Goal: Task Accomplishment & Management: Complete application form

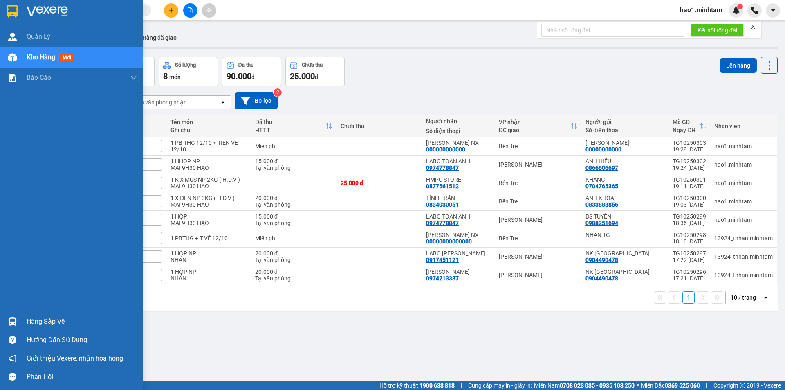
click at [14, 7] on img at bounding box center [12, 11] width 11 height 12
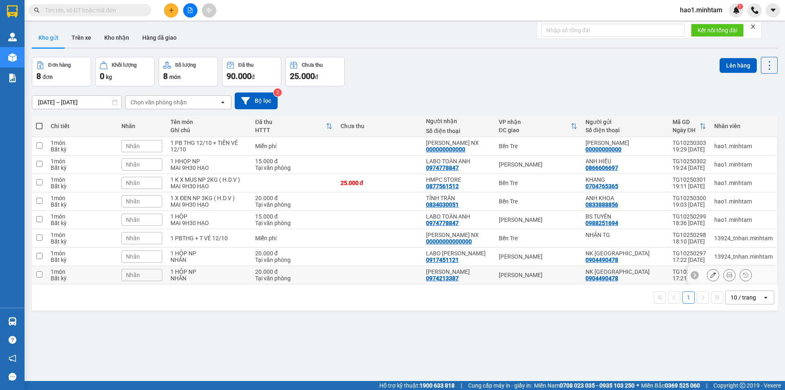
click at [508, 277] on div "[PERSON_NAME]" at bounding box center [538, 275] width 79 height 7
checkbox input "true"
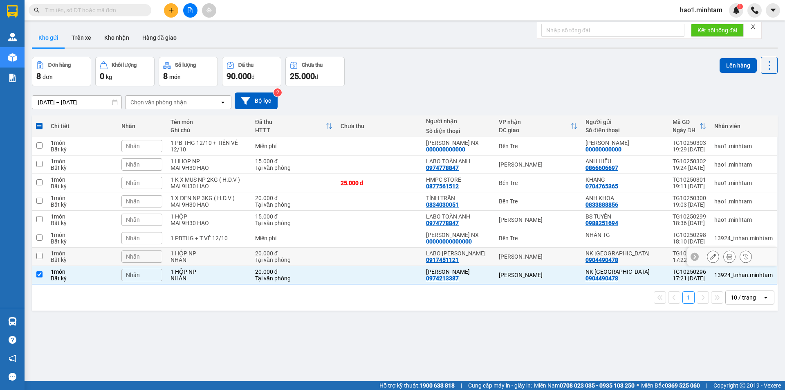
click at [519, 259] on div "[PERSON_NAME]" at bounding box center [538, 256] width 79 height 7
checkbox input "true"
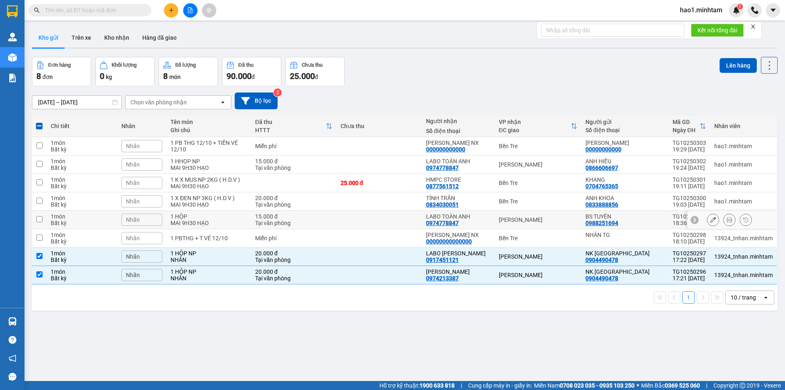
click at [534, 216] on div "[PERSON_NAME]" at bounding box center [538, 219] width 79 height 7
checkbox input "true"
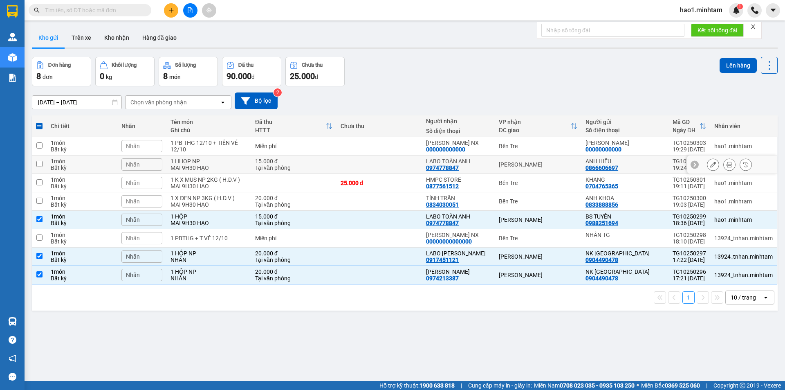
click at [523, 162] on div "[PERSON_NAME]" at bounding box center [538, 164] width 79 height 7
checkbox input "true"
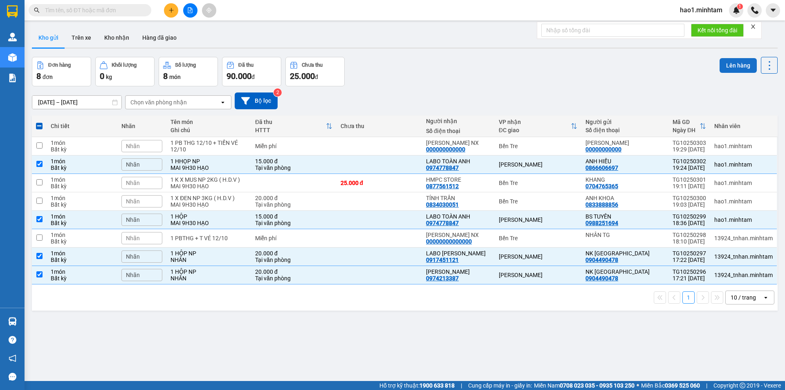
click at [736, 64] on button "Lên hàng" at bounding box center [738, 65] width 37 height 15
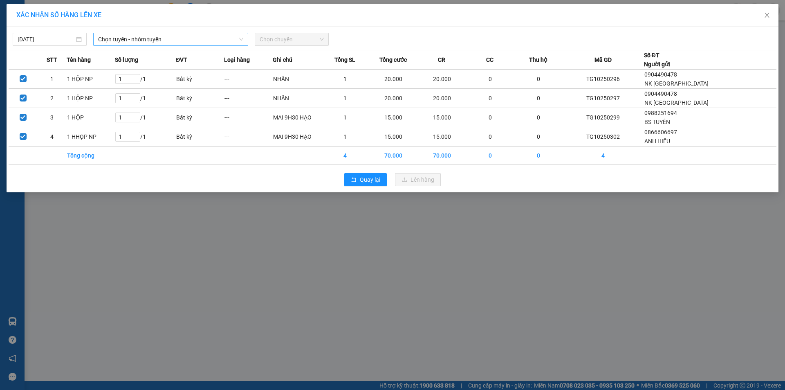
click at [137, 42] on span "Chọn tuyến - nhóm tuyến" at bounding box center [170, 39] width 145 height 12
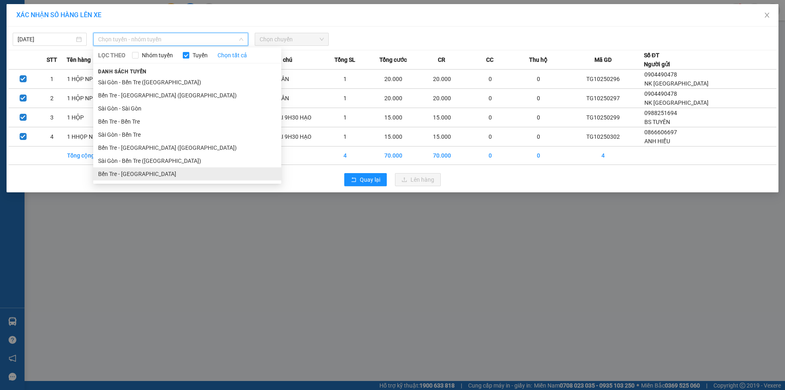
click at [130, 172] on li "Bến Tre - Sài Gòn" at bounding box center [187, 173] width 188 height 13
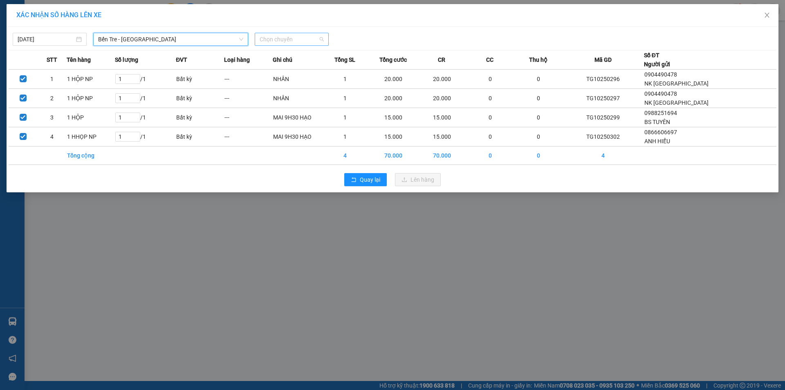
click at [310, 42] on span "Chọn chuyến" at bounding box center [292, 39] width 64 height 12
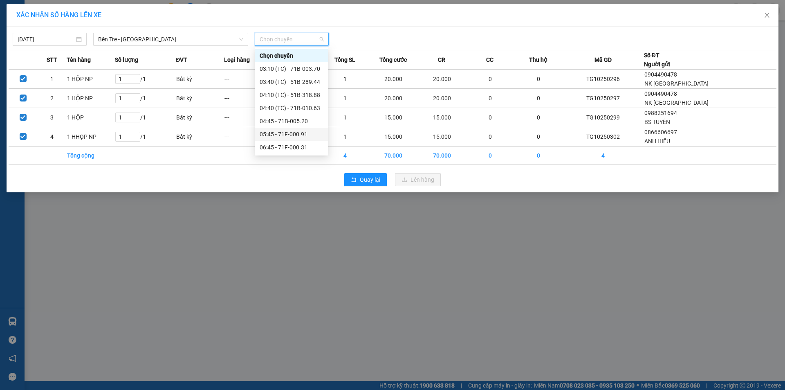
click at [300, 133] on div "05:45 - 71F-000.91" at bounding box center [292, 134] width 64 height 9
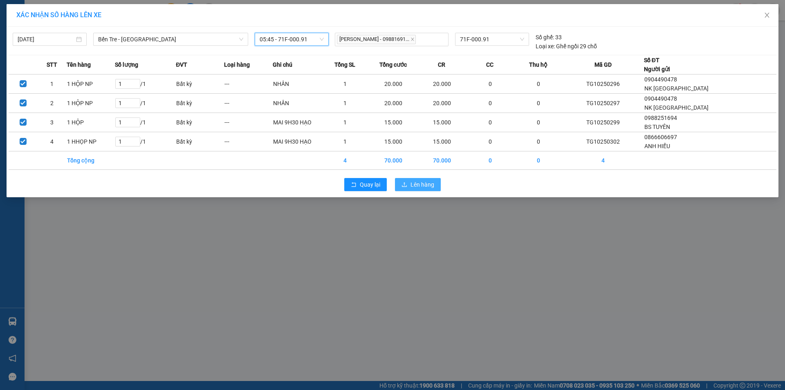
click at [411, 187] on span "Lên hàng" at bounding box center [423, 184] width 24 height 9
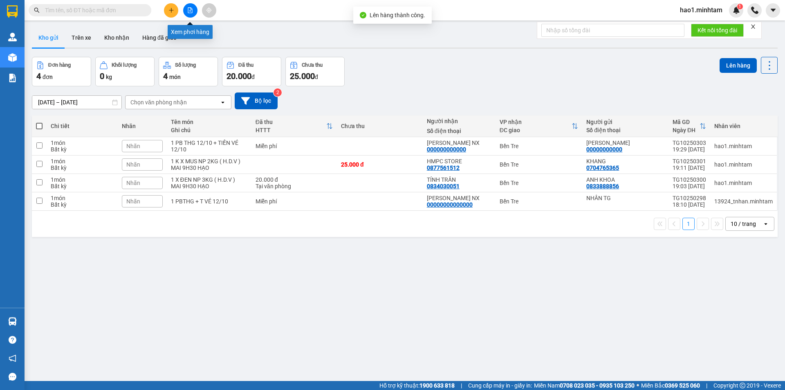
click at [190, 13] on icon "file-add" at bounding box center [190, 10] width 4 height 6
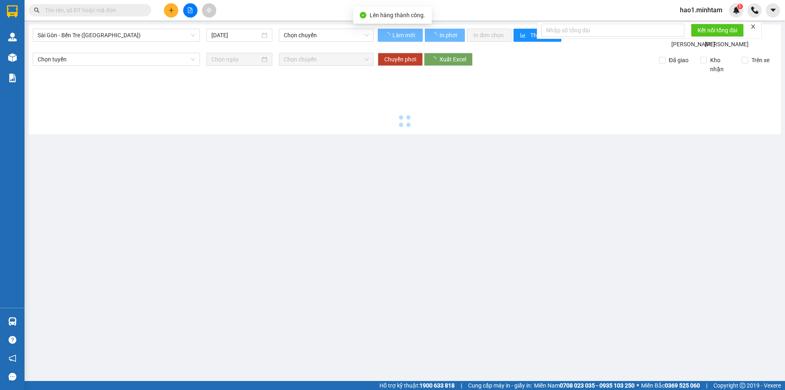
type input "[DATE]"
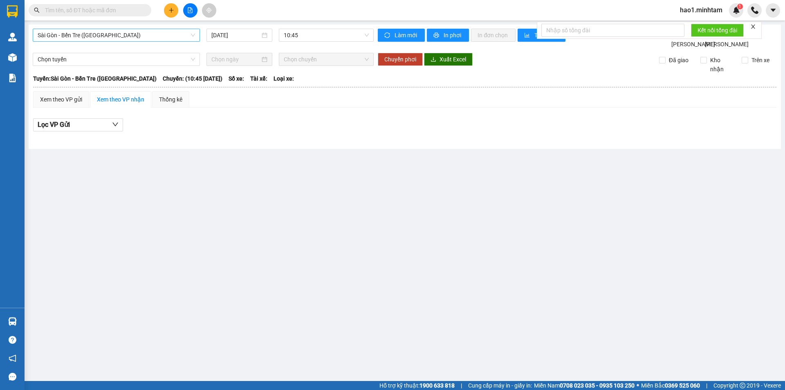
click at [80, 38] on span "Sài Gòn - Bến Tre ([GEOGRAPHIC_DATA])" at bounding box center [116, 35] width 157 height 12
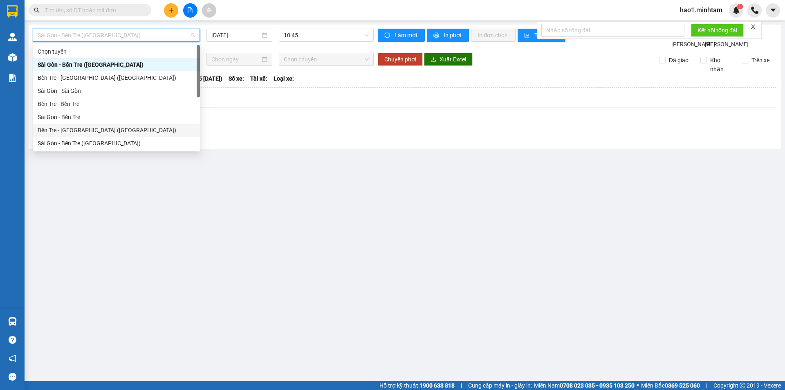
scroll to position [13, 0]
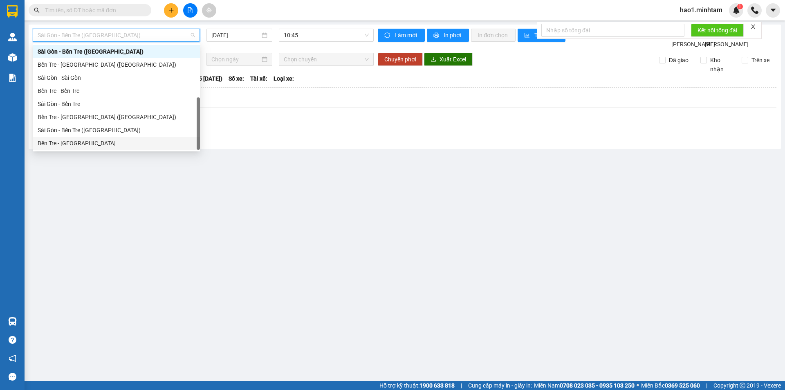
click at [70, 142] on div "Bến Tre - Sài Gòn" at bounding box center [116, 143] width 157 height 9
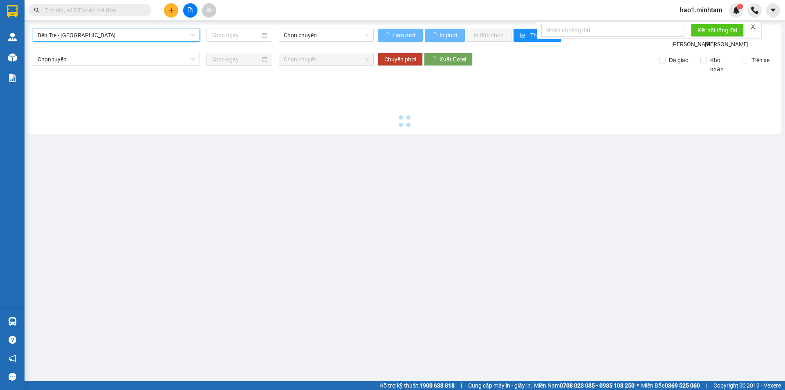
type input "[DATE]"
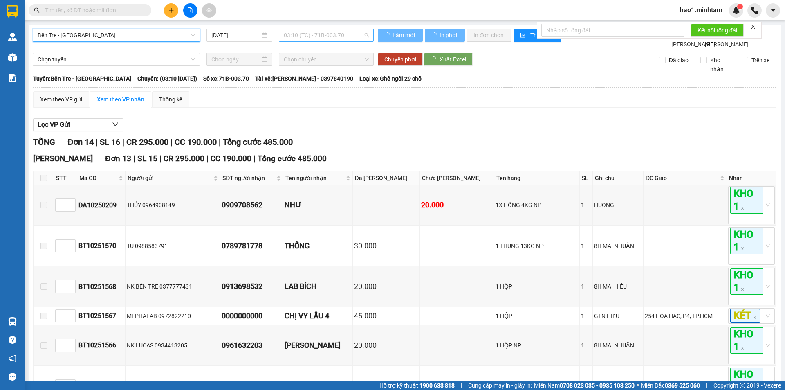
click at [284, 32] on span "03:10 (TC) - 71B-003.70" at bounding box center [326, 35] width 85 height 12
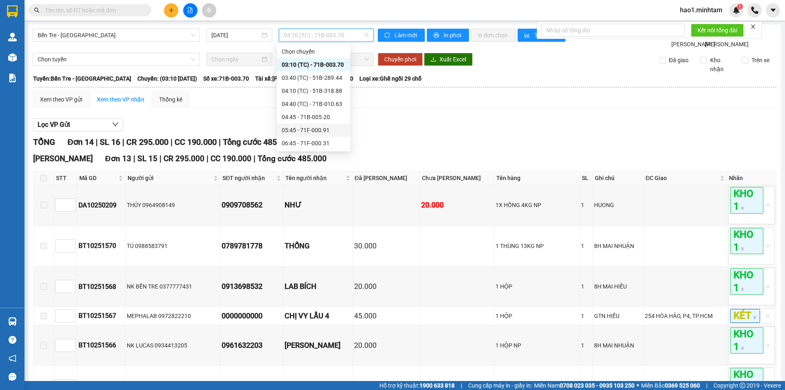
click at [300, 133] on div "05:45 - 71F-000.91" at bounding box center [314, 130] width 64 height 9
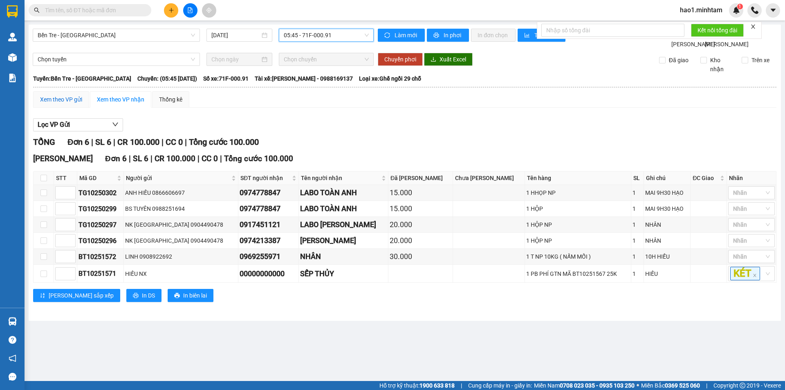
click at [76, 104] on div "Xem theo VP gửi" at bounding box center [61, 99] width 42 height 9
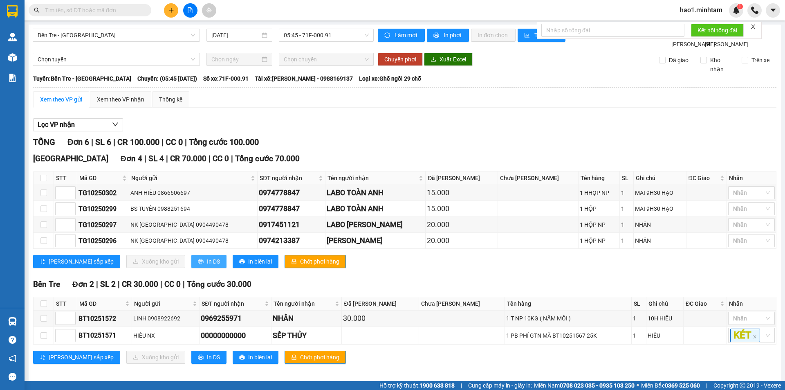
click at [207, 266] on span "In DS" at bounding box center [213, 261] width 13 height 9
click at [414, 132] on div "Lọc VP nhận" at bounding box center [405, 124] width 744 height 13
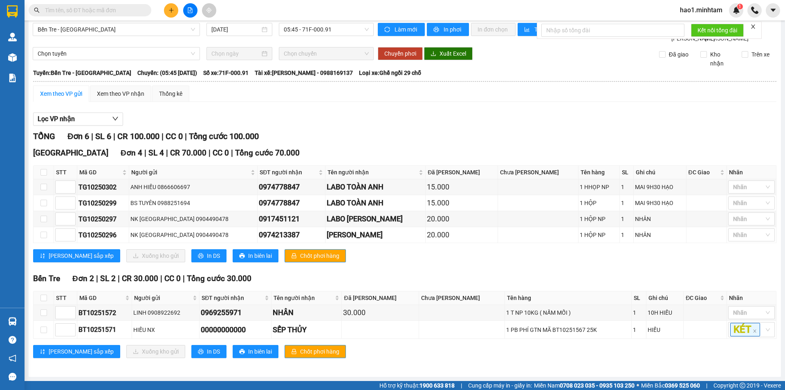
click at [416, 268] on div "Tiền Giang Đơn 4 | SL 4 | CR 70.000 | CC 0 | Tổng cước 70.000 STT Mã GD Người g…" at bounding box center [405, 207] width 744 height 121
drag, startPoint x: 123, startPoint y: 317, endPoint x: 80, endPoint y: 317, distance: 43.4
click at [80, 317] on div "BT10251572" at bounding box center [105, 313] width 52 height 10
copy div "BT10251572"
paste input "BT10251572"
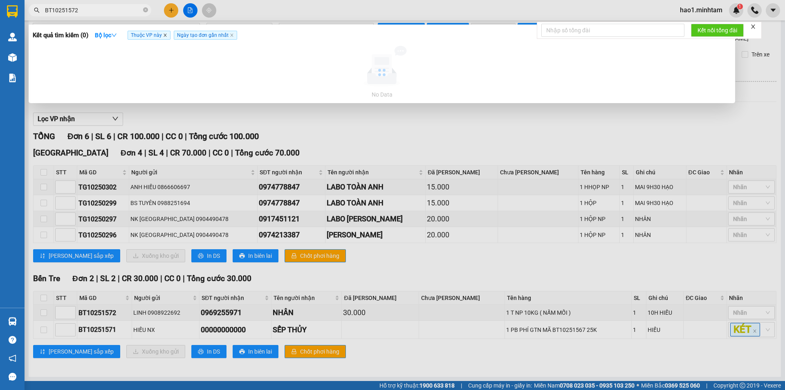
type input "BT10251572"
click at [166, 35] on icon "close" at bounding box center [165, 35] width 3 height 3
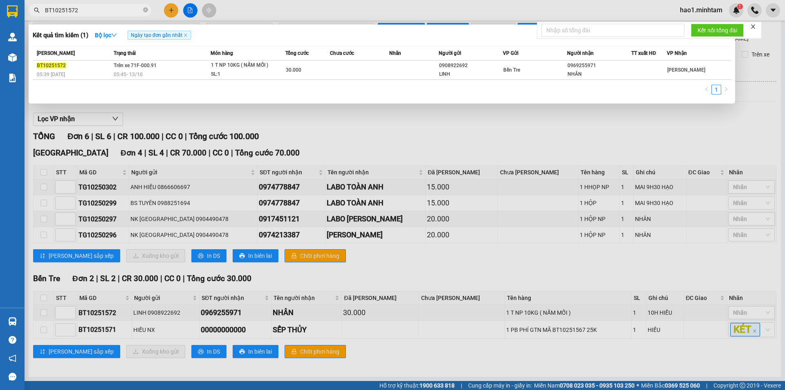
click at [89, 9] on input "BT10251572" at bounding box center [93, 10] width 97 height 9
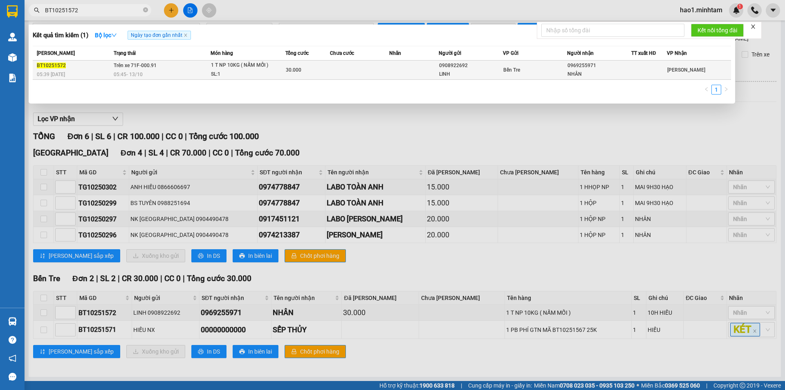
click at [253, 77] on div "SL: 1" at bounding box center [241, 74] width 61 height 9
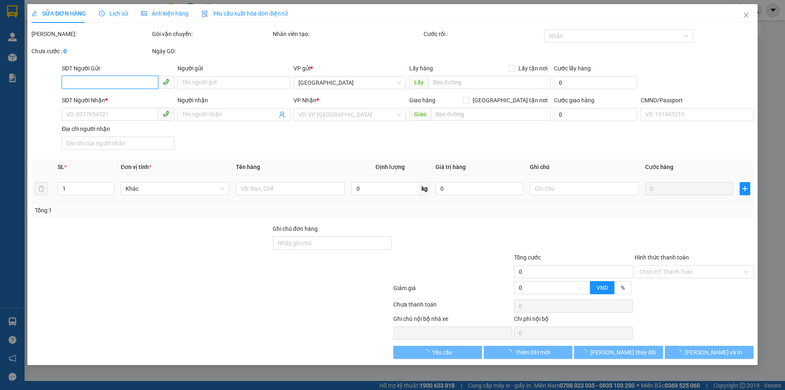
type input "0908922692"
type input "LINH"
type input "0969255971"
type input "NHÂN"
type input "30.000"
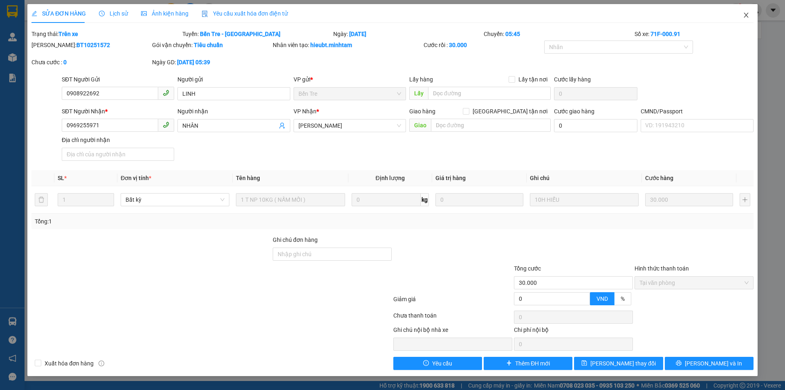
click at [747, 18] on icon "close" at bounding box center [746, 15] width 7 height 7
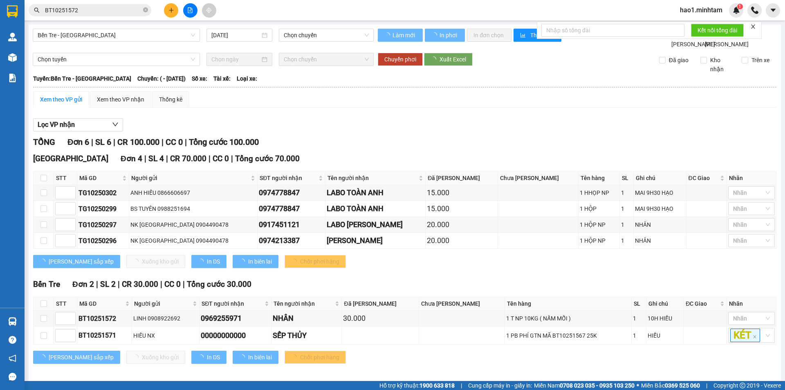
click at [437, 118] on div "Xem theo VP gửi Xem theo VP nhận Thống kê Lọc VP nhận TỔNG Đơn 6 | SL 6 | CR 10…" at bounding box center [405, 232] width 744 height 283
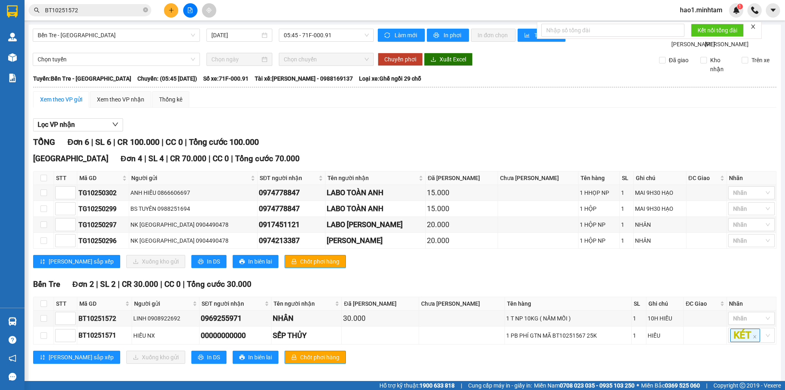
scroll to position [15, 0]
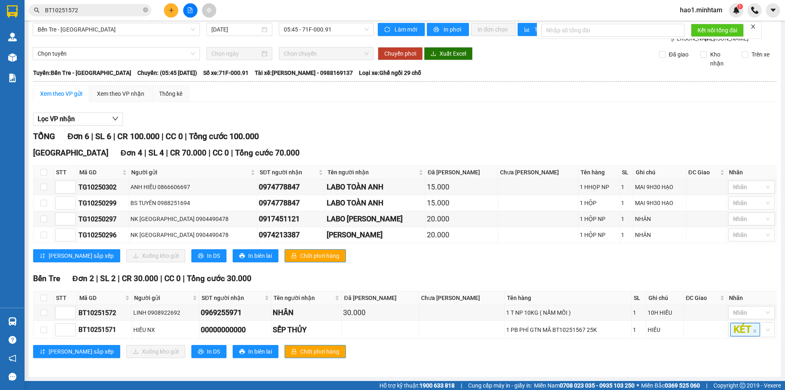
click at [484, 265] on div "Tiền Giang Đơn 4 | SL 4 | CR 70.000 | CC 0 | Tổng cước 70.000 STT Mã GD Người g…" at bounding box center [405, 207] width 744 height 121
click at [356, 117] on div "Lọc VP nhận" at bounding box center [405, 118] width 744 height 13
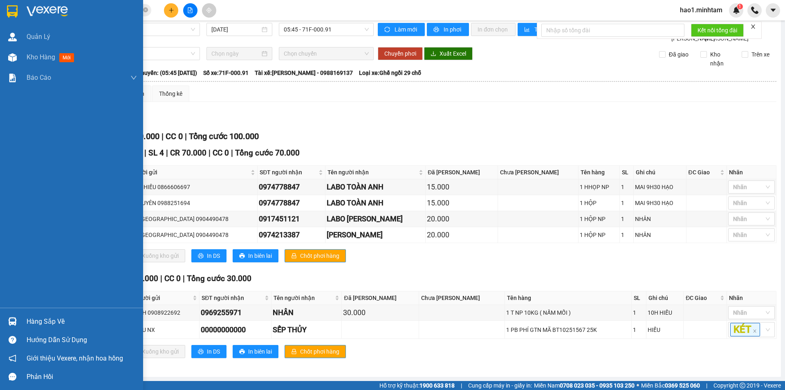
click at [9, 10] on img at bounding box center [12, 11] width 11 height 12
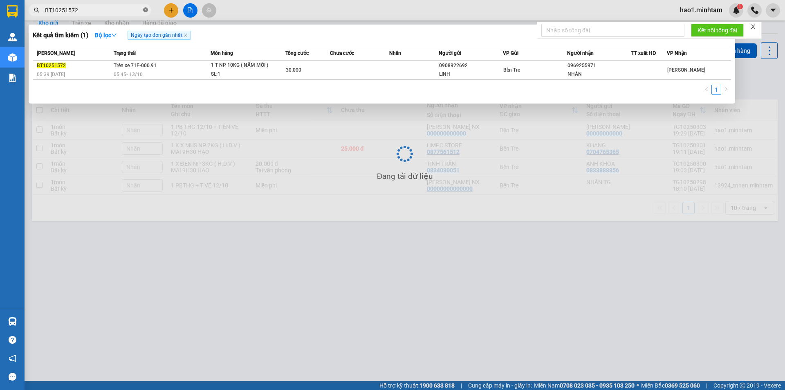
click at [144, 10] on icon "close-circle" at bounding box center [145, 9] width 5 height 5
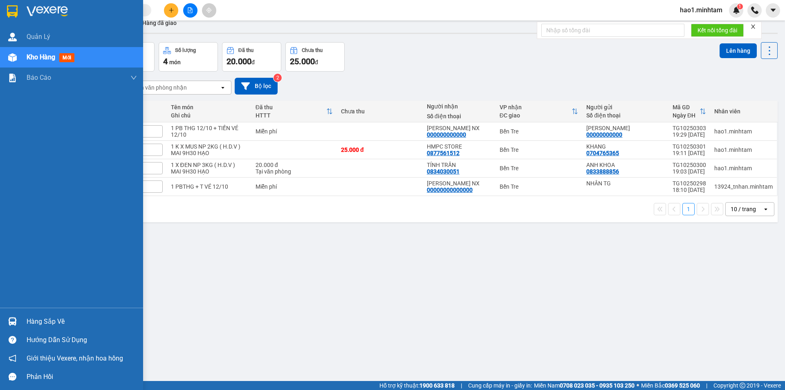
click at [18, 9] on div at bounding box center [12, 11] width 14 height 14
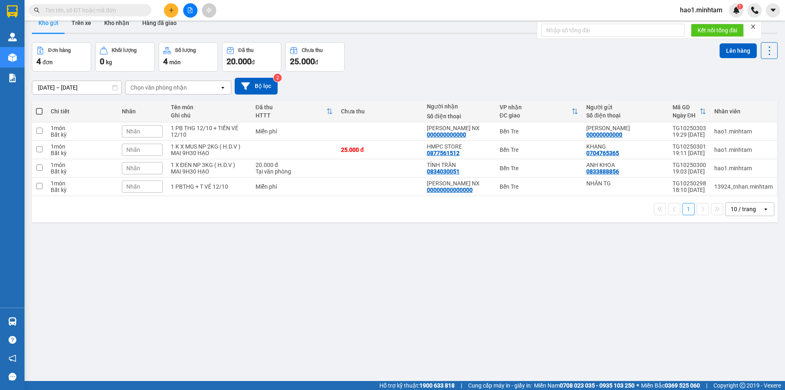
click at [410, 58] on div "Đơn hàng 4 đơn Khối lượng 0 kg Số lượng 4 món Đã thu 20.000 đ Chưa thu 25.000 đ…" at bounding box center [405, 56] width 746 height 29
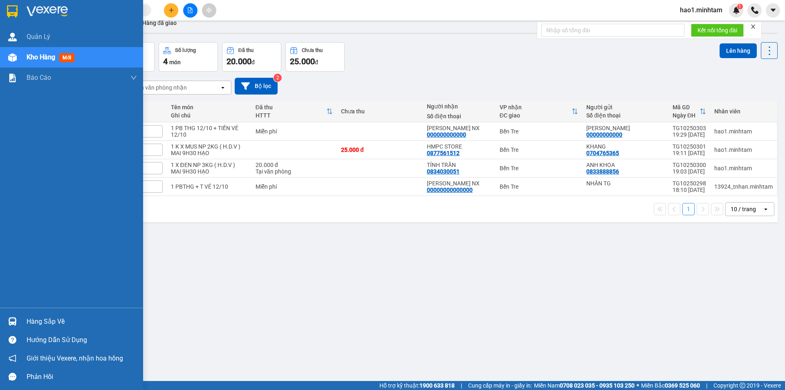
click at [10, 322] on img at bounding box center [12, 321] width 9 height 9
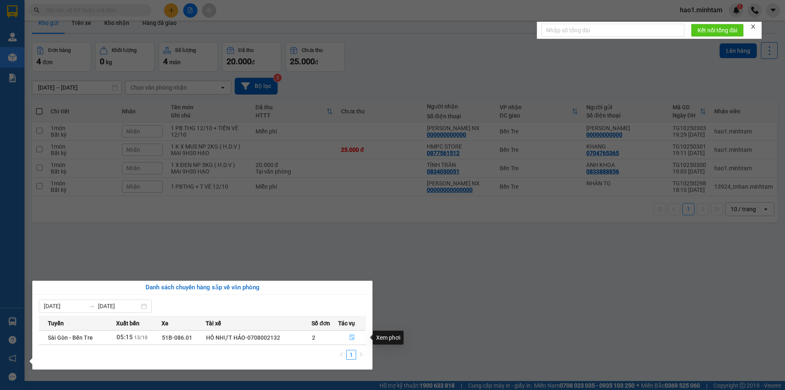
click at [351, 337] on icon "file-done" at bounding box center [352, 337] width 6 height 6
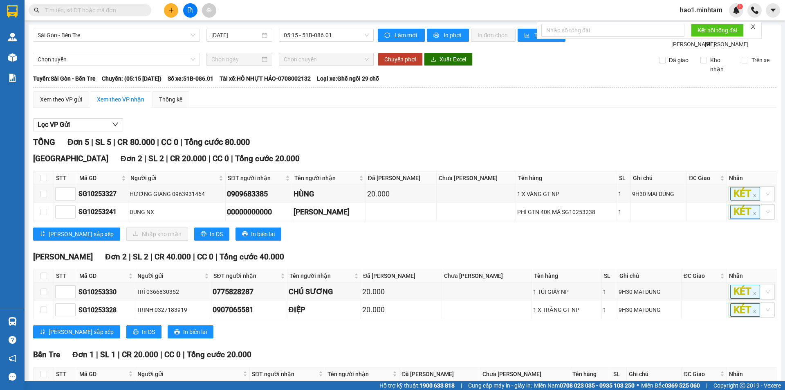
click at [451, 123] on div "Xem theo VP gửi Xem theo VP nhận Thống kê Lọc VP Gửi TỔNG Đơn 5 | SL 5 | CR 80…" at bounding box center [405, 259] width 744 height 337
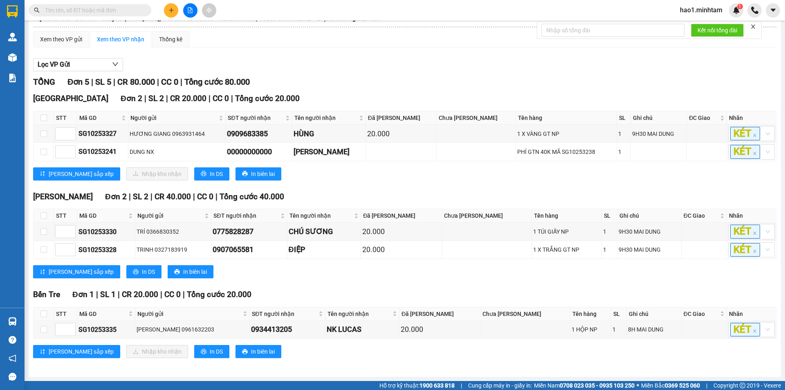
click at [422, 187] on div "TỔNG Đơn 5 | SL 5 | CR 80.000 | CC 0 | Tổng cước 80.000 Tiền Giang Đơn 2 | SL 2…" at bounding box center [405, 222] width 744 height 292
click at [421, 188] on div "TỔNG Đơn 5 | SL 5 | CR 80.000 | CC 0 | Tổng cước 80.000 Tiền Giang Đơn 2 | SL 2…" at bounding box center [405, 222] width 744 height 292
click at [373, 87] on div "TỔNG Đơn 5 | SL 5 | CR 80.000 | CC 0 | Tổng cước 80.000" at bounding box center [405, 82] width 744 height 13
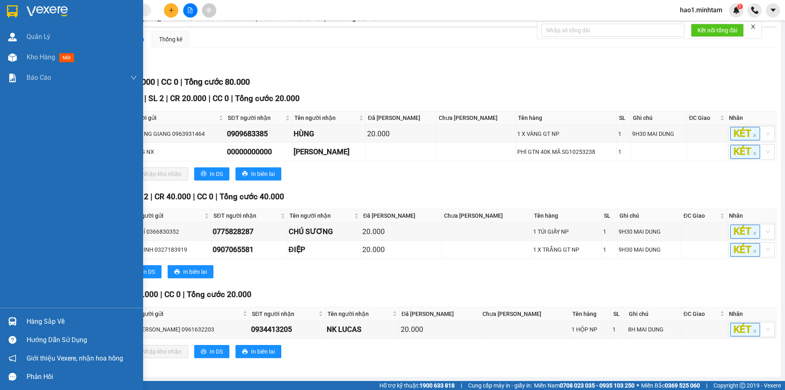
click at [13, 322] on img at bounding box center [12, 321] width 9 height 9
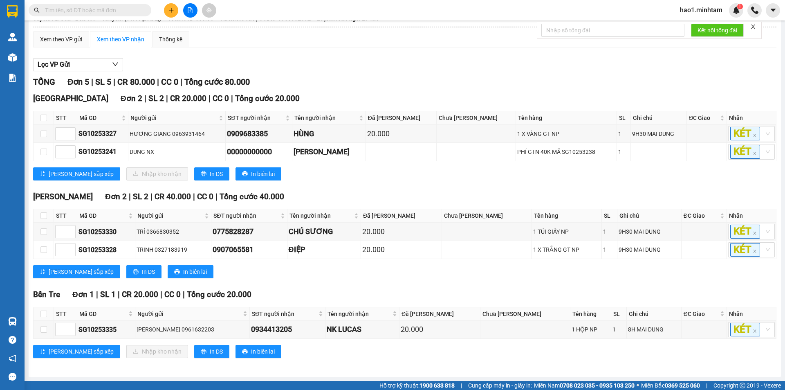
click at [443, 275] on section "Kết quả tìm kiếm ( 1 ) Bộ lọc Ngày tạo đơn gần nhất Mã ĐH Trạng thái Món hàng T…" at bounding box center [392, 195] width 785 height 390
click at [411, 180] on div "Tiền Giang Đơn 2 | SL 2 | CR 20.000 | CC 0 | Tổng cước 20.000 STT Mã GD Người g…" at bounding box center [405, 139] width 744 height 94
click at [756, 26] on icon "close" at bounding box center [754, 27] width 6 height 6
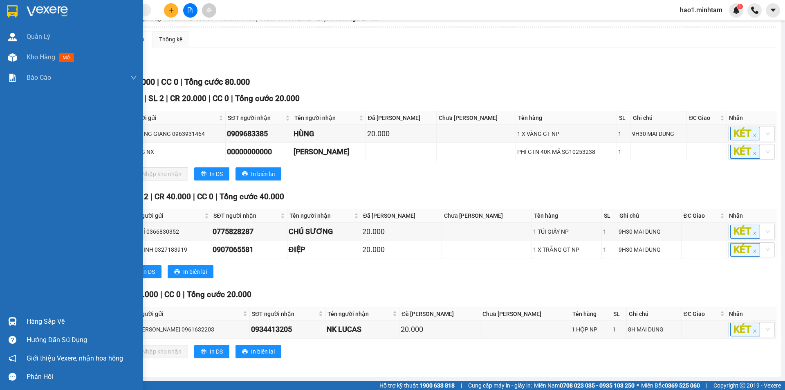
click at [9, 8] on img at bounding box center [12, 11] width 11 height 12
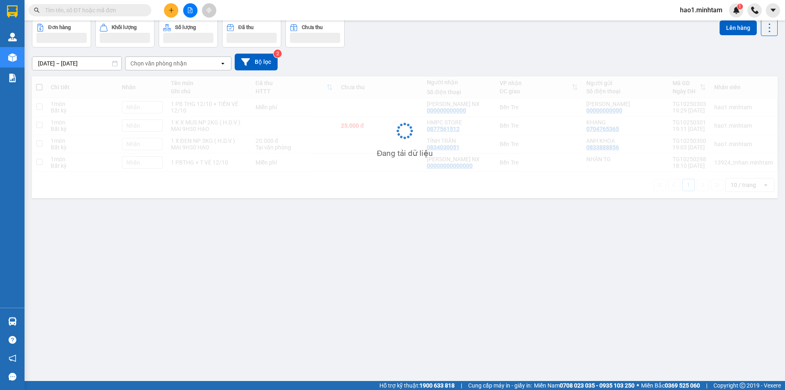
click at [407, 61] on div "11/10/2025 – 13/10/2025 Press the down arrow key to interact with the calendar …" at bounding box center [405, 62] width 746 height 17
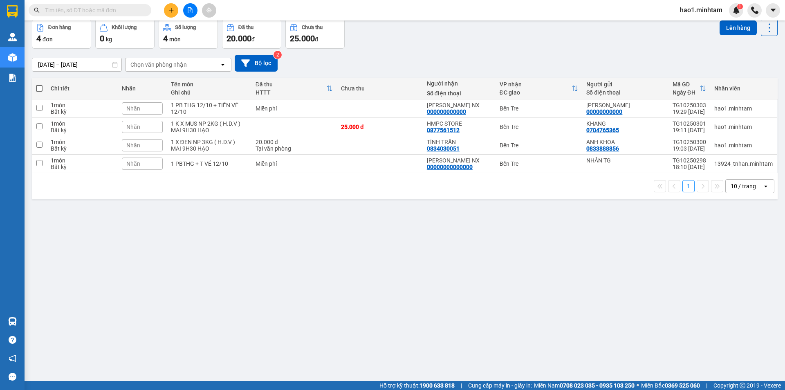
drag, startPoint x: 9, startPoint y: 8, endPoint x: 407, endPoint y: 63, distance: 401.3
click at [407, 63] on div "11/10/2025 – 13/10/2025 Press the down arrow key to interact with the calendar …" at bounding box center [405, 63] width 746 height 17
click at [451, 161] on div "XUÂN HÂN NX" at bounding box center [459, 160] width 65 height 7
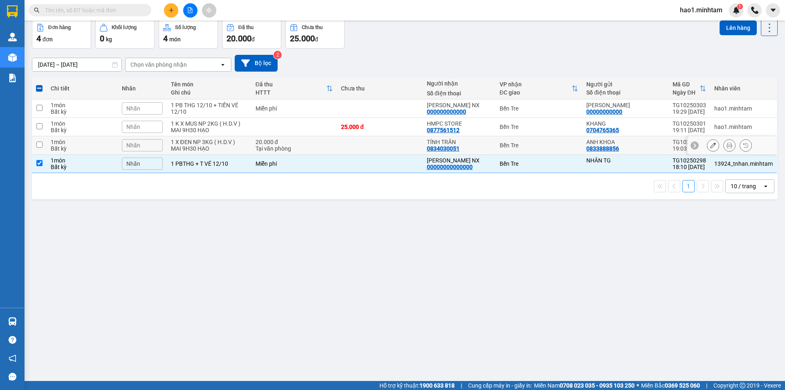
click at [451, 147] on div "0834030051" at bounding box center [443, 148] width 33 height 7
click at [463, 164] on div "00000000000000" at bounding box center [450, 167] width 46 height 7
click at [489, 163] on div "XUÂN HÂN NX 00000000000000" at bounding box center [459, 163] width 65 height 13
checkbox input "false"
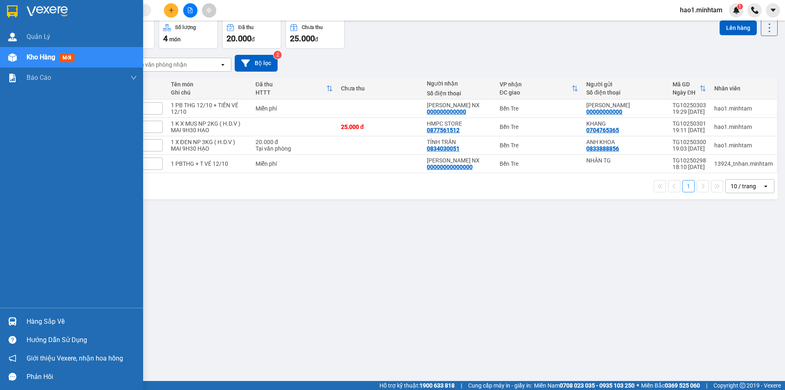
click at [26, 323] on div "Hàng sắp về" at bounding box center [71, 321] width 143 height 18
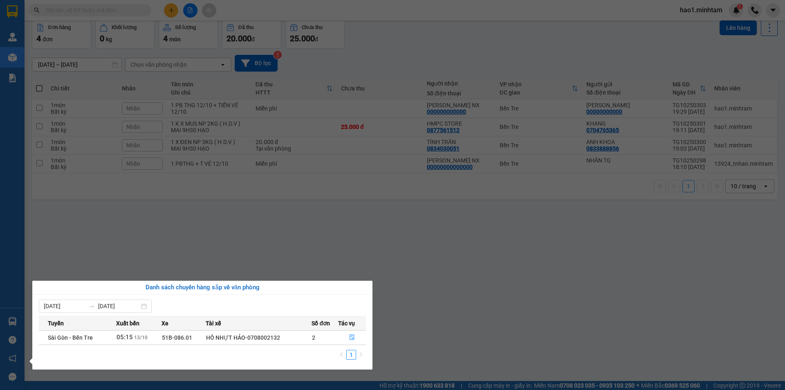
click at [516, 280] on section "Kết quả tìm kiếm ( 1 ) Bộ lọc Ngày tạo đơn gần nhất Mã ĐH Trạng thái Món hàng T…" at bounding box center [392, 195] width 785 height 390
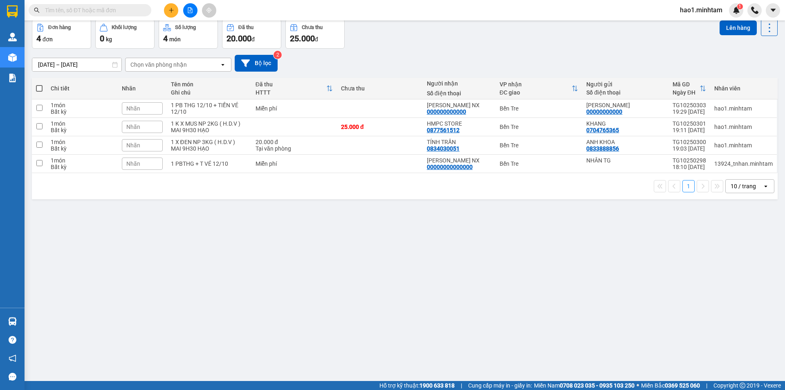
click at [106, 10] on input "text" at bounding box center [93, 10] width 97 height 9
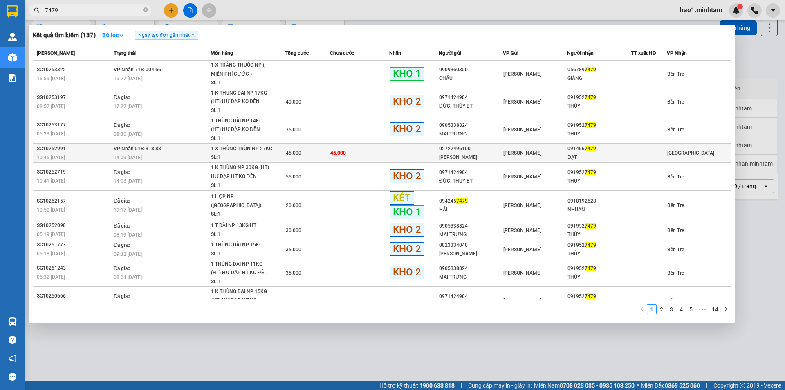
type input "7479"
click at [414, 153] on td at bounding box center [413, 153] width 49 height 19
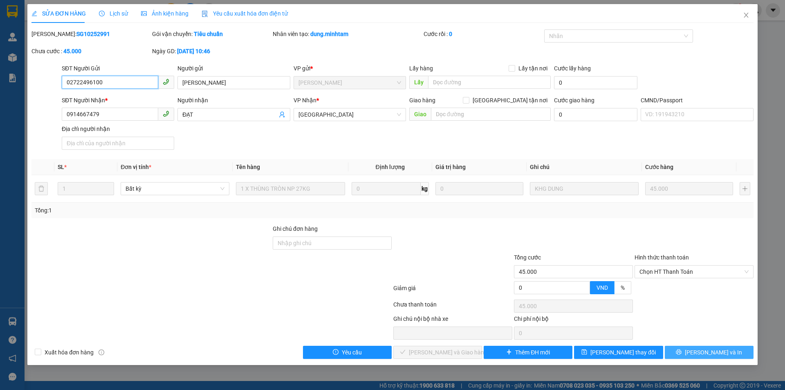
type input "02722496100"
type input "HẢI TIẾN"
type input "0914667479"
type input "ĐẠT"
type input "45.000"
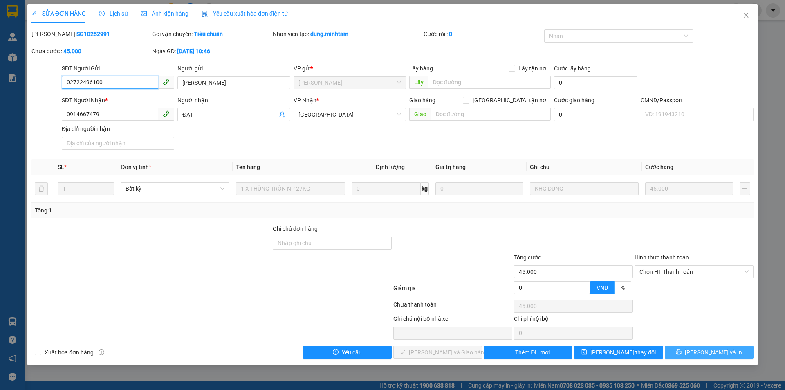
type input "45.000"
click at [708, 355] on span "Lưu và In" at bounding box center [713, 352] width 57 height 9
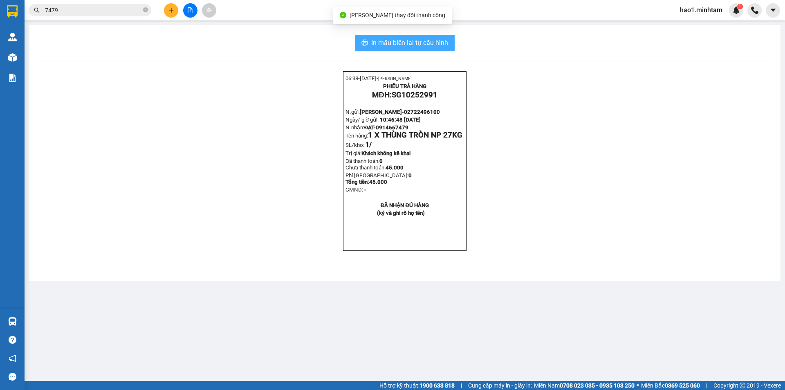
click at [430, 43] on span "In mẫu biên lai tự cấu hình" at bounding box center [409, 43] width 77 height 10
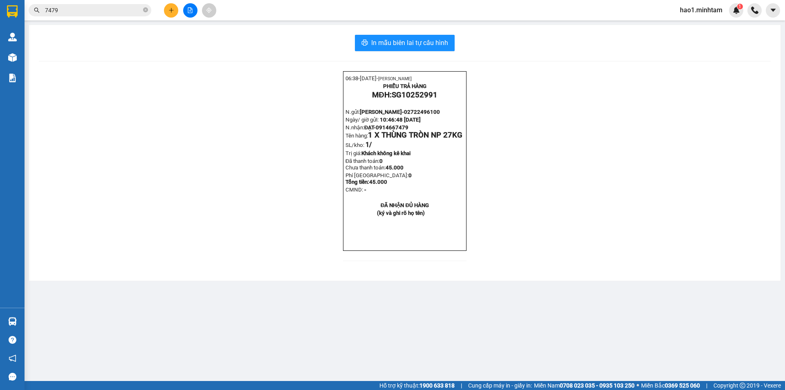
click at [562, 271] on div "06:38- 13-10-2025- Trần Vũ Hạo PHIẾU TRẢ HÀNG MĐH: SG10252991 N.gửi: HẢI TIẾN- …" at bounding box center [405, 171] width 732 height 200
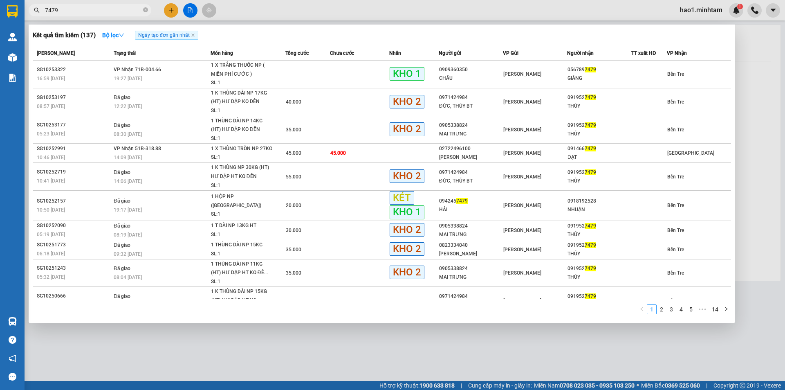
click at [118, 12] on input "7479" at bounding box center [93, 10] width 97 height 9
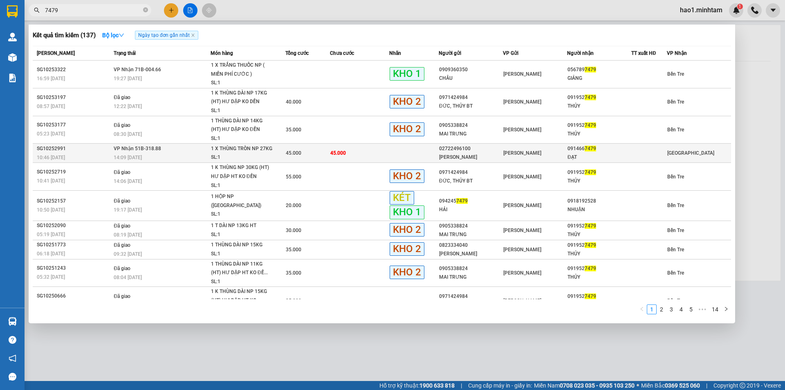
click at [414, 153] on td at bounding box center [413, 153] width 49 height 19
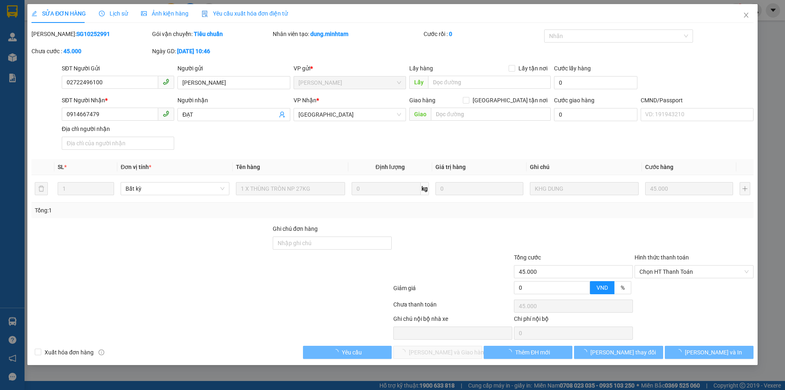
type input "02722496100"
type input "HẢI TIẾN"
type input "0914667479"
type input "ĐẠT"
type input "45.000"
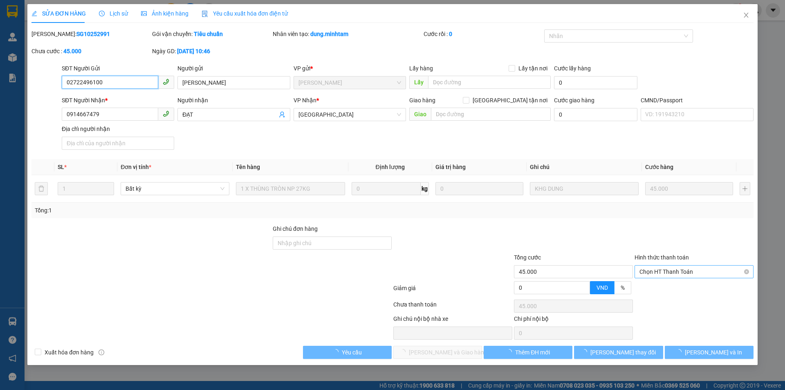
click at [677, 271] on span "Chọn HT Thanh Toán" at bounding box center [694, 271] width 109 height 12
click at [676, 289] on div "Tại văn phòng" at bounding box center [694, 287] width 109 height 9
type input "0"
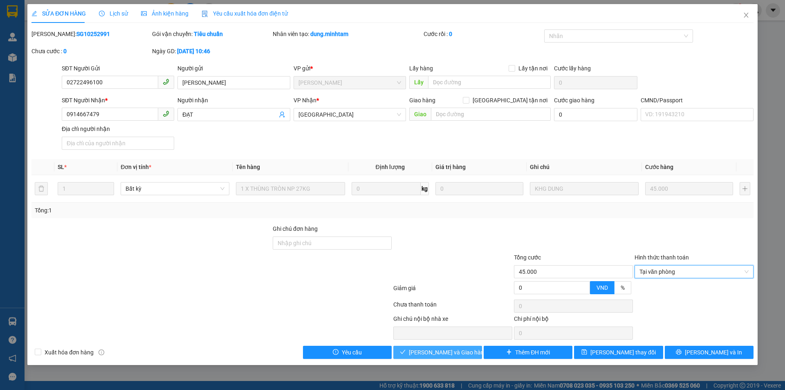
click at [456, 357] on button "Lưu và Giao hàng" at bounding box center [437, 352] width 89 height 13
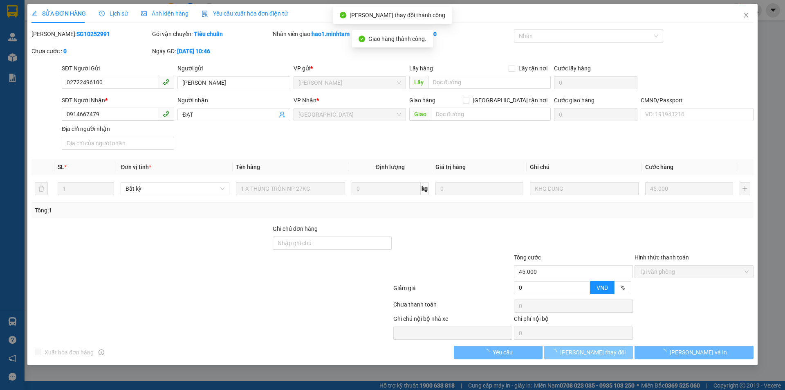
click at [621, 355] on button "Lưu thay đổi" at bounding box center [588, 352] width 89 height 13
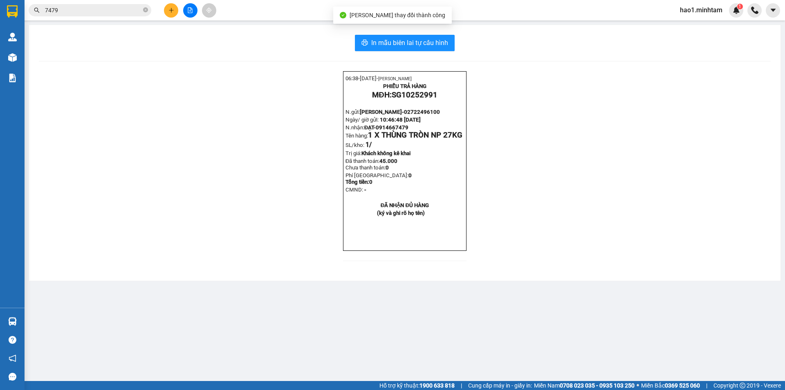
click at [606, 268] on div "06:38- 13-10-2025- Trần Vũ Hạo PHIẾU TRẢ HÀNG MĐH: SG10252991 N.gửi: HẢI TIẾN- …" at bounding box center [405, 171] width 732 height 200
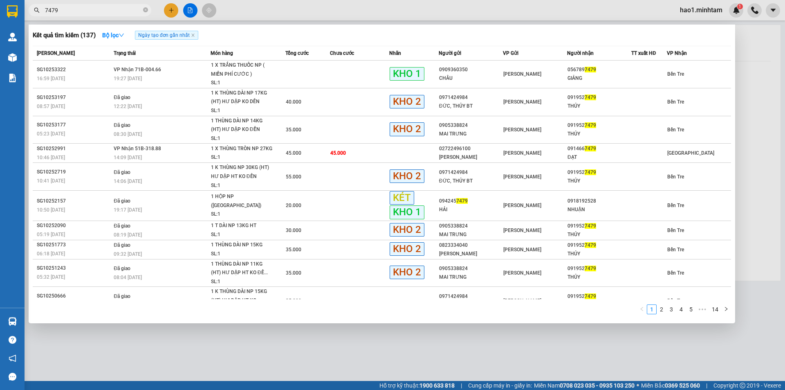
click at [76, 7] on input "7479" at bounding box center [93, 10] width 97 height 9
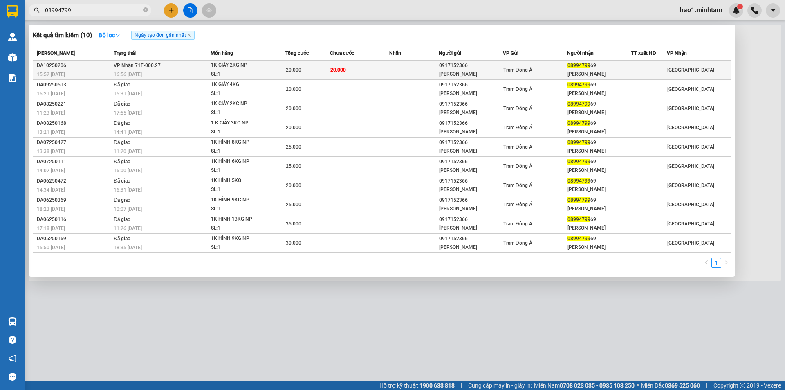
type input "08994799"
click at [350, 68] on td "20.000" at bounding box center [359, 70] width 59 height 19
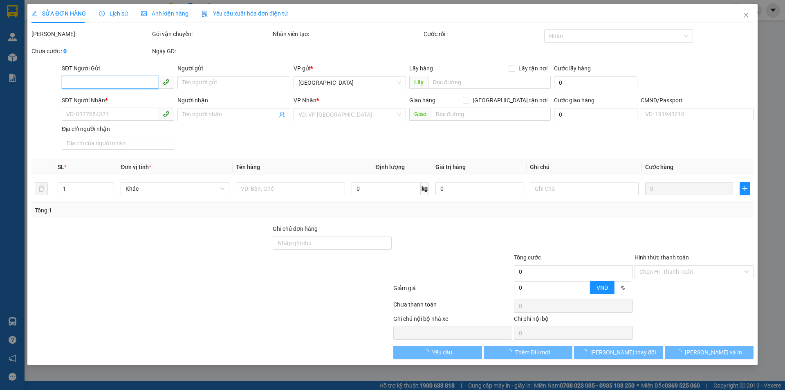
type input "0917152366"
type input "THANH LIÊM"
type input "0899479969"
type input "ANH LAM"
type input "20.000"
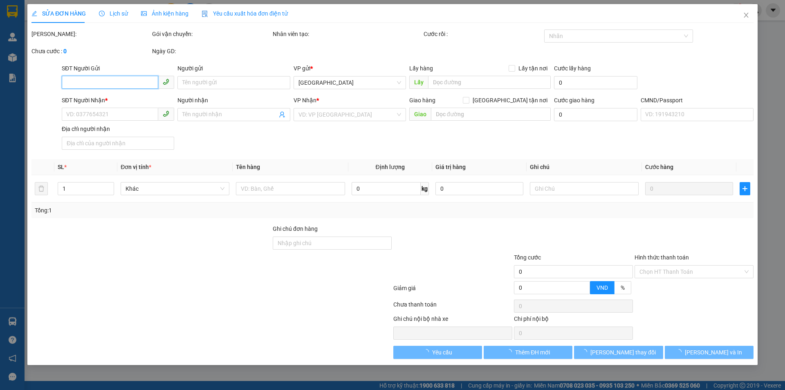
type input "20.000"
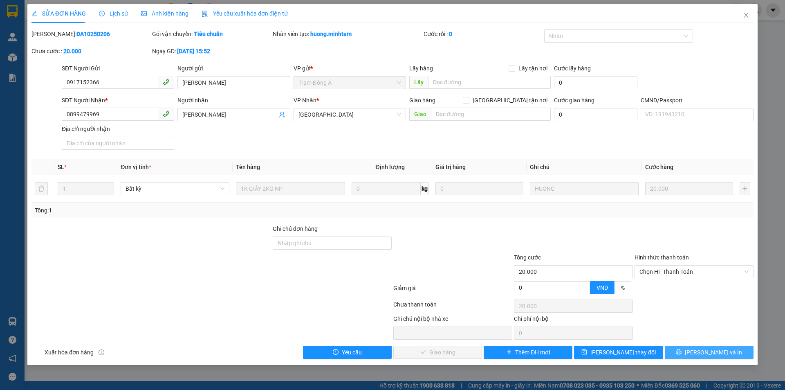
click at [691, 350] on button "Lưu và In" at bounding box center [709, 352] width 89 height 13
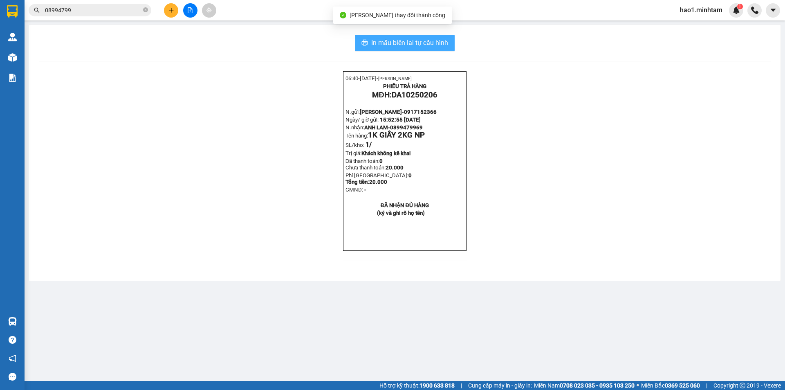
click at [415, 41] on span "In mẫu biên lai tự cấu hình" at bounding box center [409, 43] width 77 height 10
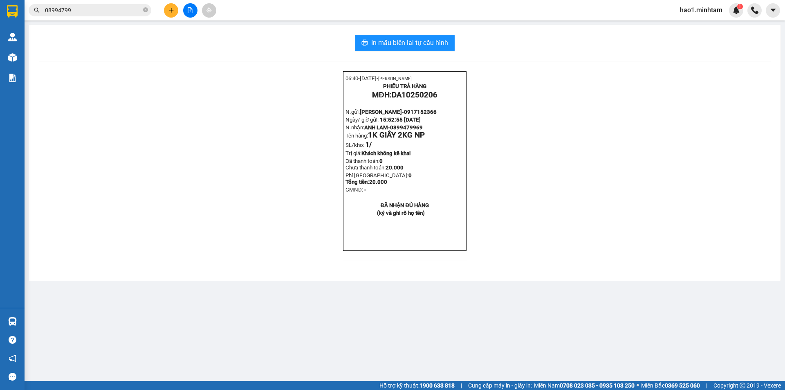
click at [113, 12] on input "08994799" at bounding box center [93, 10] width 97 height 9
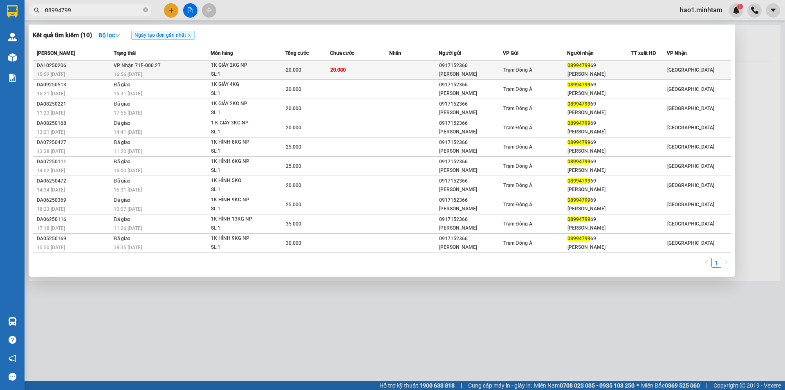
click at [396, 72] on td at bounding box center [413, 70] width 49 height 19
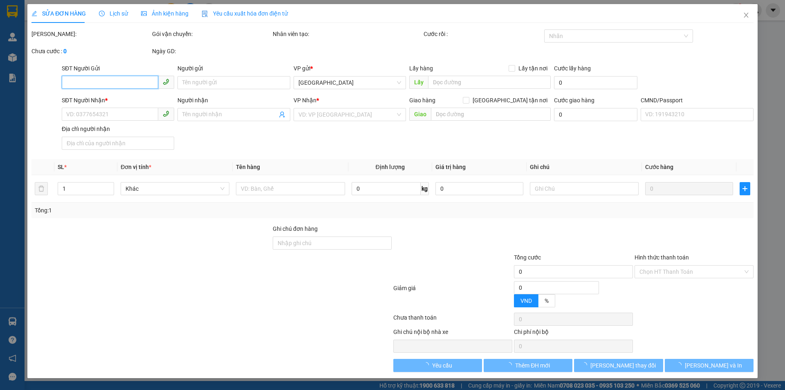
type input "0917152366"
type input "THANH LIÊM"
type input "0899479969"
type input "ANH LAM"
type input "20.000"
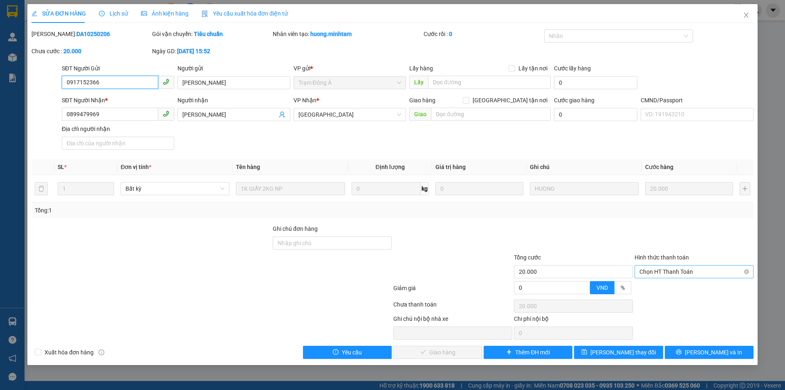
click at [688, 272] on span "Chọn HT Thanh Toán" at bounding box center [694, 271] width 109 height 12
click at [687, 286] on div "Tại văn phòng" at bounding box center [694, 287] width 109 height 9
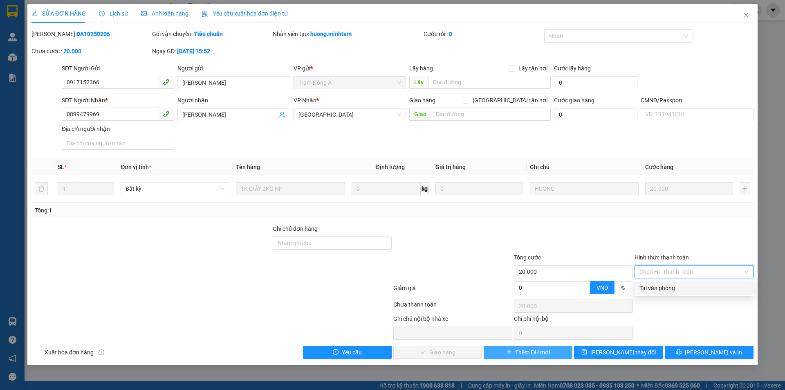
type input "0"
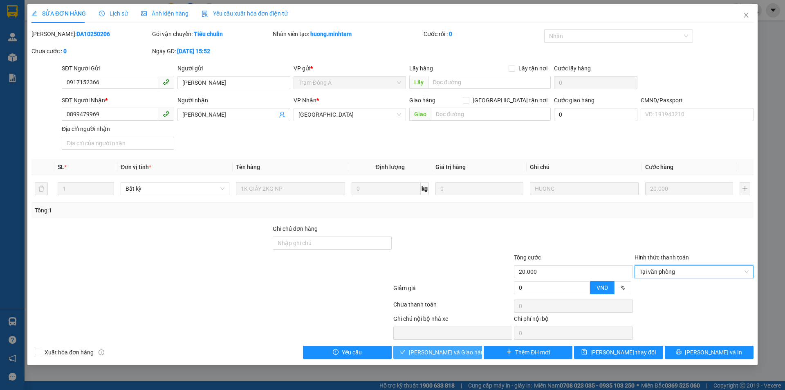
click at [450, 356] on span "Lưu và Giao hàng" at bounding box center [448, 352] width 79 height 9
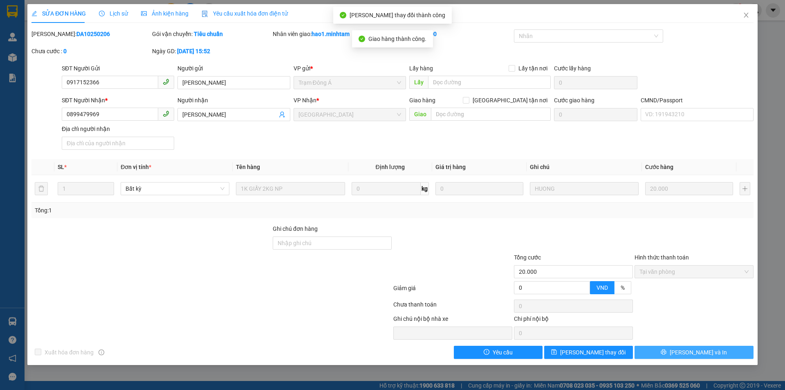
click at [712, 353] on button "Lưu và In" at bounding box center [694, 352] width 119 height 13
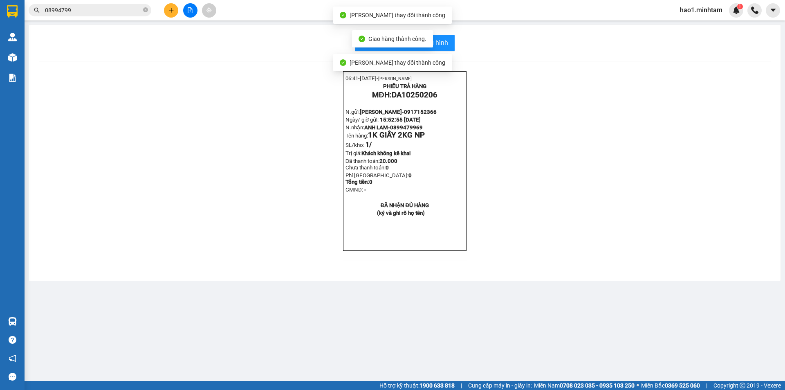
click at [645, 179] on div "06:41- 13-10-2025- Trần Vũ Hạo PHIẾU TRẢ HÀNG MĐH: DA10250206 N.gửi: THANH LIÊM…" at bounding box center [405, 171] width 732 height 200
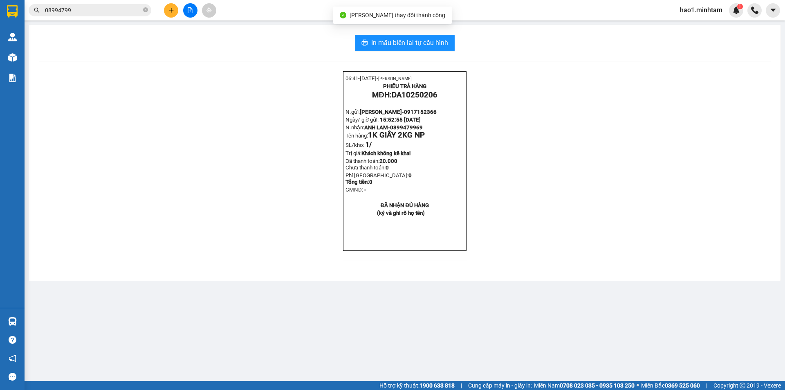
click at [171, 101] on div "06:41- 13-10-2025- Trần Vũ Hạo PHIẾU TRẢ HÀNG MĐH: DA10250206 N.gửi: THANH LIÊM…" at bounding box center [405, 171] width 732 height 200
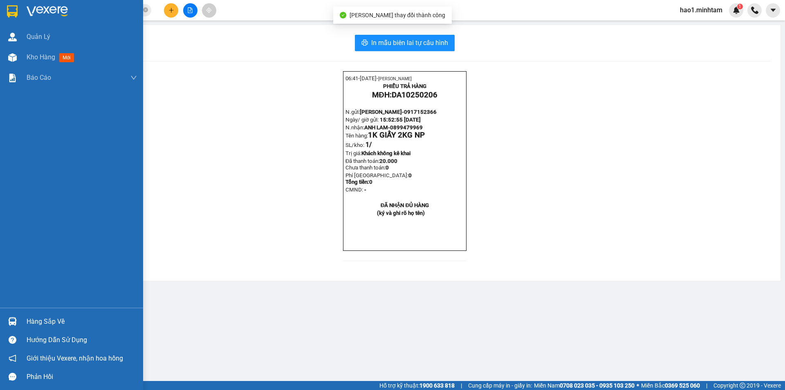
drag, startPoint x: 7, startPoint y: 10, endPoint x: 107, endPoint y: 0, distance: 100.3
click at [8, 10] on img at bounding box center [12, 11] width 11 height 12
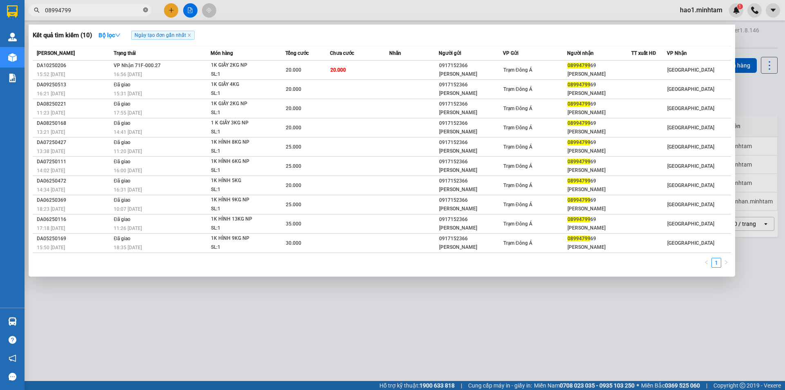
click at [146, 12] on icon "close-circle" at bounding box center [145, 9] width 5 height 5
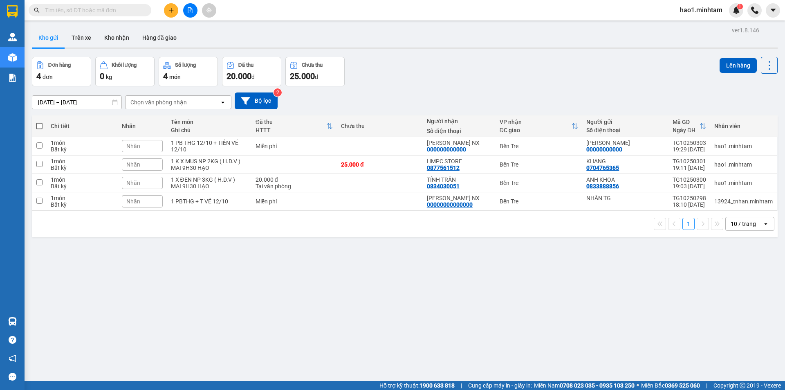
click at [434, 77] on div "Đơn hàng 4 đơn Khối lượng 0 kg Số lượng 4 món Đã thu 20.000 đ Chưa thu 25.000 đ…" at bounding box center [405, 71] width 746 height 29
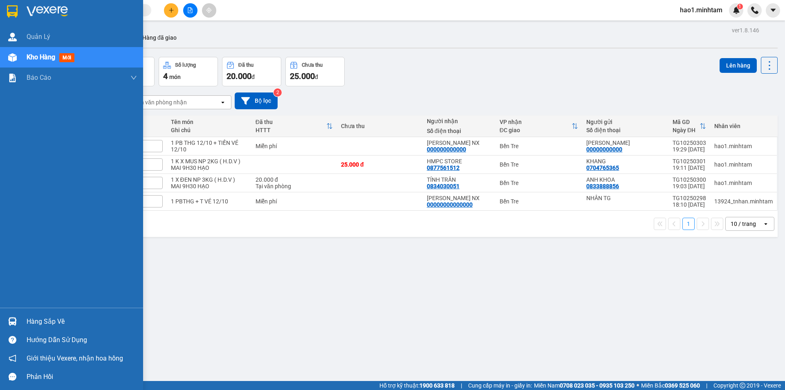
click at [22, 316] on div "Hàng sắp về" at bounding box center [71, 321] width 143 height 18
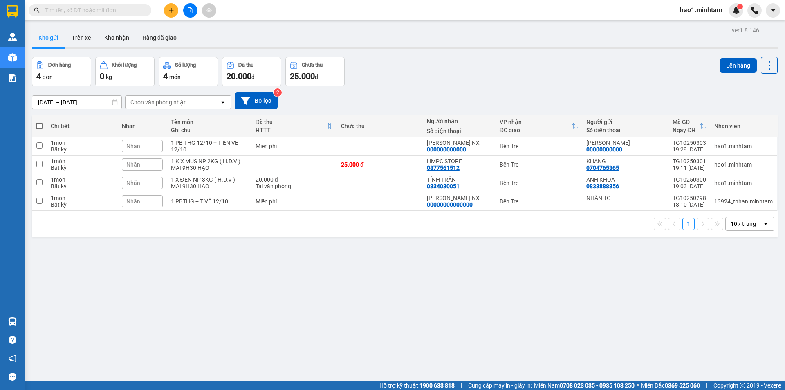
click at [441, 313] on section "Kết quả tìm kiếm ( 10 ) Bộ lọc Ngày tạo đơn gần nhất Mã ĐH Trạng thái Món hàng …" at bounding box center [392, 195] width 785 height 390
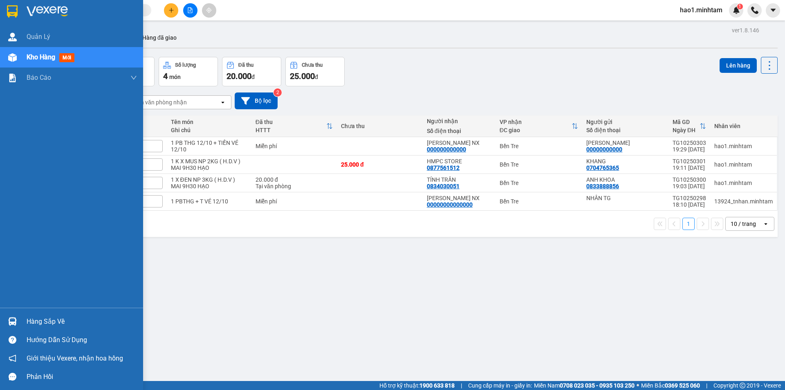
click at [38, 326] on div "Hàng sắp về" at bounding box center [82, 321] width 110 height 12
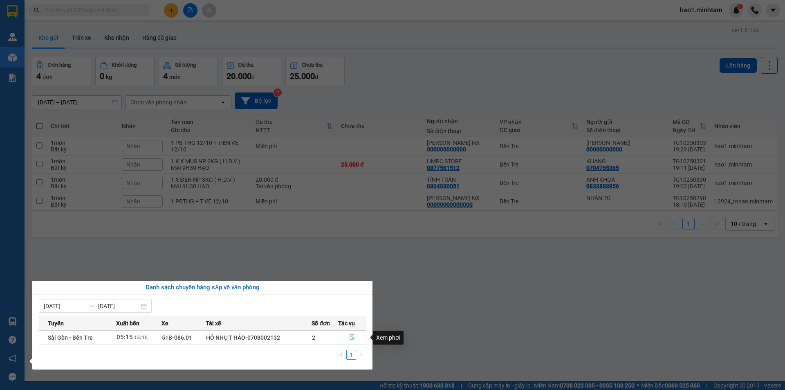
click at [353, 337] on icon "file-done" at bounding box center [352, 337] width 6 height 6
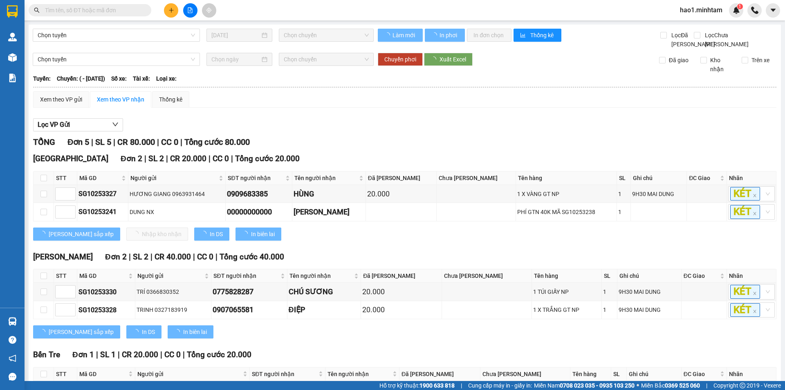
click at [436, 148] on div "TỔNG Đơn 5 | SL 5 | CR 80.000 | CC 0 | Tổng cước 80.000" at bounding box center [405, 142] width 744 height 13
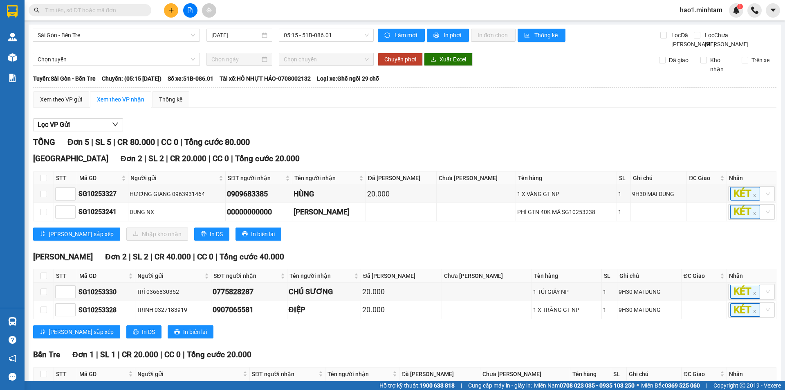
click at [441, 241] on div "Lưu sắp xếp Nhập kho nhận In DS In biên lai" at bounding box center [405, 233] width 744 height 13
click at [400, 144] on div "Lọc VP Gửi TỔNG Đơn 5 | SL 5 | CR 80.000 | CC 0 | Tổng cước 80.000 Tiền Giang …" at bounding box center [405, 271] width 744 height 314
click at [438, 148] on div "TỔNG Đơn 5 | SL 5 | CR 80.000 | CC 0 | Tổng cước 80.000" at bounding box center [405, 142] width 744 height 13
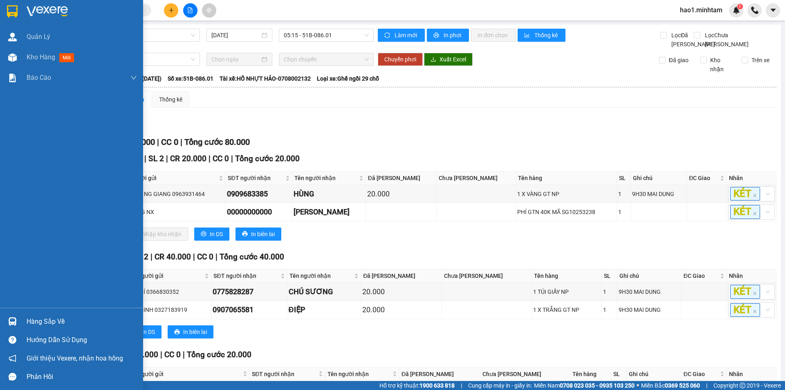
click at [13, 8] on img at bounding box center [12, 11] width 11 height 12
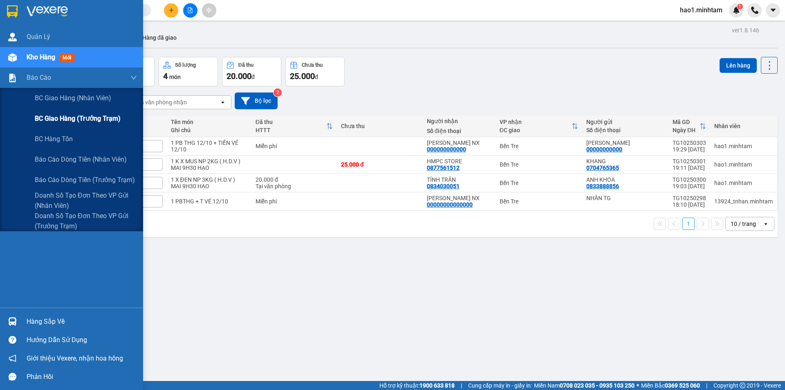
click at [68, 120] on span "BC giao hàng (trưởng trạm)" at bounding box center [78, 118] width 86 height 10
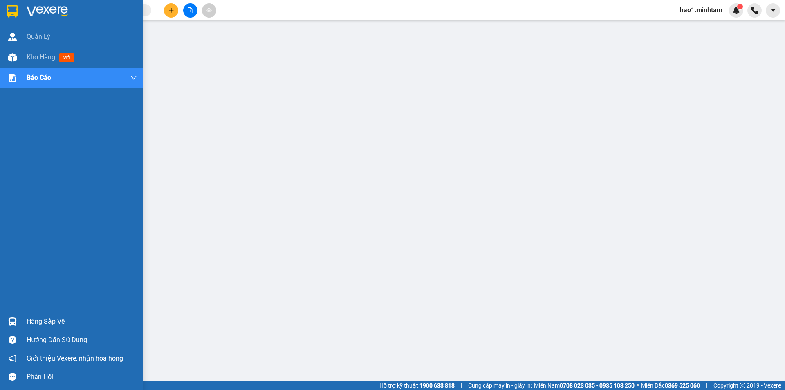
click at [55, 8] on img at bounding box center [47, 11] width 41 height 12
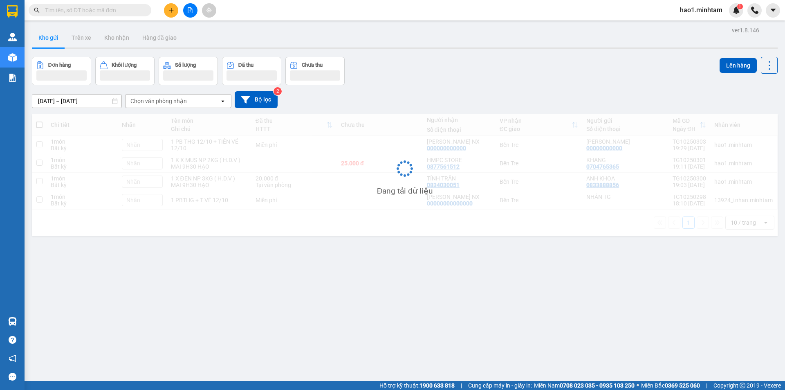
click at [631, 39] on div "Kho gửi Trên xe Kho nhận Hàng đã giao" at bounding box center [405, 39] width 746 height 22
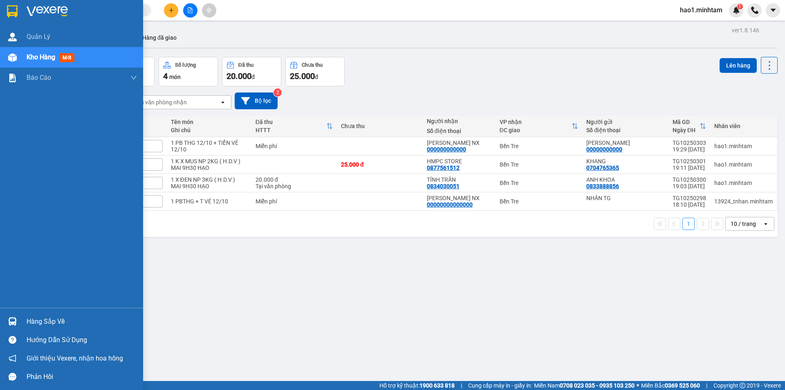
click at [11, 323] on img at bounding box center [12, 321] width 9 height 9
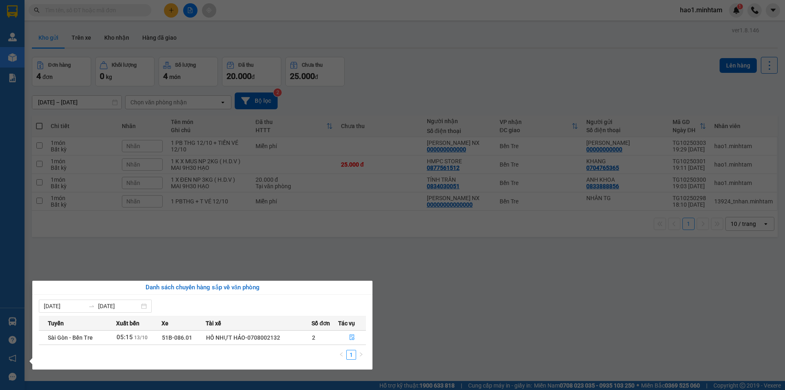
click at [480, 290] on section "Kết quả tìm kiếm ( 10 ) Bộ lọc Ngày tạo đơn gần nhất Mã ĐH Trạng thái Món hàng …" at bounding box center [392, 195] width 785 height 390
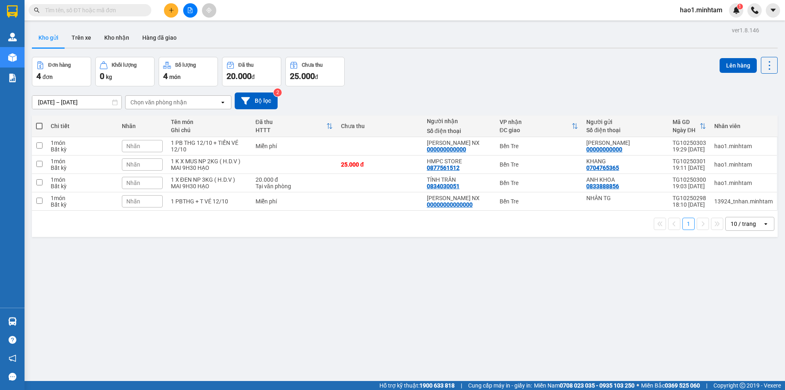
click at [440, 77] on div "Đơn hàng 4 đơn Khối lượng 0 kg Số lượng 4 món Đã thu 20.000 đ Chưa thu 25.000 đ…" at bounding box center [405, 71] width 746 height 29
click at [520, 201] on div "Bến Tre" at bounding box center [539, 201] width 79 height 7
checkbox input "true"
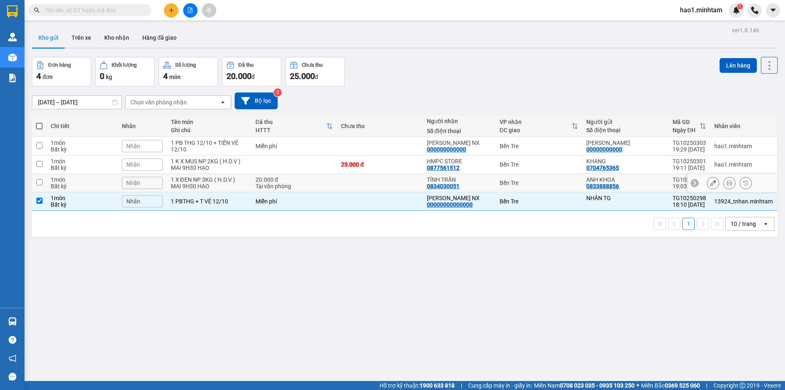
click at [520, 191] on td "Bến Tre" at bounding box center [539, 183] width 87 height 18
checkbox input "true"
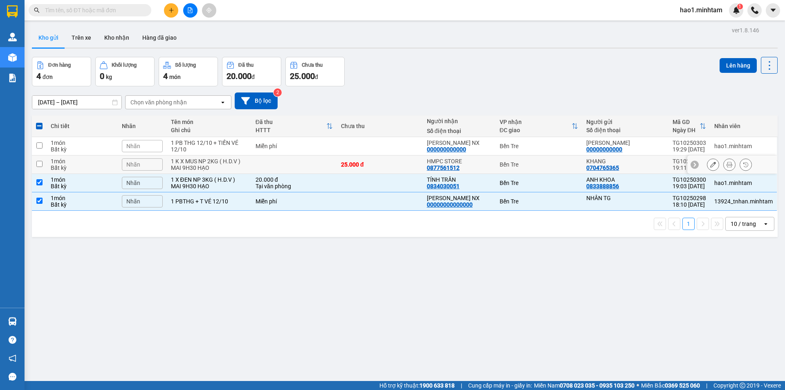
click at [522, 169] on td "Bến Tre" at bounding box center [539, 164] width 87 height 18
checkbox input "true"
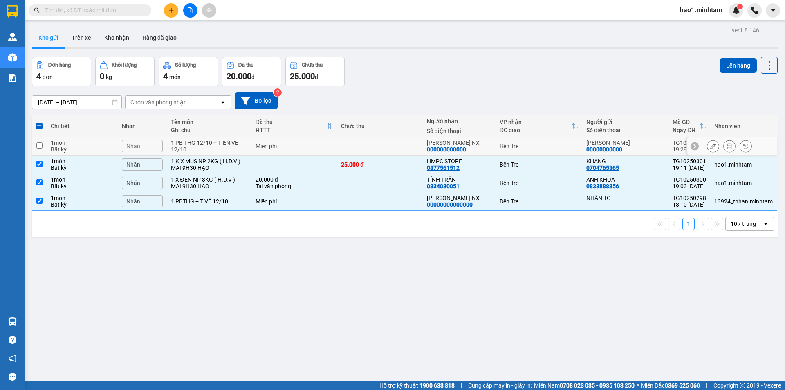
click at [524, 148] on div "Bến Tre" at bounding box center [539, 146] width 79 height 7
checkbox input "true"
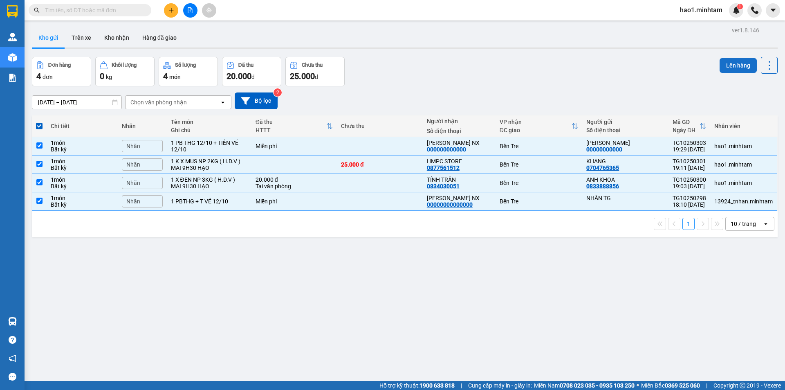
click at [721, 63] on button "Lên hàng" at bounding box center [738, 65] width 37 height 15
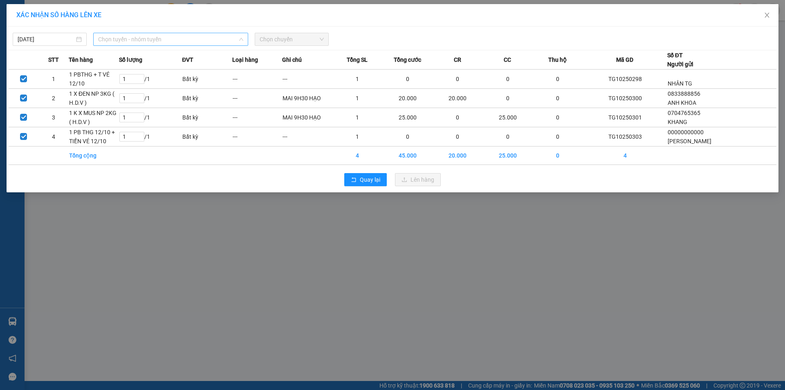
click at [151, 36] on span "Chọn tuyến - nhóm tuyến" at bounding box center [170, 39] width 145 height 12
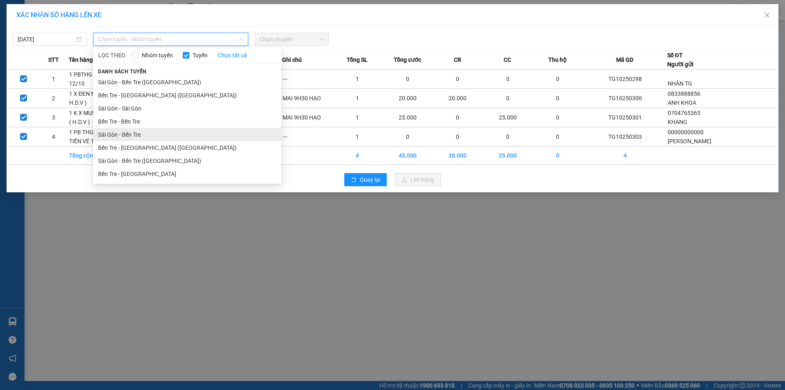
click at [138, 138] on li "Sài Gòn - Bến Tre" at bounding box center [187, 134] width 188 height 13
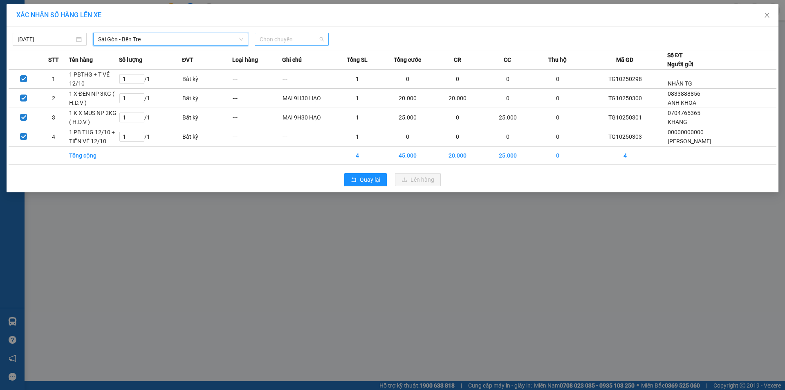
click at [286, 37] on span "Chọn chuyến" at bounding box center [292, 39] width 64 height 12
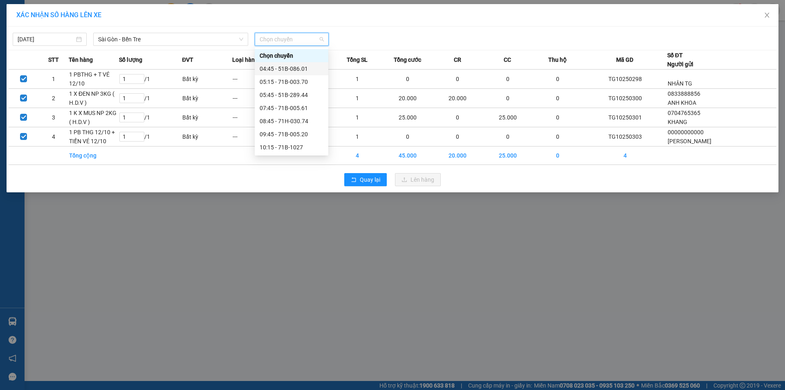
click at [303, 72] on div "04:45 - 51B-086.01" at bounding box center [292, 68] width 64 height 9
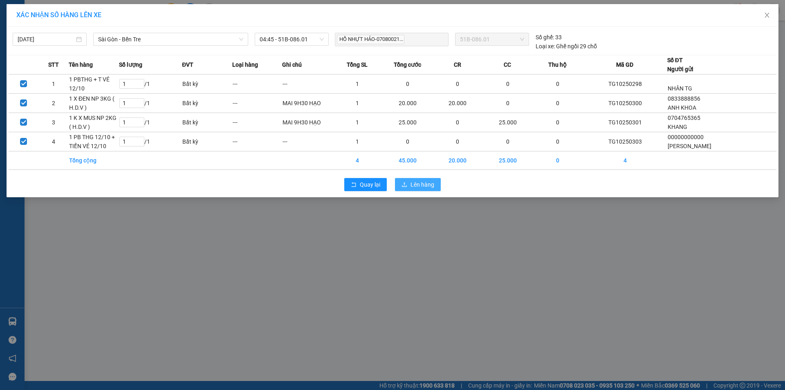
click at [433, 184] on span "Lên hàng" at bounding box center [423, 184] width 24 height 9
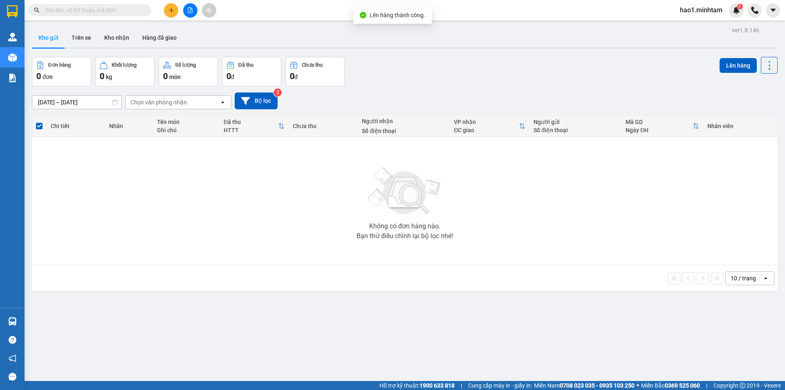
click at [556, 93] on div "11/10/2025 – 13/10/2025 Press the down arrow key to interact with the calendar …" at bounding box center [405, 100] width 746 height 17
click at [111, 34] on button "Kho nhận" at bounding box center [117, 38] width 38 height 20
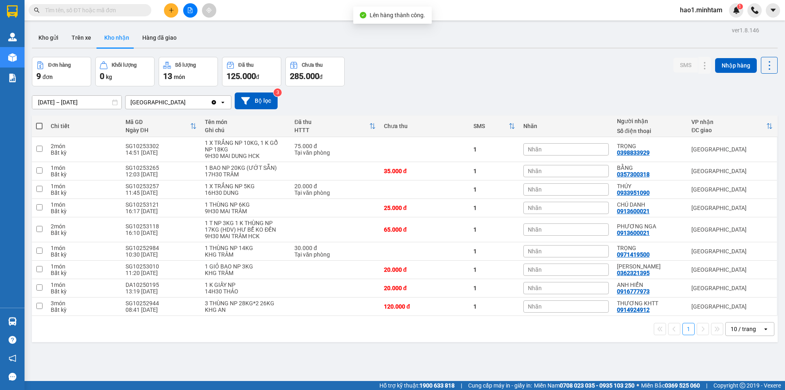
click at [480, 58] on div "Đơn hàng 9 đơn Khối lượng 0 kg Số lượng 13 món Đã thu 125.000 đ Chưa thu 285.00…" at bounding box center [405, 71] width 746 height 29
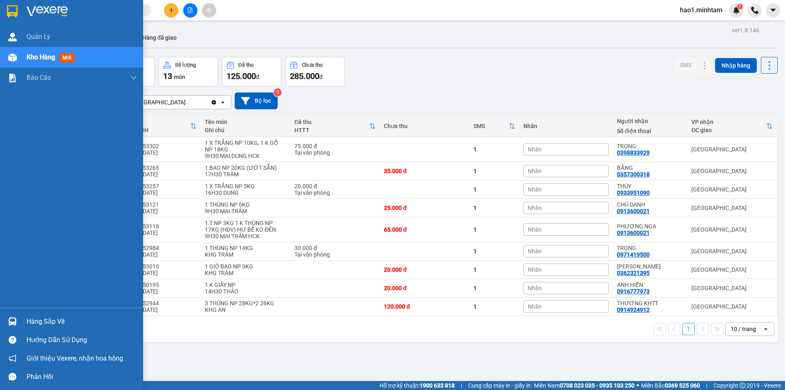
drag, startPoint x: 22, startPoint y: 323, endPoint x: 71, endPoint y: 305, distance: 51.5
click at [24, 321] on div "Hàng sắp về" at bounding box center [71, 321] width 143 height 18
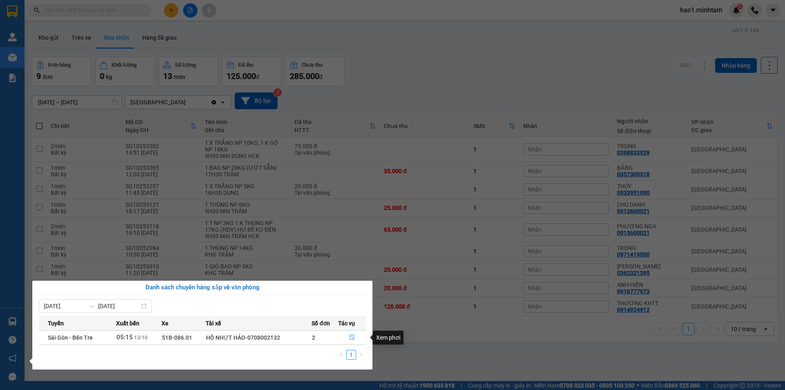
click at [353, 337] on icon "file-done" at bounding box center [352, 337] width 6 height 6
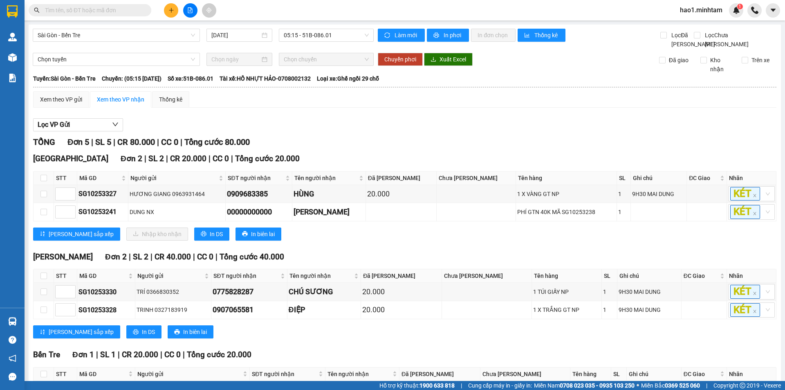
click at [529, 108] on div "Xem theo VP gửi Xem theo VP nhận Thống kê" at bounding box center [405, 99] width 744 height 16
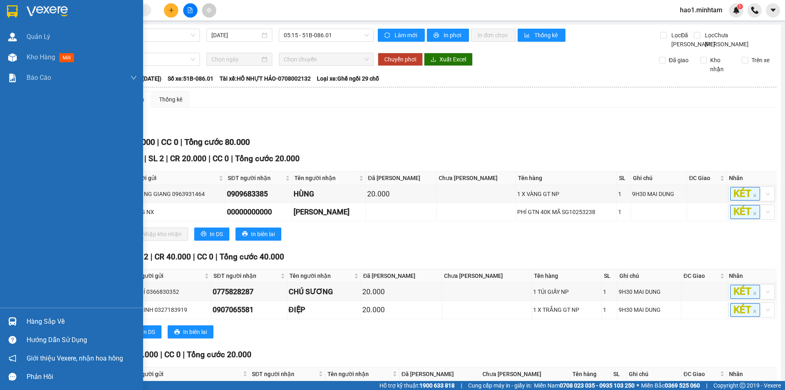
click at [17, 324] on div at bounding box center [12, 321] width 14 height 14
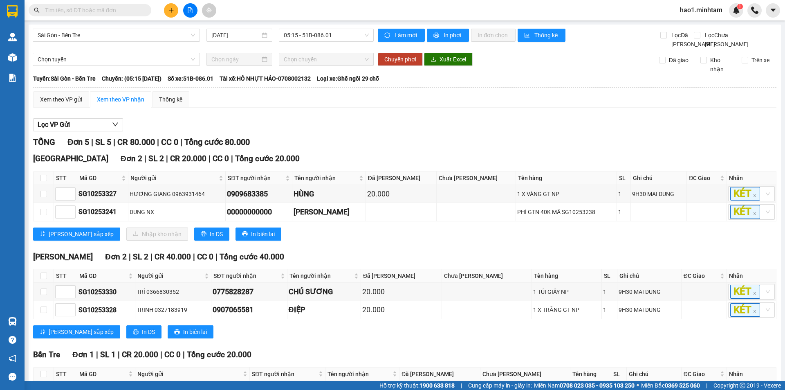
click at [475, 151] on section "Kết quả tìm kiếm ( 10 ) Bộ lọc Ngày tạo đơn gần nhất Mã ĐH Trạng thái Món hàng …" at bounding box center [392, 195] width 785 height 390
click at [445, 246] on div "Tiền Giang Đơn 2 | SL 2 | CR 20.000 | CC 0 | Tổng cước 20.000 STT Mã GD Người g…" at bounding box center [405, 200] width 744 height 94
click at [393, 164] on div "Tiền Giang Đơn 2 | SL 2 | CR 20.000 | CC 0 | Tổng cước 20.000" at bounding box center [405, 159] width 744 height 12
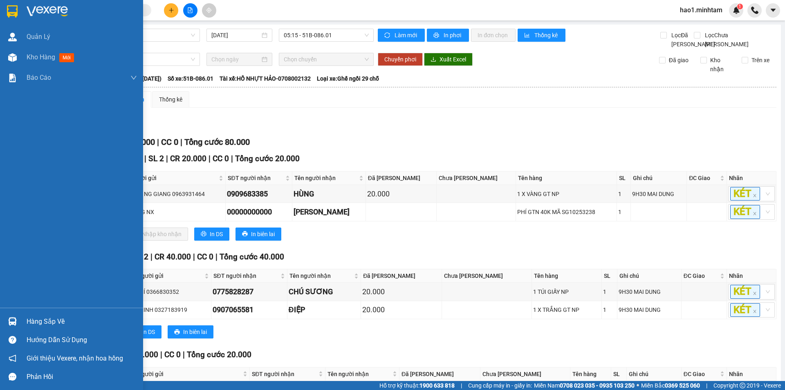
click at [10, 15] on img at bounding box center [12, 11] width 11 height 12
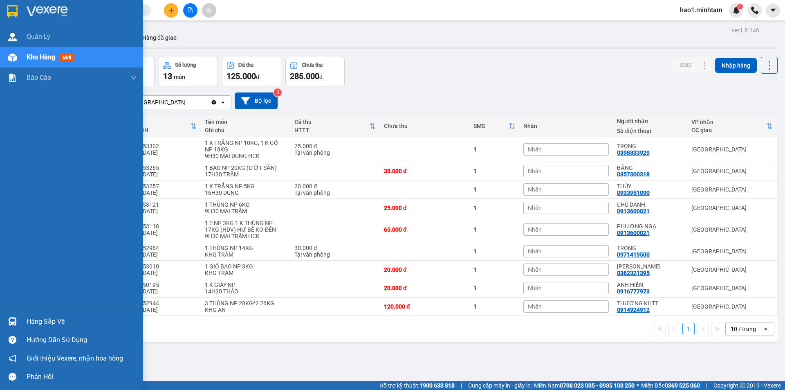
click at [17, 322] on div at bounding box center [12, 321] width 14 height 14
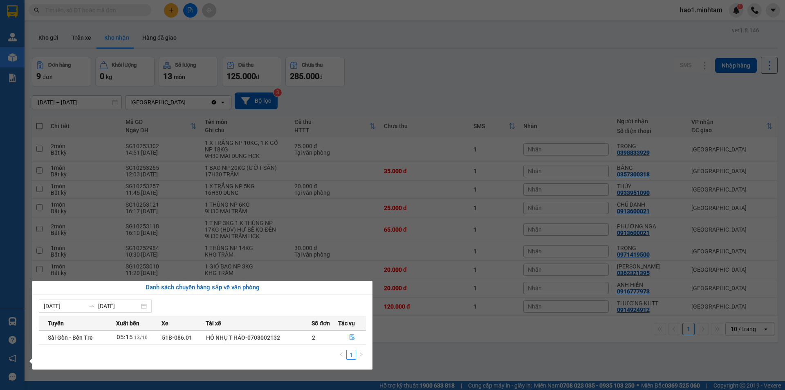
click at [531, 72] on section "Kết quả tìm kiếm ( 10 ) Bộ lọc Ngày tạo đơn gần nhất Mã ĐH Trạng thái Món hàng …" at bounding box center [392, 195] width 785 height 390
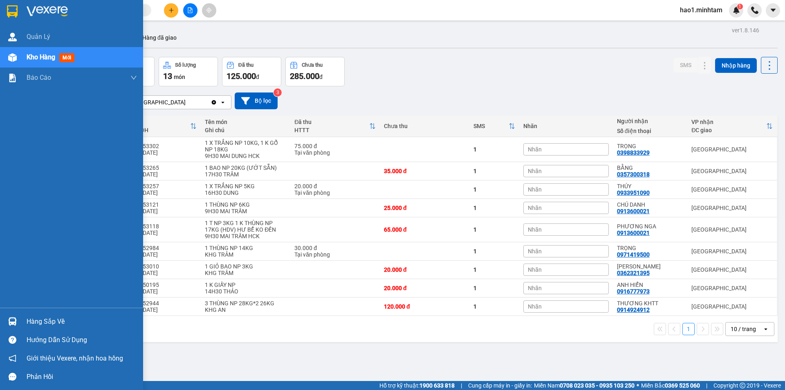
drag, startPoint x: 25, startPoint y: 320, endPoint x: 37, endPoint y: 320, distance: 11.5
click at [26, 320] on div "Hàng sắp về" at bounding box center [71, 321] width 143 height 18
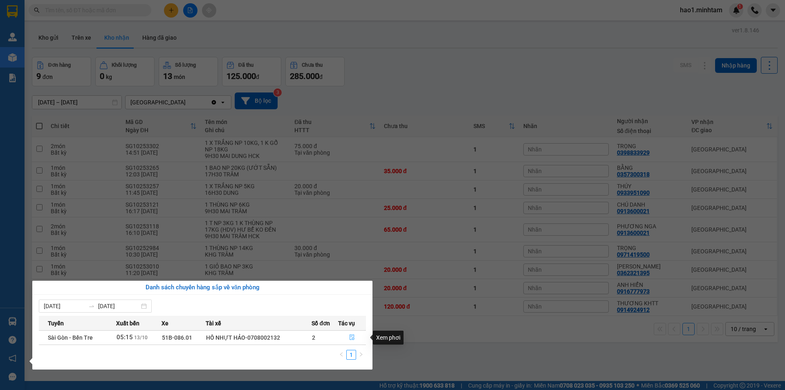
click at [350, 336] on icon "file-done" at bounding box center [352, 337] width 6 height 6
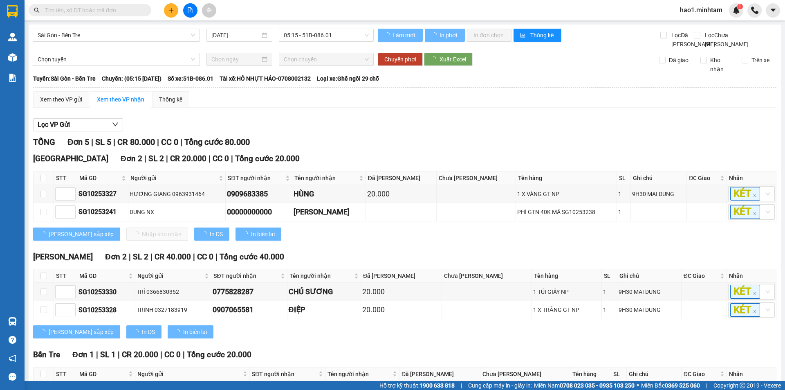
click at [473, 108] on div "Xem theo VP gửi Xem theo VP nhận Thống kê" at bounding box center [405, 99] width 744 height 16
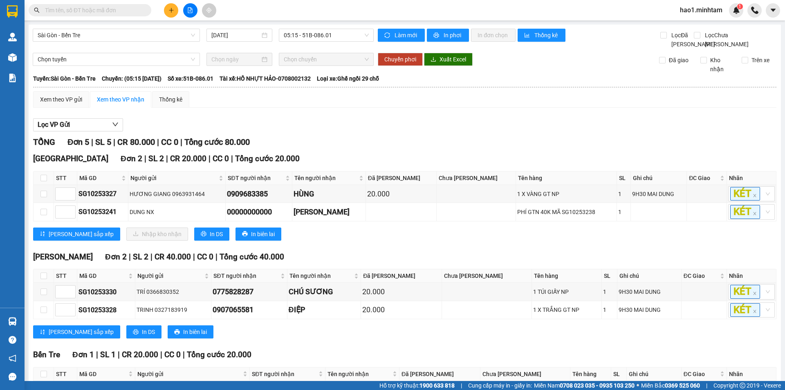
click at [471, 117] on div "Xem theo VP gửi Xem theo VP nhận Thống kê Lọc VP Gửi TỔNG Đơn 5 | SL 5 | CR 80…" at bounding box center [405, 259] width 744 height 337
click at [42, 181] on input "checkbox" at bounding box center [43, 178] width 7 height 7
checkbox input "true"
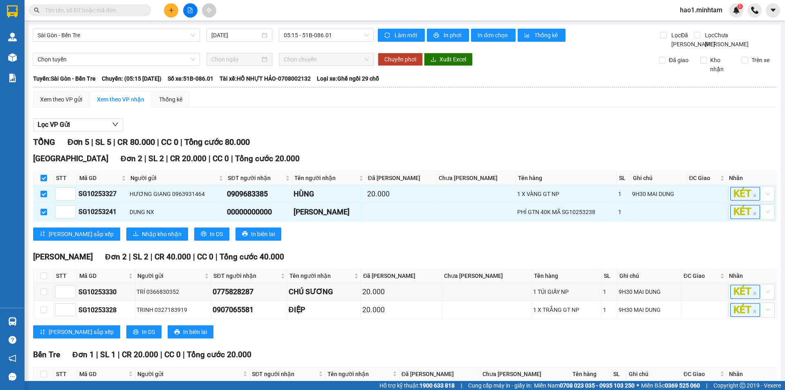
click at [315, 144] on div "Lọc VP Gửi TỔNG Đơn 5 | SL 5 | CR 80.000 | CC 0 | Tổng cước 80.000 Tiền Giang …" at bounding box center [405, 271] width 744 height 314
click at [320, 119] on div "Xem theo VP gửi Xem theo VP nhận Thống kê Lọc VP Gửi TỔNG Đơn 5 | SL 5 | CR 80…" at bounding box center [405, 259] width 744 height 337
click at [41, 181] on input "checkbox" at bounding box center [43, 178] width 7 height 7
checkbox input "false"
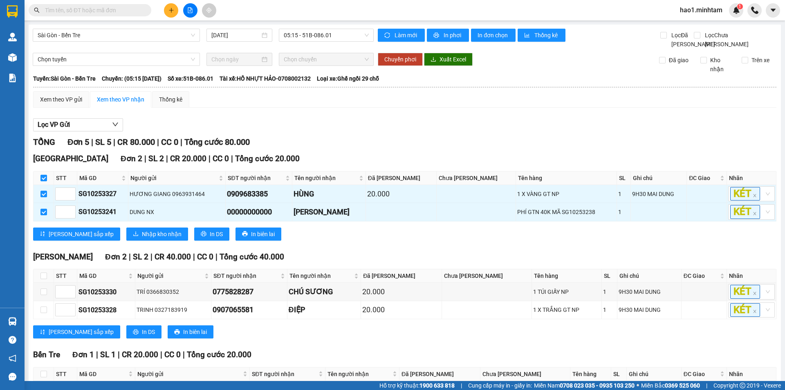
checkbox input "false"
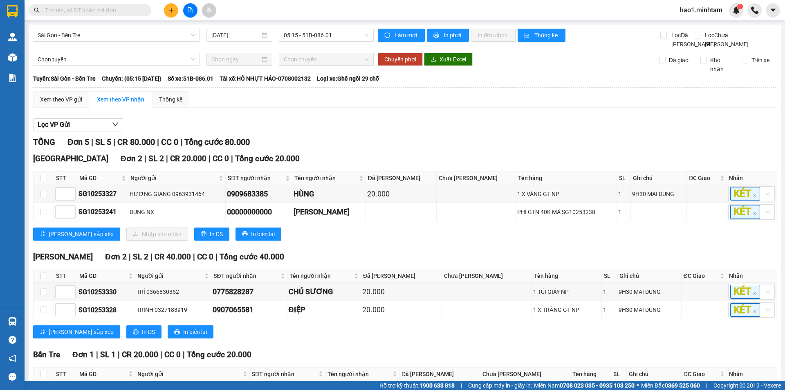
click at [356, 144] on div "Lọc VP Gửi TỔNG Đơn 5 | SL 5 | CR 80.000 | CC 0 | Tổng cước 80.000 Tiền Giang …" at bounding box center [405, 271] width 744 height 314
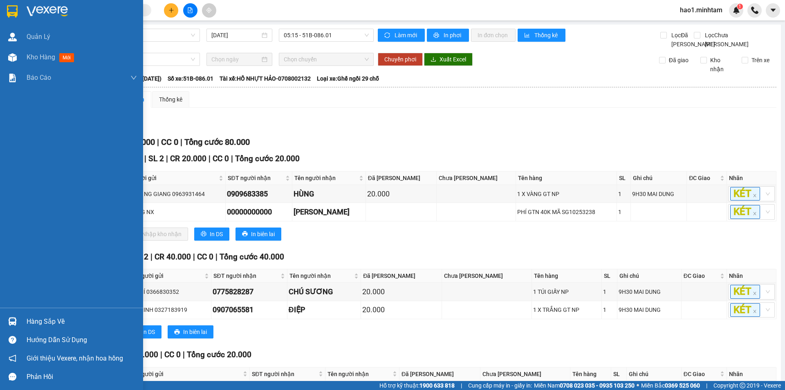
drag, startPoint x: 17, startPoint y: 8, endPoint x: 148, endPoint y: 10, distance: 131.3
click at [18, 8] on div at bounding box center [12, 11] width 14 height 14
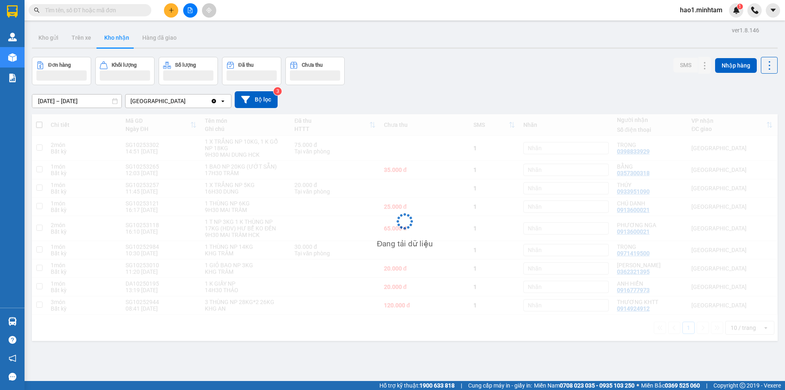
click at [120, 11] on input "text" at bounding box center [93, 10] width 97 height 9
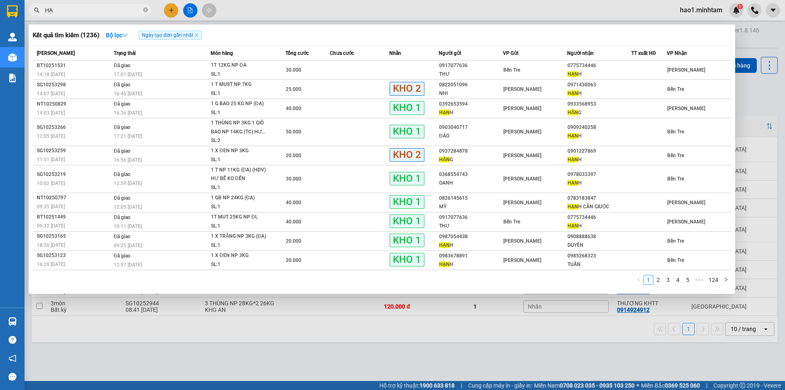
type input "H"
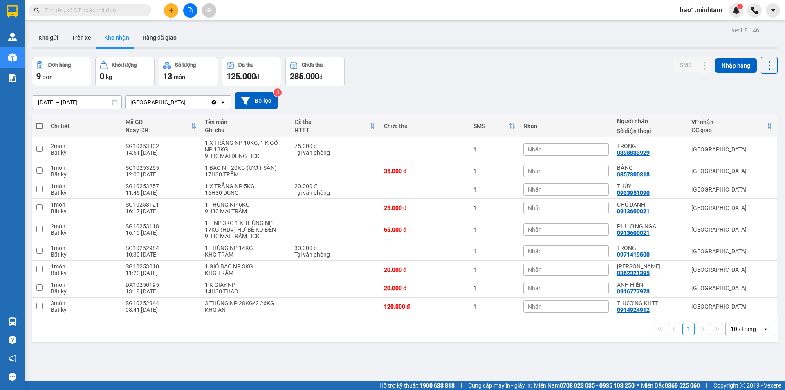
click at [97, 11] on input "text" at bounding box center [93, 10] width 97 height 9
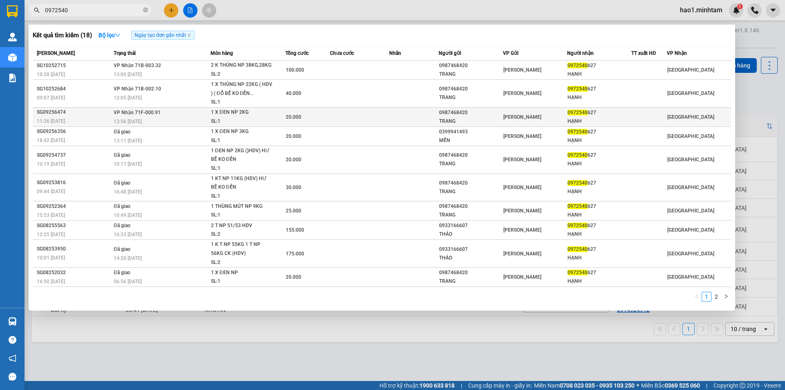
type input "0972540"
click at [472, 117] on div "TRANG" at bounding box center [470, 121] width 63 height 9
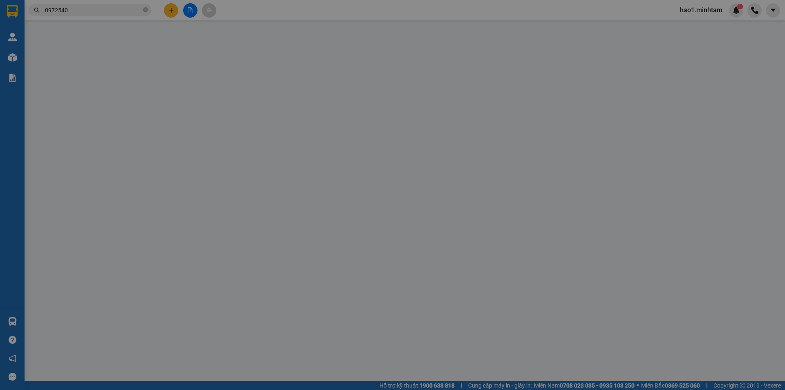
type input "0987468420"
type input "TRANG"
type input "0972540627"
type input "HẠNH"
type input "20.000"
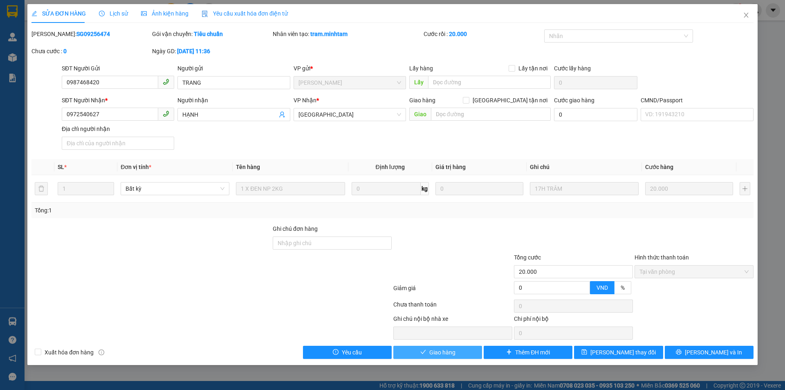
drag, startPoint x: 454, startPoint y: 354, endPoint x: 491, endPoint y: 359, distance: 36.7
click at [456, 354] on button "Giao hàng" at bounding box center [437, 352] width 89 height 13
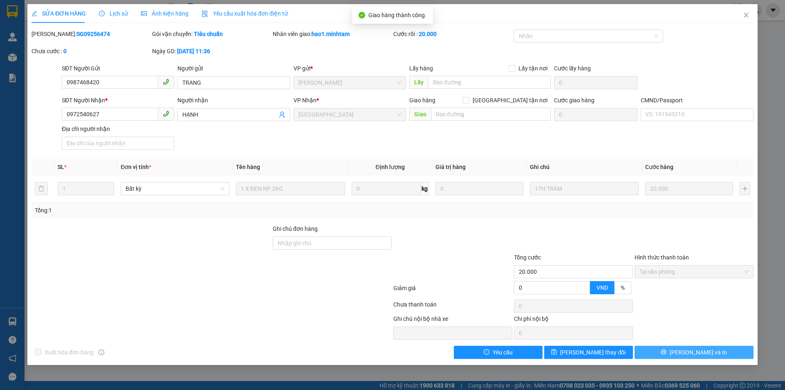
click at [728, 356] on button "Lưu và In" at bounding box center [694, 352] width 119 height 13
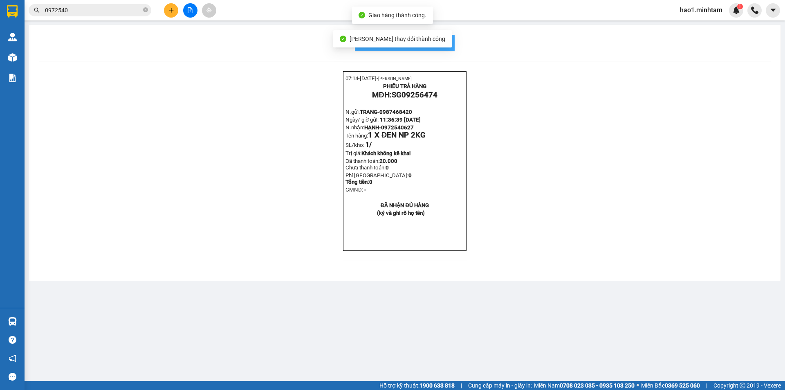
click at [452, 47] on button "In mẫu biên lai tự cấu hình" at bounding box center [405, 43] width 100 height 16
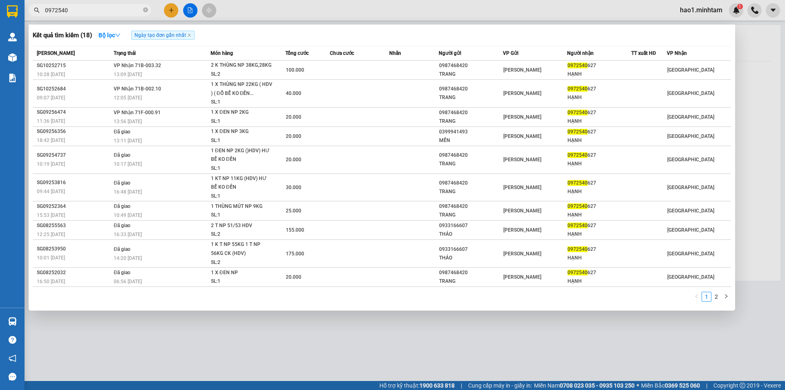
click at [104, 9] on input "0972540" at bounding box center [93, 10] width 97 height 9
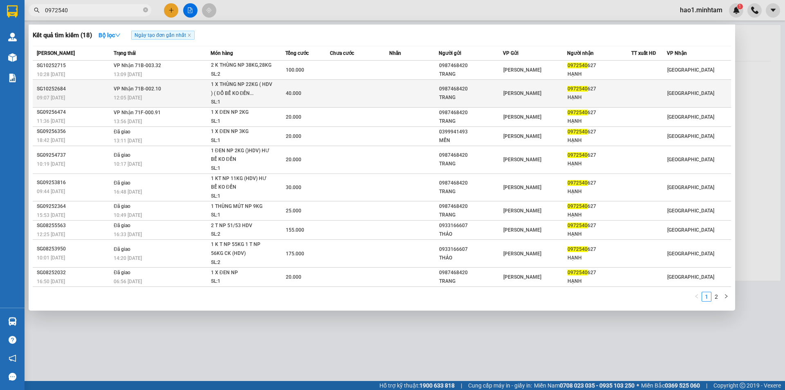
click at [285, 97] on span "1 X THÙNG NP 22KG ( HDV ) ( ĐỔ BỂ KO ĐỀN... SL: 1" at bounding box center [248, 93] width 74 height 27
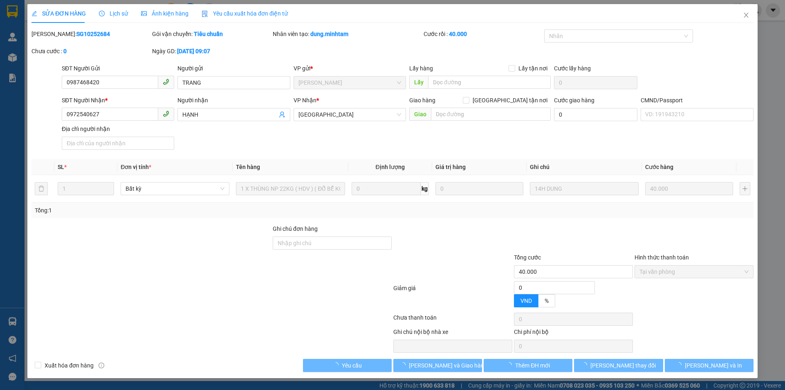
type input "0987468420"
type input "TRANG"
type input "0972540627"
type input "HẠNH"
type input "40.000"
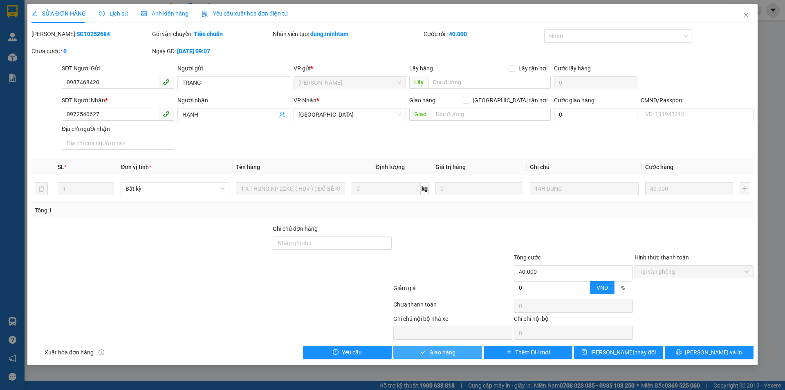
drag, startPoint x: 442, startPoint y: 356, endPoint x: 460, endPoint y: 353, distance: 17.9
click at [443, 355] on span "Giao hàng" at bounding box center [442, 352] width 26 height 9
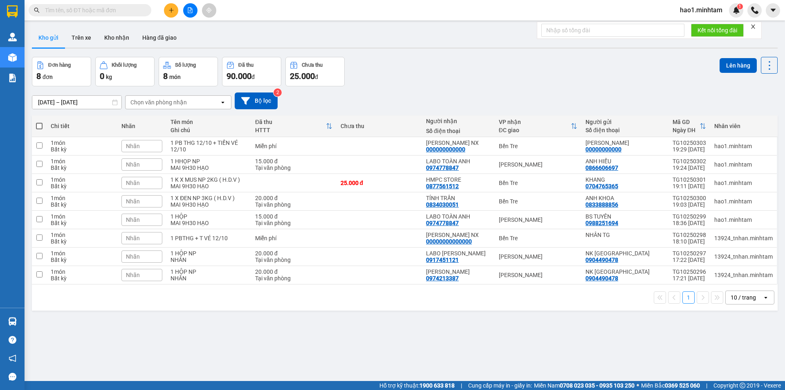
click at [110, 9] on input "text" at bounding box center [93, 10] width 97 height 9
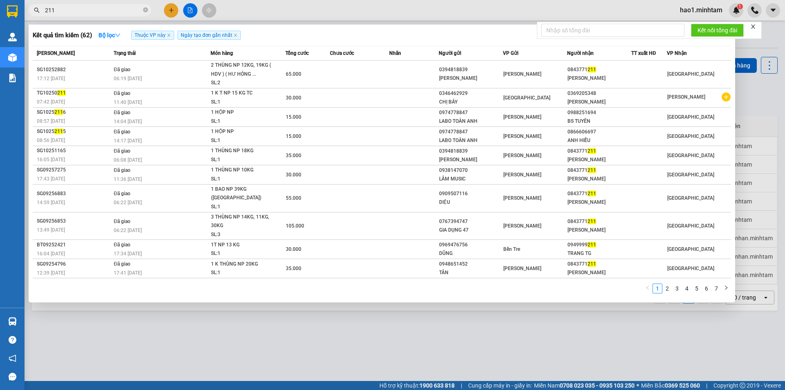
click at [128, 4] on span "211" at bounding box center [90, 10] width 123 height 12
drag, startPoint x: 128, startPoint y: 4, endPoint x: 123, endPoint y: 6, distance: 4.9
click at [126, 5] on span "211" at bounding box center [90, 10] width 123 height 12
click at [121, 7] on input "211" at bounding box center [93, 10] width 97 height 9
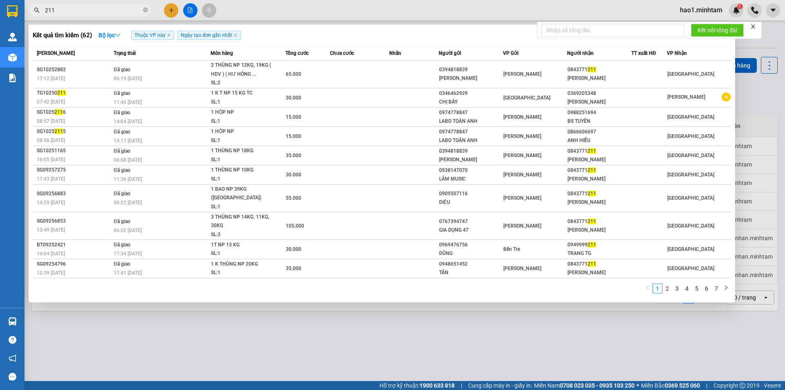
click at [121, 7] on input "211" at bounding box center [93, 10] width 97 height 9
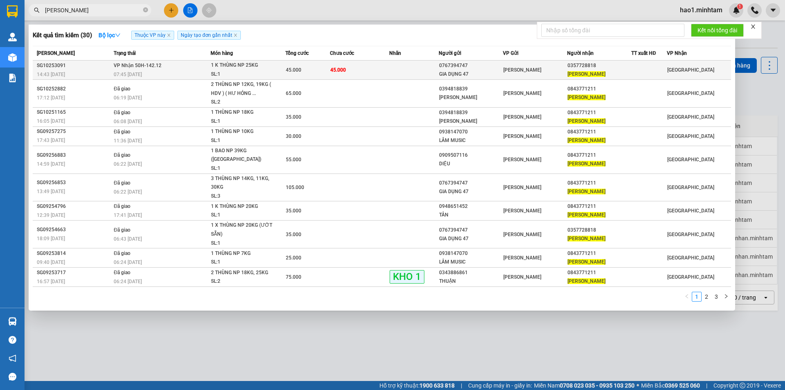
type input "nhật minh"
click at [297, 67] on span "45.000" at bounding box center [294, 70] width 16 height 6
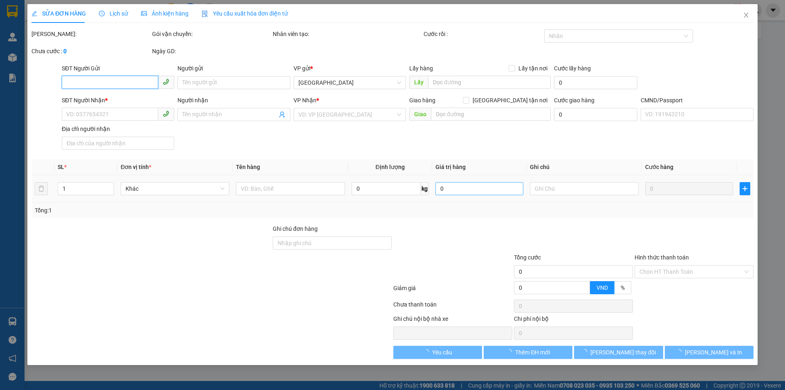
type input "0767394747"
type input "GIA DỤNG 47"
type input "0357728818"
type input "NHẬT MINH"
type input "HCK"
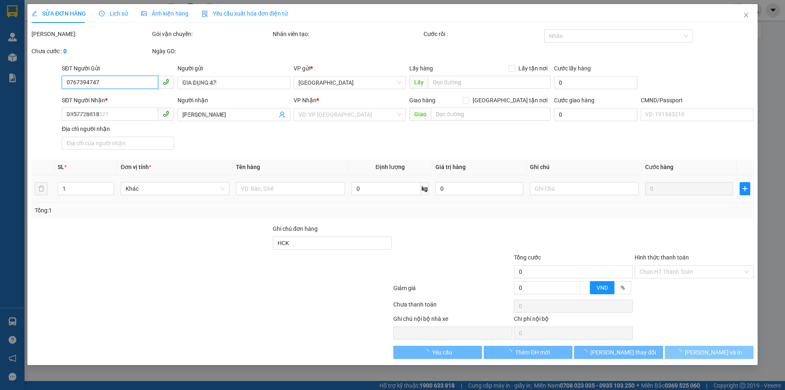
type input "45.000"
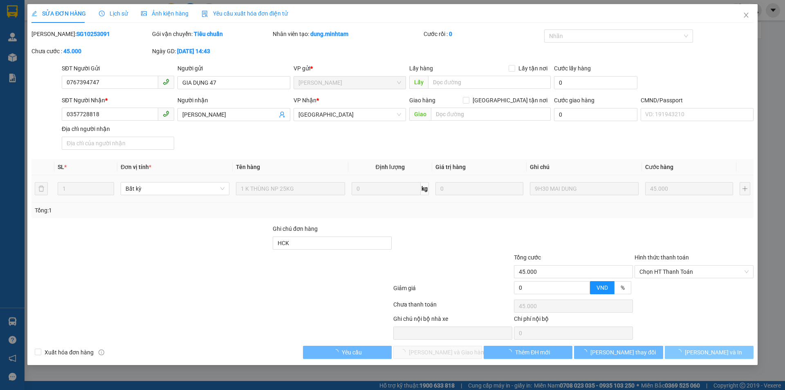
click at [724, 351] on span "Lưu và In" at bounding box center [713, 352] width 57 height 9
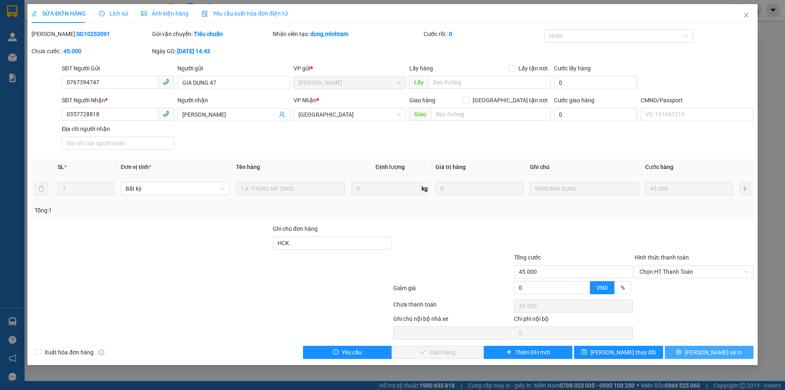
click at [724, 351] on span "Lưu và In" at bounding box center [713, 352] width 57 height 9
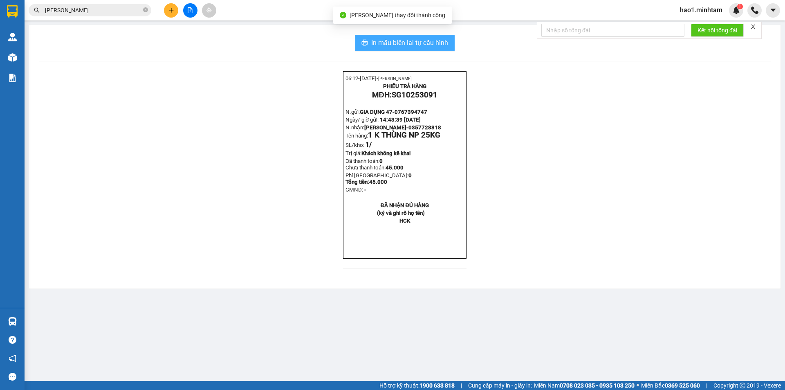
click at [439, 46] on span "In mẫu biên lai tự cấu hình" at bounding box center [409, 43] width 77 height 10
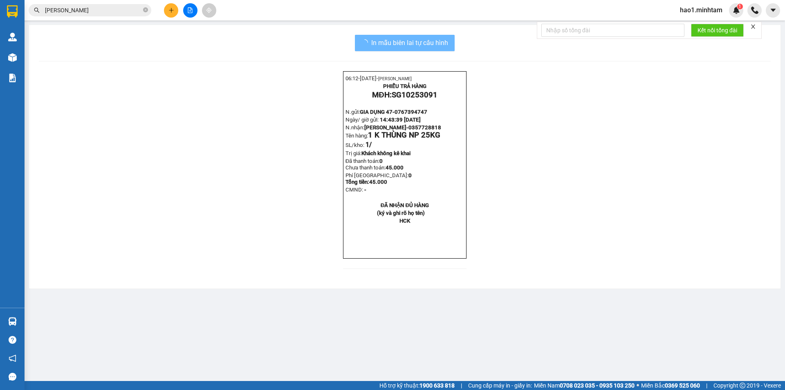
click at [611, 279] on div "06:12- 13-10-2025- Trần Vũ Hạo PHIẾU TRẢ HÀNG MĐH: SG10253091 N.gửi: GIA DỤNG 4…" at bounding box center [405, 174] width 732 height 207
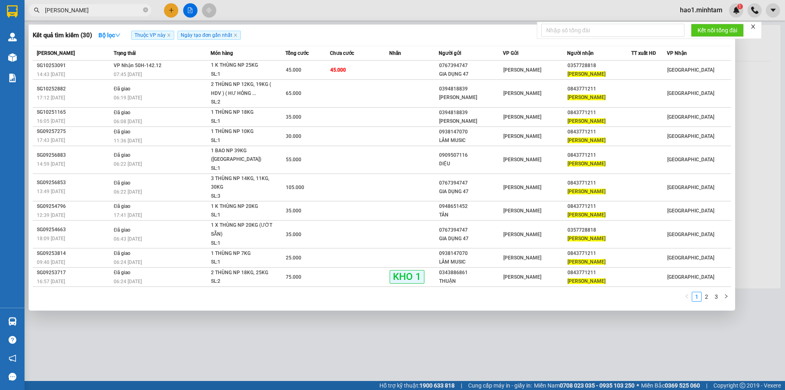
click at [114, 10] on input "nhật minh" at bounding box center [93, 10] width 97 height 9
click at [211, 61] on td "1 K THÙNG NP 25KG SL: 1" at bounding box center [248, 70] width 75 height 19
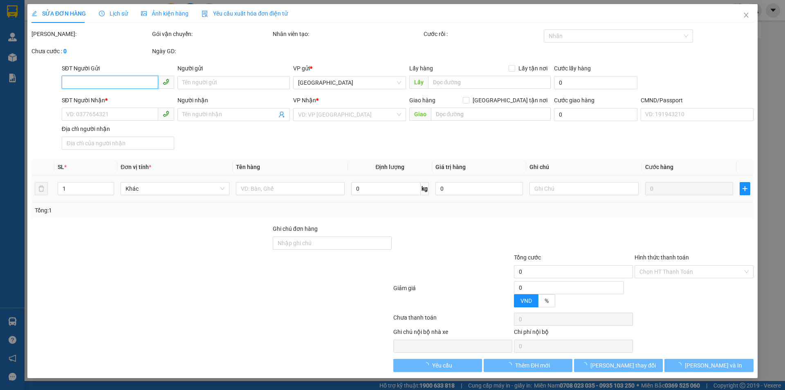
type input "0767394747"
type input "GIA DỤNG 47"
type input "0357728818"
type input "NHẬT MINH"
type input "HCK"
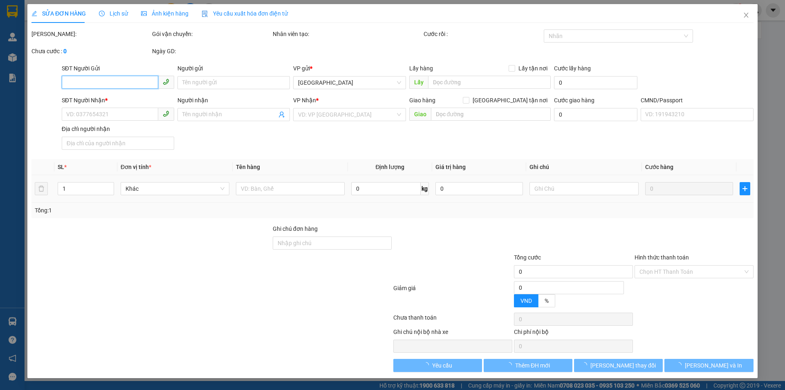
type input "45.000"
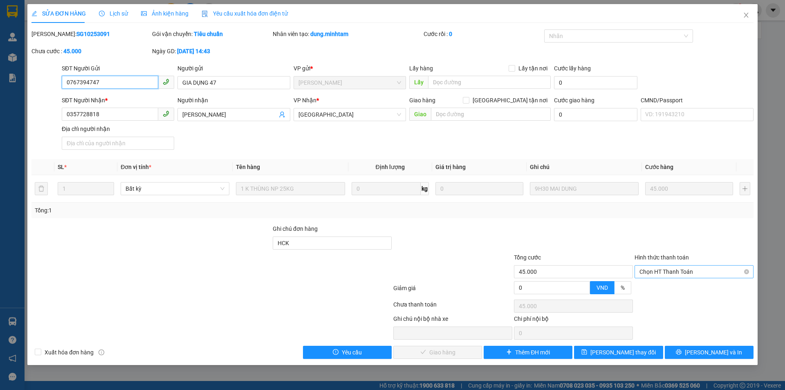
click at [675, 274] on span "Chọn HT Thanh Toán" at bounding box center [694, 271] width 109 height 12
click at [674, 287] on div "Tại văn phòng" at bounding box center [694, 287] width 109 height 9
type input "0"
drag, startPoint x: 444, startPoint y: 351, endPoint x: 566, endPoint y: 366, distance: 123.2
click at [444, 351] on span "Lưu và Giao hàng" at bounding box center [448, 352] width 79 height 9
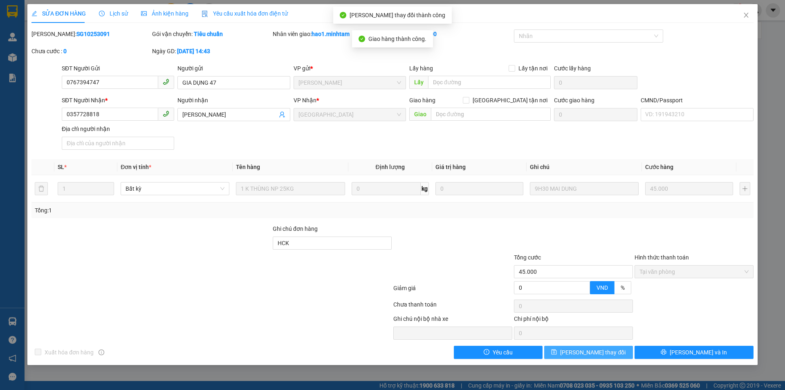
click at [611, 350] on button "Lưu thay đổi" at bounding box center [588, 352] width 89 height 13
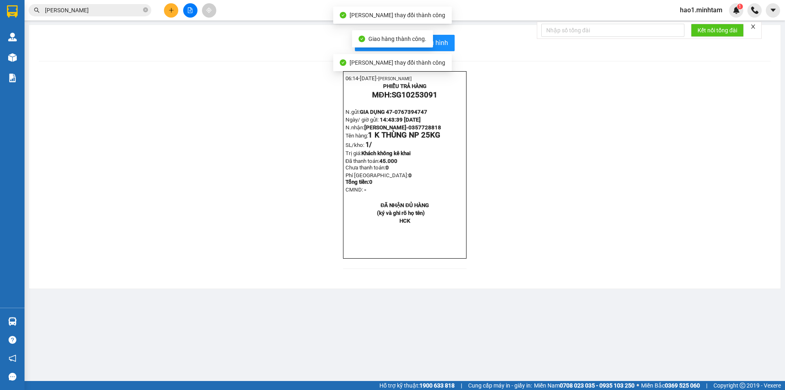
click at [581, 197] on div "06:14- 13-10-2025- Trần Vũ Hạo PHIẾU TRẢ HÀNG MĐH: SG10253091 N.gửi: GIA DỤNG 4…" at bounding box center [405, 174] width 732 height 207
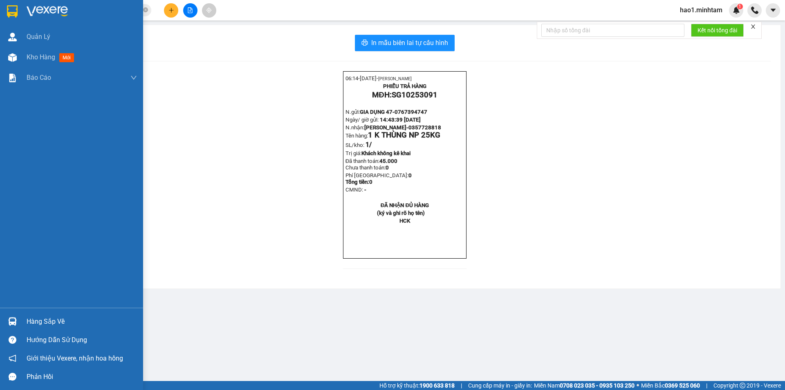
click at [7, 6] on img at bounding box center [12, 11] width 11 height 12
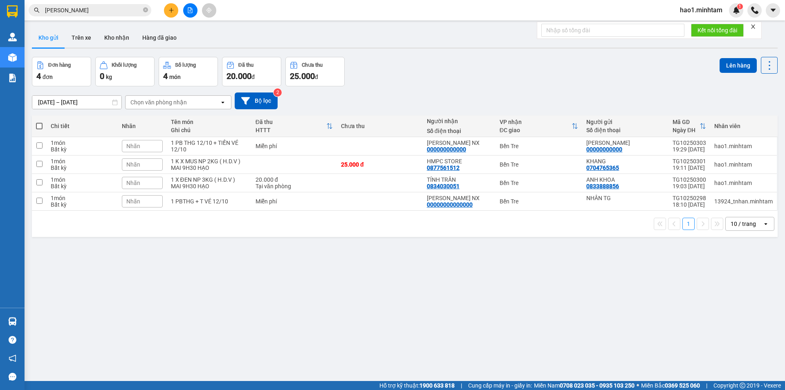
click at [755, 27] on icon "close" at bounding box center [753, 27] width 4 height 4
click at [145, 11] on icon "close-circle" at bounding box center [145, 9] width 5 height 5
click at [414, 59] on div "Đơn hàng 4 đơn Khối lượng 0 kg Số lượng 4 món Đã thu 20.000 đ Chưa thu 25.000 đ…" at bounding box center [405, 71] width 746 height 29
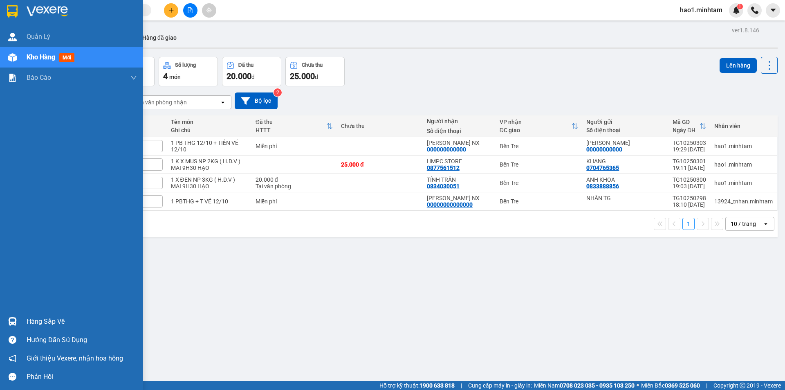
click at [41, 329] on div "Hàng sắp về" at bounding box center [71, 321] width 143 height 18
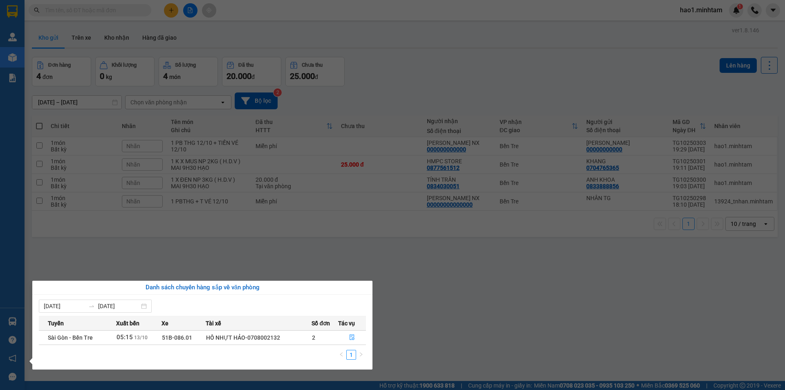
click at [447, 277] on section "Kết quả tìm kiếm ( 30 ) Bộ lọc Thuộc VP này Ngày tạo đơn gần nhất Mã ĐH Trạng t…" at bounding box center [392, 195] width 785 height 390
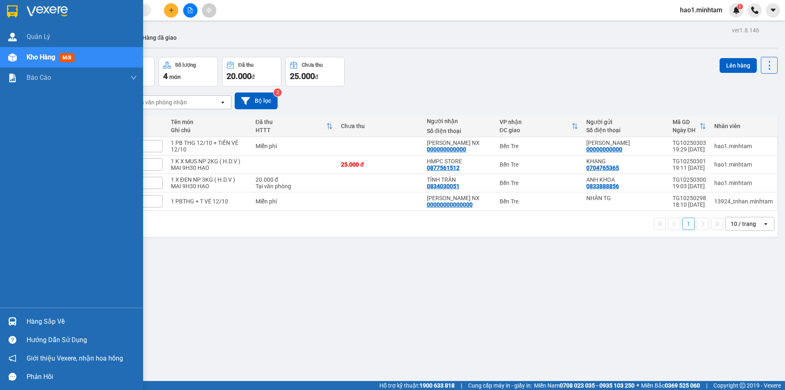
click at [10, 316] on div at bounding box center [12, 321] width 14 height 14
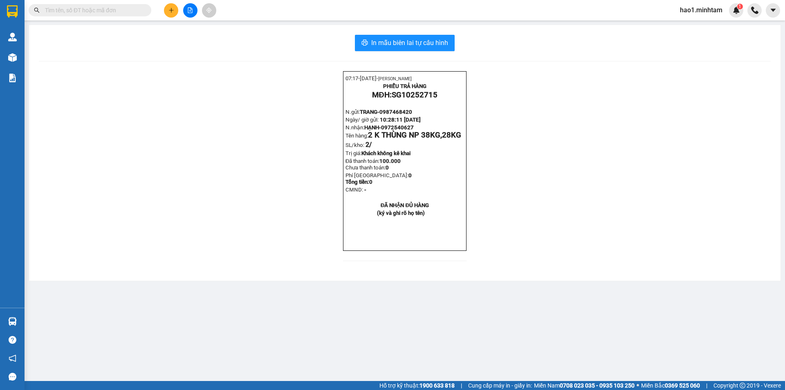
paste input "0972540627"
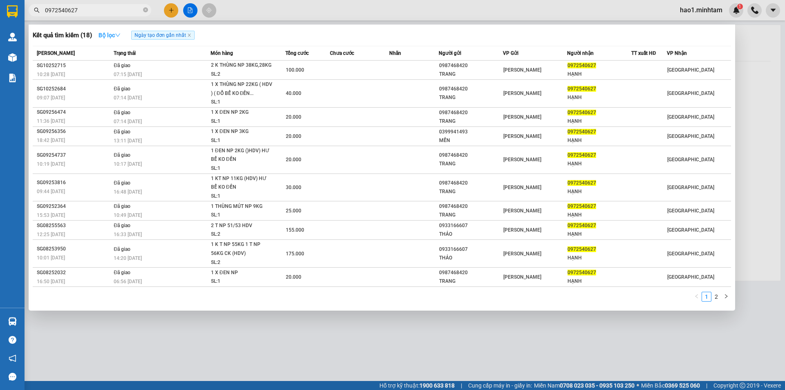
type input "0972540627"
click at [118, 32] on strong "Bộ lọc" at bounding box center [110, 35] width 22 height 7
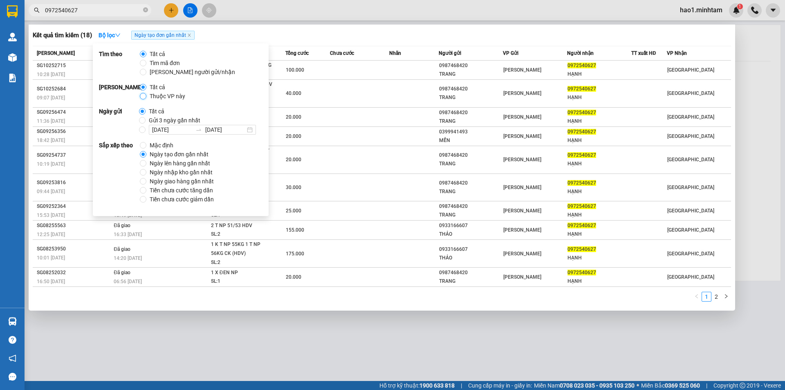
click at [142, 98] on input "Thuộc VP này" at bounding box center [143, 96] width 7 height 7
radio input "true"
radio input "false"
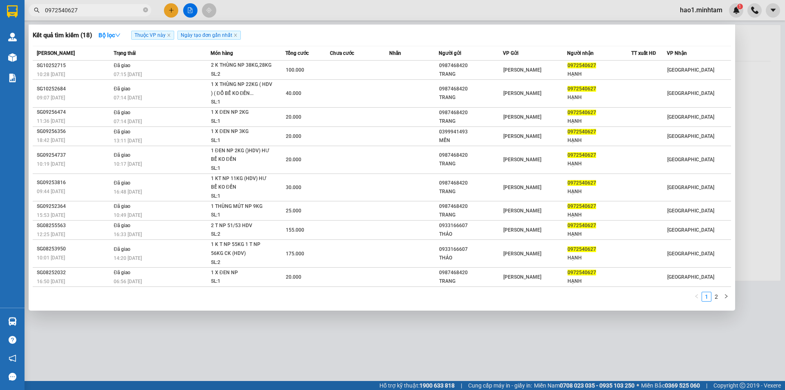
click at [395, 336] on div at bounding box center [392, 195] width 785 height 390
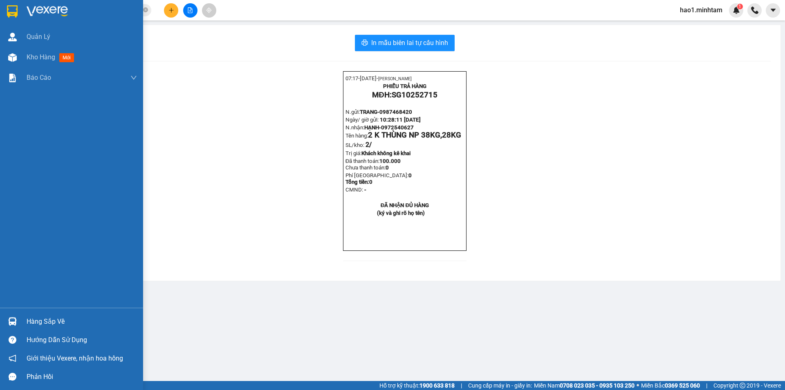
click at [8, 322] on img at bounding box center [12, 321] width 9 height 9
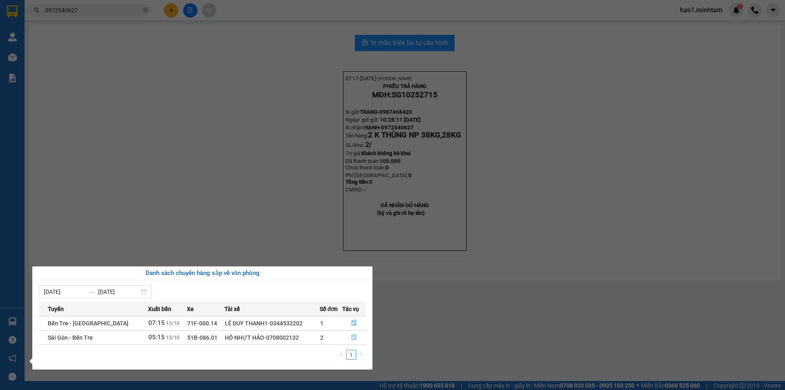
click at [349, 340] on button "button" at bounding box center [354, 337] width 23 height 13
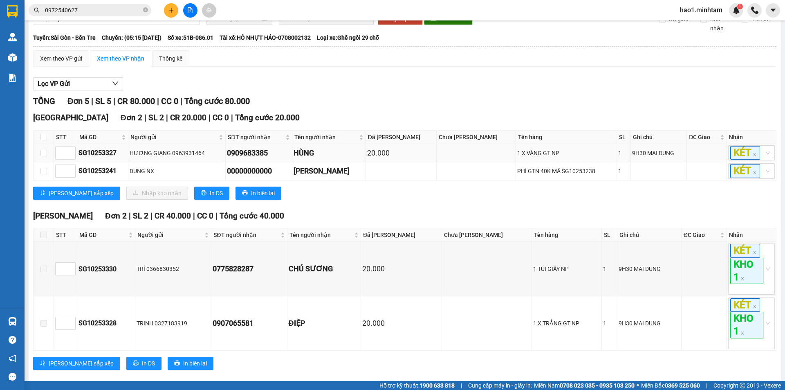
scroll to position [82, 0]
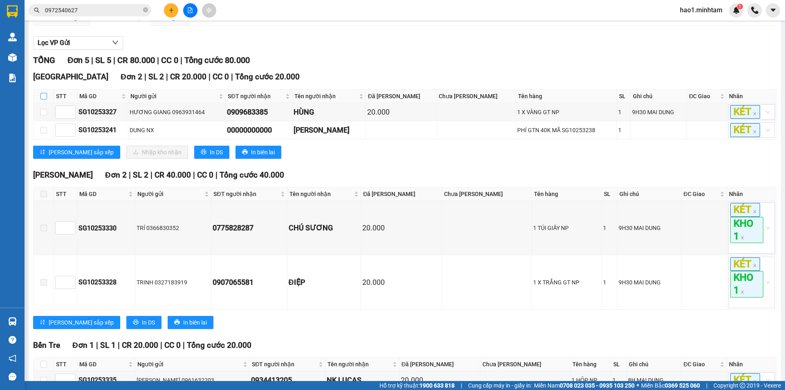
click at [43, 99] on input "checkbox" at bounding box center [43, 96] width 7 height 7
checkbox input "true"
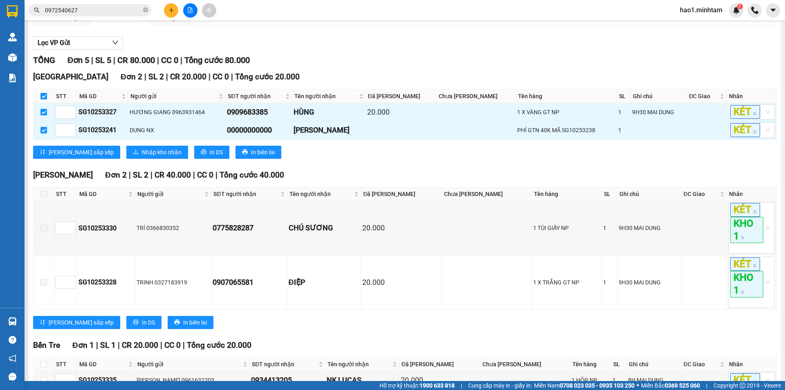
click at [398, 50] on div "Lọc VP Gửi" at bounding box center [405, 42] width 744 height 13
click at [418, 67] on div "TỔNG Đơn 5 | SL 5 | CR 80.000 | CC 0 | Tổng cước 80.000" at bounding box center [405, 60] width 744 height 13
click at [404, 67] on div "TỔNG Đơn 5 | SL 5 | CR 80.000 | CC 0 | Tổng cước 80.000" at bounding box center [405, 60] width 744 height 13
click at [142, 157] on span "Nhập kho nhận" at bounding box center [162, 152] width 40 height 9
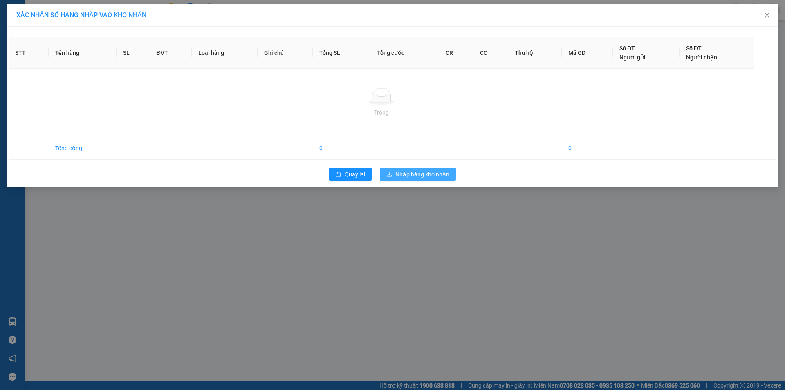
click at [447, 171] on span "Nhập hàng kho nhận" at bounding box center [423, 174] width 54 height 9
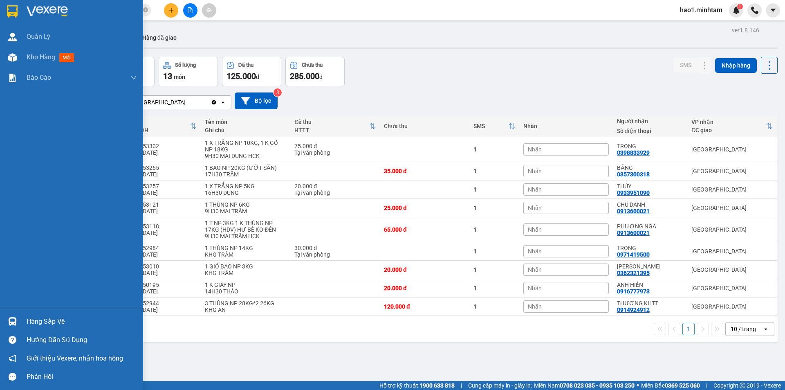
click at [18, 322] on div at bounding box center [12, 321] width 14 height 14
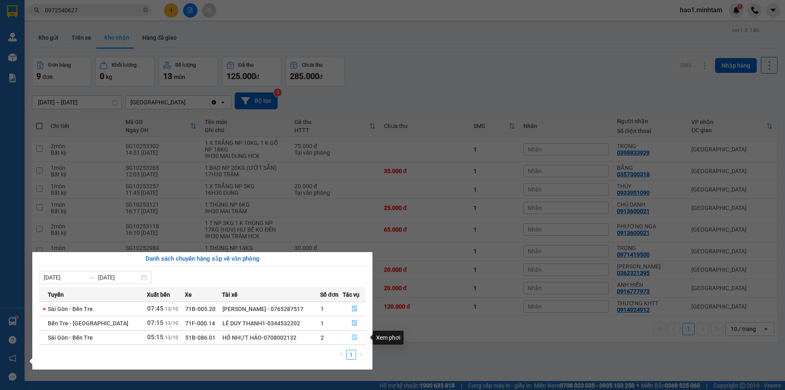
click at [353, 336] on icon "file-done" at bounding box center [354, 338] width 5 height 6
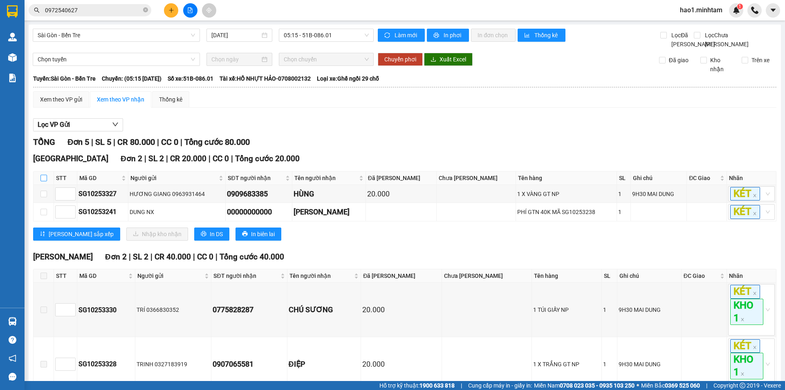
click at [45, 181] on input "checkbox" at bounding box center [43, 178] width 7 height 7
checkbox input "true"
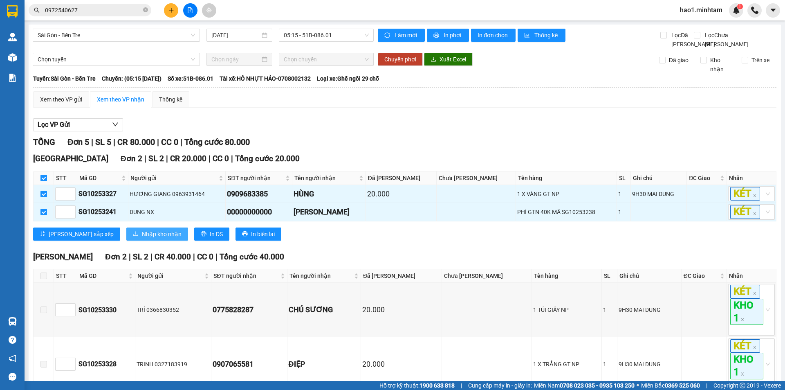
click at [142, 238] on span "Nhập kho nhận" at bounding box center [162, 233] width 40 height 9
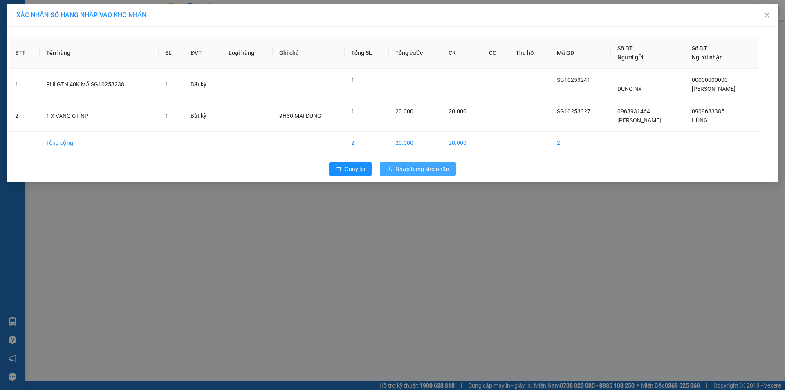
click at [443, 170] on span "Nhập hàng kho nhận" at bounding box center [423, 168] width 54 height 9
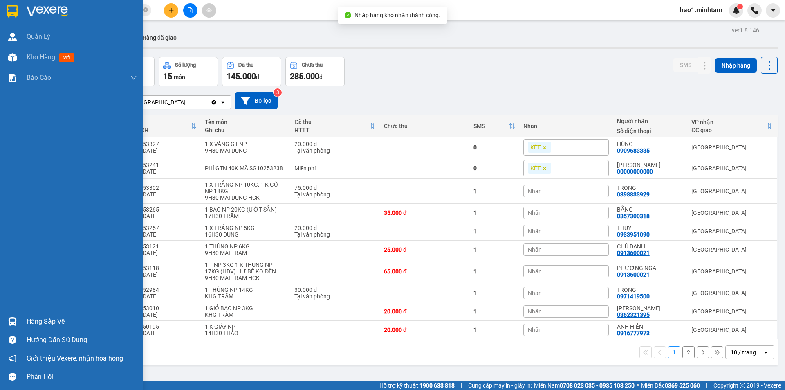
click at [15, 320] on img at bounding box center [12, 321] width 9 height 9
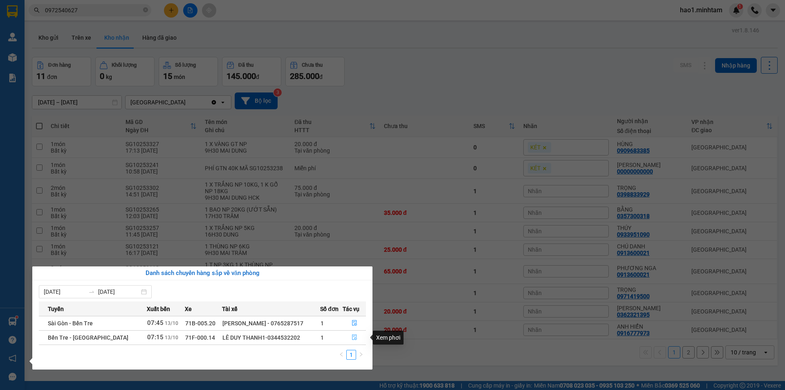
click at [352, 338] on icon "file-done" at bounding box center [355, 337] width 6 height 6
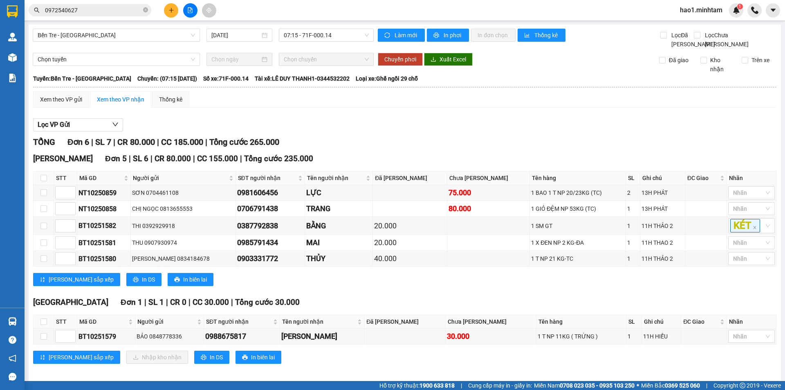
click at [460, 141] on div "Lọc VP Gửi TỔNG Đơn 6 | SL 7 | CR 80.000 | CC 185.000 | Tổng cước 265.000 Hồ C…" at bounding box center [405, 244] width 744 height 260
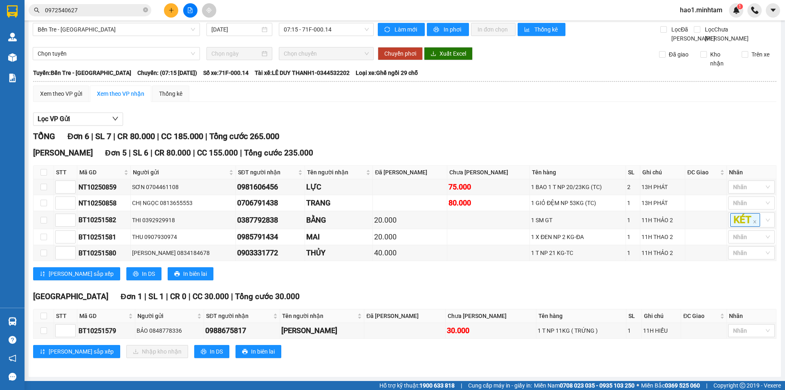
click at [300, 283] on div "Hồ Chí Minh Đơn 5 | SL 6 | CR 80.000 | CC 155.000 | Tổng cước 235.000 STT Mã GD…" at bounding box center [405, 216] width 744 height 139
click at [300, 285] on div "Hồ Chí Minh Đơn 5 | SL 6 | CR 80.000 | CC 155.000 | Tổng cước 235.000 STT Mã GD…" at bounding box center [405, 216] width 744 height 139
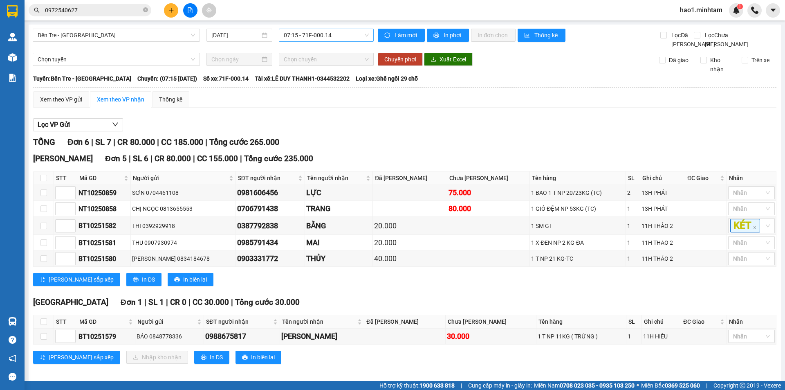
click at [293, 34] on span "07:15 - 71F-000.14" at bounding box center [326, 35] width 85 height 12
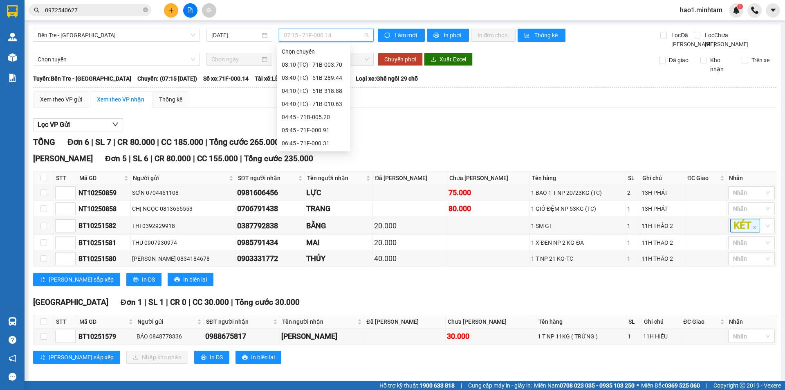
scroll to position [13, 0]
click at [319, 121] on div "05:45 - 71F-000.91" at bounding box center [314, 116] width 74 height 13
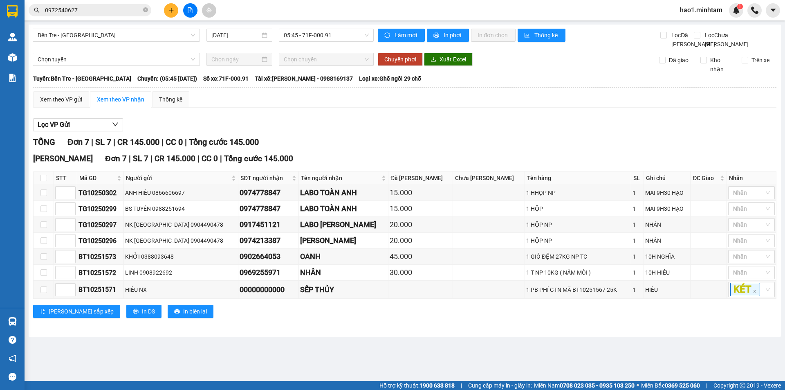
click at [319, 121] on div "Xem theo VP gửi Xem theo VP nhận Thống kê Lọc VP Gửi TỔNG Đơn 7 | SL 7 | CR 14…" at bounding box center [405, 209] width 744 height 237
click at [277, 120] on div "Xem theo VP gửi Xem theo VP nhận Thống kê Lọc VP Gửi TỔNG Đơn 7 | SL 7 | CR 14…" at bounding box center [405, 209] width 744 height 237
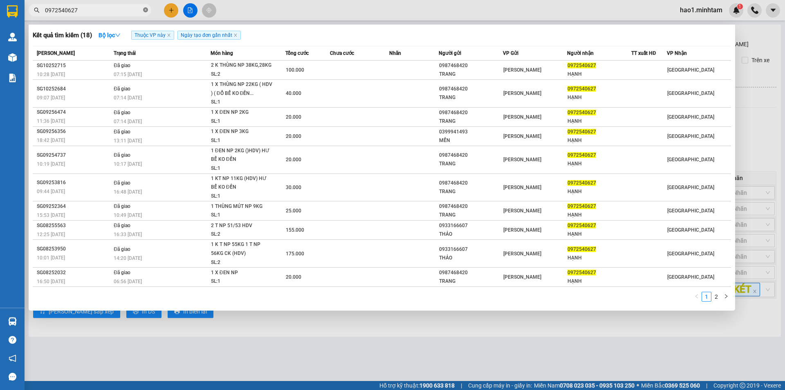
click at [144, 9] on icon "close-circle" at bounding box center [145, 9] width 5 height 5
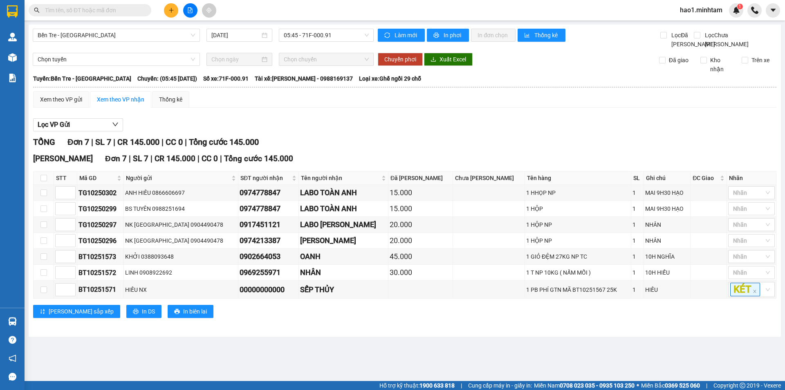
click at [118, 8] on input "text" at bounding box center [93, 10] width 97 height 9
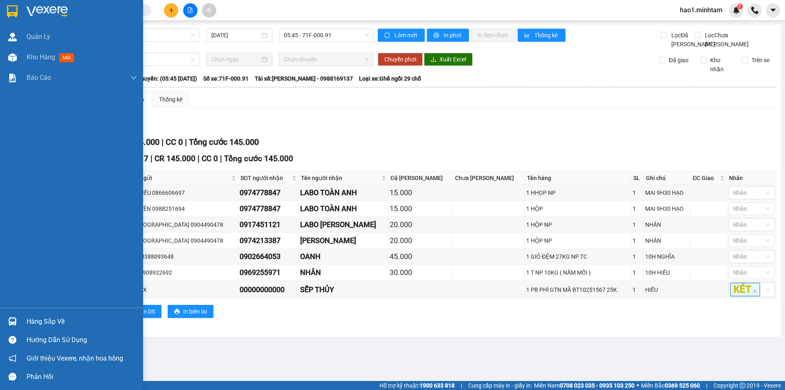
click at [5, 5] on div at bounding box center [12, 11] width 14 height 14
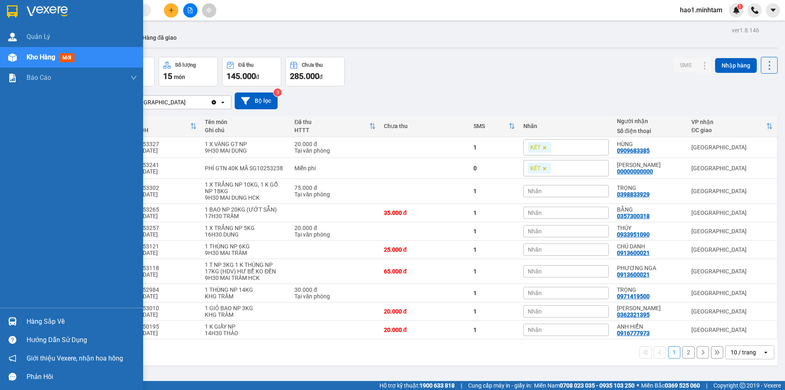
click at [20, 324] on div "Hàng sắp về" at bounding box center [71, 321] width 143 height 18
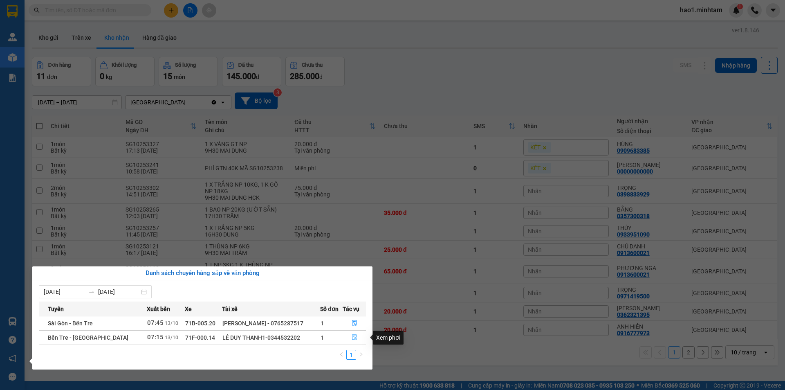
click at [353, 340] on icon "file-done" at bounding box center [355, 337] width 6 height 6
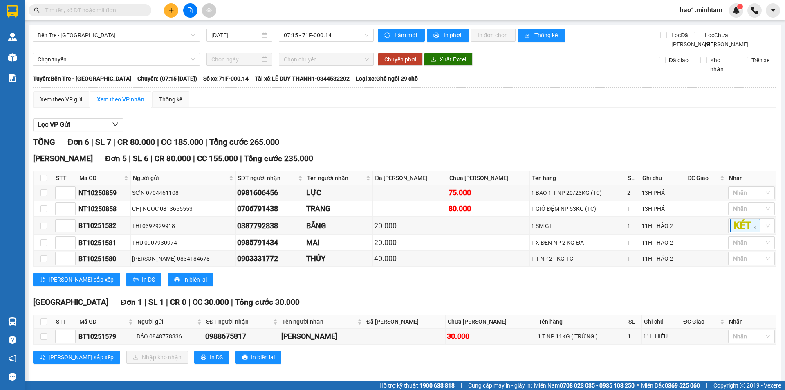
click at [531, 128] on div "Lọc VP Gửi" at bounding box center [405, 124] width 744 height 13
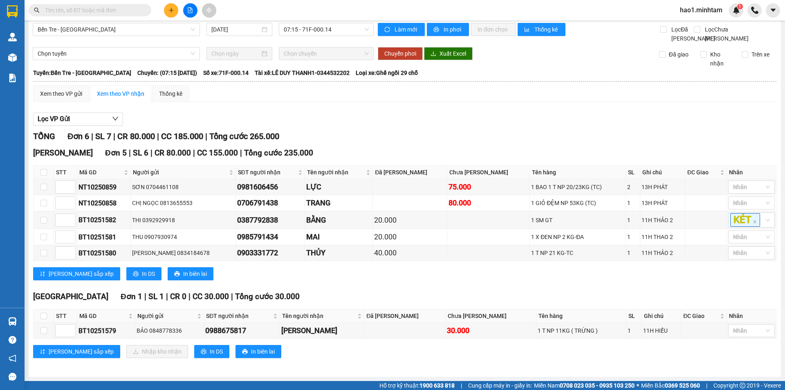
click at [349, 276] on div "Lưu sắp xếp In DS In biên lai" at bounding box center [405, 273] width 744 height 13
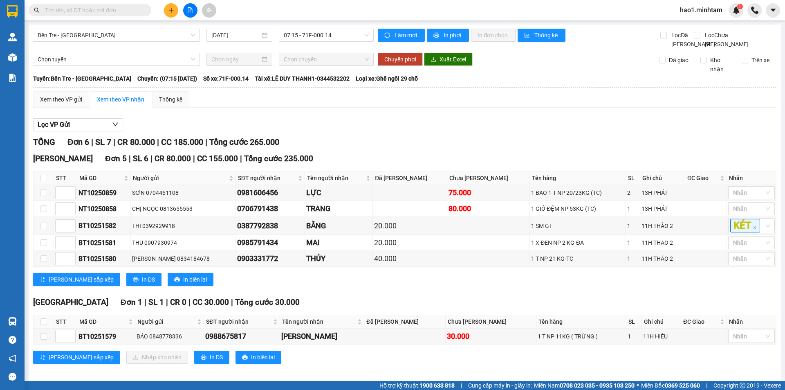
click at [388, 117] on div "Xem theo VP gửi Xem theo VP nhận Thống kê Lọc VP Gửi TỔNG Đơn 6 | SL 7 | CR 80…" at bounding box center [405, 232] width 744 height 283
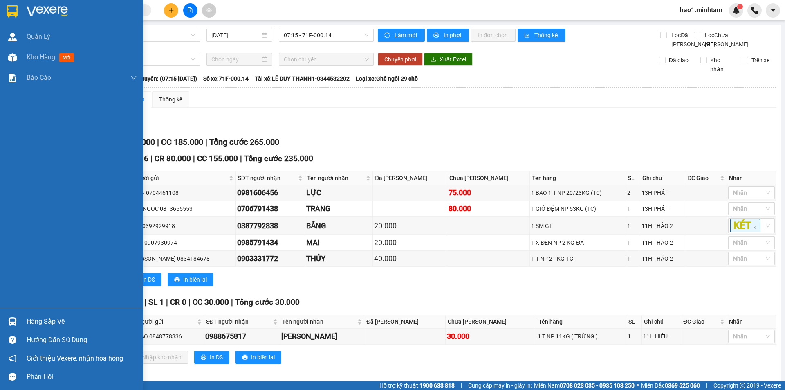
click at [9, 5] on img at bounding box center [12, 11] width 11 height 12
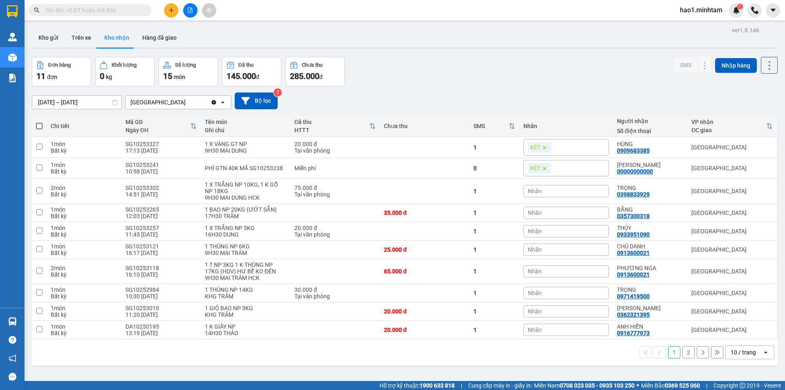
click at [256, 11] on div "Kết quả tìm kiếm ( 18 ) Bộ lọc Thuộc VP này Ngày tạo đơn gần nhất Mã ĐH Trạng t…" at bounding box center [392, 10] width 785 height 20
click at [702, 171] on icon at bounding box center [705, 168] width 6 height 6
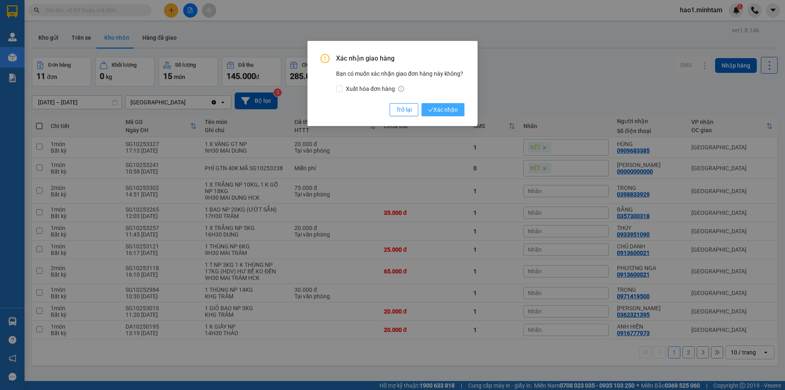
click at [456, 109] on span "Xác nhận" at bounding box center [443, 109] width 30 height 9
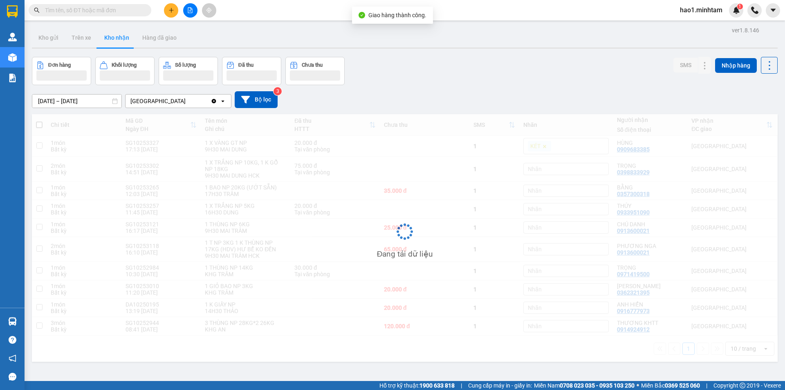
click at [617, 83] on div "Đơn hàng Khối lượng Số lượng Đã thu Chưa thu SMS Nhập hàng" at bounding box center [405, 71] width 746 height 28
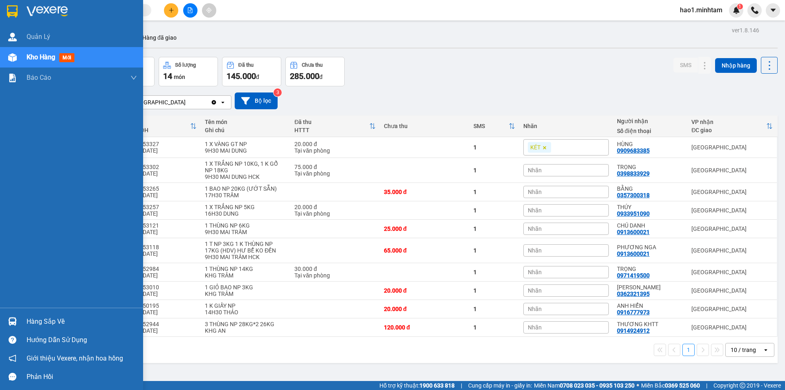
click at [28, 314] on div "Hàng sắp về" at bounding box center [71, 321] width 143 height 18
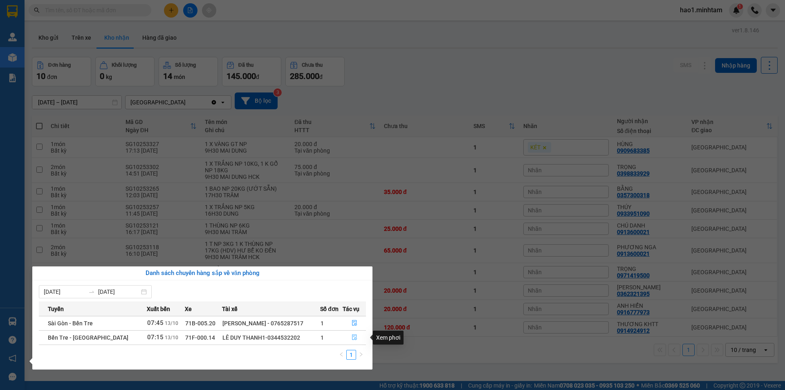
click at [352, 336] on icon "file-done" at bounding box center [355, 337] width 6 height 6
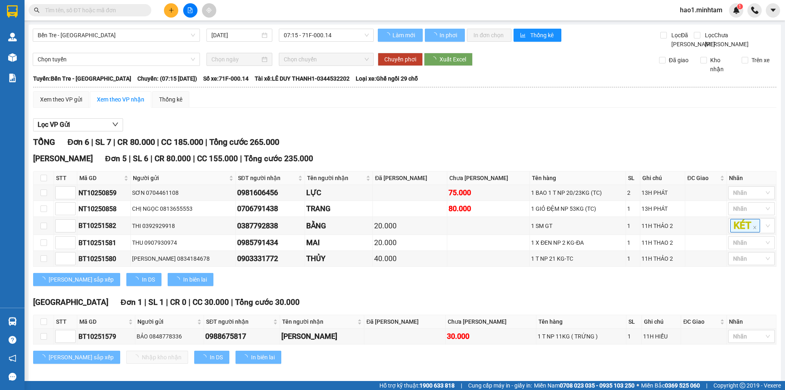
click at [399, 132] on div "Lọc VP Gửi" at bounding box center [405, 124] width 744 height 13
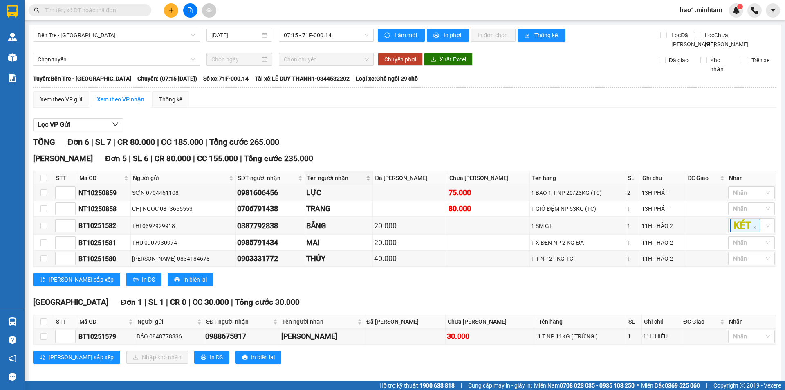
scroll to position [15, 0]
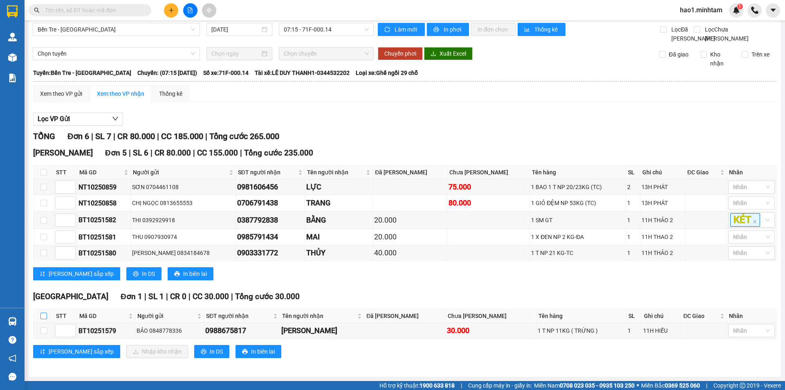
click at [43, 315] on input "checkbox" at bounding box center [43, 316] width 7 height 7
checkbox input "true"
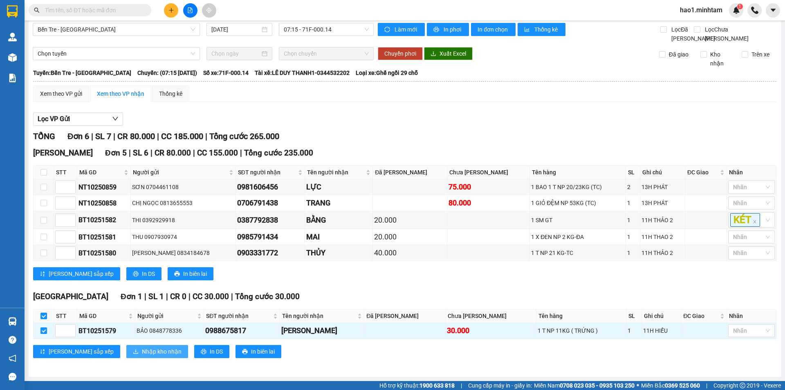
click at [142, 351] on span "Nhập kho nhận" at bounding box center [162, 351] width 40 height 9
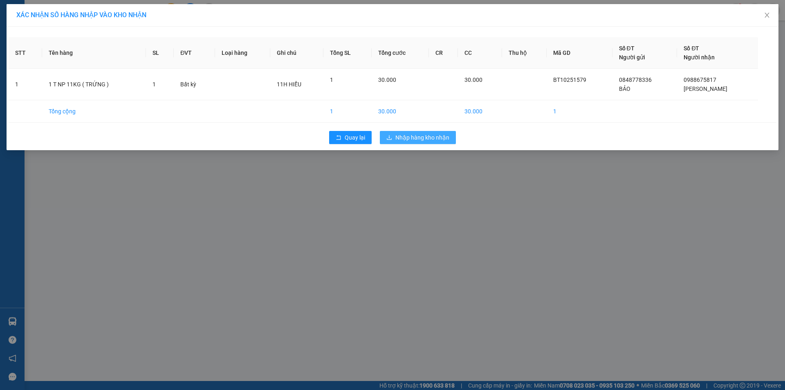
click at [430, 137] on span "Nhập hàng kho nhận" at bounding box center [423, 137] width 54 height 9
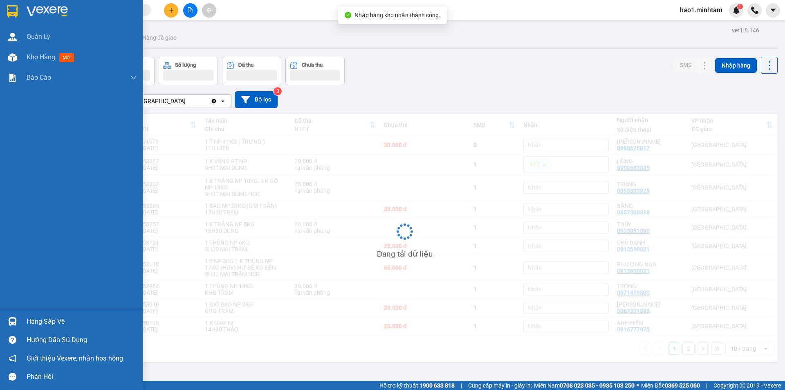
click at [15, 323] on img at bounding box center [12, 321] width 9 height 9
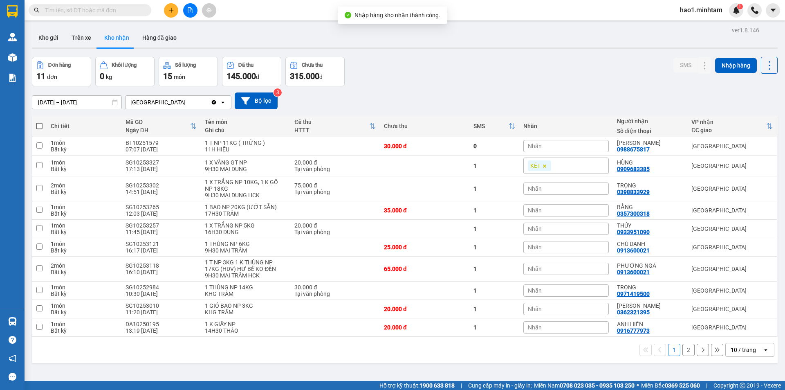
click at [411, 74] on section "Kết quả tìm kiếm ( 18 ) Bộ lọc Thuộc VP này Ngày tạo đơn gần nhất Mã ĐH Trạng t…" at bounding box center [392, 195] width 785 height 390
click at [169, 15] on button at bounding box center [171, 10] width 14 height 14
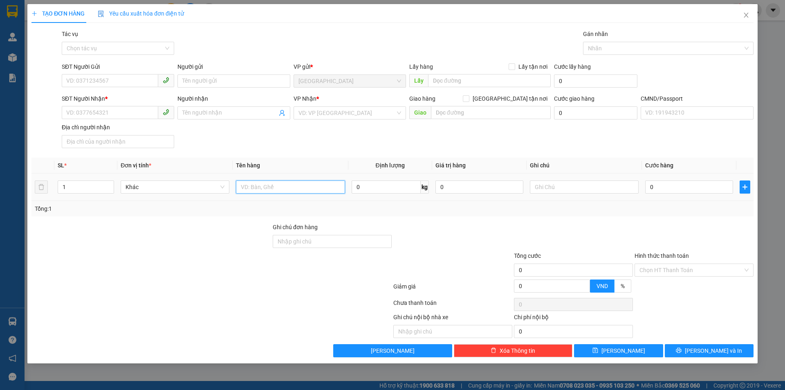
click at [277, 185] on input "text" at bounding box center [290, 186] width 109 height 13
type input "1 GB NP20KG ( Đ.A )"
click at [187, 82] on input "Người gửi" at bounding box center [234, 80] width 112 height 13
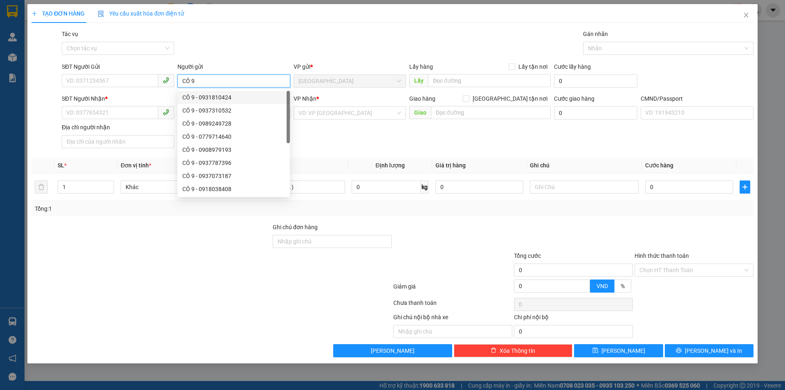
type input "CÔ 9"
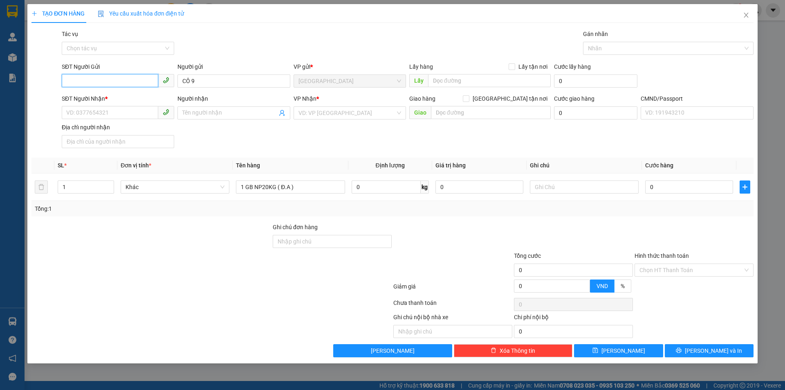
paste input "0839705457"
type input "0839705457"
click at [150, 96] on div "0839705457 - CÔ 9" at bounding box center [118, 97] width 103 height 9
type input "0917170561"
type input "CÔ HẰNG"
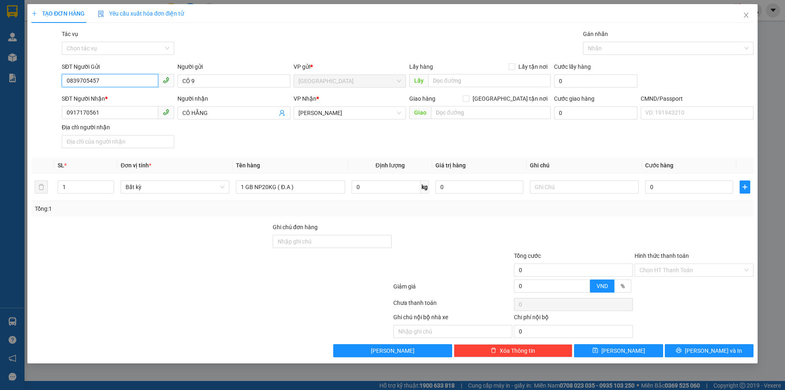
type input "0839705457"
drag, startPoint x: 266, startPoint y: 138, endPoint x: 436, endPoint y: 180, distance: 174.8
click at [268, 138] on div "SĐT Người Nhận * 0917170561 Người nhận CÔ HẰNG VP Nhận * Hồ Chí Minh Giao hàng …" at bounding box center [407, 122] width 695 height 57
click at [579, 188] on input "text" at bounding box center [584, 186] width 109 height 13
type input "KHG HẠO"
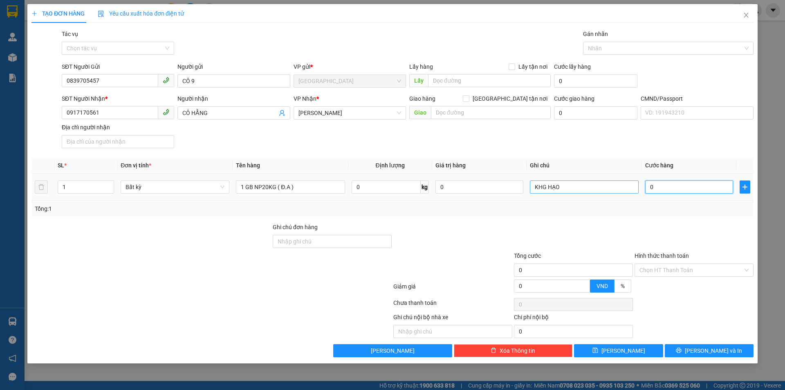
type input "3"
type input "35"
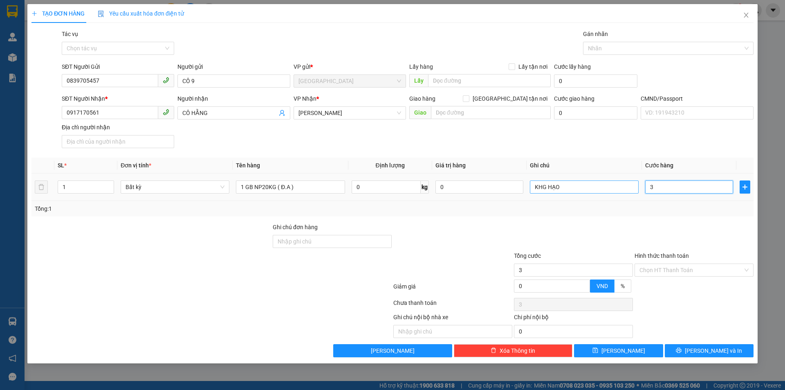
type input "35"
type input "35.000"
click at [568, 225] on div at bounding box center [573, 237] width 121 height 29
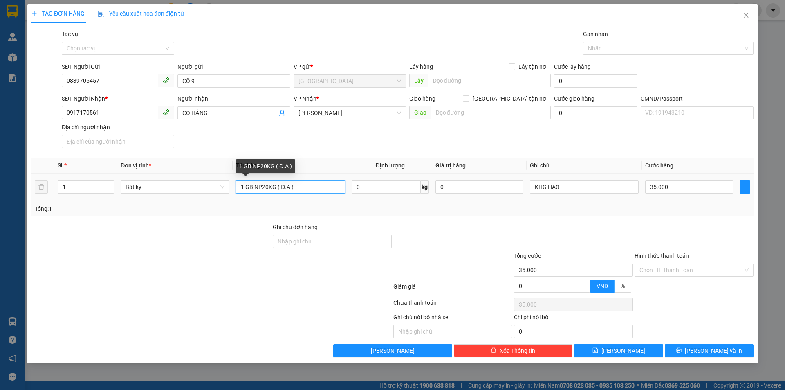
click at [262, 189] on input "1 GB NP20KG ( Đ.A )" at bounding box center [290, 186] width 109 height 13
click at [245, 187] on input "1 GB NP 20KG ( Đ.A )" at bounding box center [290, 186] width 109 height 13
type input "1 K GB NP 20KG ( Đ.A )"
click at [431, 229] on div at bounding box center [453, 237] width 121 height 29
click at [686, 271] on input "Hình thức thanh toán" at bounding box center [691, 270] width 103 height 12
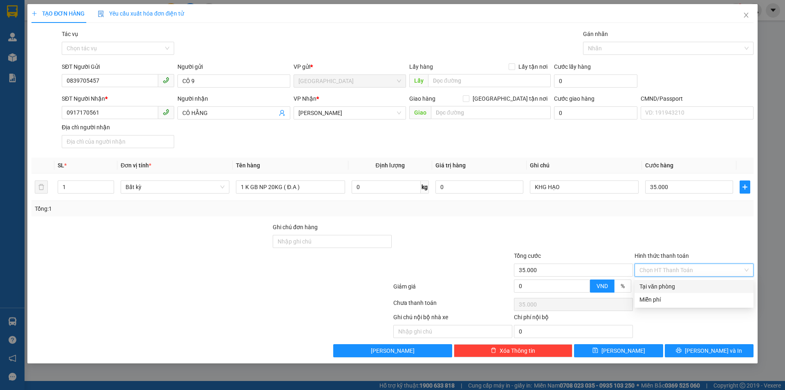
click at [685, 283] on div "Tại văn phòng" at bounding box center [694, 286] width 109 height 9
type input "0"
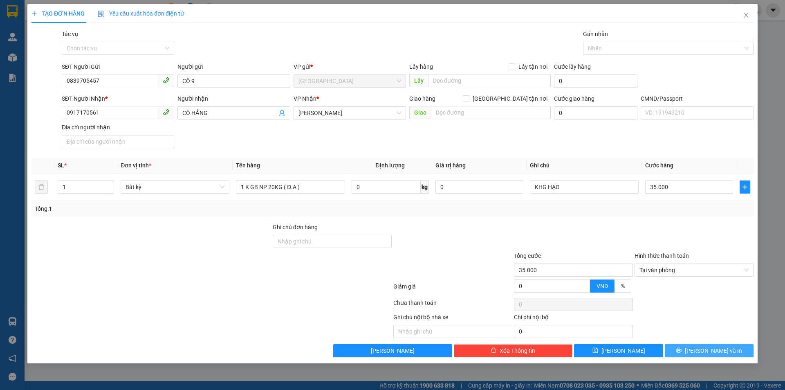
click at [716, 355] on button "Lưu và In" at bounding box center [709, 350] width 89 height 13
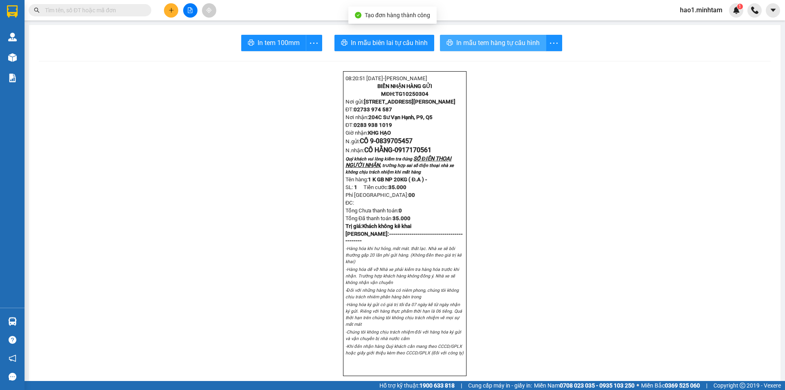
click at [521, 48] on span "In mẫu tem hàng tự cấu hình" at bounding box center [497, 43] width 83 height 10
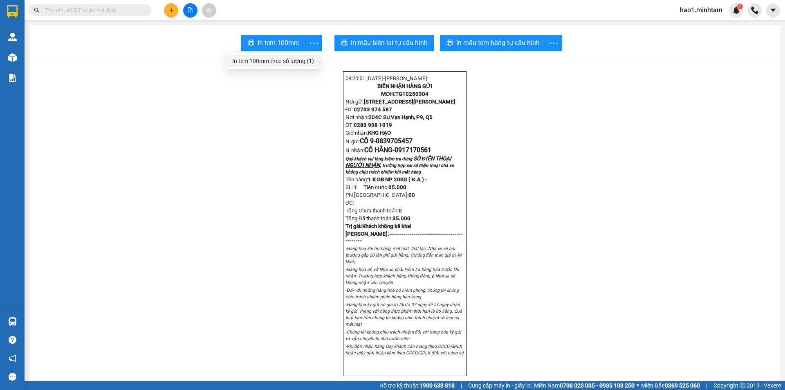
click at [297, 60] on div "In tem 100mm theo số lượng (1)" at bounding box center [273, 60] width 82 height 9
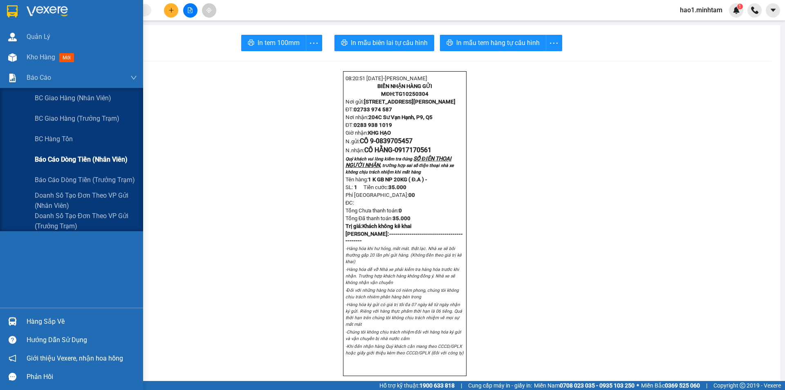
click at [78, 156] on span "Báo cáo dòng tiền (nhân viên)" at bounding box center [81, 159] width 93 height 10
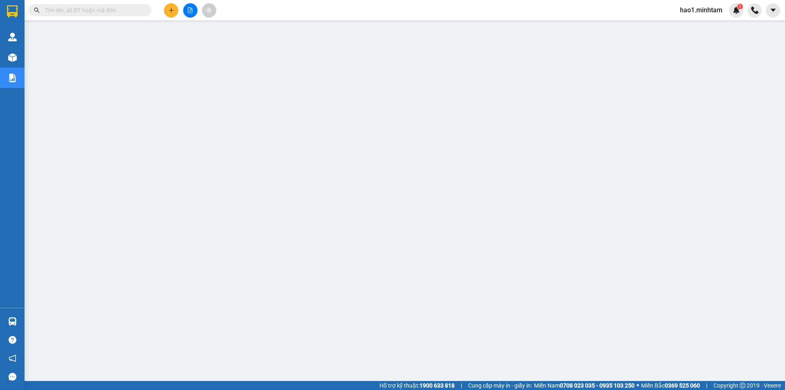
click at [171, 13] on icon "plus" at bounding box center [172, 10] width 6 height 6
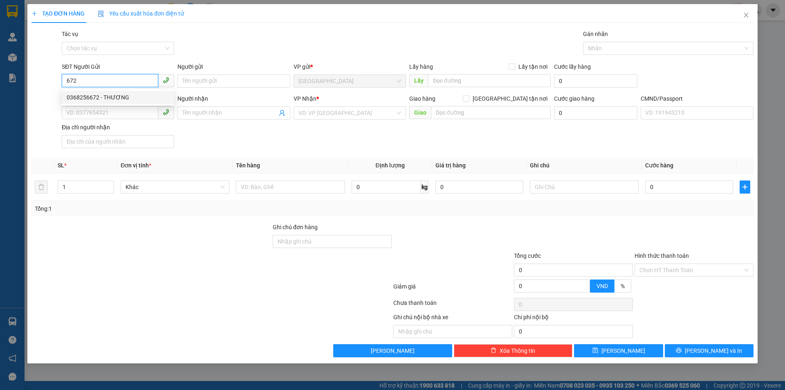
drag, startPoint x: 113, startPoint y: 96, endPoint x: 281, endPoint y: 168, distance: 182.3
click at [114, 96] on div "0368256672 - THƯƠNG" at bounding box center [118, 97] width 103 height 9
type input "0368256672"
type input "THƯƠNG"
type input "0946156969"
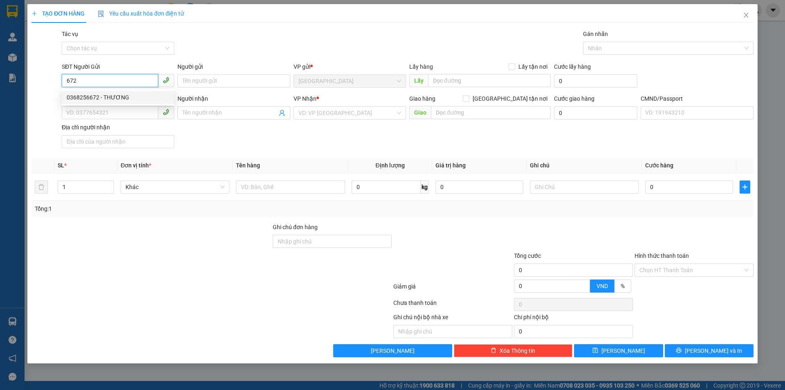
type input "HƯƠNG"
type input "0368256672"
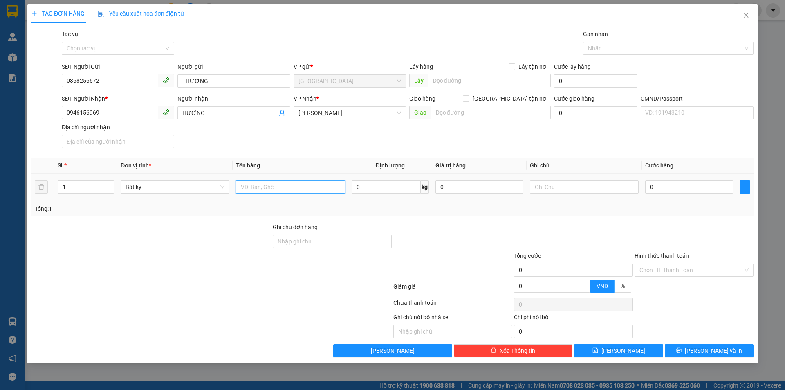
click at [281, 184] on input "text" at bounding box center [290, 186] width 109 height 13
type input "1 T NP 21KG ( T.N )"
click at [555, 189] on input "text" at bounding box center [584, 186] width 109 height 13
drag, startPoint x: 570, startPoint y: 188, endPoint x: 549, endPoint y: 191, distance: 21.5
click at [549, 191] on input "KHG AHỌ" at bounding box center [584, 186] width 109 height 13
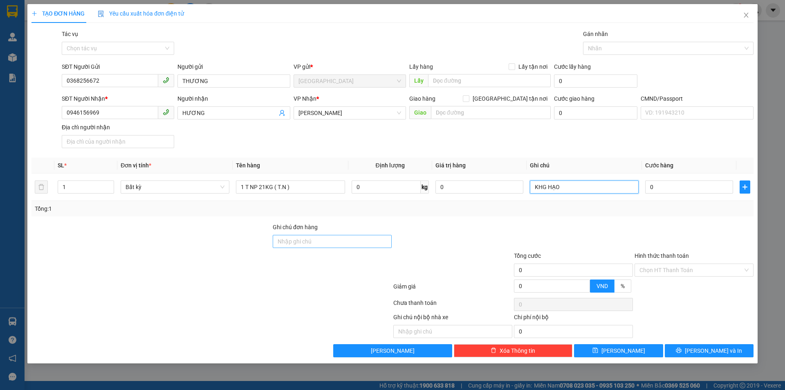
type input "KHG HẠO"
click at [346, 238] on input "Ghi chú đơn hàng" at bounding box center [332, 241] width 119 height 13
type input "HCK +5"
click at [675, 185] on input "0" at bounding box center [689, 186] width 88 height 13
type input "4"
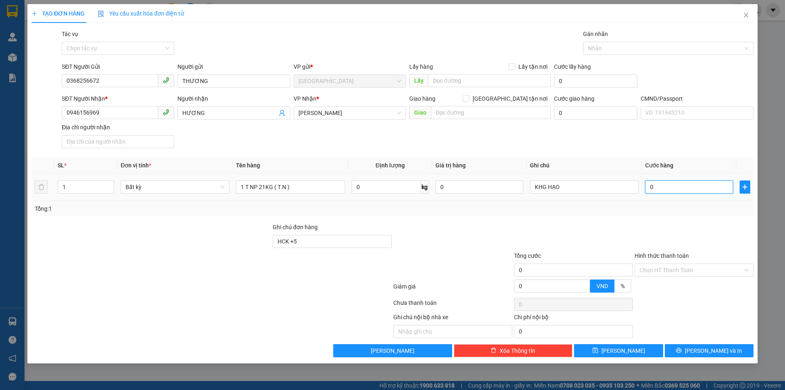
type input "4"
type input "40"
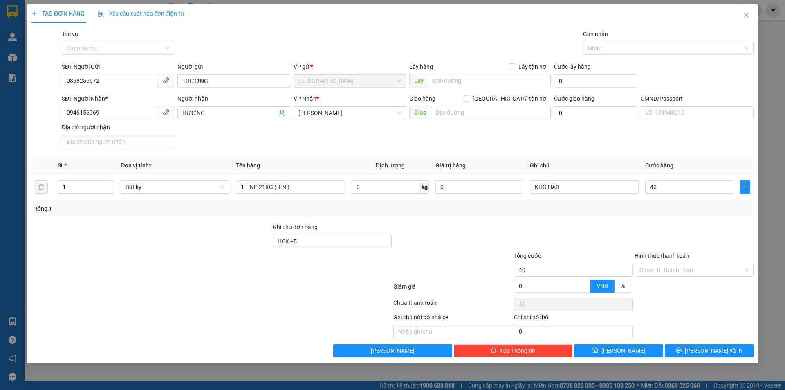
type input "40.000"
click at [661, 232] on div at bounding box center [694, 237] width 121 height 29
click at [670, 187] on input "40.000" at bounding box center [689, 186] width 88 height 13
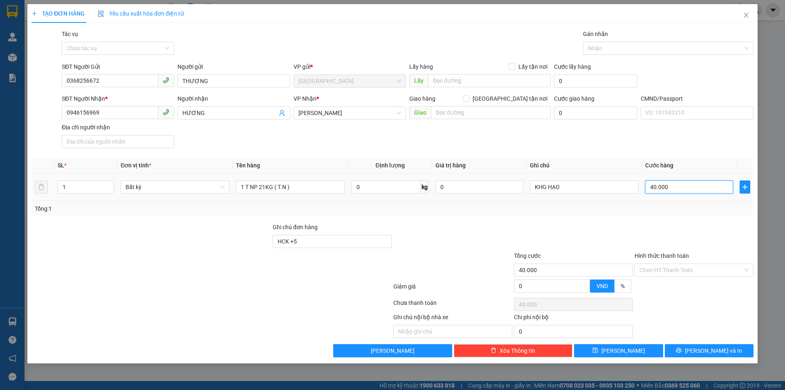
type input "4"
type input "45"
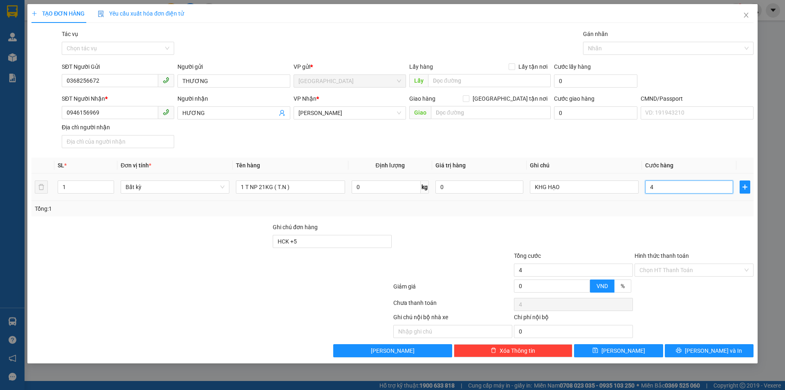
type input "45"
type input "45.000"
click at [679, 225] on div at bounding box center [694, 237] width 121 height 29
click at [676, 268] on input "Hình thức thanh toán" at bounding box center [691, 270] width 103 height 12
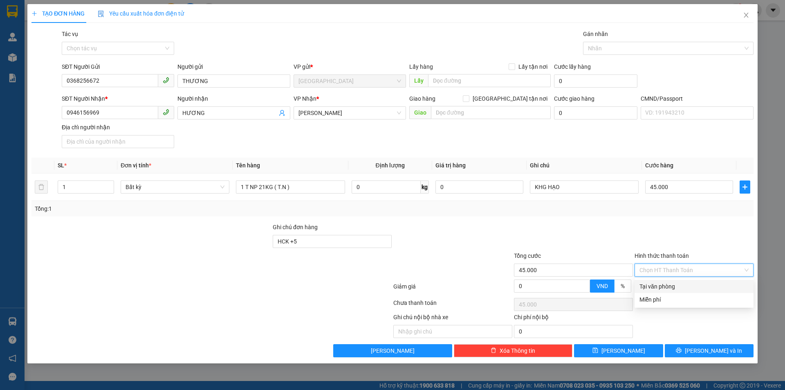
click at [672, 287] on div "Tại văn phòng" at bounding box center [694, 286] width 109 height 9
type input "0"
click at [710, 348] on span "Lưu và In" at bounding box center [713, 350] width 57 height 9
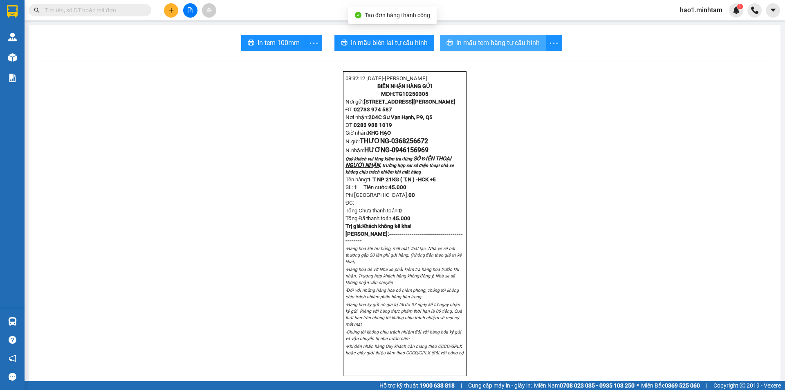
click at [484, 43] on span "In mẫu tem hàng tự cấu hình" at bounding box center [497, 43] width 83 height 10
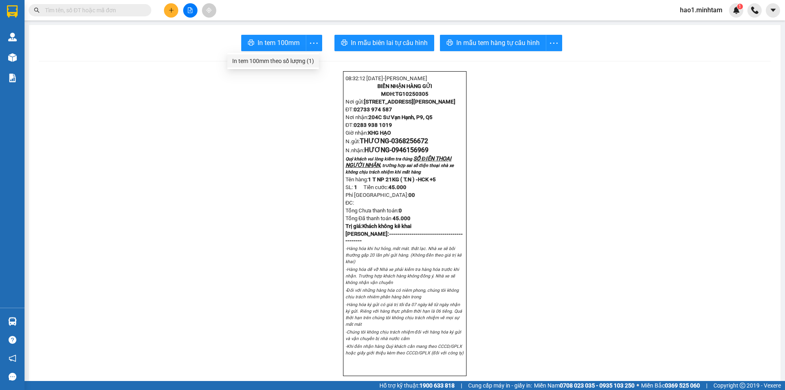
click at [301, 60] on div "In tem 100mm theo số lượng (1)" at bounding box center [273, 60] width 82 height 9
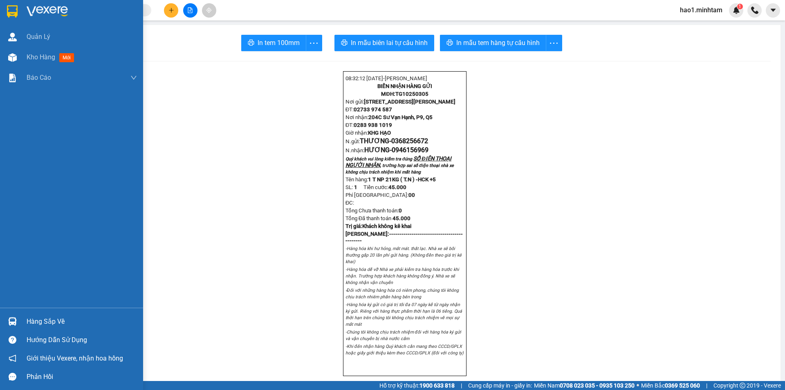
click at [35, 313] on div "Hàng sắp về" at bounding box center [71, 321] width 143 height 18
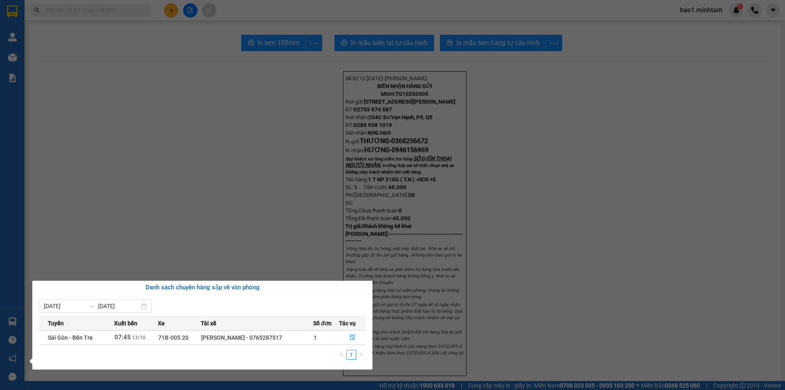
click at [277, 243] on section "Kết quả tìm kiếm ( 18 ) Bộ lọc Thuộc VP này Ngày tạo đơn gần nhất Mã ĐH Trạng t…" at bounding box center [392, 195] width 785 height 390
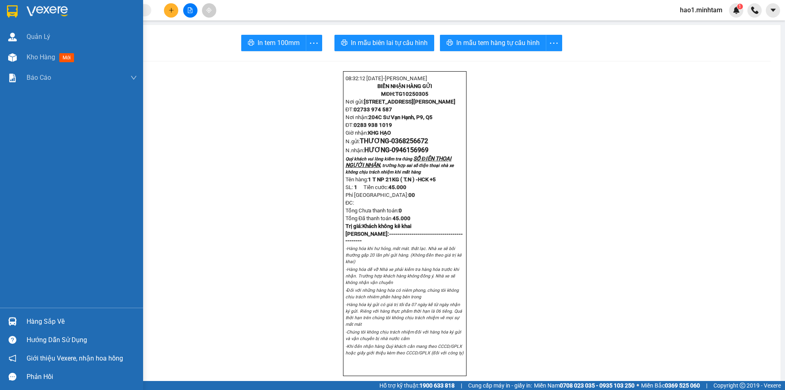
click at [6, 13] on div at bounding box center [12, 11] width 14 height 14
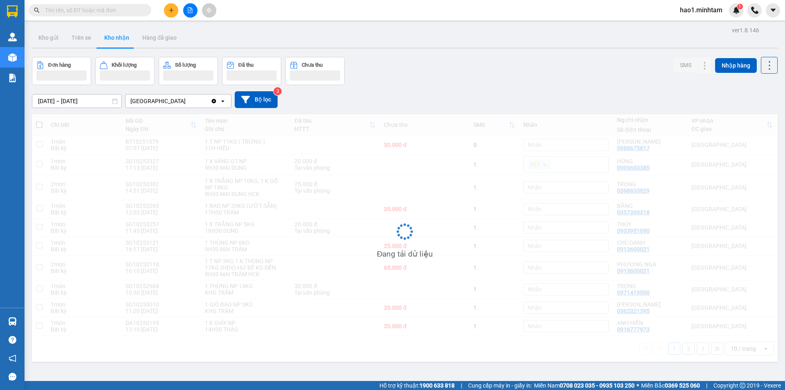
click at [348, 20] on div "Kết quả tìm kiếm ( 18 ) Bộ lọc Thuộc VP này Ngày tạo đơn gần nhất Mã ĐH Trạng t…" at bounding box center [392, 10] width 785 height 20
click at [542, 79] on div "Đơn hàng Khối lượng Số lượng Đã thu Chưa thu SMS Nhập hàng" at bounding box center [405, 71] width 746 height 28
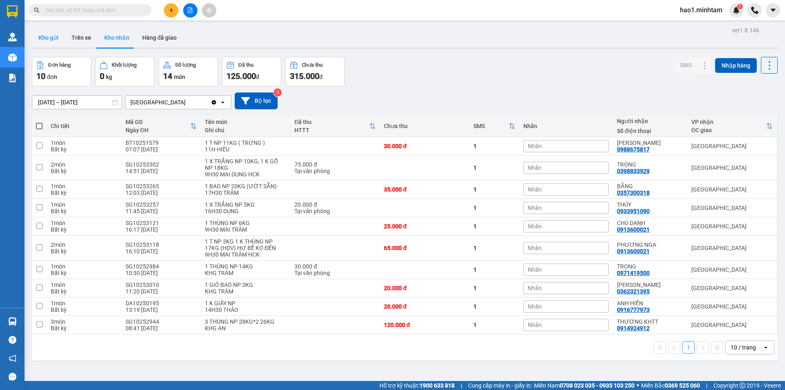
click at [41, 36] on button "Kho gửi" at bounding box center [48, 38] width 33 height 20
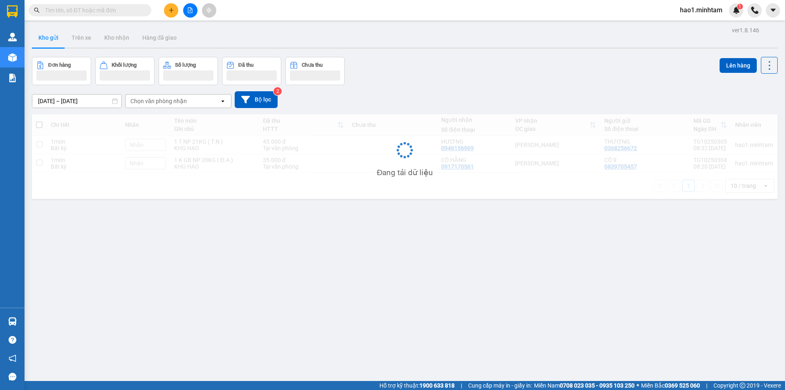
click at [514, 70] on div "Đơn hàng Khối lượng Số lượng Đã thu Chưa thu Lên hàng" at bounding box center [405, 71] width 746 height 28
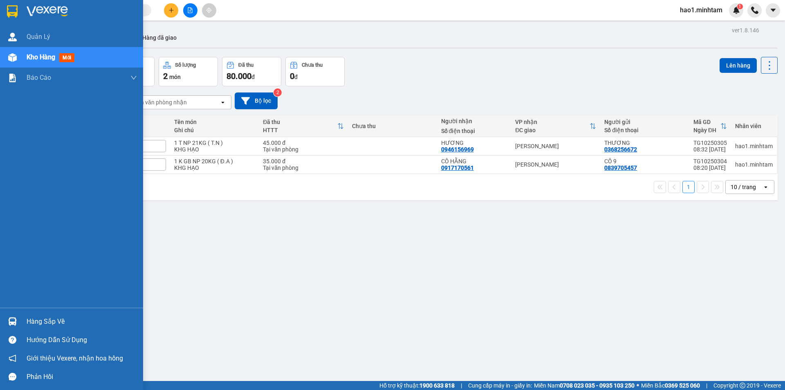
click at [46, 319] on div "Hàng sắp về" at bounding box center [82, 321] width 110 height 12
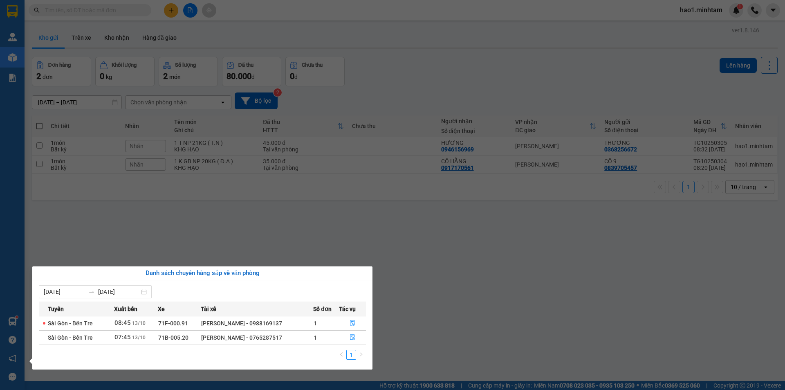
click at [438, 318] on section "Kết quả tìm kiếm ( 18 ) Bộ lọc Thuộc VP này Ngày tạo đơn gần nhất Mã ĐH Trạng t…" at bounding box center [392, 195] width 785 height 390
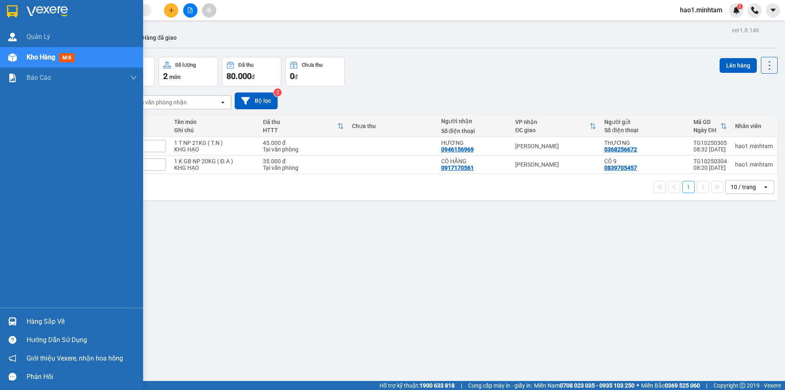
click at [34, 10] on img at bounding box center [47, 11] width 41 height 12
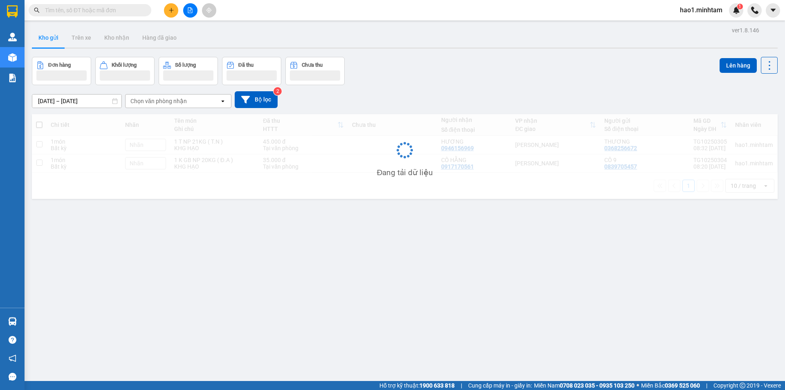
click at [492, 39] on div "Kho gửi Trên xe Kho nhận Hàng đã giao" at bounding box center [405, 39] width 746 height 22
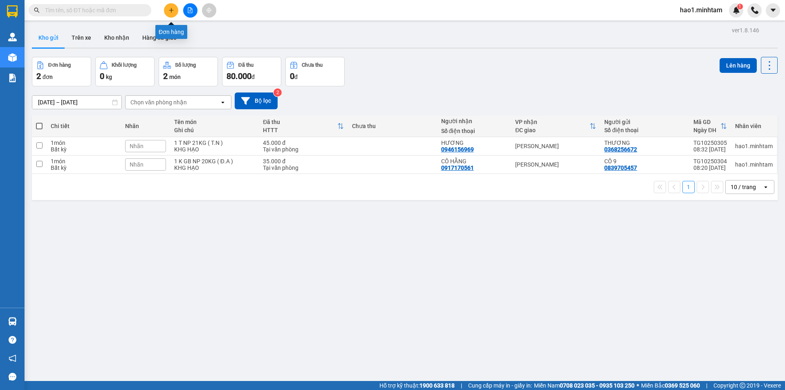
click at [171, 11] on icon "plus" at bounding box center [172, 10] width 6 height 6
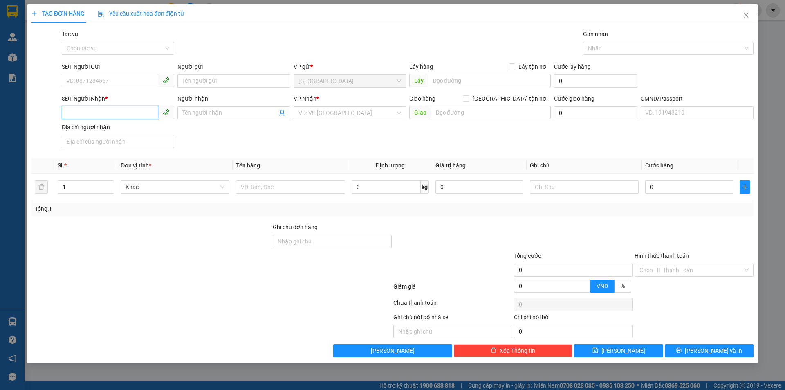
click at [128, 107] on input "SĐT Người Nhận *" at bounding box center [110, 112] width 97 height 13
click at [130, 131] on div "0778969666 - BO" at bounding box center [118, 129] width 103 height 9
type input "0778969666"
type input "BO"
type input "0778969666"
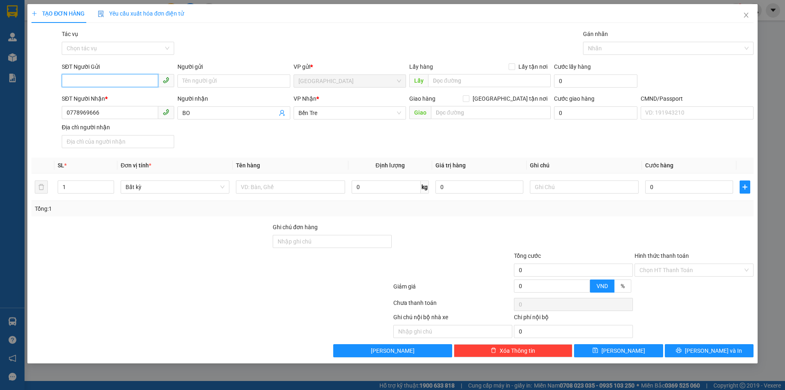
click at [125, 80] on input "SĐT Người Gửi" at bounding box center [110, 80] width 97 height 13
click at [133, 95] on div "0814567298 - NGÂN" at bounding box center [118, 97] width 103 height 9
type input "0814567298"
type input "NGÂN"
click at [289, 189] on input "text" at bounding box center [290, 186] width 109 height 13
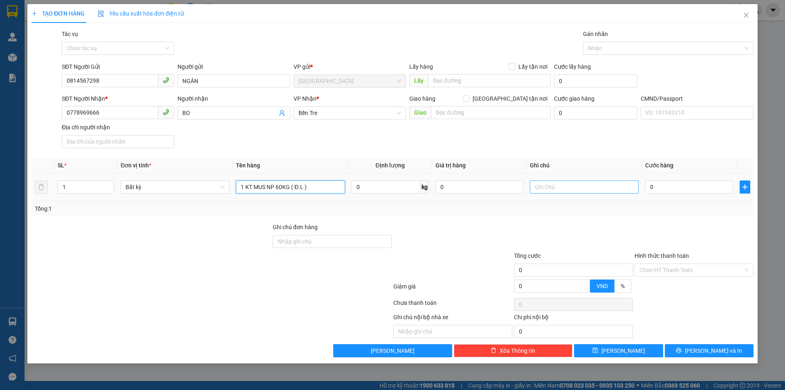
type input "1 KT MUS NP 60KG ( Đ.L )"
click at [556, 191] on input "text" at bounding box center [584, 186] width 109 height 13
drag, startPoint x: 571, startPoint y: 189, endPoint x: 549, endPoint y: 189, distance: 22.9
click at [549, 189] on input "KHG AHỌ" at bounding box center [584, 186] width 109 height 13
type input "KHG HẠO"
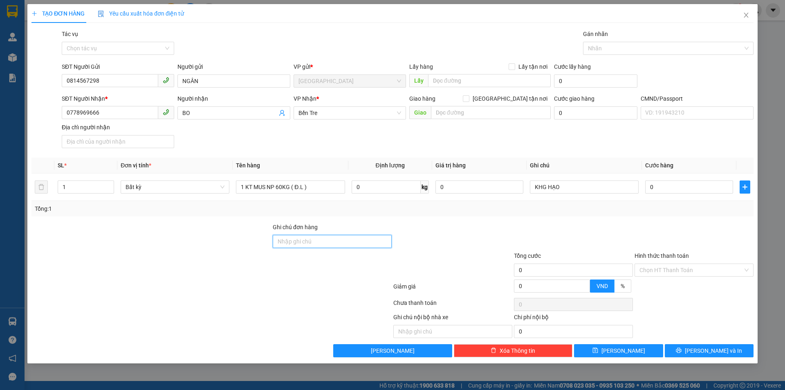
click at [295, 239] on input "Ghi chú đơn hàng" at bounding box center [332, 241] width 119 height 13
click at [697, 184] on input "0" at bounding box center [689, 186] width 88 height 13
type input "9"
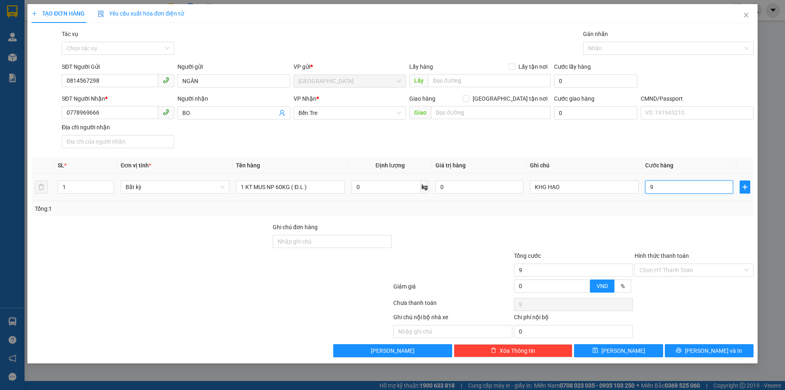
type input "90"
type input "90.000"
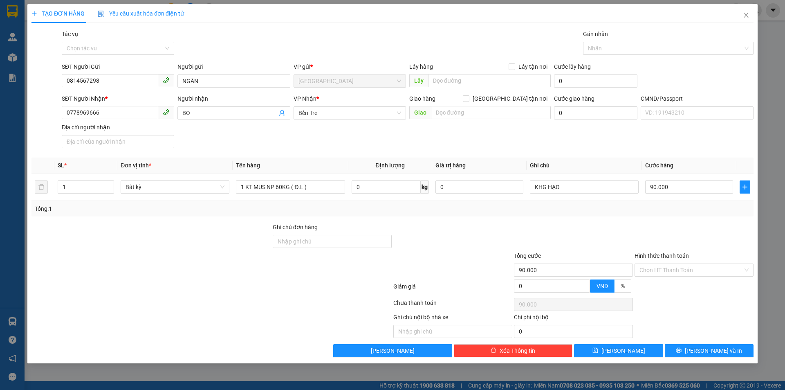
drag, startPoint x: 551, startPoint y: 221, endPoint x: 555, endPoint y: 222, distance: 4.6
click at [551, 221] on div "Transit Pickup Surcharge Ids Transit Deliver Surcharge Ids Transit Deliver Surc…" at bounding box center [392, 193] width 722 height 328
click at [680, 269] on input "Hình thức thanh toán" at bounding box center [691, 270] width 103 height 12
click at [677, 286] on div "Tại văn phòng" at bounding box center [694, 286] width 109 height 9
type input "0"
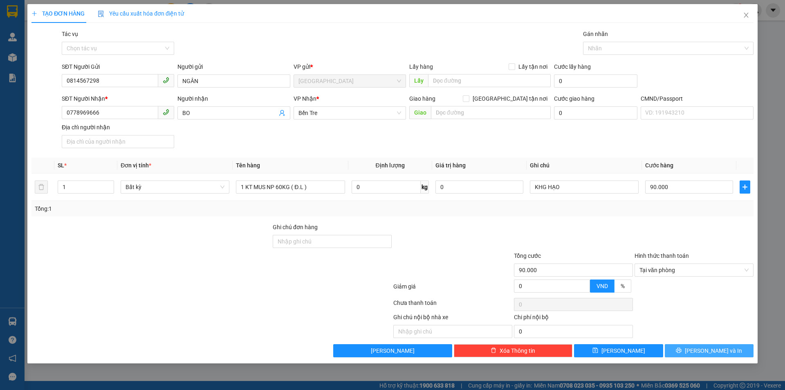
click at [706, 352] on span "Lưu và In" at bounding box center [713, 350] width 57 height 9
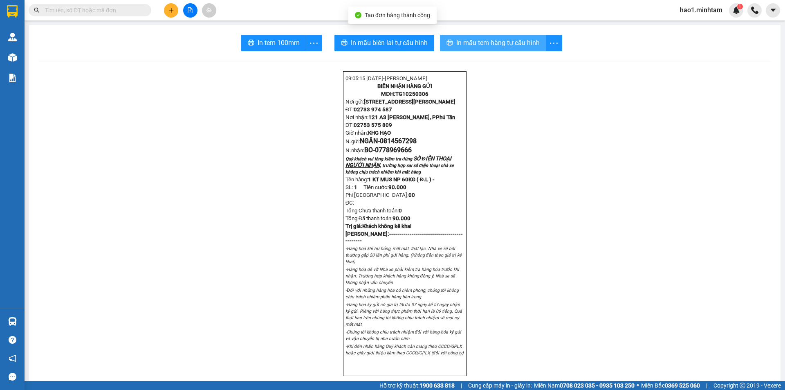
click at [506, 44] on span "In mẫu tem hàng tự cấu hình" at bounding box center [497, 43] width 83 height 10
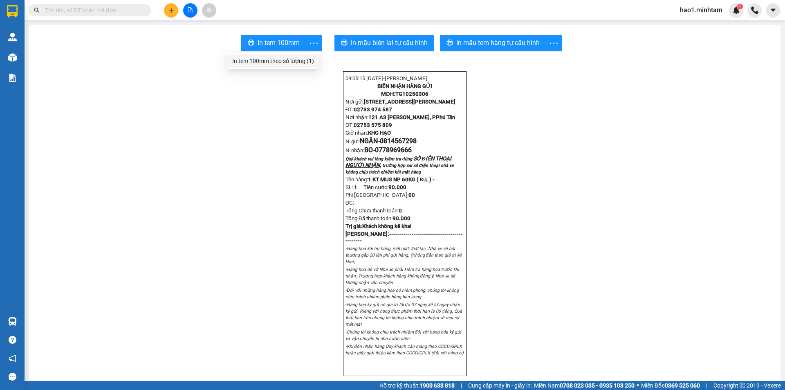
click at [300, 59] on div "In tem 100mm theo số lượng (1)" at bounding box center [273, 60] width 82 height 9
click at [167, 9] on button at bounding box center [171, 10] width 14 height 14
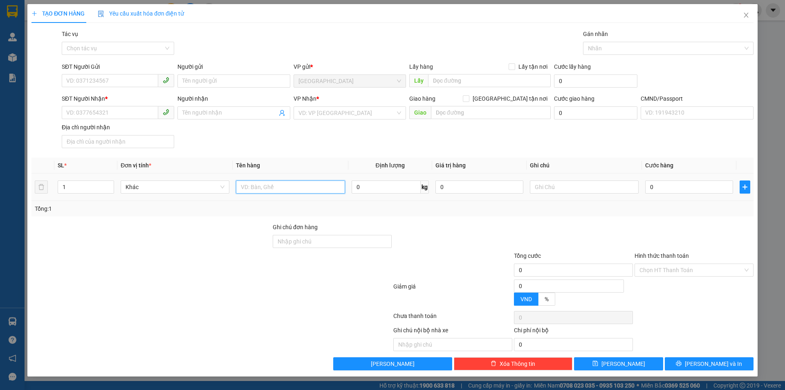
click at [255, 188] on input "text" at bounding box center [290, 186] width 109 height 13
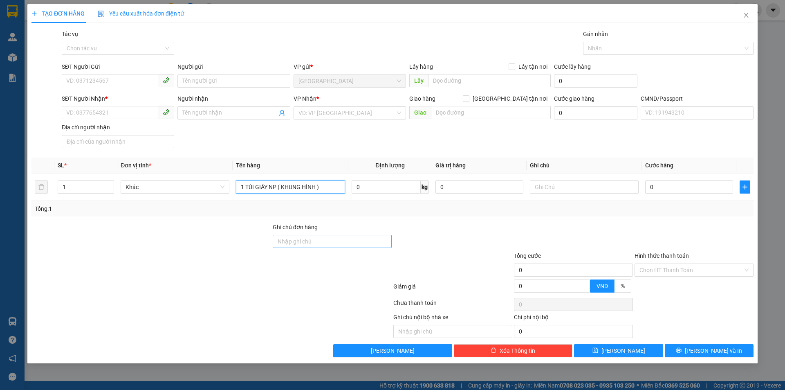
type input "1 TÚI GIẤY NP ( KHUNG HÌNH )"
click at [324, 246] on input "Ghi chú đơn hàng" at bounding box center [332, 241] width 119 height 13
type input "HƯ VỠ BỂ KHÔNG ĐỀN"
click at [216, 208] on div "Tổng: 1" at bounding box center [169, 208] width 268 height 9
drag, startPoint x: 107, startPoint y: 85, endPoint x: 113, endPoint y: 85, distance: 6.1
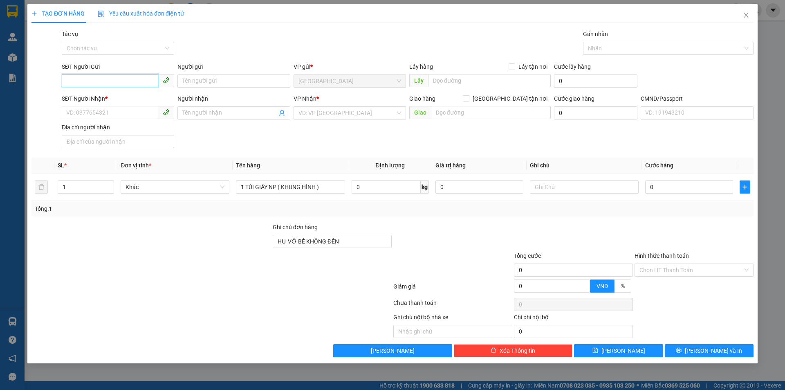
click at [107, 85] on input "SĐT Người Gửi" at bounding box center [110, 80] width 97 height 13
click at [124, 96] on div "0937988980 - A NUN" at bounding box center [118, 97] width 103 height 9
type input "0937988980"
type input "A NUN"
type input "0813350994"
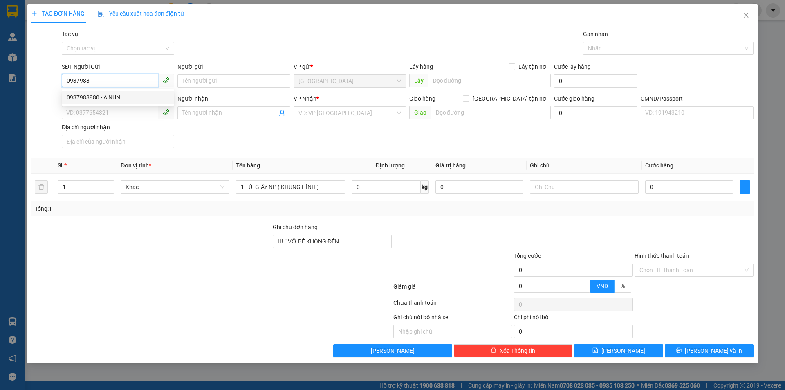
type input "DUY"
type input "0937988980"
click at [284, 114] on icon "user-add" at bounding box center [282, 113] width 7 height 7
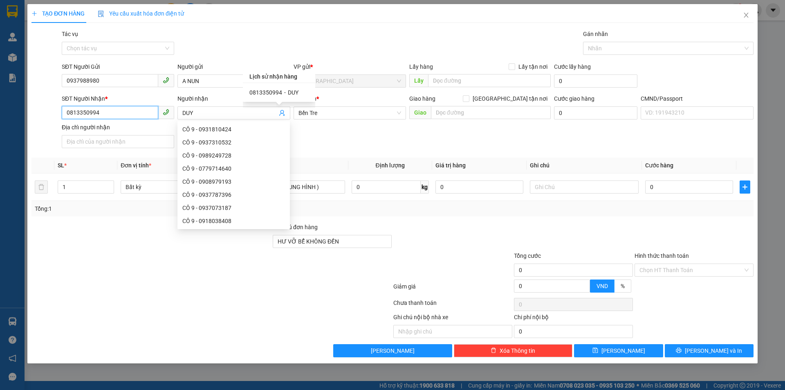
click at [146, 114] on input "0813350994" at bounding box center [110, 112] width 97 height 13
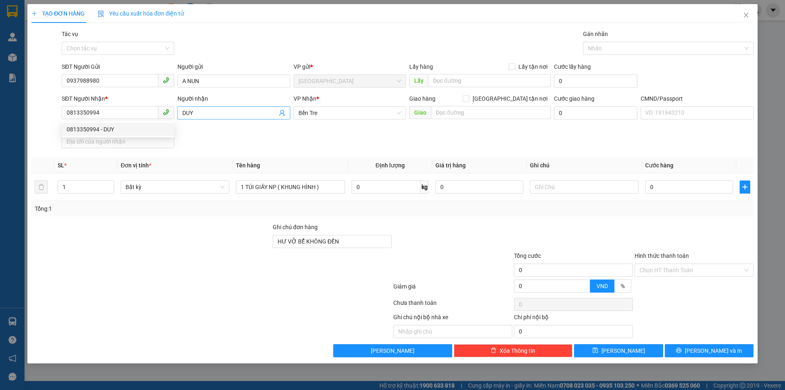
click at [199, 112] on input "DUY" at bounding box center [229, 112] width 94 height 9
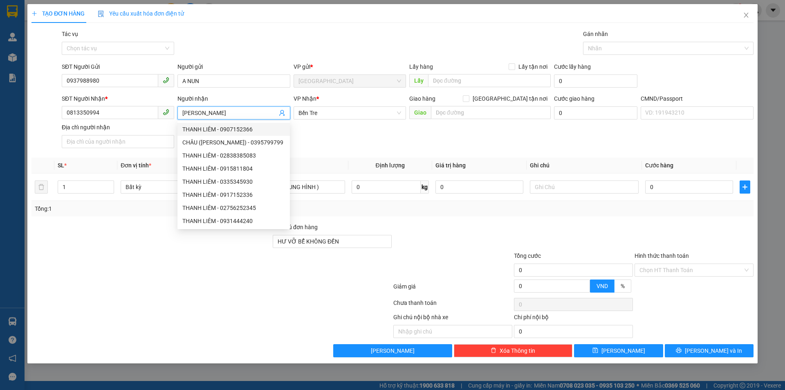
type input "THANH LIÊM"
click at [275, 54] on div "Gói vận chuyển * Tiêu chuẩn Tác vụ Chọn tác vụ Gán nhãn Nhãn" at bounding box center [407, 43] width 695 height 29
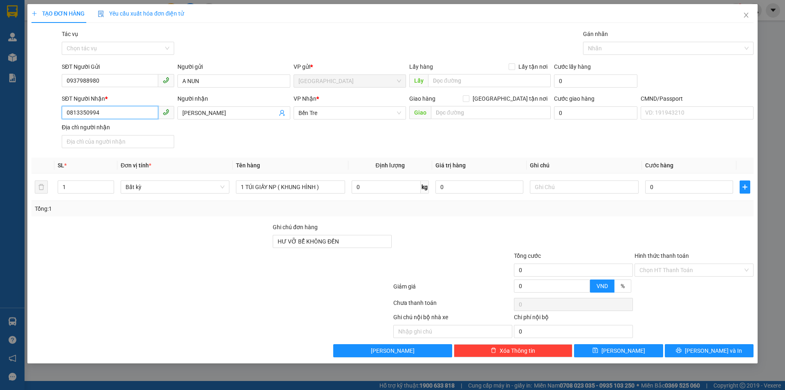
click at [130, 112] on input "0813350994" at bounding box center [110, 112] width 97 height 13
click at [108, 129] on div "0917152366 - THANH LIÊM" at bounding box center [118, 129] width 103 height 9
type input "0917152366"
click at [370, 144] on div "SĐT Người Nhận * 0917152366 Người nhận THANH LIÊM VP Nhận * Bến Tre Giao hàng …" at bounding box center [407, 122] width 695 height 57
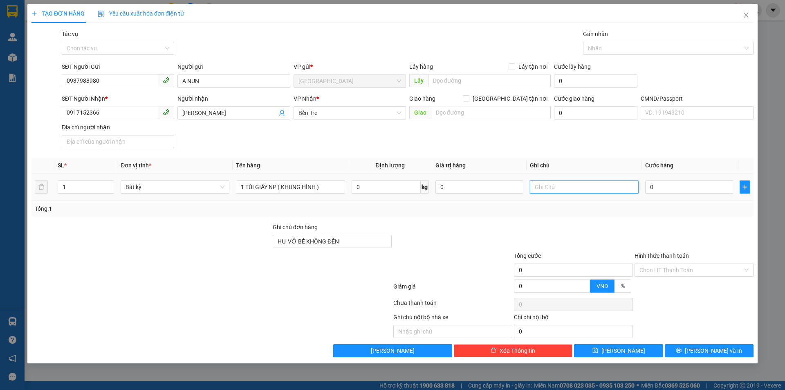
click at [564, 185] on input "text" at bounding box center [584, 186] width 109 height 13
type input "KHG HẠO"
type input "2"
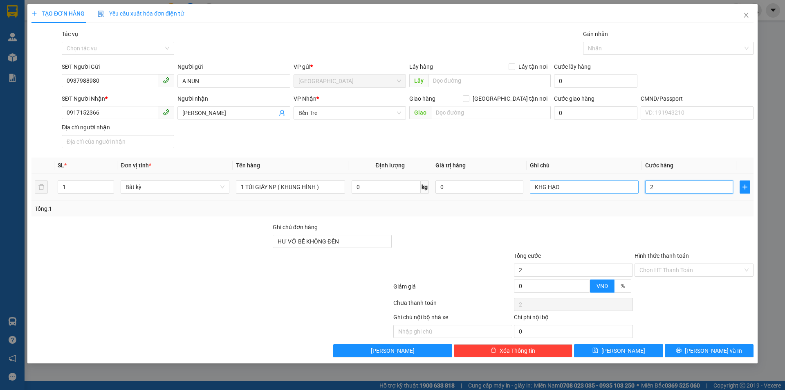
type input "20"
type input "20.000"
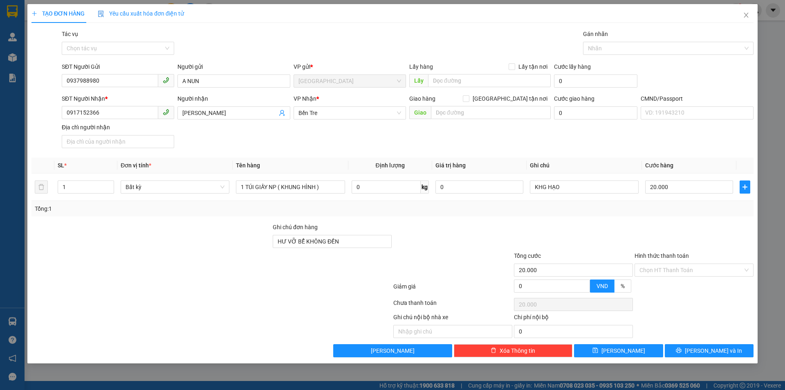
drag, startPoint x: 497, startPoint y: 204, endPoint x: 504, endPoint y: 205, distance: 7.0
click at [498, 204] on div "Tổng: 1" at bounding box center [393, 208] width 716 height 9
click at [662, 271] on input "Hình thức thanh toán" at bounding box center [691, 270] width 103 height 12
click at [666, 287] on div "Tại văn phòng" at bounding box center [694, 286] width 109 height 9
type input "0"
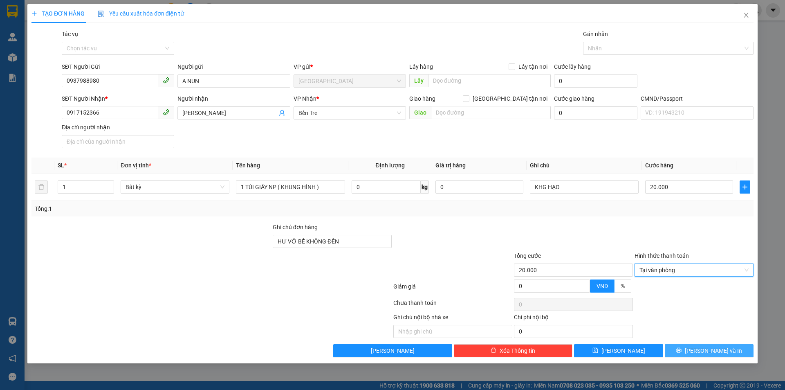
click at [702, 348] on button "Lưu và In" at bounding box center [709, 350] width 89 height 13
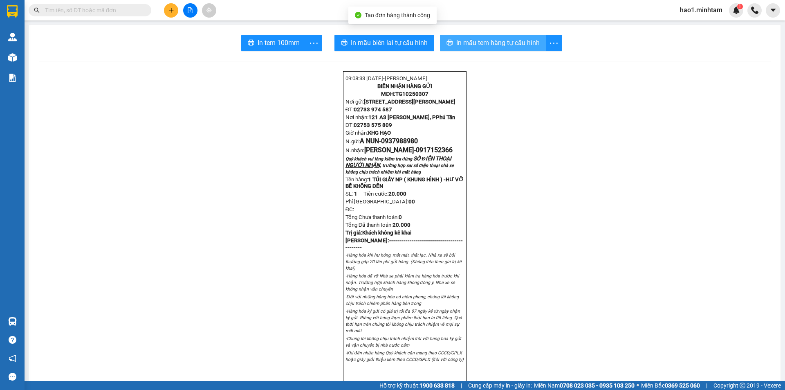
click at [513, 48] on button "In mẫu tem hàng tự cấu hình" at bounding box center [493, 43] width 106 height 16
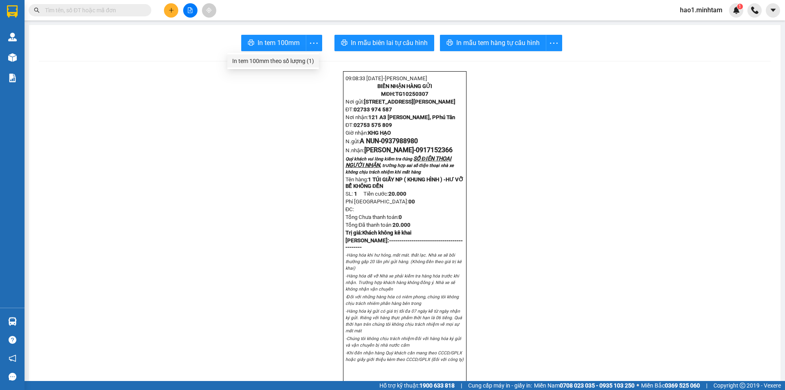
click at [295, 66] on li "In tem 100mm theo số lượng (1)" at bounding box center [273, 60] width 92 height 13
click at [303, 63] on div "In tem 100mm theo số lượng (1)" at bounding box center [273, 60] width 82 height 9
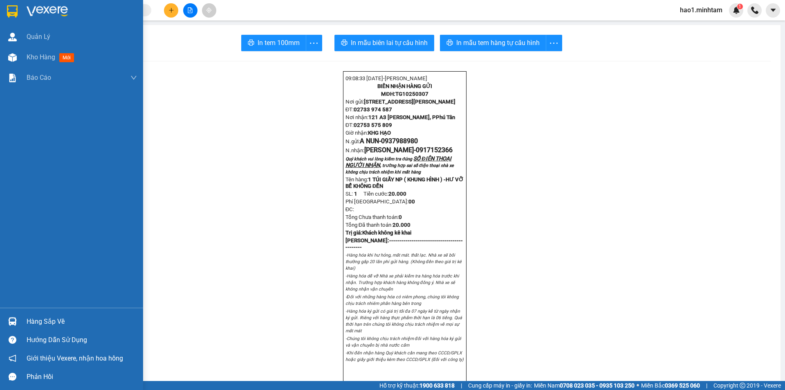
click at [21, 15] on div at bounding box center [71, 13] width 143 height 27
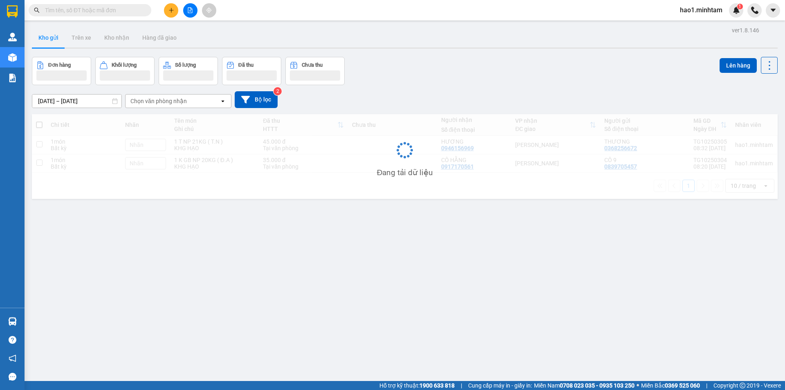
click at [371, 32] on div "Kho gửi Trên xe Kho nhận Hàng đã giao" at bounding box center [405, 39] width 746 height 22
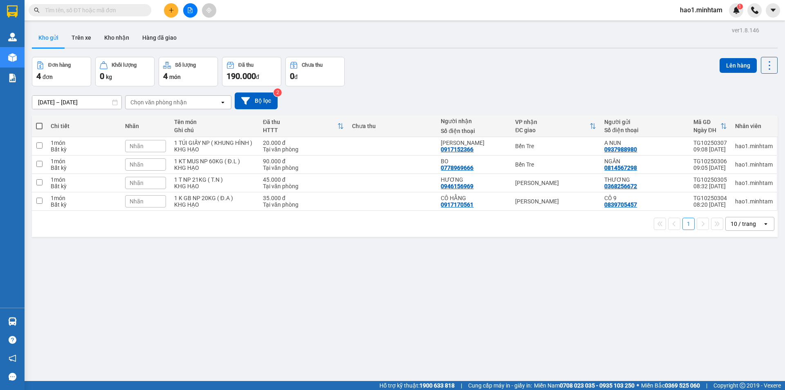
click at [470, 72] on div "Đơn hàng 4 đơn Khối lượng 0 kg Số lượng 4 món Đã thu 190.000 đ Chưa thu 0 đ Lên…" at bounding box center [405, 71] width 746 height 29
click at [172, 9] on icon "plus" at bounding box center [172, 10] width 6 height 6
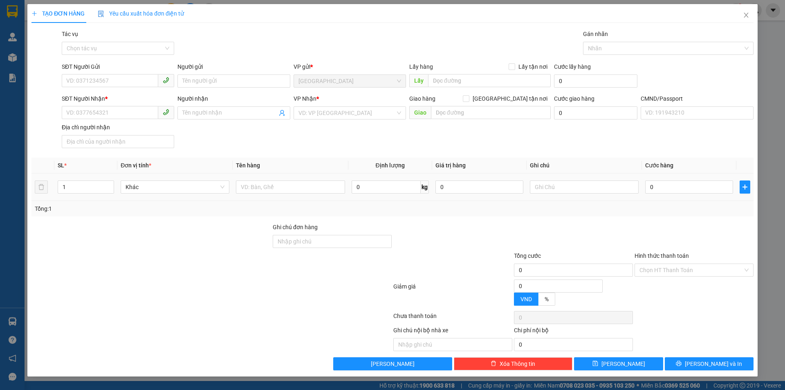
click at [297, 180] on div at bounding box center [290, 187] width 109 height 16
click at [306, 189] on input "text" at bounding box center [290, 186] width 109 height 13
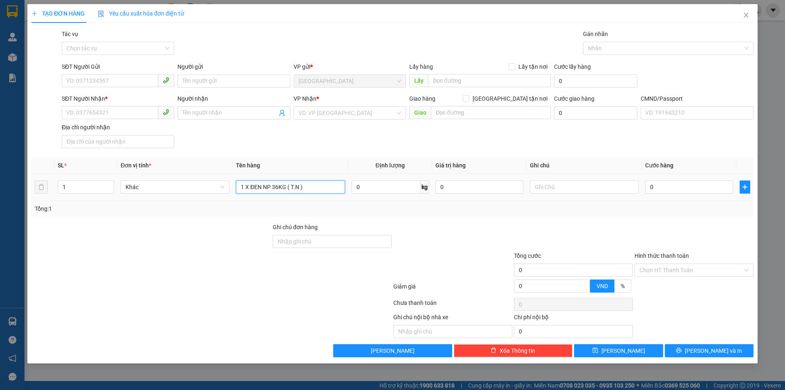
type input "1 X ĐEN NP 36KG ( T.N )"
click at [582, 180] on div at bounding box center [584, 187] width 109 height 16
click at [581, 184] on input "text" at bounding box center [584, 186] width 109 height 13
drag, startPoint x: 570, startPoint y: 188, endPoint x: 549, endPoint y: 189, distance: 21.3
click at [549, 189] on input "KHG AHỌ" at bounding box center [584, 186] width 109 height 13
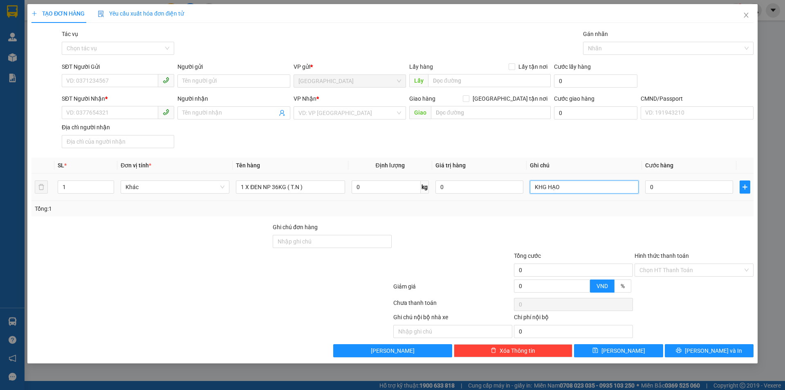
type input "KHG HẠO"
type input "5"
type input "55"
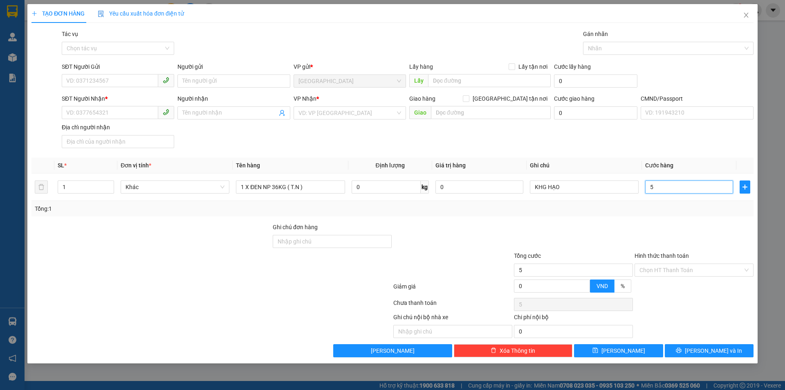
type input "55"
type input "55.000"
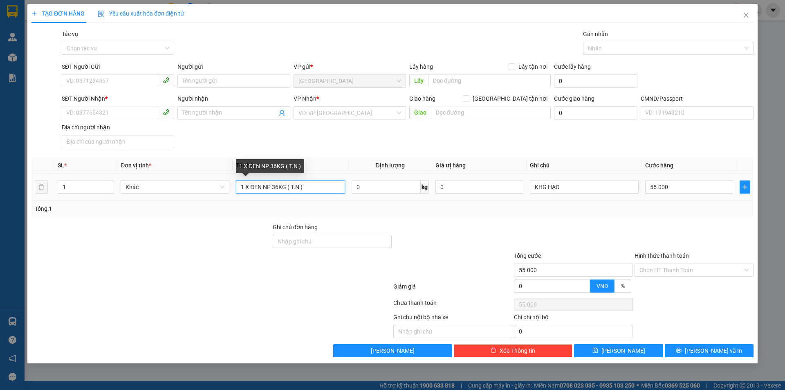
click at [277, 188] on input "1 X ĐEN NP 36KG ( T.N )" at bounding box center [290, 186] width 109 height 13
type input "1 X ĐEN NP 35KG ( T.N )"
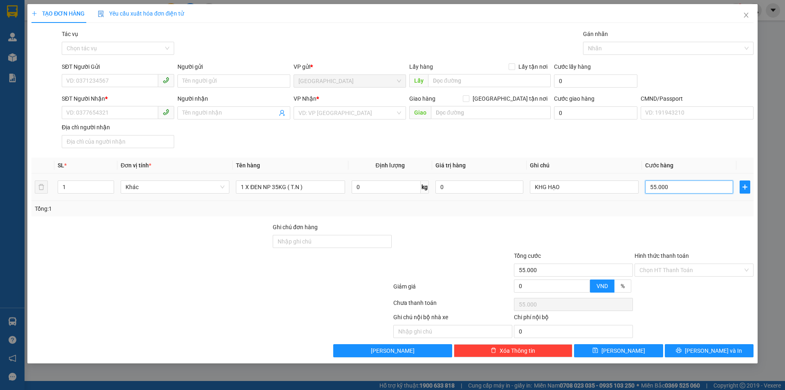
type input "5"
type input "50"
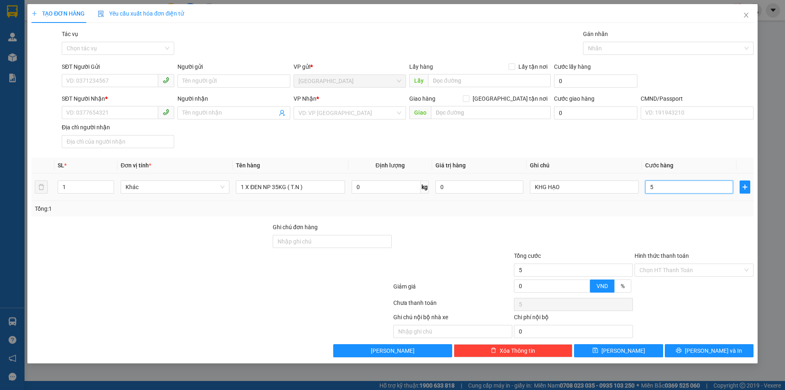
type input "50"
type input "50.000"
click at [586, 210] on div "Tổng: 1" at bounding box center [393, 208] width 716 height 9
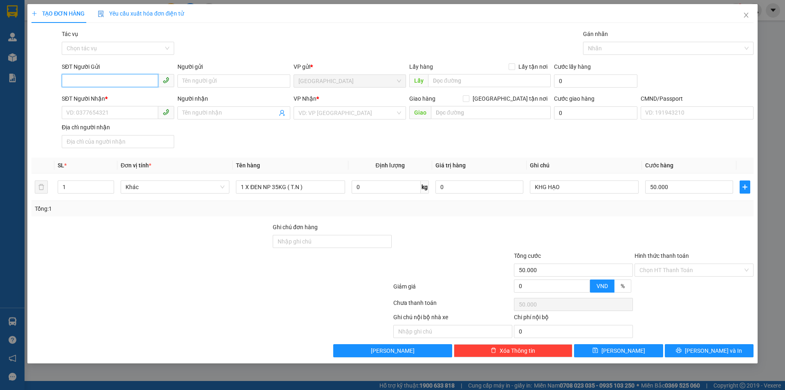
click at [151, 81] on input "SĐT Người Gửi" at bounding box center [110, 80] width 97 height 13
click at [128, 95] on div "0939777358 - THANH" at bounding box center [118, 97] width 103 height 9
type input "0939777358"
type input "THANH"
type input "0944604343"
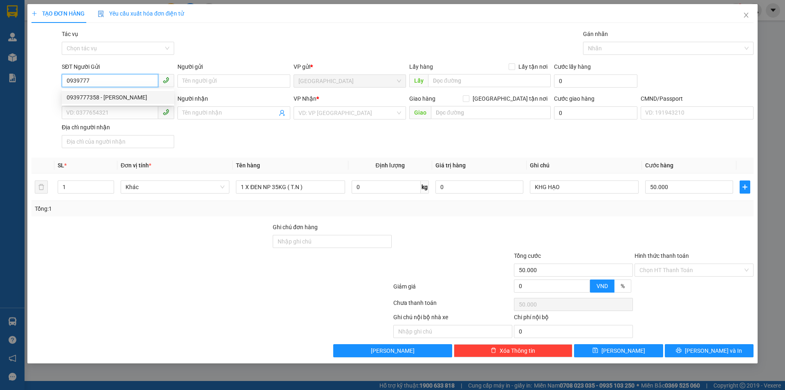
type input "HIẾU"
type input "0939777358"
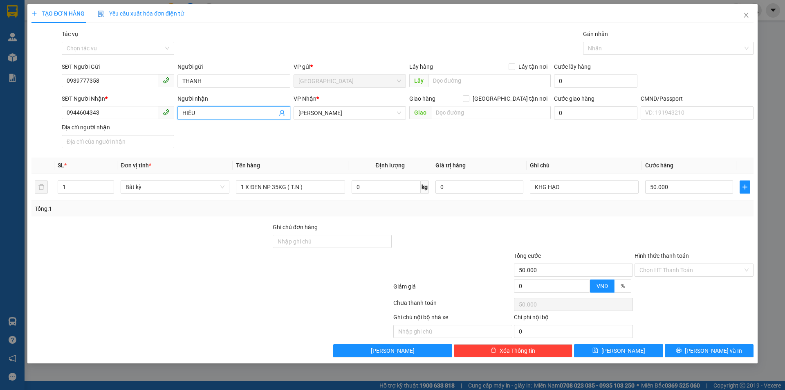
click at [279, 112] on icon "user-add" at bounding box center [282, 113] width 7 height 7
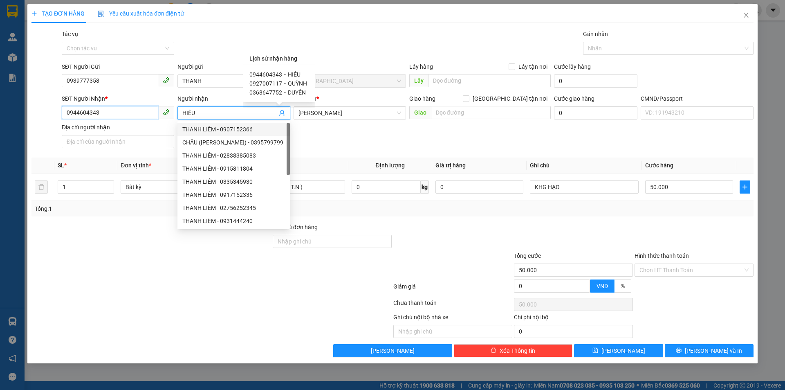
click at [137, 112] on input "0944604343" at bounding box center [110, 112] width 97 height 13
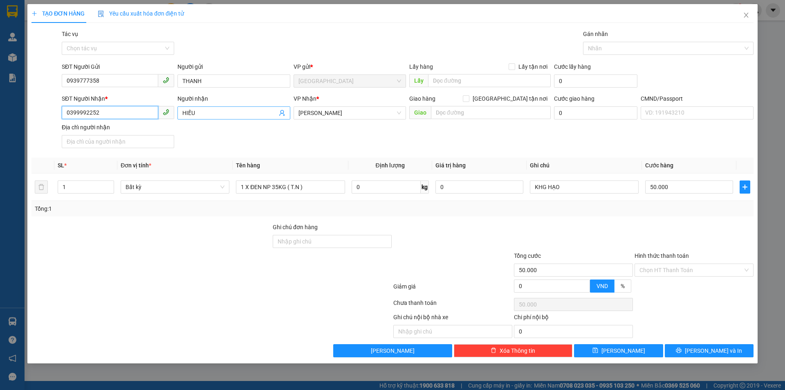
type input "0399992252"
click at [243, 107] on span "HIẾU" at bounding box center [234, 112] width 112 height 13
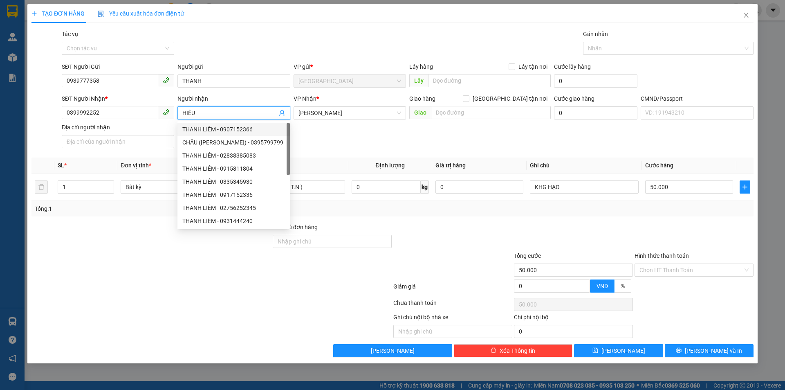
click at [238, 115] on input "HIẾU" at bounding box center [229, 112] width 94 height 9
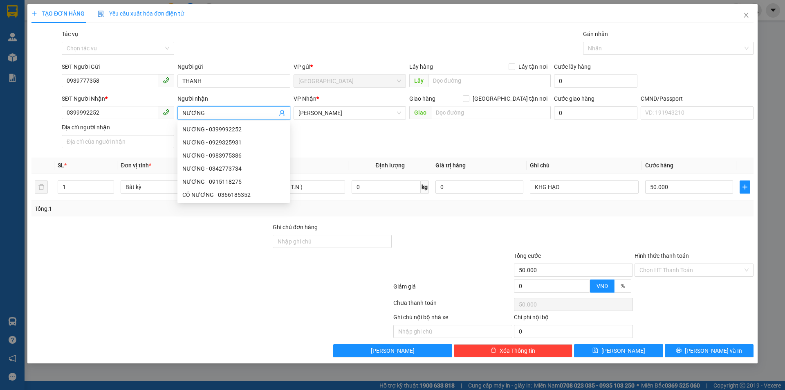
type input "NƯƠNG"
click at [583, 232] on div at bounding box center [573, 237] width 121 height 29
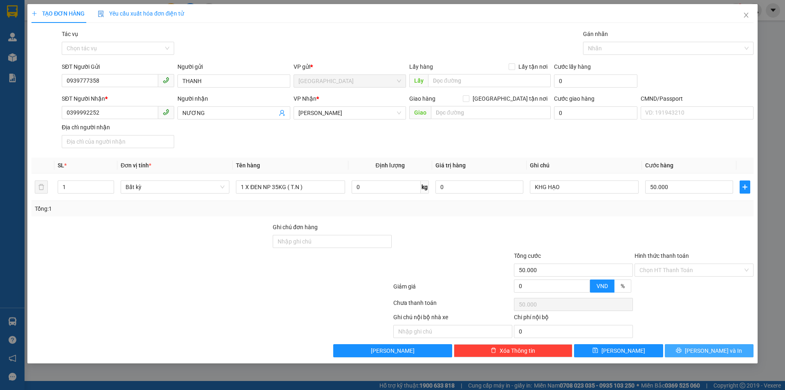
click at [699, 349] on button "Lưu và In" at bounding box center [709, 350] width 89 height 13
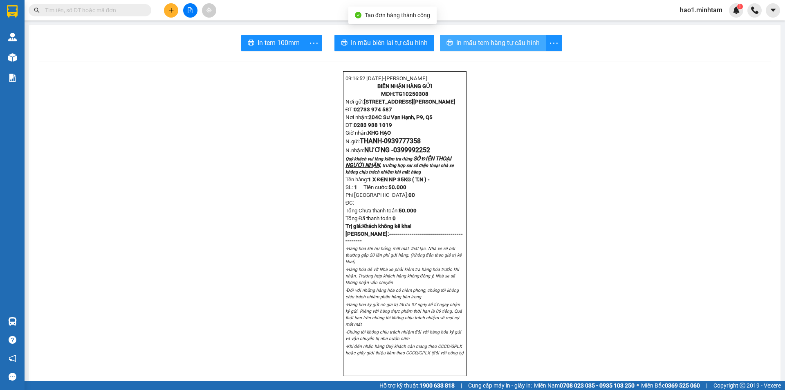
click at [519, 47] on span "In mẫu tem hàng tự cấu hình" at bounding box center [497, 43] width 83 height 10
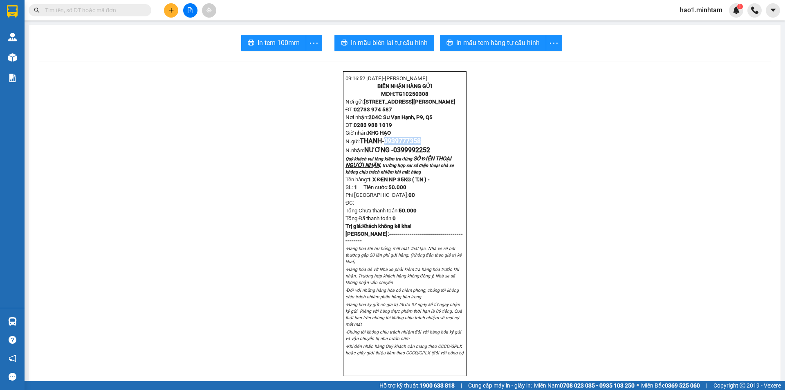
drag, startPoint x: 384, startPoint y: 152, endPoint x: 424, endPoint y: 149, distance: 39.8
click at [424, 145] on p "N.gửi: THANH- 0939777358" at bounding box center [405, 141] width 119 height 8
copy span "0939777358"
drag, startPoint x: 302, startPoint y: 59, endPoint x: 396, endPoint y: 56, distance: 94.5
click at [302, 59] on div "In tem 100mm theo số lượng (1)" at bounding box center [273, 60] width 82 height 9
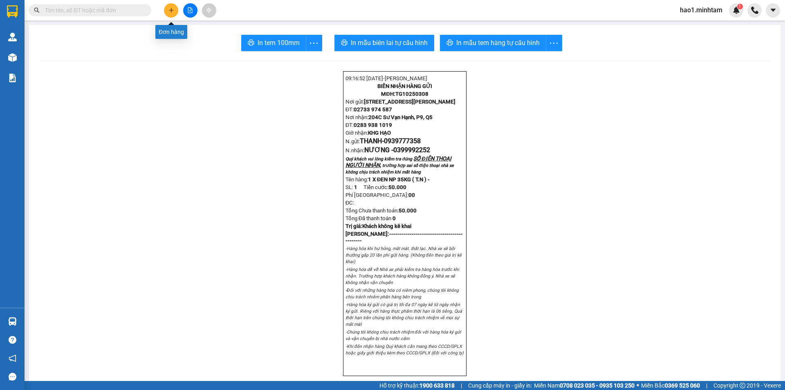
click at [174, 12] on button at bounding box center [171, 10] width 14 height 14
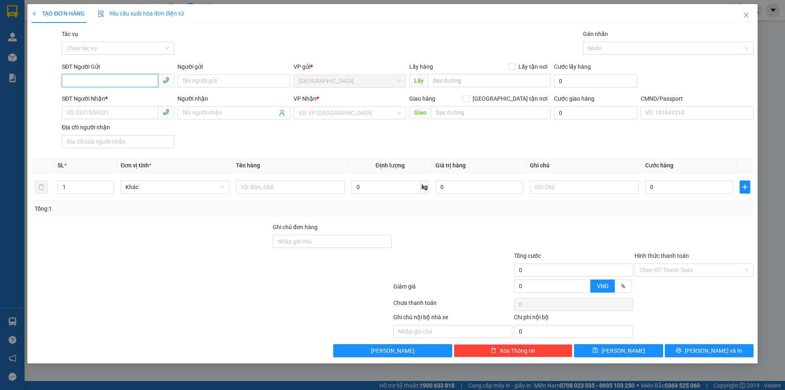
paste input "0939777358"
type input "0939777358"
click at [125, 97] on div "0939777358 - THANH" at bounding box center [118, 97] width 103 height 9
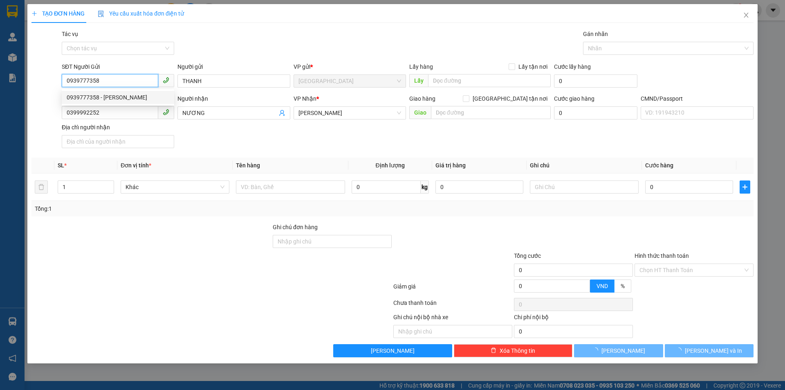
type input "THANH"
type input "0399992252"
type input "NƯƠNG"
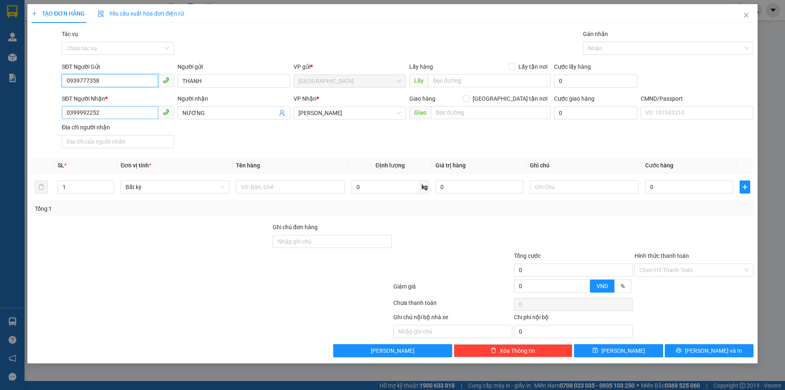
type input "0939777358"
click at [150, 116] on input "0399992252" at bounding box center [110, 112] width 97 height 13
type input "0988955237"
click at [241, 113] on input "NƯƠNG" at bounding box center [229, 112] width 94 height 9
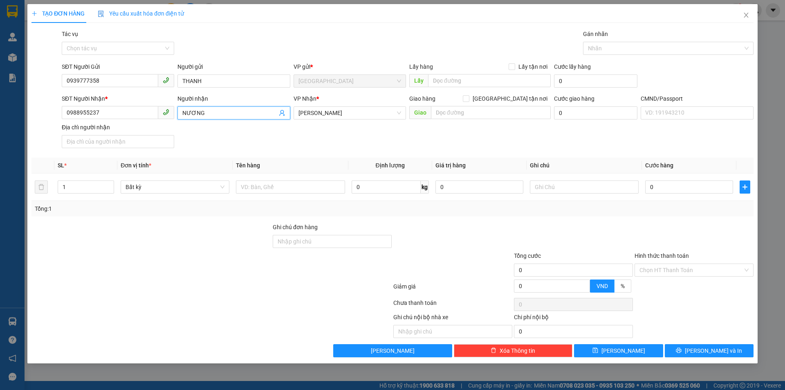
click at [241, 113] on input "NƯƠNG" at bounding box center [229, 112] width 94 height 9
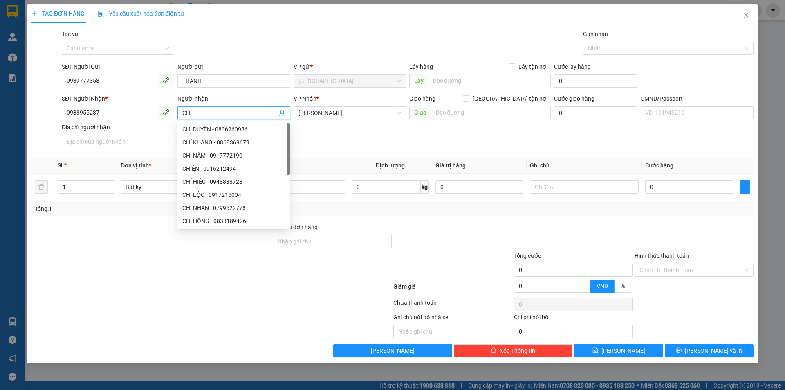
type input "CHI"
click at [388, 146] on div "SĐT Người Nhận * 0988955237 Người nhận CHI VP Nhận * Hồ Chí Minh Giao hàng Giao…" at bounding box center [407, 122] width 695 height 57
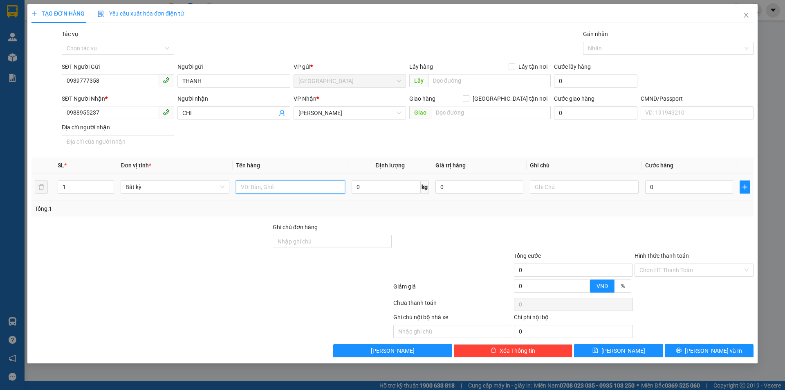
click at [315, 184] on input "text" at bounding box center [290, 186] width 109 height 13
type input "1 X ĐEN NP 16KG"
click at [569, 187] on input "text" at bounding box center [584, 186] width 109 height 13
type input "KHG HẠO"
type input "3"
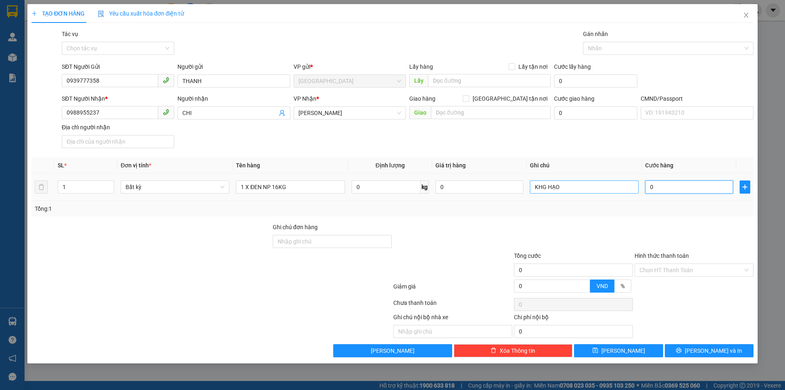
type input "3"
type input "35"
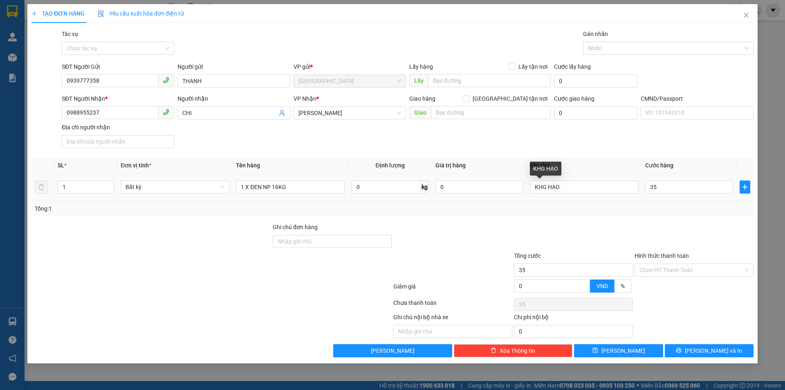
type input "35.000"
click at [613, 196] on td "KHG HẠO" at bounding box center [584, 186] width 115 height 27
click at [708, 357] on div "TẠO ĐƠN HÀNG Yêu cầu xuất hóa đơn điện tử Transit Pickup Surcharge Ids Transit …" at bounding box center [392, 183] width 731 height 359
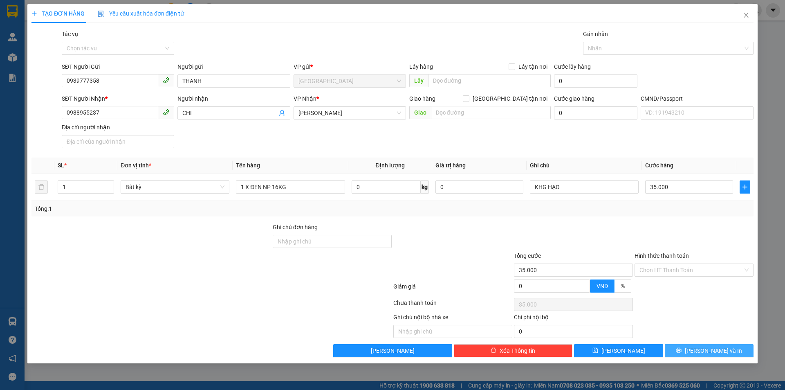
click at [705, 353] on span "Lưu và In" at bounding box center [713, 350] width 57 height 9
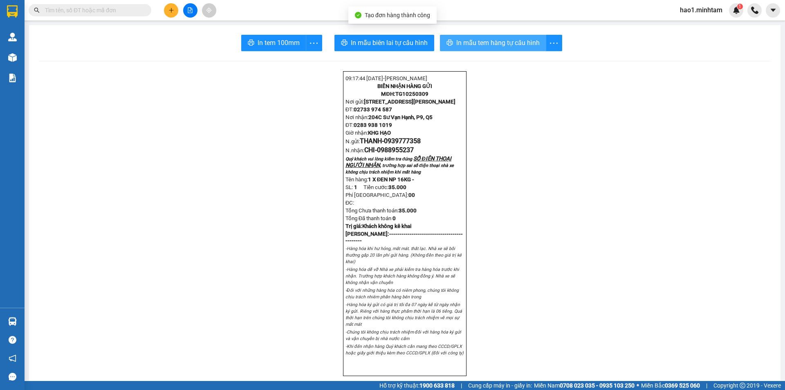
click at [481, 40] on span "In mẫu tem hàng tự cấu hình" at bounding box center [497, 43] width 83 height 10
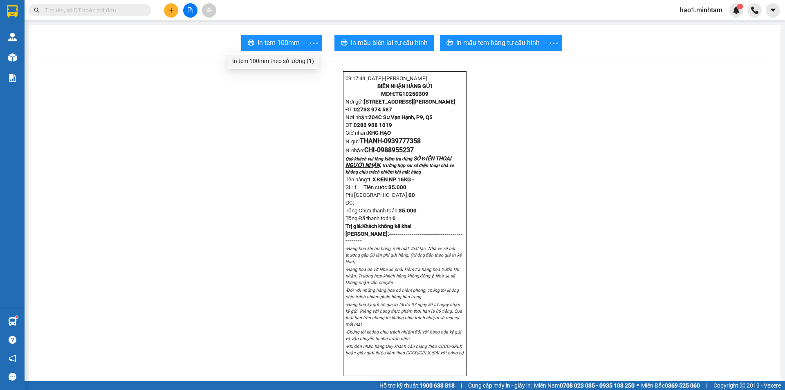
click at [300, 60] on div "In tem 100mm theo số lượng (1)" at bounding box center [273, 60] width 82 height 9
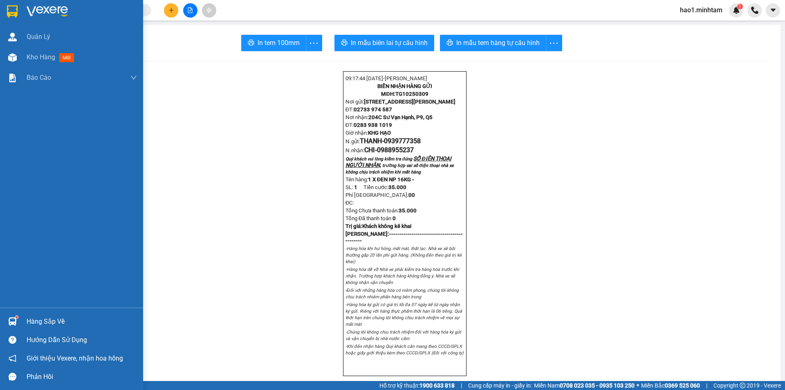
click at [24, 12] on div at bounding box center [71, 13] width 143 height 27
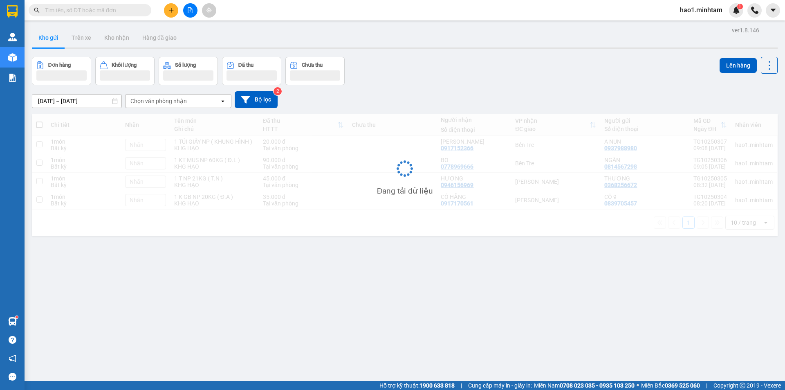
click at [393, 27] on div "ver 1.8.146 Kho gửi Trên xe Kho nhận Hàng đã giao Đơn hàng Khối lượng Số lượng …" at bounding box center [405, 220] width 753 height 390
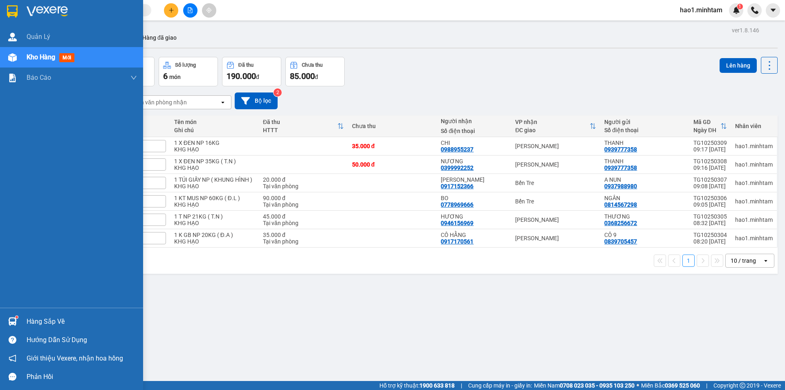
drag, startPoint x: 19, startPoint y: 323, endPoint x: 21, endPoint y: 319, distance: 5.1
click at [20, 322] on div "Hàng sắp về" at bounding box center [71, 321] width 143 height 18
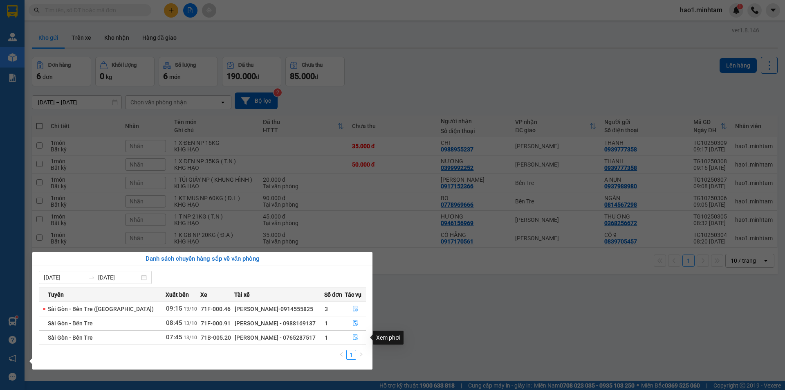
click at [354, 338] on icon "file-done" at bounding box center [356, 337] width 6 height 6
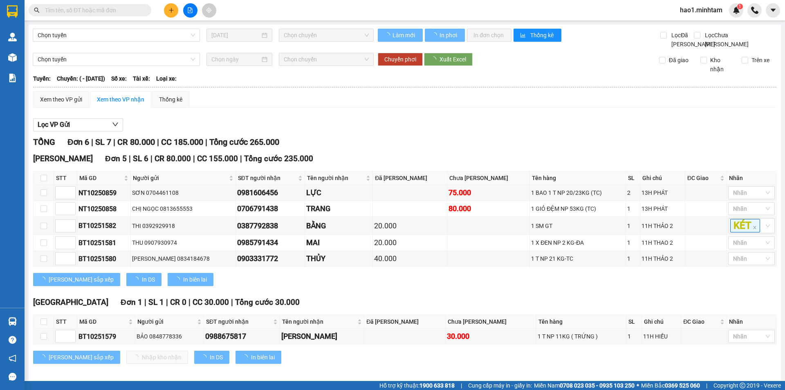
click at [528, 132] on div "Lọc VP Gửi" at bounding box center [405, 124] width 744 height 13
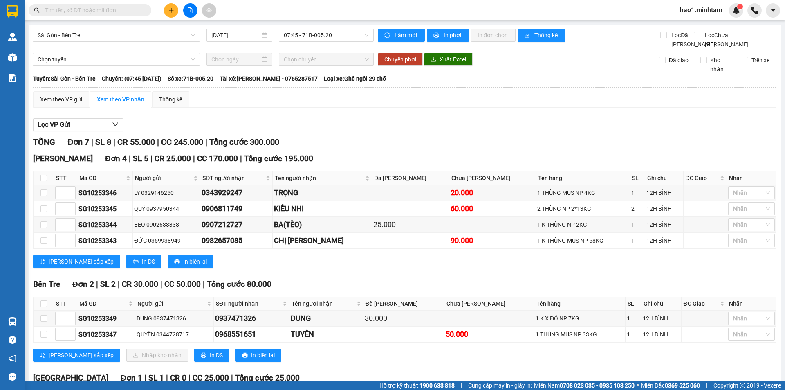
scroll to position [90, 0]
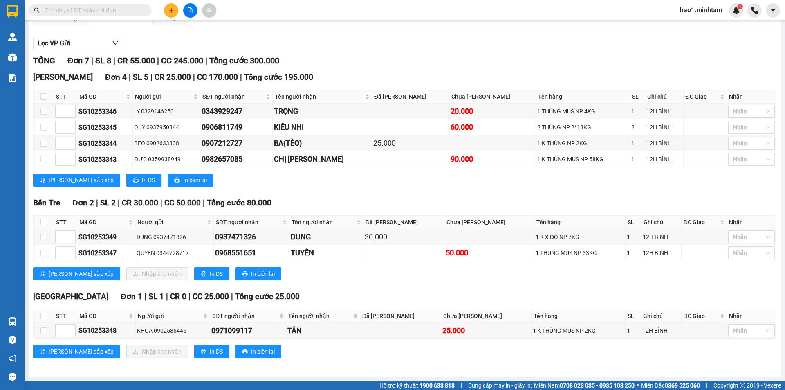
click at [522, 209] on div "Bến Tre Đơn 2 | SL 2 | CR 30.000 | CC 50.000 | Tổng cước 80.000" at bounding box center [405, 203] width 744 height 12
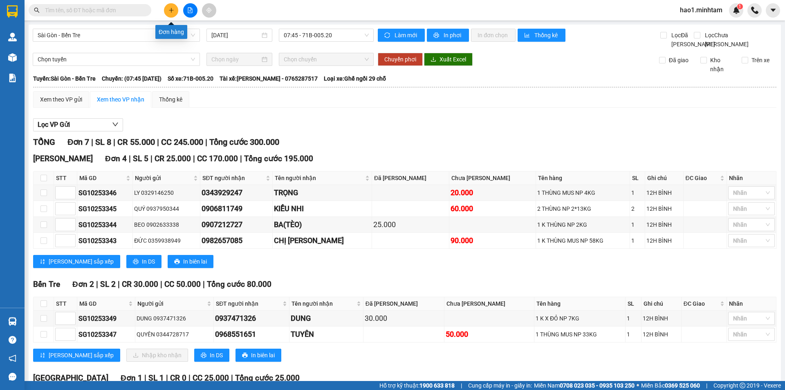
click at [174, 9] on icon "plus" at bounding box center [172, 10] width 6 height 6
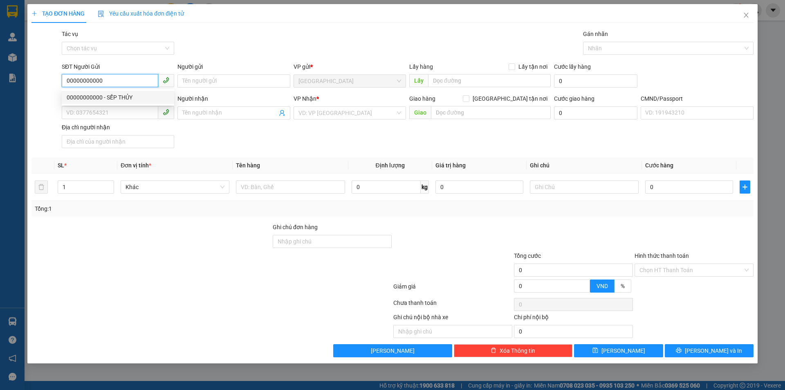
type input "00000000000"
type input "SẾP THỦY"
type input "000000000000"
type input "XUÂN HÂN NX"
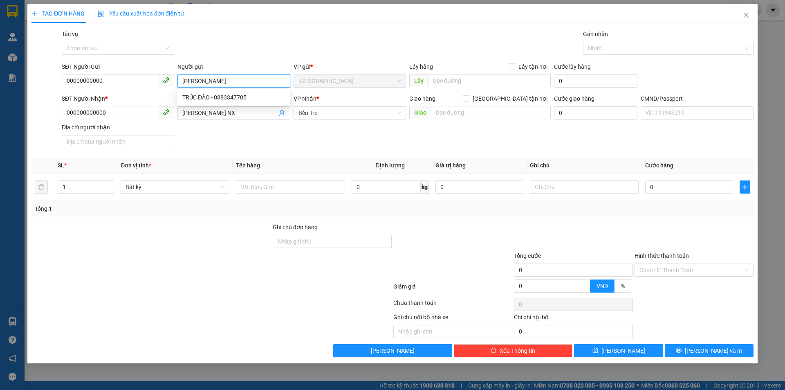
type input "TRÚC ĐÀO"
drag, startPoint x: 319, startPoint y: 154, endPoint x: 109, endPoint y: 129, distance: 210.9
click at [312, 154] on div "Transit Pickup Surcharge Ids Transit Deliver Surcharge Ids Transit Deliver Surc…" at bounding box center [392, 193] width 722 height 328
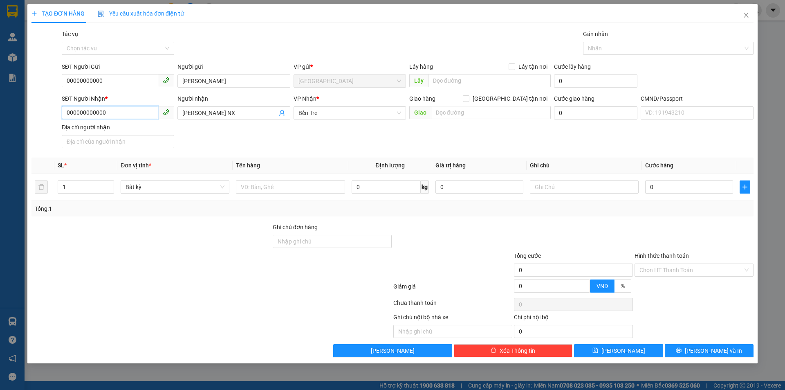
click at [120, 115] on input "000000000000" at bounding box center [110, 112] width 97 height 13
click at [244, 112] on input "XUÂN HÂN NX" at bounding box center [229, 112] width 94 height 9
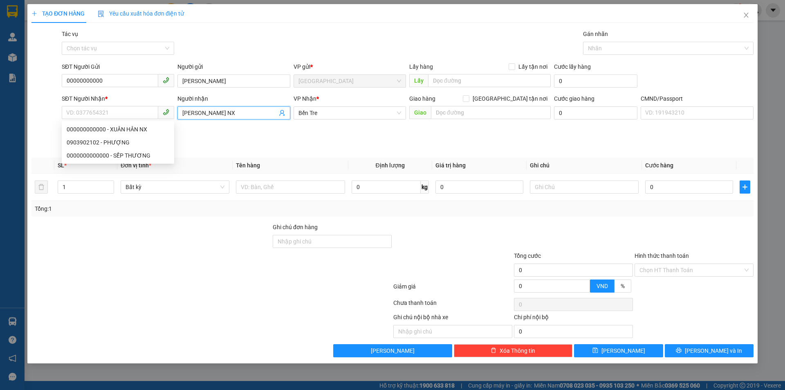
click at [244, 112] on input "XUÂN HÂN NX" at bounding box center [229, 112] width 94 height 9
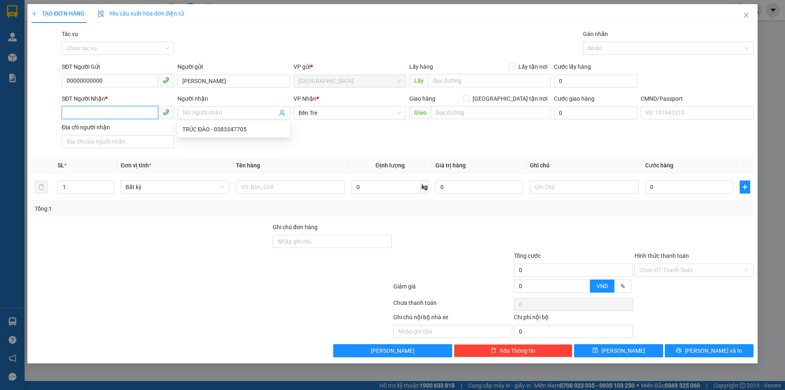
click at [150, 114] on input "SĐT Người Nhận *" at bounding box center [110, 112] width 97 height 13
click at [65, 115] on input "4736" at bounding box center [110, 112] width 97 height 13
type input "0964424736"
click at [114, 126] on div "0964424736 - TRÚC ĐÀO" at bounding box center [118, 129] width 103 height 9
type input "TRÚC ĐÀO"
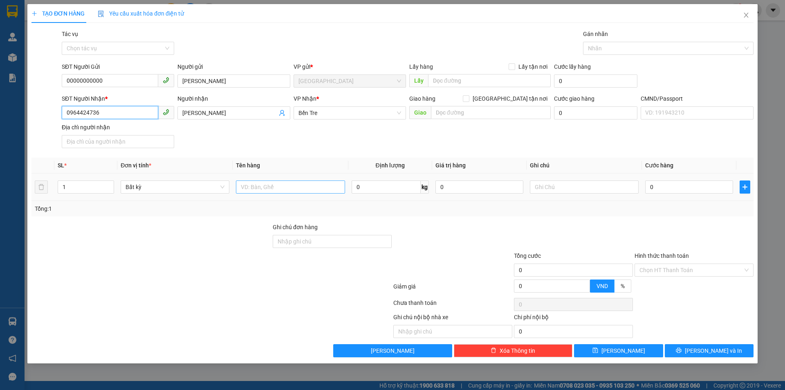
type input "0964424736"
click at [297, 188] on input "text" at bounding box center [290, 186] width 109 height 13
type input "1 KT NP 24KG ( H.D.V )"
click at [572, 186] on input "text" at bounding box center [584, 186] width 109 height 13
type input "KHG HẠO"
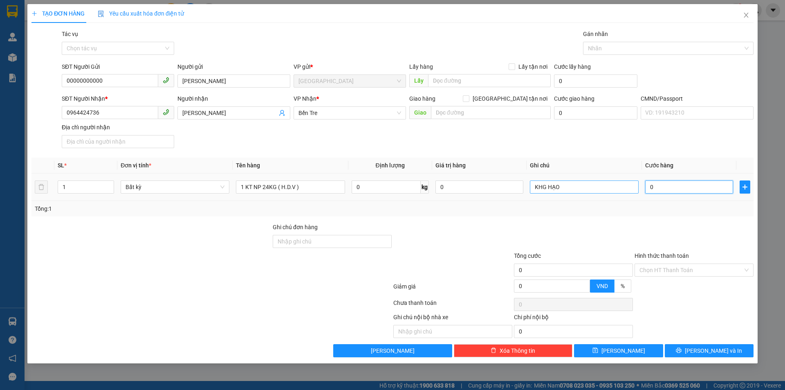
type input "4"
type input "40"
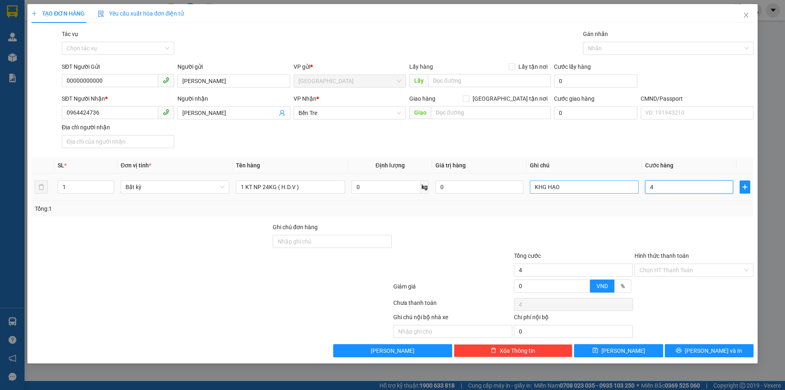
type input "40"
type input "40+"
type input "0"
type input "45.000"
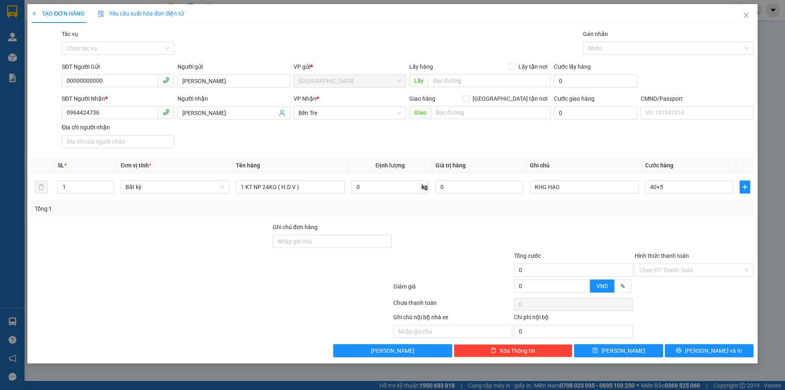
type input "45.000"
drag, startPoint x: 562, startPoint y: 204, endPoint x: 567, endPoint y: 204, distance: 4.9
click at [563, 204] on div "Tổng: 1" at bounding box center [393, 208] width 716 height 9
click at [704, 349] on span "Lưu và In" at bounding box center [713, 350] width 57 height 9
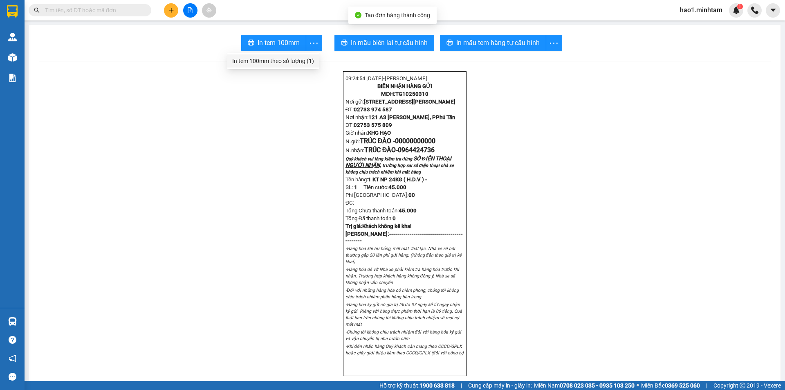
click at [298, 60] on div "In tem 100mm theo số lượng (1)" at bounding box center [273, 60] width 82 height 9
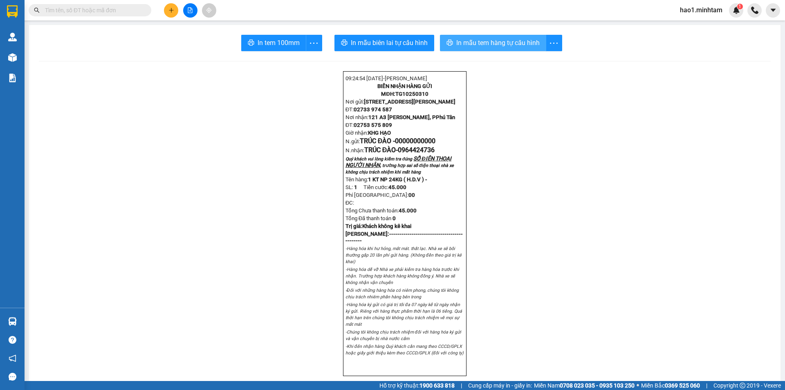
click at [502, 45] on span "In mẫu tem hàng tự cấu hình" at bounding box center [497, 43] width 83 height 10
click at [169, 13] on button at bounding box center [171, 10] width 14 height 14
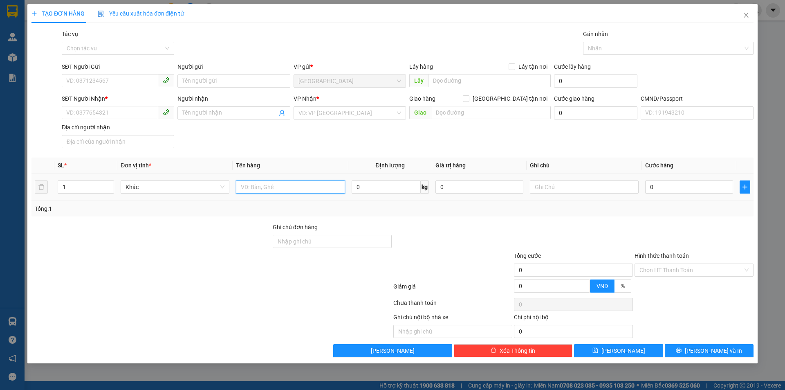
click at [285, 187] on input "text" at bounding box center [290, 186] width 109 height 13
type input "1 TNP 12KG ( H.D.V )"
click at [592, 184] on input "text" at bounding box center [584, 186] width 109 height 13
drag, startPoint x: 573, startPoint y: 191, endPoint x: 548, endPoint y: 192, distance: 24.6
click at [548, 192] on input "KHG AHỌ" at bounding box center [584, 186] width 109 height 13
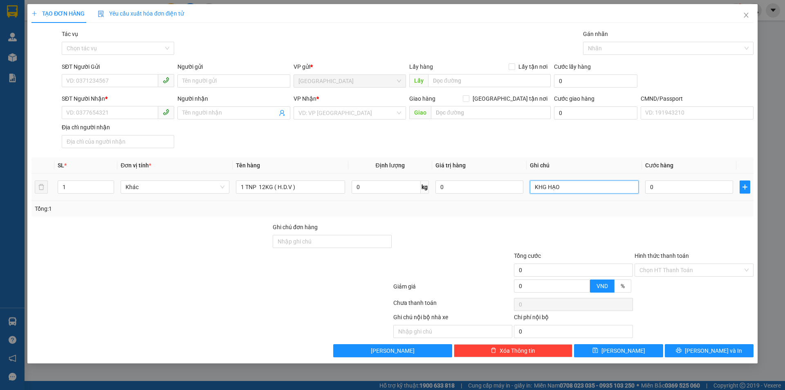
type input "KHG HẠO"
type input "3"
type input "30"
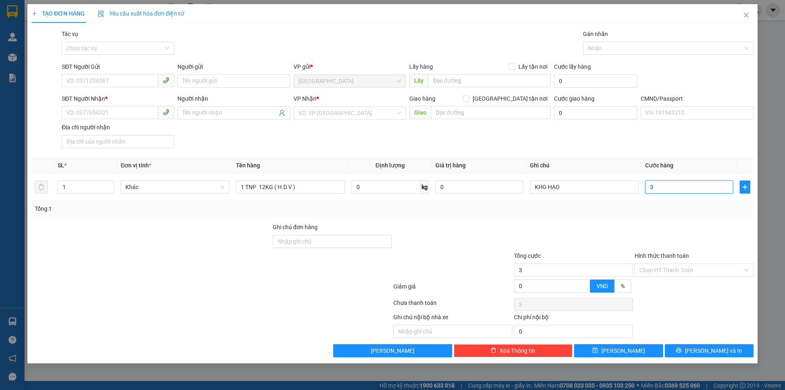
type input "30"
type input "30.000"
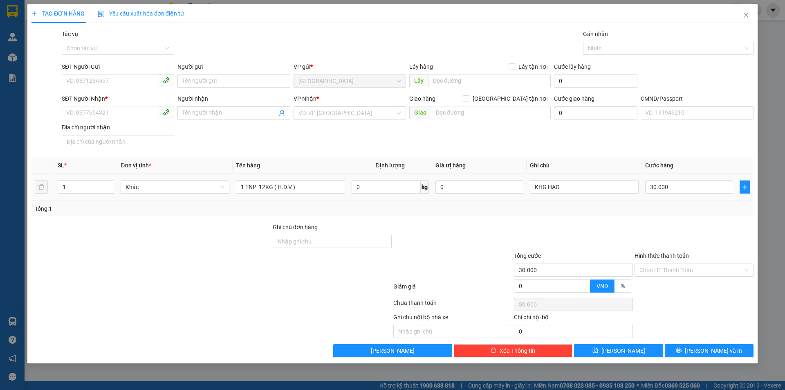
click at [669, 200] on td "30.000" at bounding box center [689, 186] width 94 height 27
click at [107, 84] on input "SĐT Người Gửi" at bounding box center [110, 80] width 97 height 13
click at [76, 108] on input "SĐT Người Nhận *" at bounding box center [110, 112] width 97 height 13
click at [98, 140] on div "0939322121 - CHÂU" at bounding box center [118, 142] width 103 height 9
type input "0939322121"
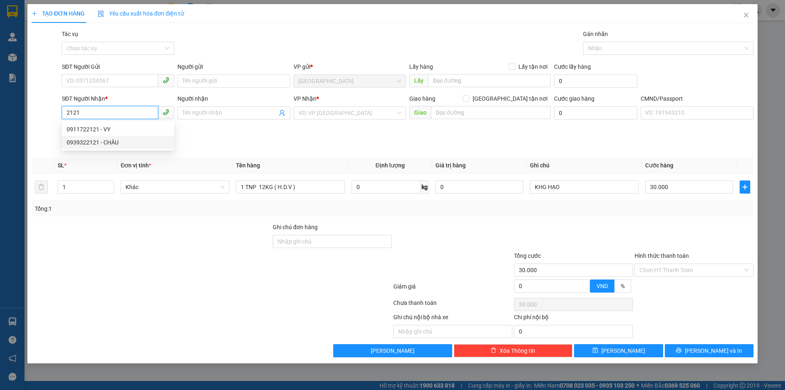
type input "CHÂU"
type input "0939322121"
click at [125, 80] on input "SĐT Người Gửi" at bounding box center [110, 80] width 97 height 13
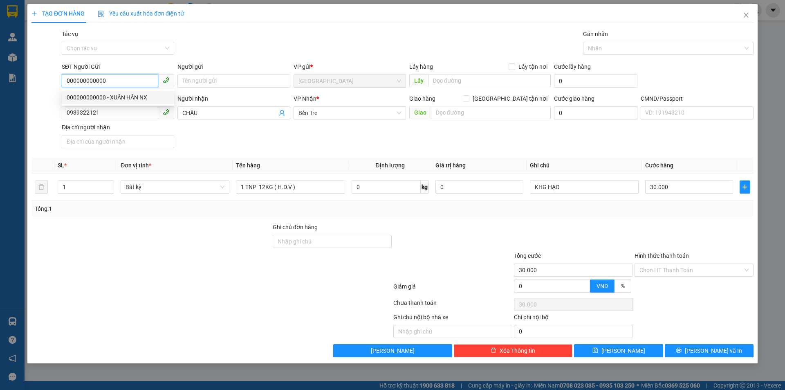
type input "000000000000"
type input "V"
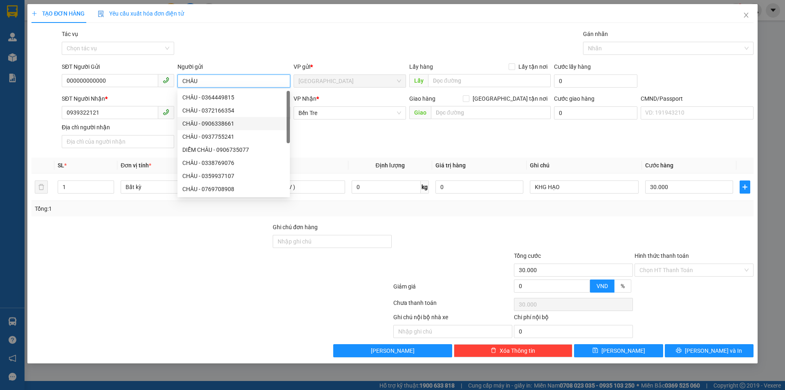
type input "CHÂU"
drag, startPoint x: 546, startPoint y: 222, endPoint x: 688, endPoint y: 268, distance: 148.8
click at [546, 221] on div "Transit Pickup Surcharge Ids Transit Deliver Surcharge Ids Transit Deliver Surc…" at bounding box center [392, 193] width 722 height 328
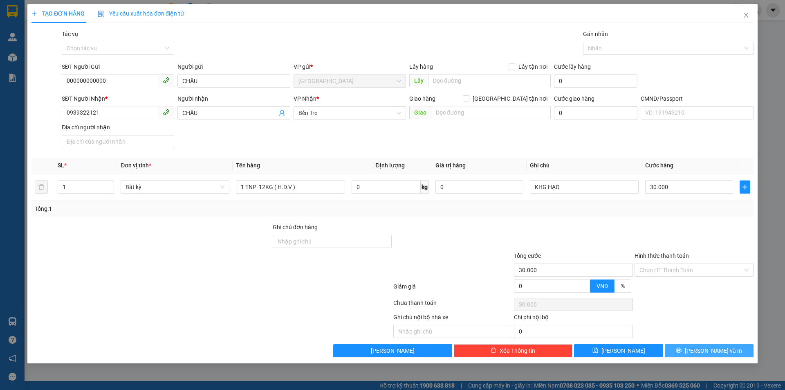
drag, startPoint x: 704, startPoint y: 349, endPoint x: 681, endPoint y: 331, distance: 29.7
click at [704, 350] on span "Lưu và In" at bounding box center [713, 350] width 57 height 9
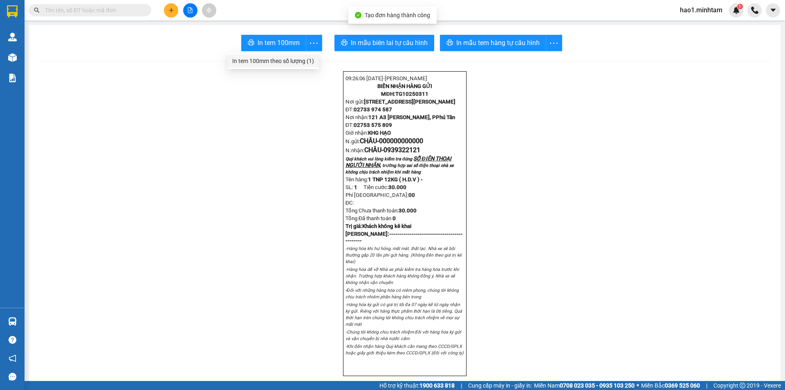
click at [284, 65] on div "In tem 100mm theo số lượng (1)" at bounding box center [273, 60] width 82 height 9
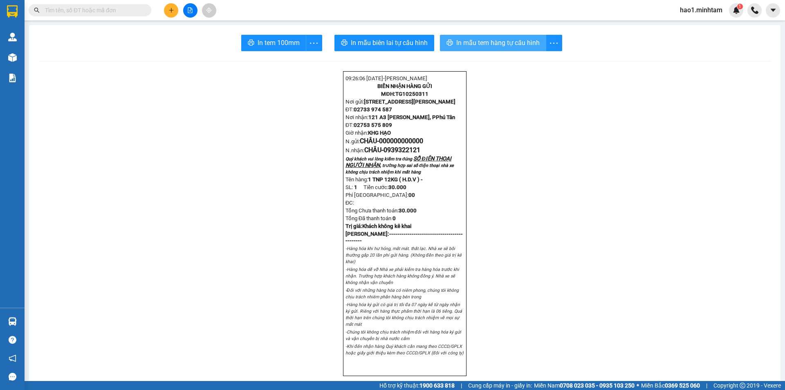
click at [525, 45] on span "In mẫu tem hàng tự cấu hình" at bounding box center [497, 43] width 83 height 10
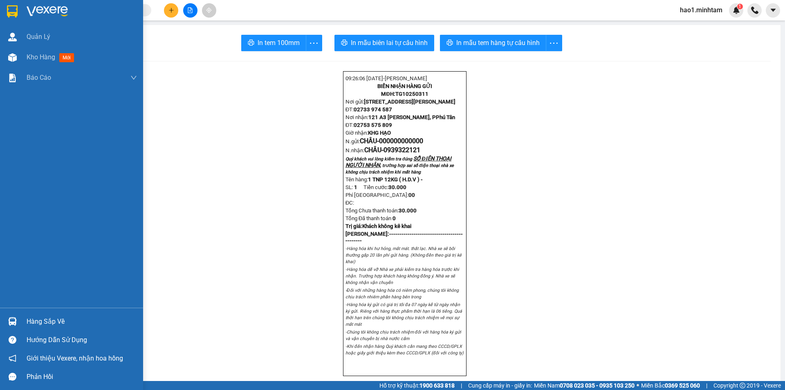
click at [16, 7] on img at bounding box center [12, 11] width 11 height 12
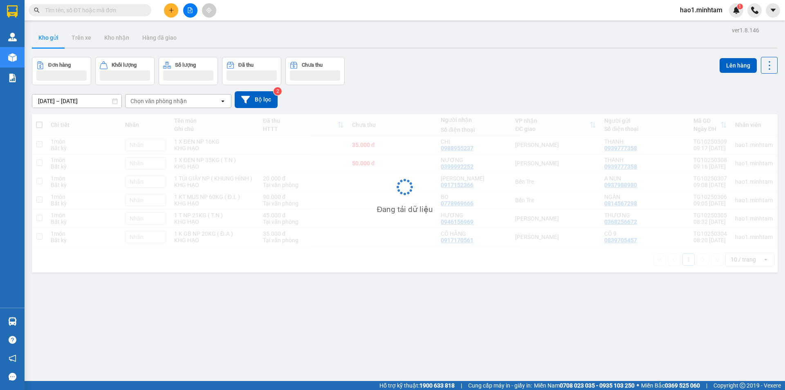
click at [407, 22] on main "ver 1.8.146 Kho gửi Trên xe Kho nhận Hàng đã giao Đơn hàng Khối lượng Số lượng …" at bounding box center [392, 190] width 785 height 381
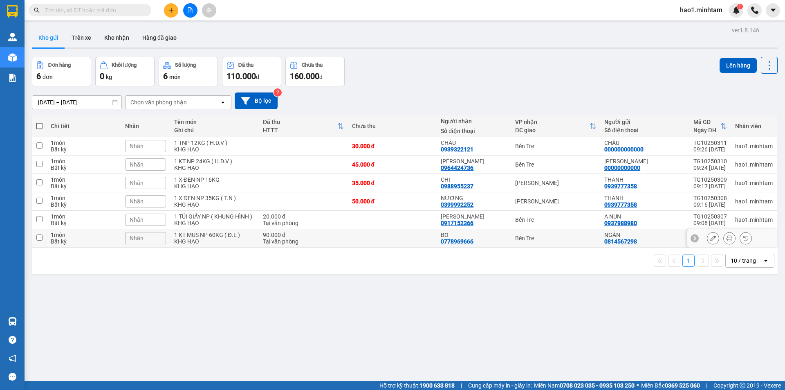
click at [566, 243] on td "Bến Tre" at bounding box center [555, 238] width 89 height 18
checkbox input "true"
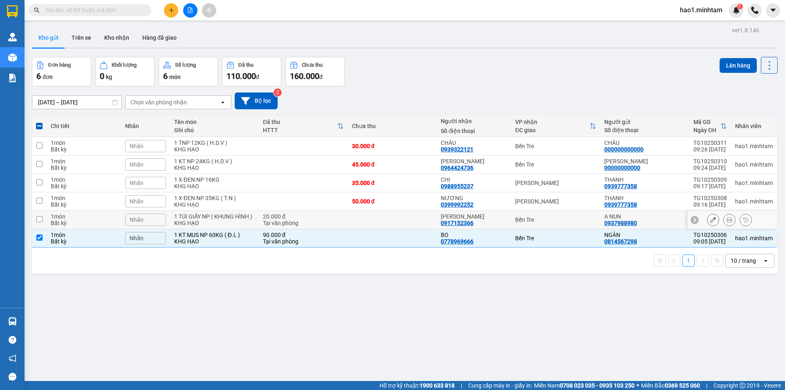
click at [562, 223] on td "Bến Tre" at bounding box center [555, 220] width 89 height 18
checkbox input "true"
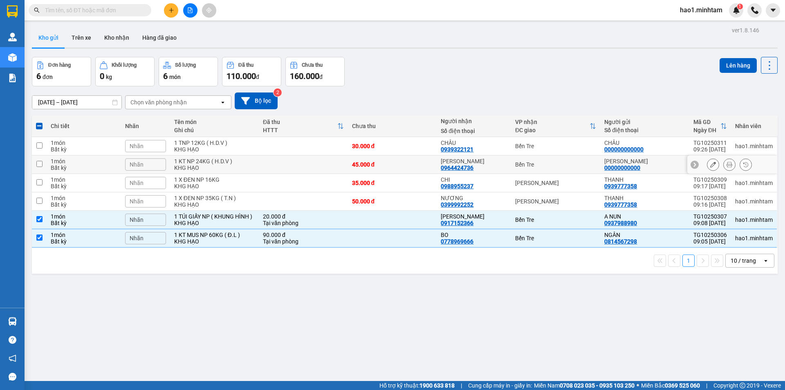
click at [561, 163] on div "Bến Tre" at bounding box center [555, 164] width 81 height 7
checkbox input "true"
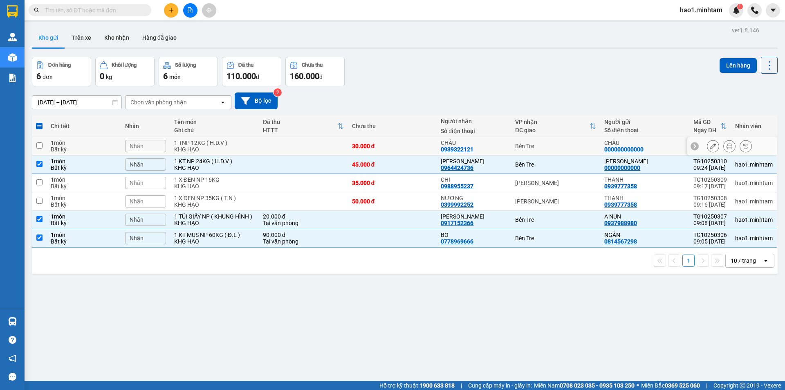
click at [562, 144] on div "Bến Tre" at bounding box center [555, 146] width 81 height 7
checkbox input "true"
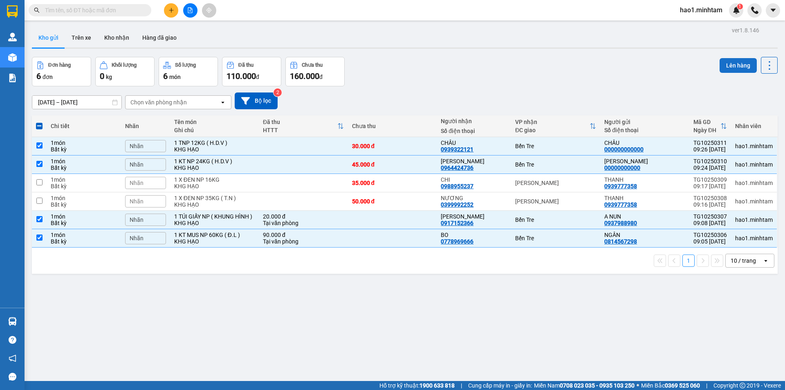
click at [722, 66] on button "Lên hàng" at bounding box center [738, 65] width 37 height 15
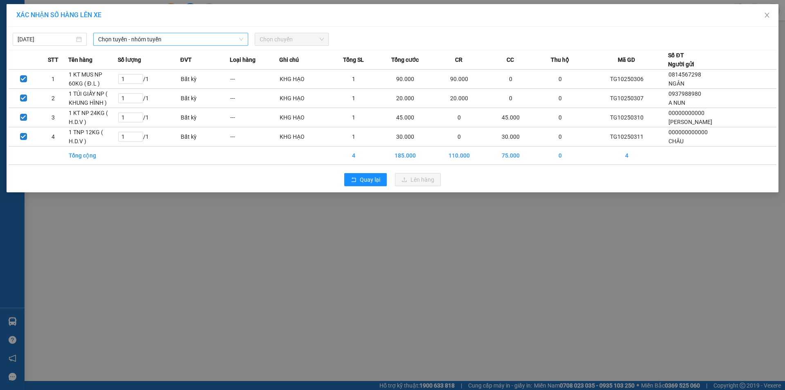
click at [151, 41] on span "Chọn tuyến - nhóm tuyến" at bounding box center [170, 39] width 145 height 12
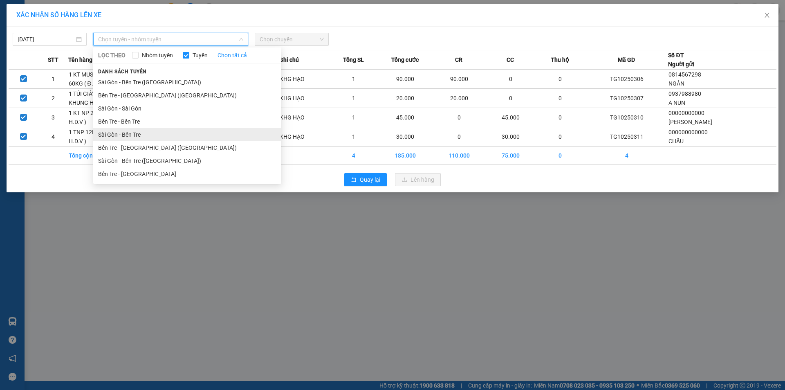
click at [152, 135] on li "Sài Gòn - Bến Tre" at bounding box center [187, 134] width 188 height 13
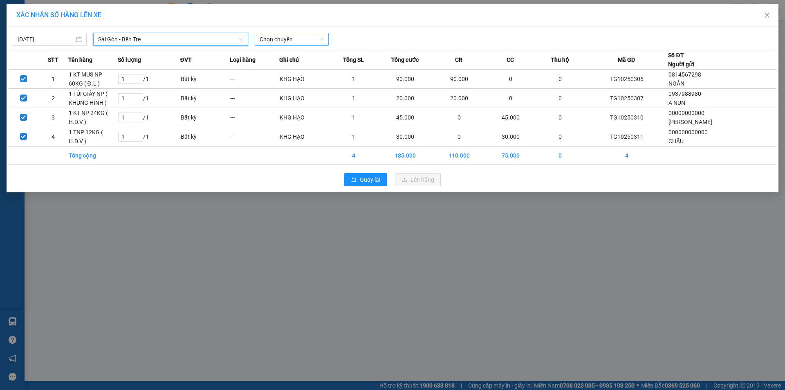
click at [295, 43] on span "Chọn chuyến" at bounding box center [292, 39] width 64 height 12
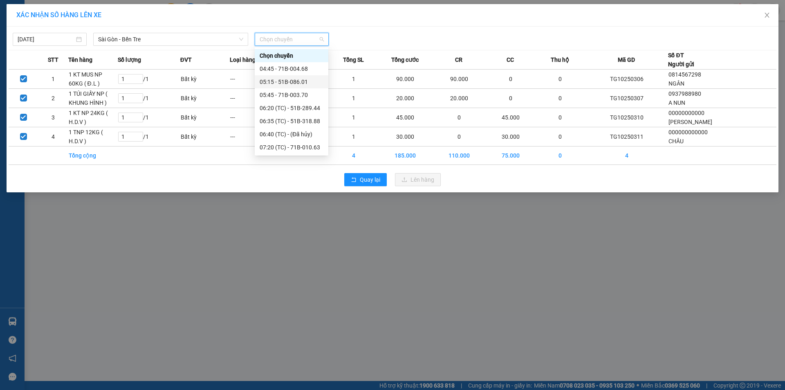
scroll to position [41, 0]
click at [306, 123] on div "07:45 - 71B-005.20" at bounding box center [292, 119] width 64 height 9
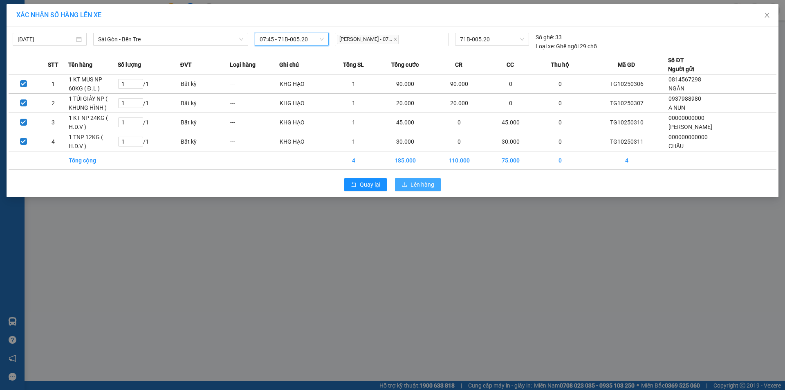
click at [423, 183] on span "Lên hàng" at bounding box center [423, 184] width 24 height 9
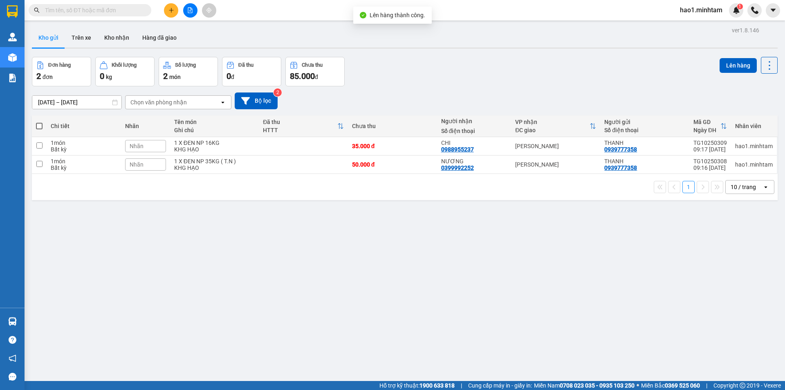
click at [500, 56] on div "ver 1.8.146 Kho gửi Trên xe Kho nhận Hàng đã giao Đơn hàng 2 đơn Khối lượng 0 k…" at bounding box center [405, 220] width 753 height 390
click at [520, 58] on div "Đơn hàng 2 đơn Khối lượng 0 kg Số lượng 2 món Đã thu 0 đ Chưa thu 85.000 đ Lên …" at bounding box center [405, 71] width 746 height 29
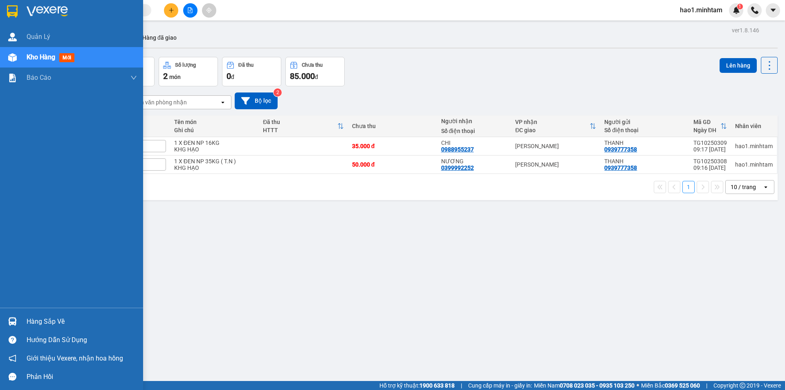
click at [19, 313] on div "Hàng sắp về" at bounding box center [71, 321] width 143 height 18
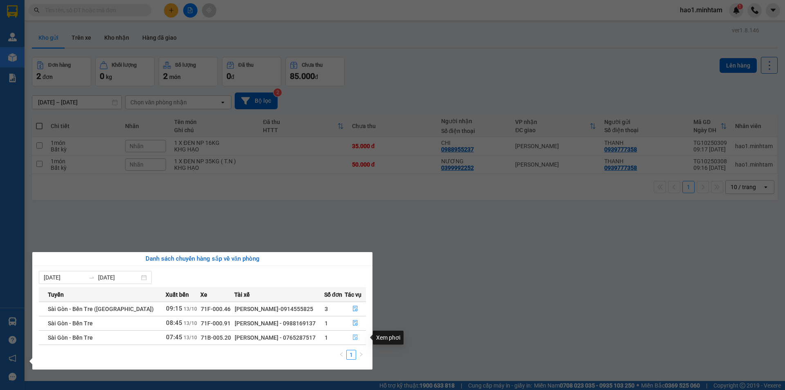
click at [353, 337] on icon "file-done" at bounding box center [356, 337] width 6 height 6
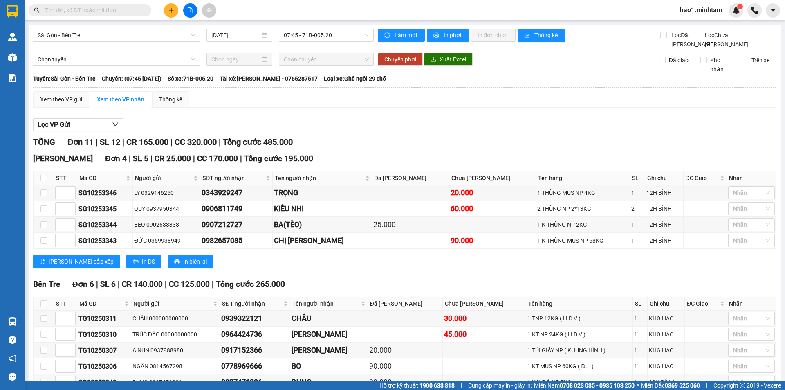
click at [500, 132] on div "Lọc VP Gửi" at bounding box center [405, 124] width 744 height 13
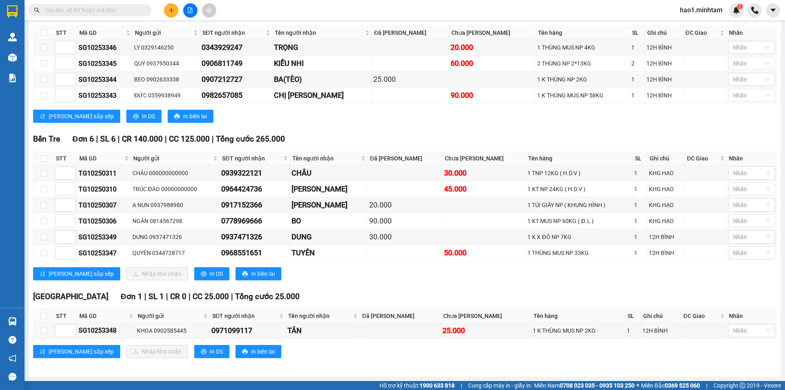
click at [488, 290] on div "Tiền Giang Đơn 1 | SL 1 | CR 0 | CC 25.000 | Tổng cước 25.000" at bounding box center [405, 296] width 744 height 12
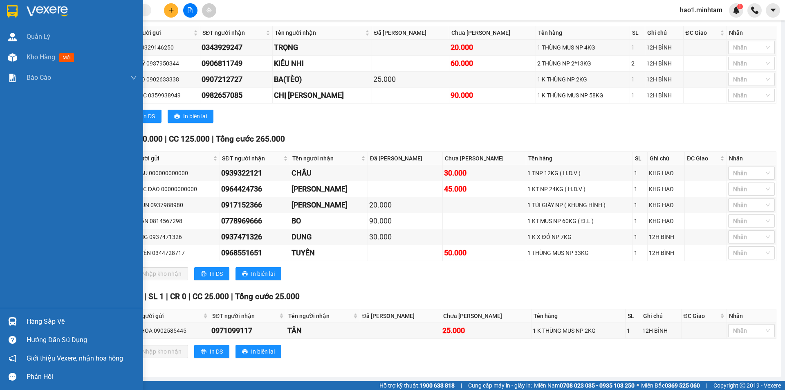
click at [21, 317] on div "Hàng sắp về" at bounding box center [71, 321] width 143 height 18
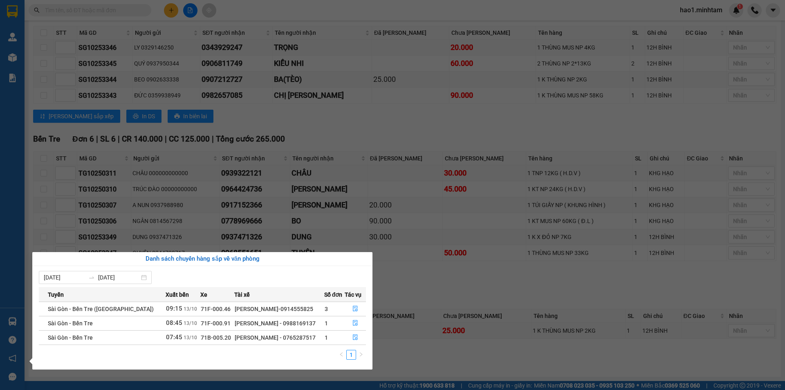
click at [429, 285] on section "Kết quả tìm kiếm ( 18 ) Bộ lọc Thuộc VP này Ngày tạo đơn gần nhất Mã ĐH Trạng t…" at bounding box center [392, 195] width 785 height 390
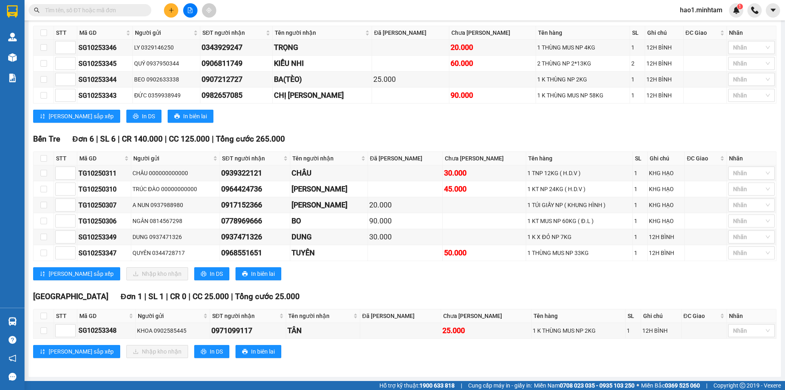
click at [429, 285] on div "Bến Tre Đơn 6 | SL 6 | CR 140.000 | CC 125.000 | Tổng cước 265.000 STT Mã GD N…" at bounding box center [405, 209] width 744 height 153
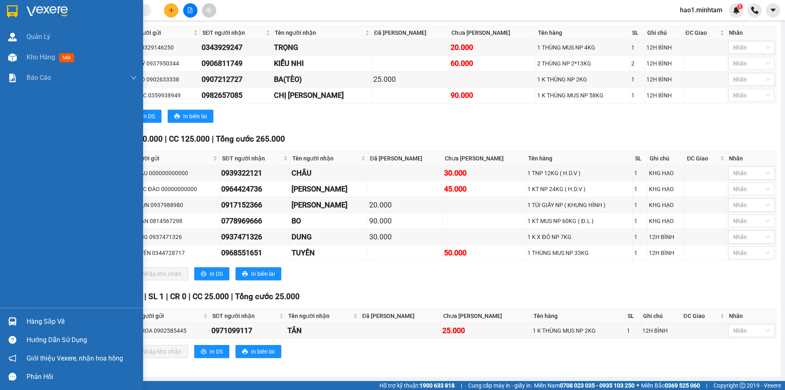
click at [25, 319] on div "Hàng sắp về" at bounding box center [71, 321] width 143 height 18
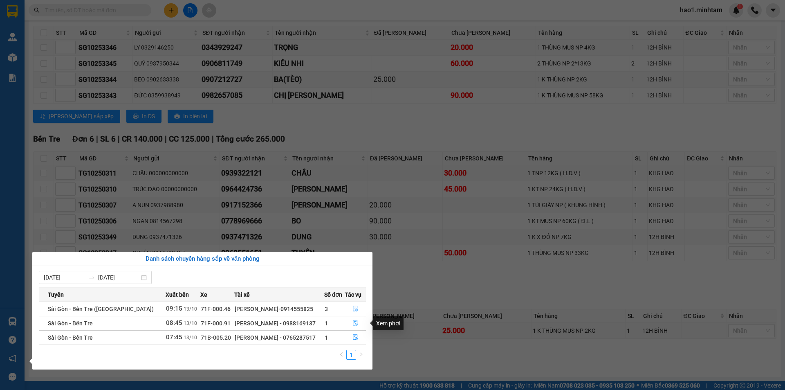
click at [355, 325] on icon "file-done" at bounding box center [355, 323] width 5 height 6
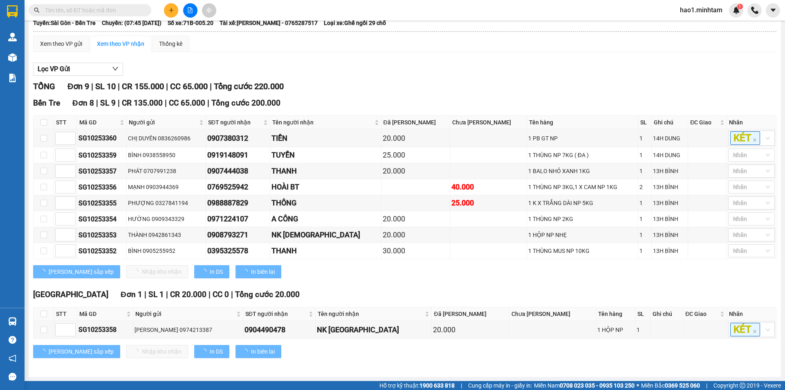
scroll to position [65, 0]
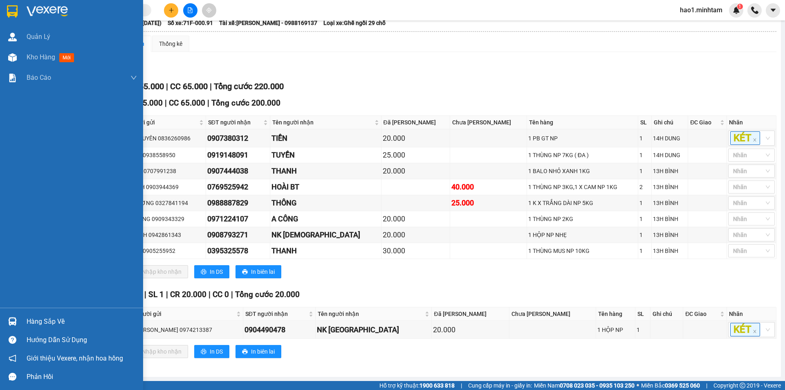
click at [18, 320] on div at bounding box center [12, 321] width 14 height 14
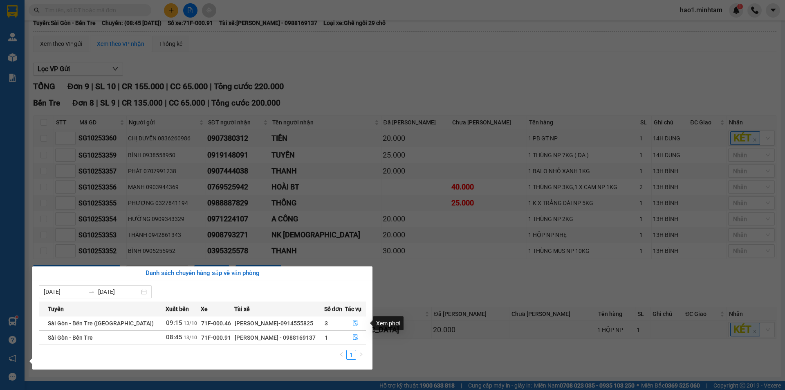
click at [355, 325] on icon "file-done" at bounding box center [356, 323] width 6 height 6
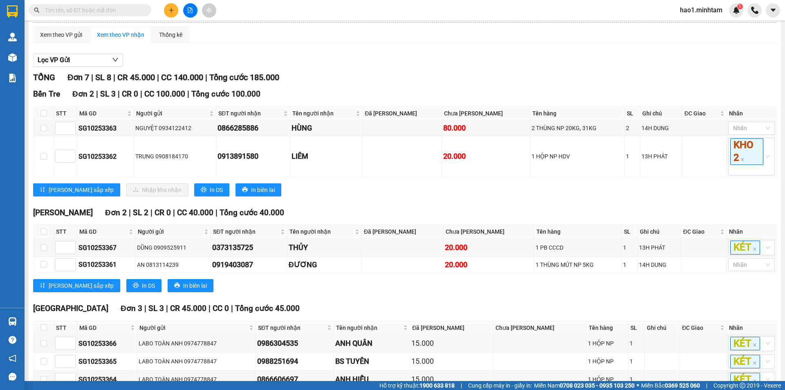
scroll to position [124, 0]
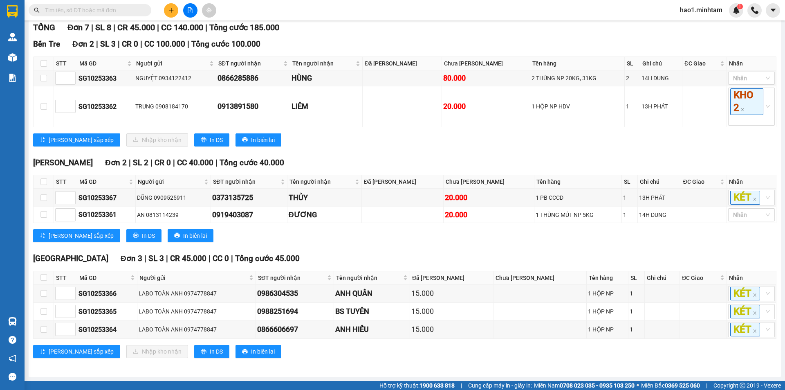
click at [360, 241] on div "Lưu sắp xếp In DS In biên lai" at bounding box center [405, 235] width 744 height 13
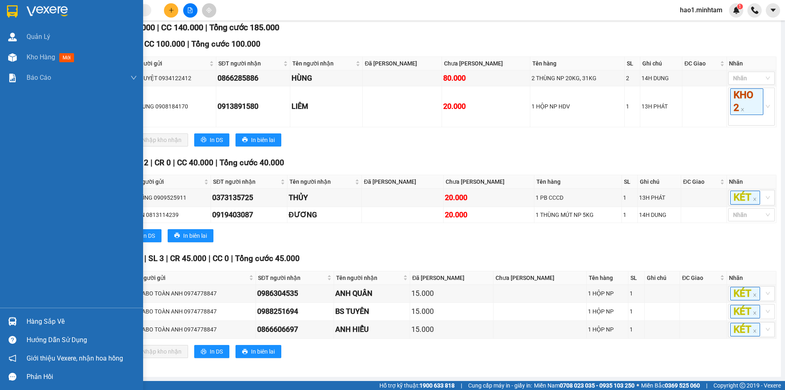
click at [14, 6] on img at bounding box center [12, 11] width 11 height 12
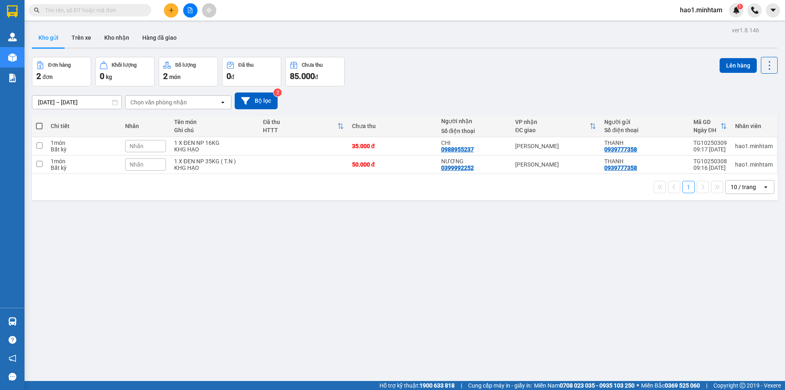
click at [384, 61] on div "Đơn hàng 2 đơn Khối lượng 0 kg Số lượng 2 món Đã thu 0 đ Chưa thu 85.000 đ Lên …" at bounding box center [405, 71] width 746 height 29
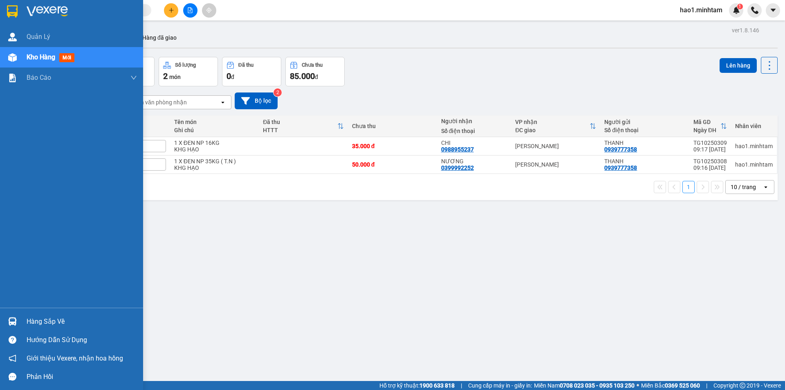
click at [56, 322] on div "Hàng sắp về" at bounding box center [82, 321] width 110 height 12
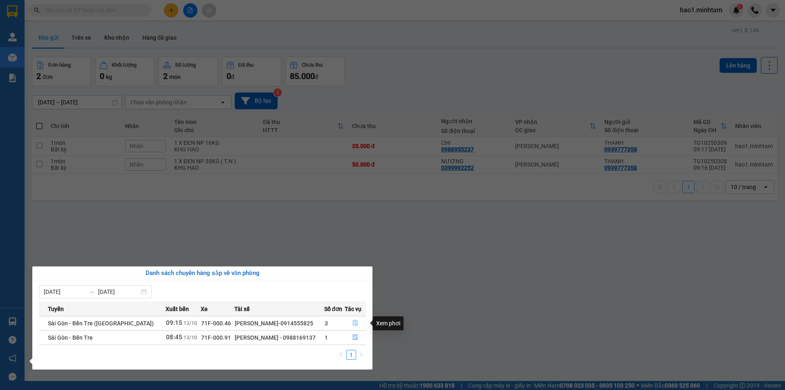
click at [353, 323] on icon "file-done" at bounding box center [356, 323] width 6 height 6
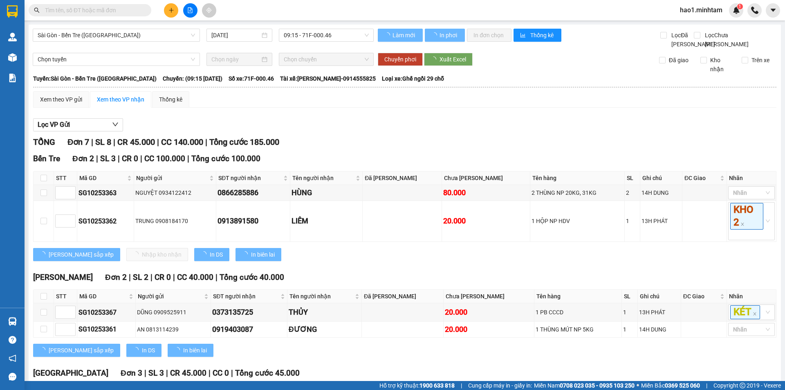
click at [484, 132] on div "Lọc VP Gửi" at bounding box center [405, 124] width 744 height 13
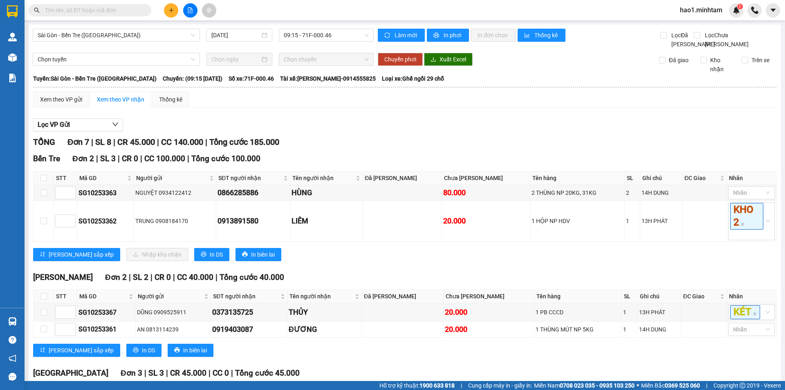
scroll to position [124, 0]
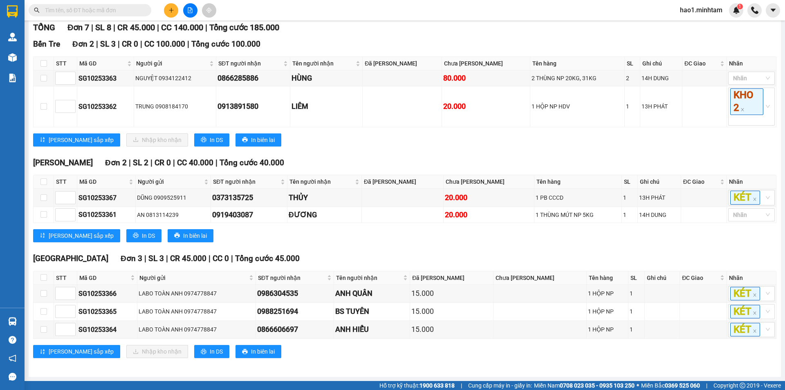
click at [443, 256] on div "Tiền Giang Đơn 3 | SL 3 | CR 45.000 | CC 0 | Tổng cước 45.000" at bounding box center [405, 258] width 744 height 12
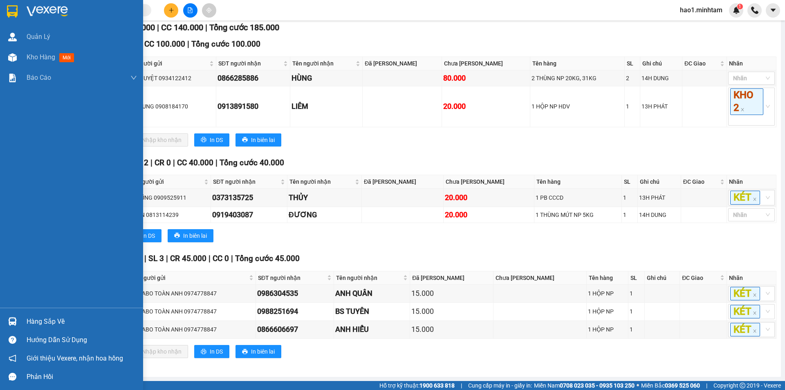
click at [11, 14] on img at bounding box center [12, 11] width 11 height 12
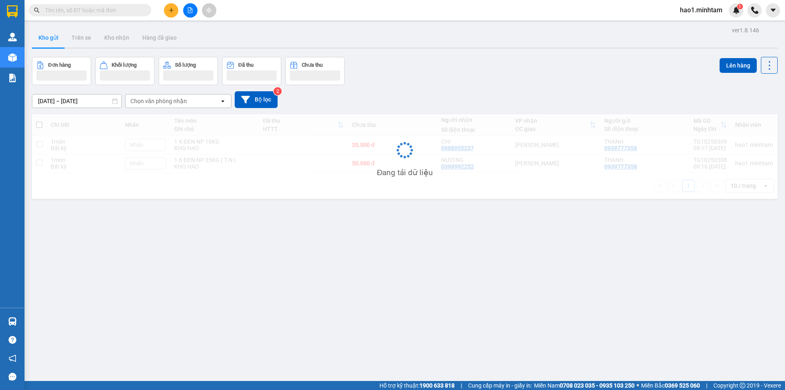
click at [313, 16] on div "Kết quả tìm kiếm ( 18 ) Bộ lọc Thuộc VP này Ngày tạo đơn gần nhất Mã ĐH Trạng t…" at bounding box center [392, 10] width 785 height 20
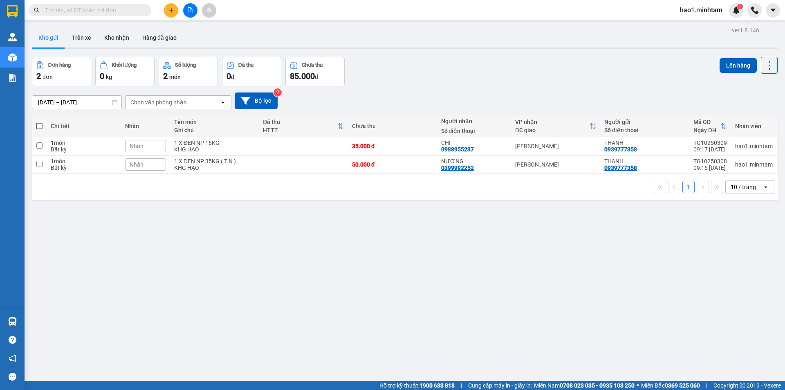
click at [39, 325] on div "ver 1.8.146 Kho gửi Trên xe Kho nhận Hàng đã giao Đơn hàng 2 đơn Khối lượng 0 k…" at bounding box center [405, 220] width 753 height 390
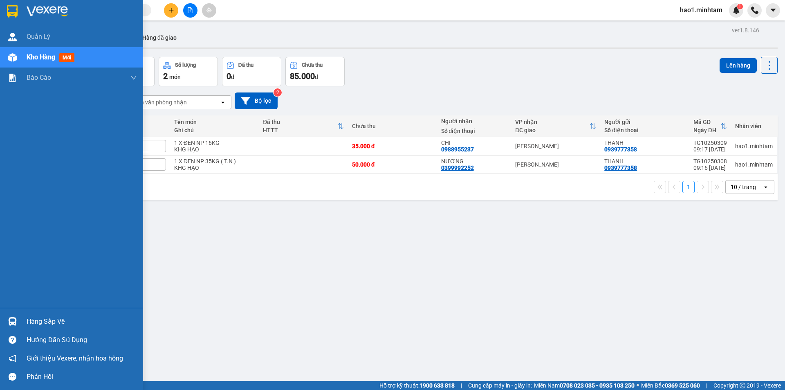
click at [20, 323] on div "Hàng sắp về" at bounding box center [71, 321] width 143 height 18
click at [9, 14] on div "Quản Lý Kho hàng mới Báo cáo BC giao hàng (nhân viên) BC giao hàng (trưởng trạm…" at bounding box center [71, 195] width 143 height 390
click at [9, 14] on img at bounding box center [12, 11] width 11 height 12
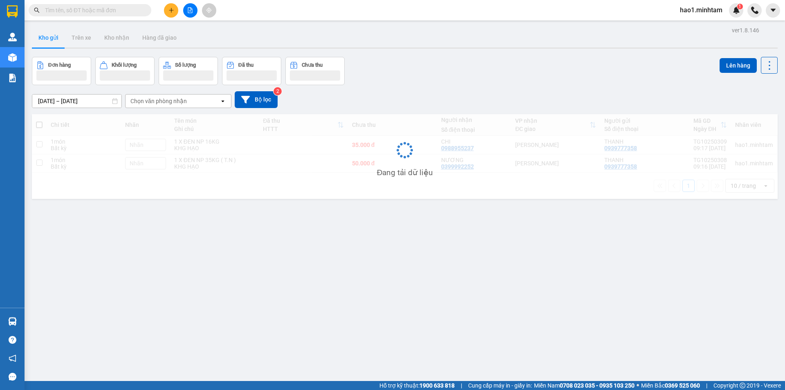
click at [407, 52] on div "ver 1.8.146 Kho gửi Trên xe Kho nhận Hàng đã giao Đơn hàng Khối lượng Số lượng …" at bounding box center [405, 220] width 753 height 390
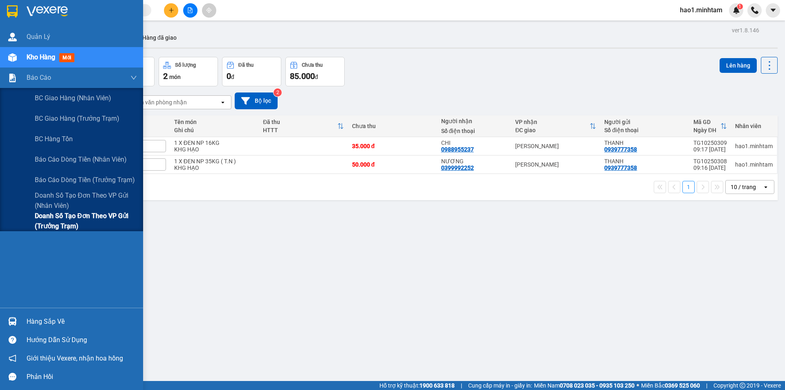
click at [81, 217] on span "Doanh số tạo đơn theo VP gửi (trưởng trạm)" at bounding box center [86, 221] width 102 height 20
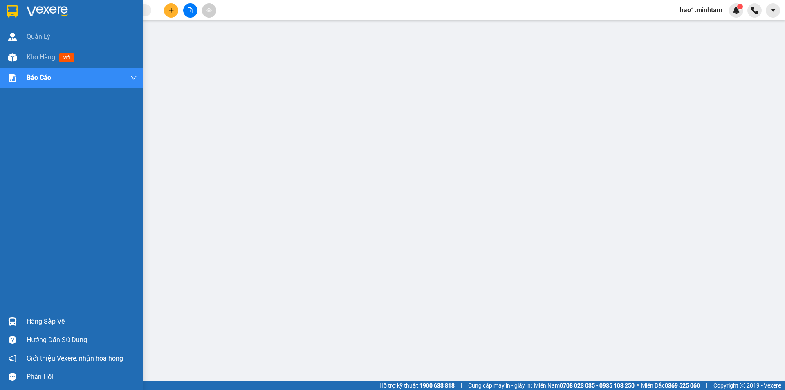
click at [13, 11] on img at bounding box center [12, 11] width 11 height 12
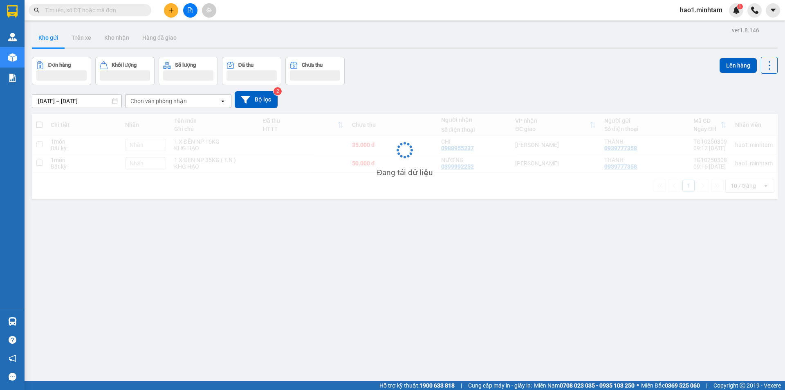
click at [313, 23] on main "ver 1.8.146 Kho gửi Trên xe Kho nhận Hàng đã giao Đơn hàng Khối lượng Số lượng …" at bounding box center [392, 190] width 785 height 381
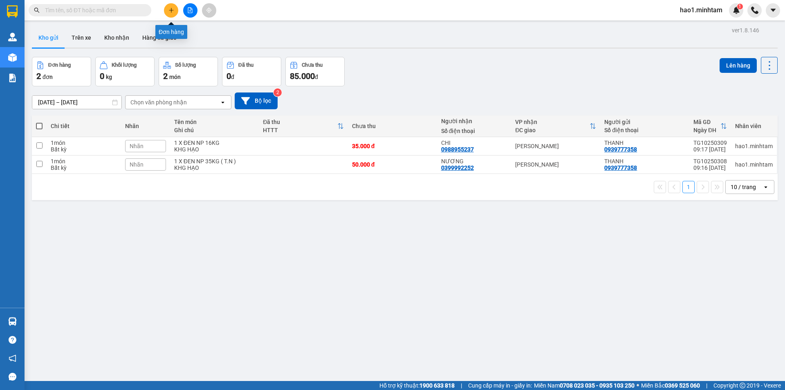
click at [171, 7] on icon "plus" at bounding box center [172, 10] width 6 height 6
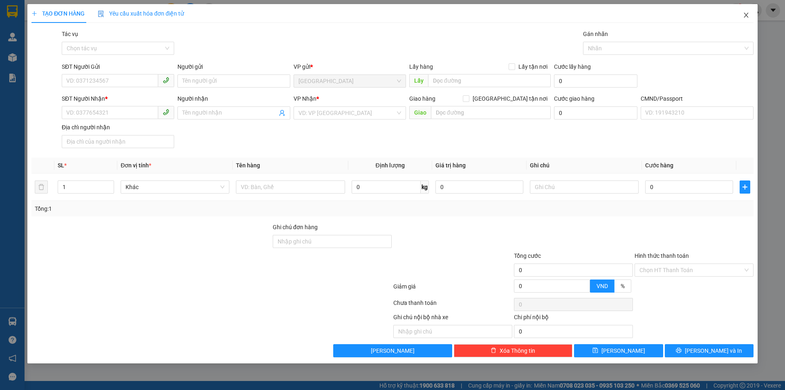
click at [746, 15] on icon "close" at bounding box center [746, 15] width 7 height 7
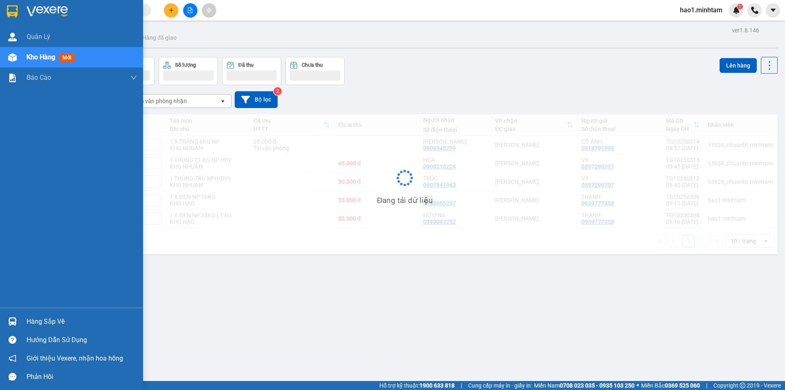
click at [32, 323] on div "Hàng sắp về" at bounding box center [82, 321] width 110 height 12
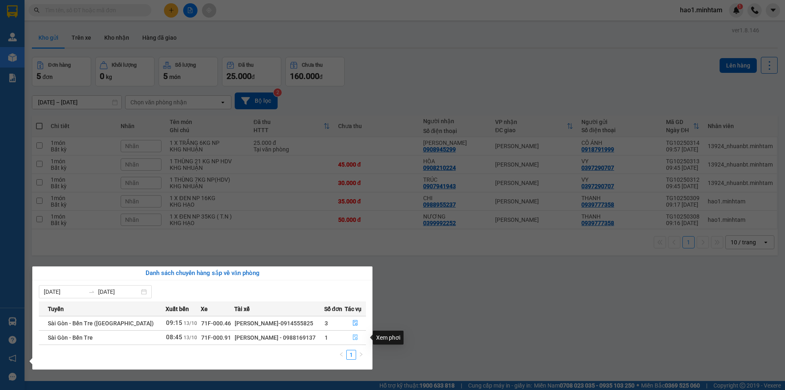
click at [353, 338] on icon "file-done" at bounding box center [356, 337] width 6 height 6
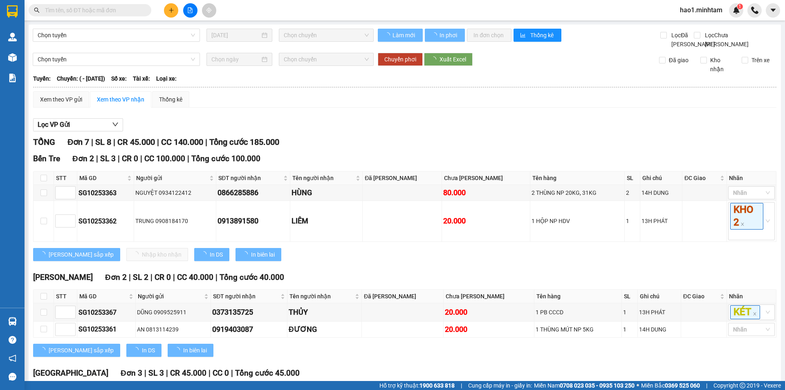
click at [500, 132] on div "Lọc VP Gửi" at bounding box center [405, 124] width 744 height 13
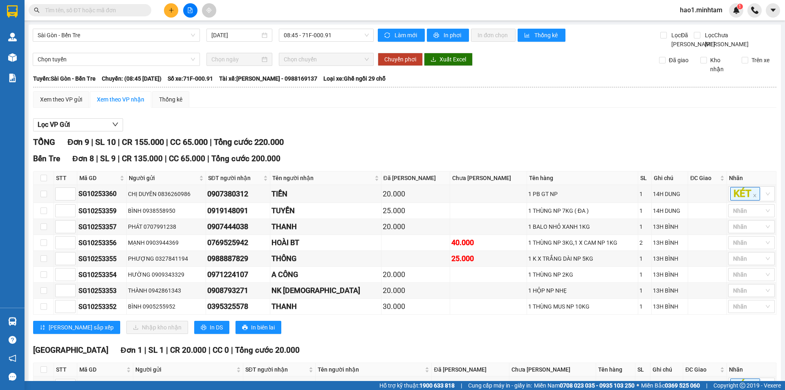
click at [474, 160] on div "TỔNG Đơn 9 | SL 10 | CR 155.000 | CC 65.000 | Tổng cước 220.000 Bến Tre Đơn 8 …" at bounding box center [405, 280] width 744 height 288
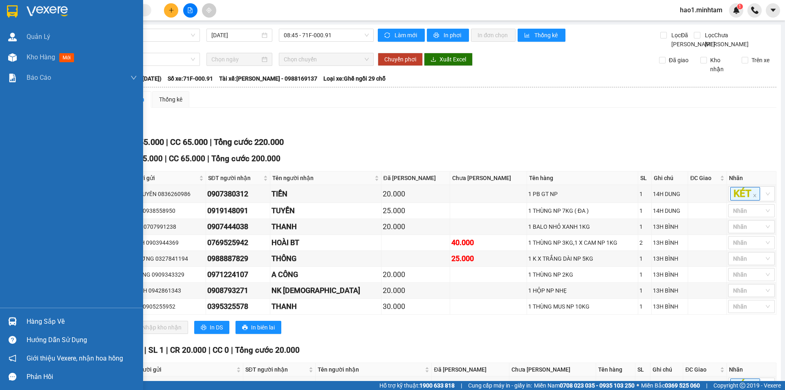
click at [20, 318] on div "Hàng sắp về" at bounding box center [71, 321] width 143 height 18
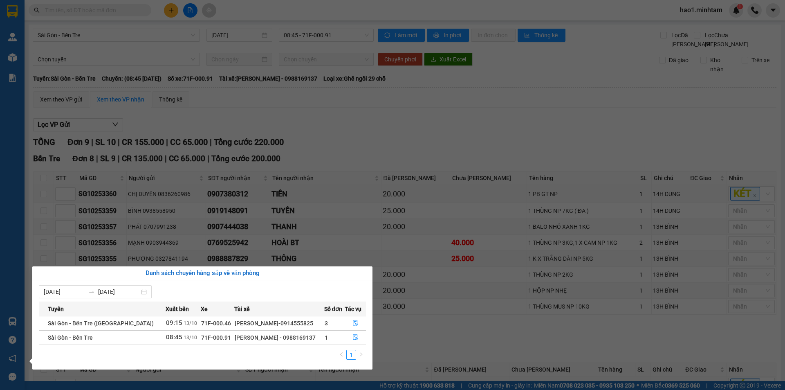
click at [15, 11] on div "Quản Lý Kho hàng mới Báo cáo BC giao hàng (nhân viên) BC giao hàng (trưởng trạm…" at bounding box center [12, 195] width 25 height 390
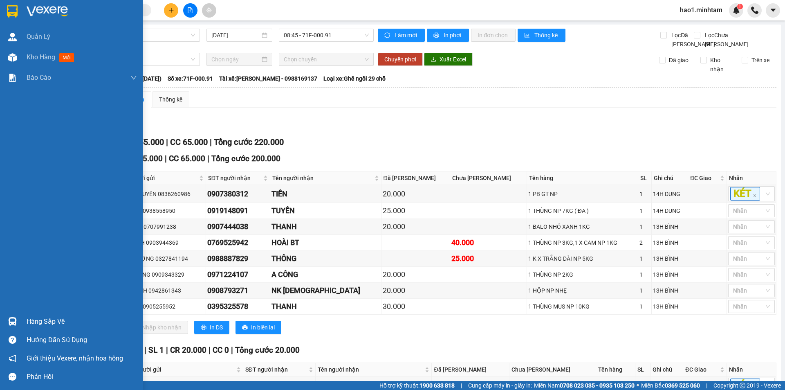
click at [15, 11] on img at bounding box center [12, 11] width 11 height 12
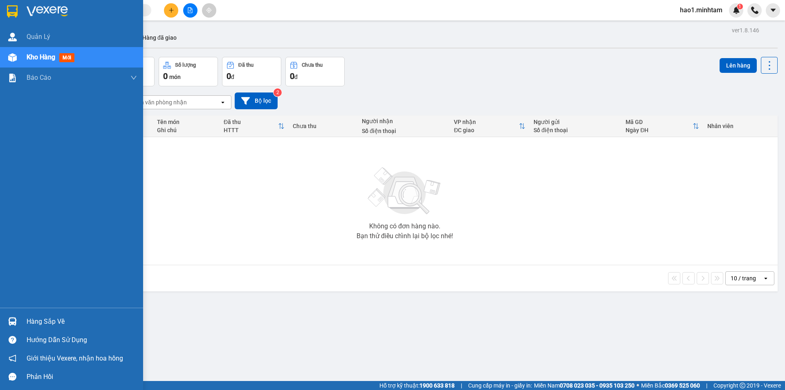
click at [17, 323] on div at bounding box center [12, 321] width 14 height 14
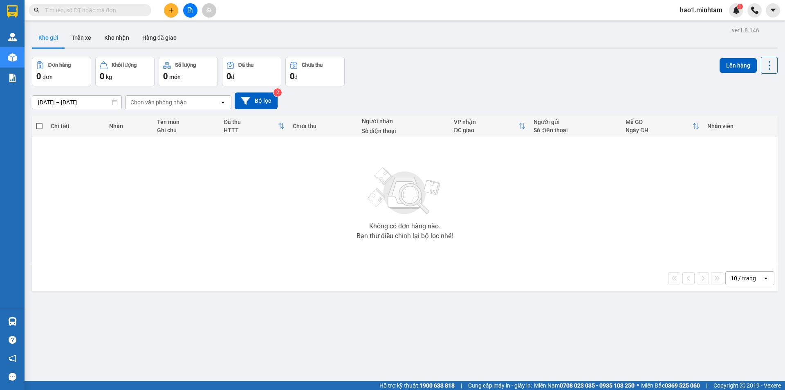
click at [416, 263] on section "Kết quả tìm kiếm ( 18 ) Bộ lọc Thuộc VP này Ngày tạo đơn gần nhất Mã ĐH Trạng t…" at bounding box center [392, 195] width 785 height 390
click at [119, 43] on button "Kho nhận" at bounding box center [117, 38] width 38 height 20
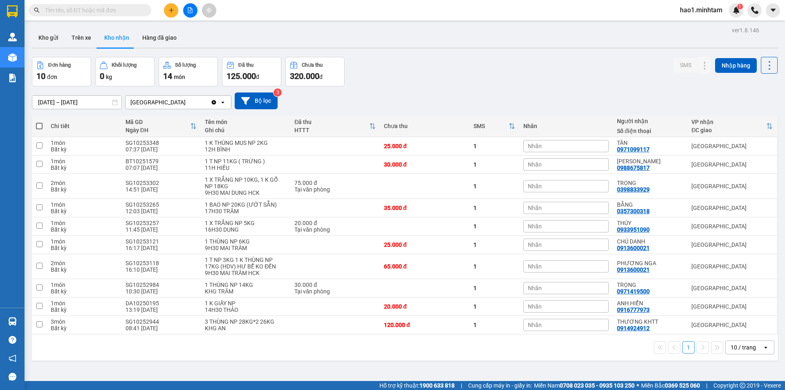
click at [351, 34] on div "Kho gửi Trên xe Kho nhận Hàng đã giao" at bounding box center [405, 39] width 746 height 22
click at [400, 36] on div "Kho gửi Trên xe Kho nhận Hàng đã giao" at bounding box center [405, 39] width 746 height 22
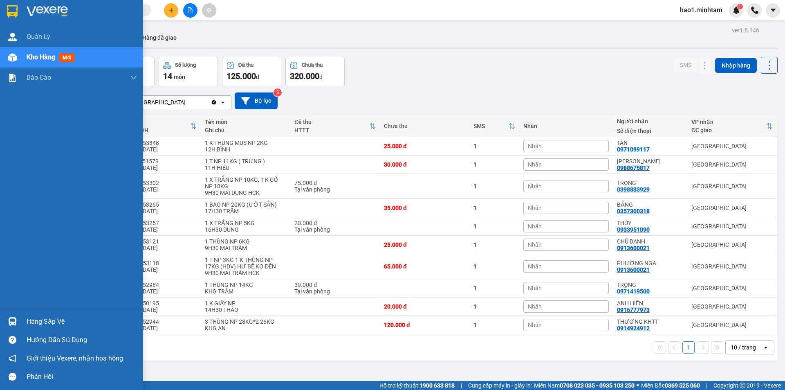
click at [27, 11] on img at bounding box center [47, 11] width 41 height 12
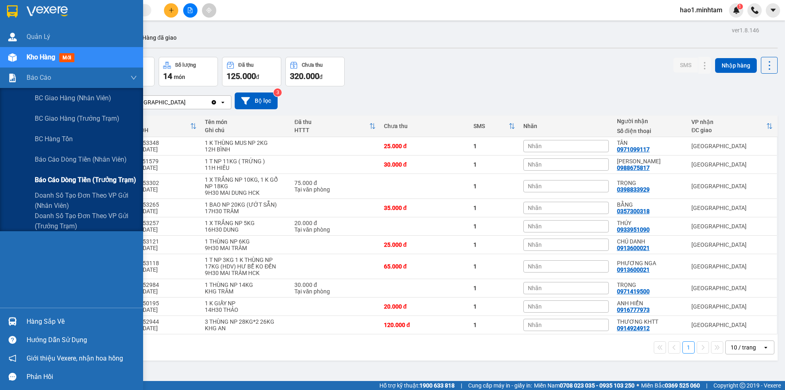
drag, startPoint x: 67, startPoint y: 220, endPoint x: 94, endPoint y: 182, distance: 47.0
click at [67, 220] on span "Doanh số tạo đơn theo VP gửi (trưởng trạm)" at bounding box center [86, 221] width 102 height 20
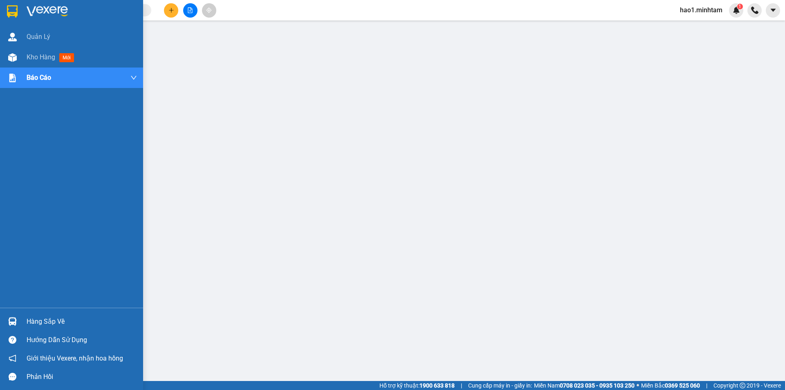
click at [7, 11] on img at bounding box center [12, 11] width 11 height 12
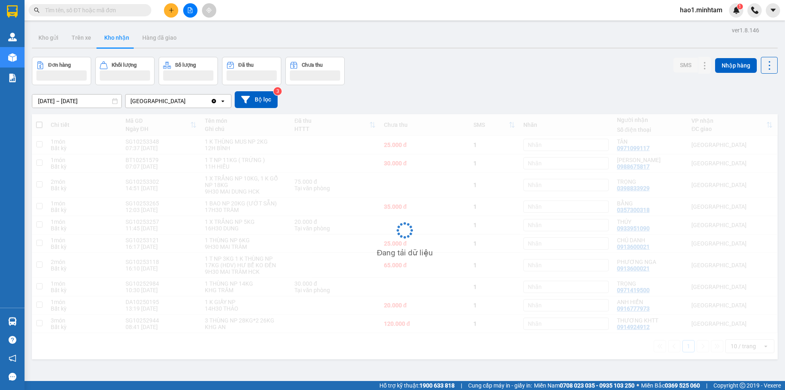
click at [408, 9] on div "Kết quả tìm kiếm ( 18 ) Bộ lọc Thuộc VP này Ngày tạo đơn gần nhất Mã ĐH Trạng t…" at bounding box center [392, 10] width 785 height 20
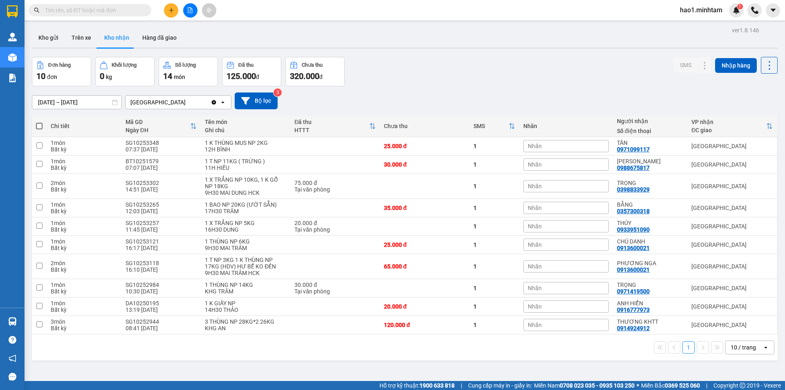
click at [483, 49] on div "ver 1.8.146 Kho gửi Trên xe Kho nhận Hàng đã giao Đơn hàng 10 đơn Khối lượng 0 …" at bounding box center [405, 220] width 753 height 390
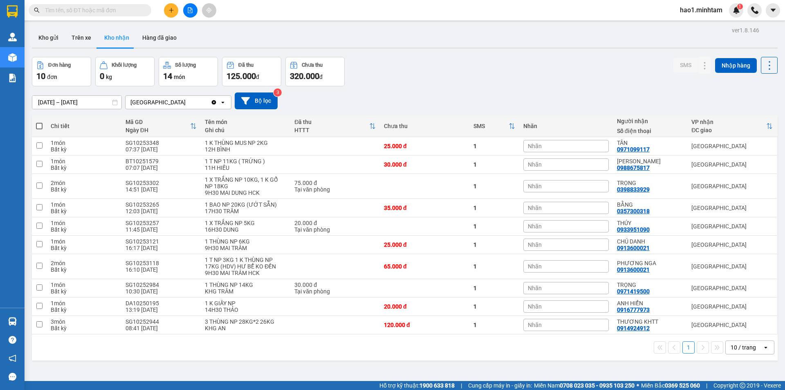
click at [483, 49] on div "ver 1.8.146 Kho gửi Trên xe Kho nhận Hàng đã giao Đơn hàng 10 đơn Khối lượng 0 …" at bounding box center [405, 220] width 753 height 390
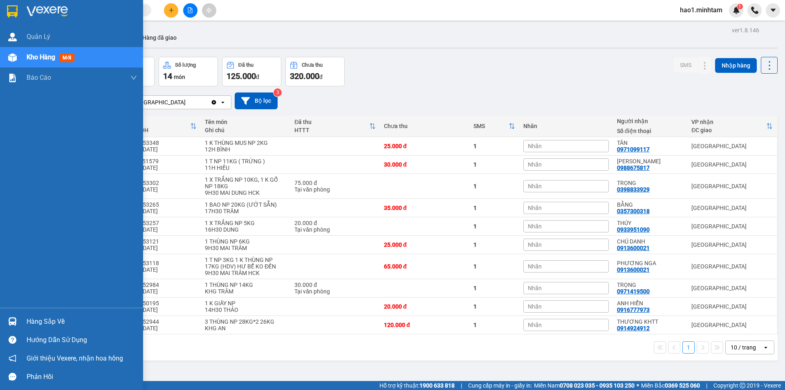
click at [16, 326] on div at bounding box center [12, 321] width 14 height 14
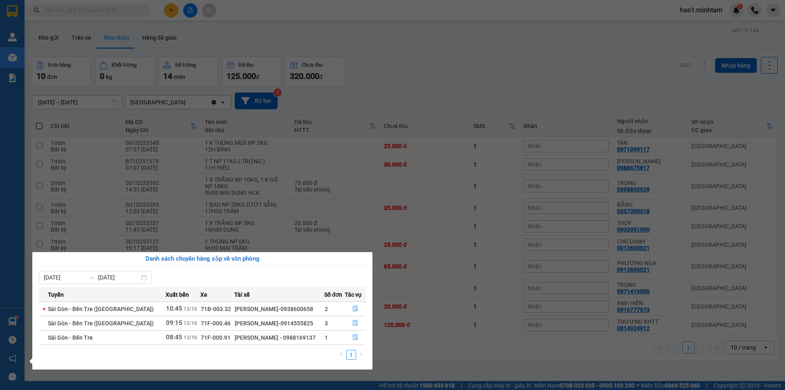
click at [472, 74] on section "Kết quả tìm kiếm ( 18 ) Bộ lọc Thuộc VP này Ngày tạo đơn gần nhất Mã ĐH Trạng t…" at bounding box center [392, 195] width 785 height 390
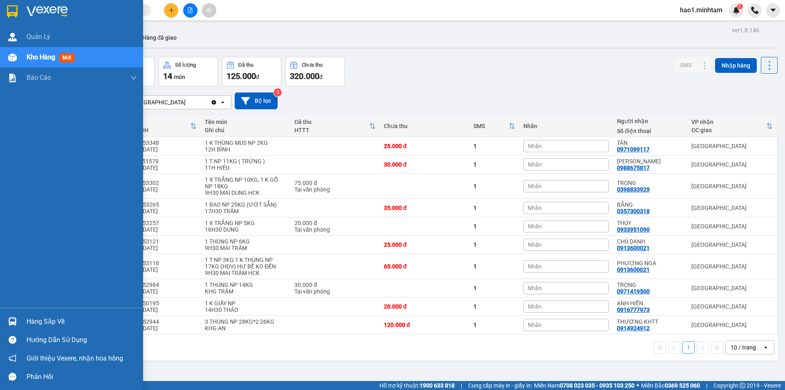
click at [9, 17] on img at bounding box center [12, 11] width 11 height 12
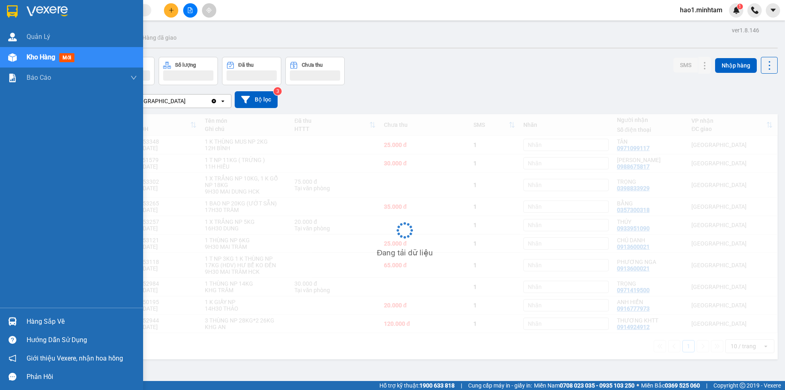
click at [13, 322] on img at bounding box center [12, 321] width 9 height 9
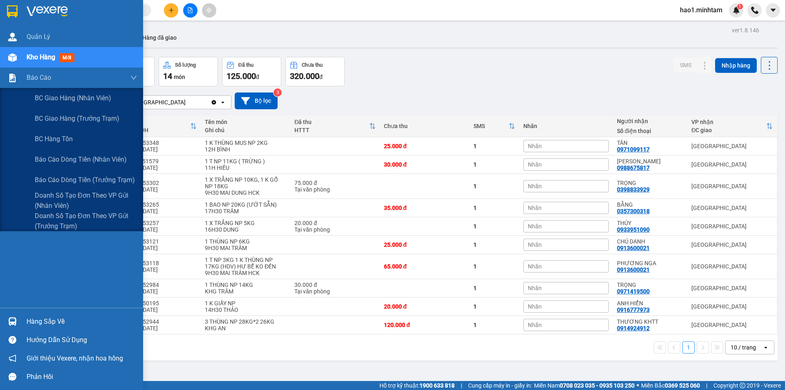
click at [14, 81] on div "Quản Lý Kho hàng mới Báo cáo BC giao hàng (nhân viên) BC giao hàng (trưởng trạm…" at bounding box center [71, 195] width 143 height 390
click at [14, 81] on img at bounding box center [12, 78] width 9 height 9
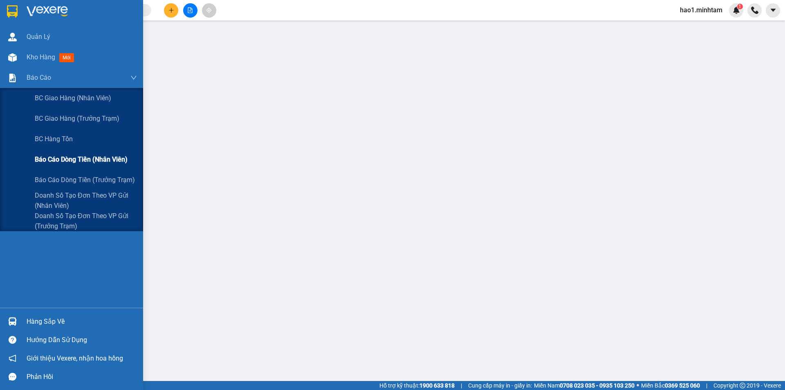
click at [76, 159] on span "Báo cáo dòng tiền (nhân viên)" at bounding box center [81, 159] width 93 height 10
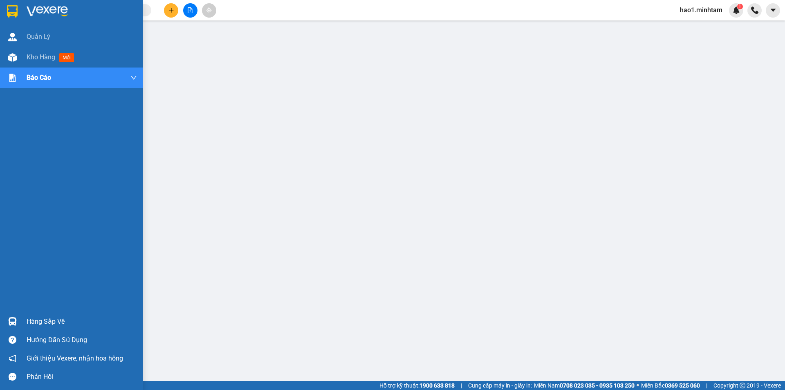
click at [16, 6] on img at bounding box center [12, 11] width 11 height 12
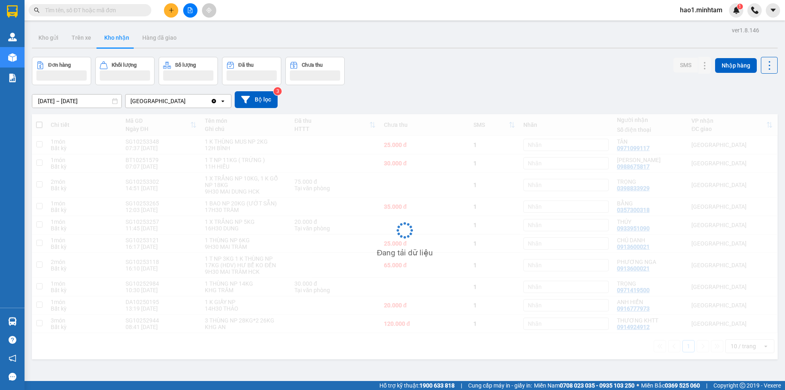
click at [348, 9] on div "Kết quả tìm kiếm ( 18 ) Bộ lọc Thuộc VP này Ngày tạo đơn gần nhất Mã ĐH Trạng t…" at bounding box center [392, 10] width 785 height 20
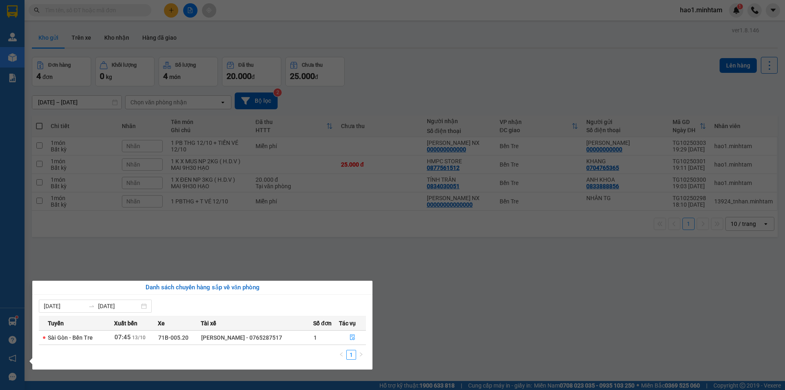
click at [133, 11] on section "Kết quả tìm kiếm ( 30 ) Bộ lọc Thuộc VP này Ngày tạo đơn gần nhất Mã ĐH Trạng t…" at bounding box center [392, 195] width 785 height 390
click at [133, 11] on input "text" at bounding box center [93, 10] width 97 height 9
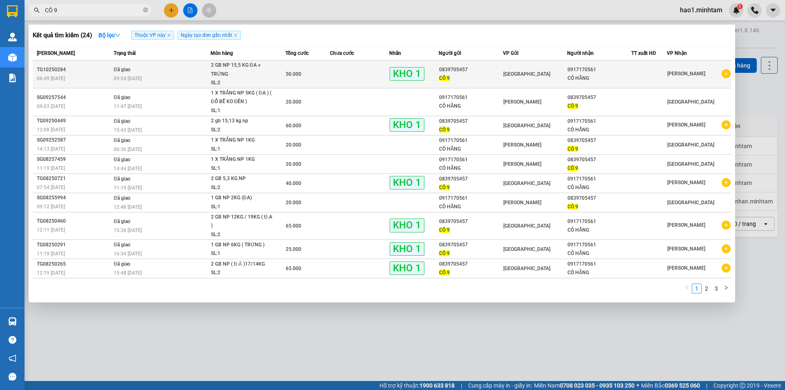
type input "CÔ 9"
click at [500, 77] on div "CÔ 9" at bounding box center [470, 78] width 63 height 9
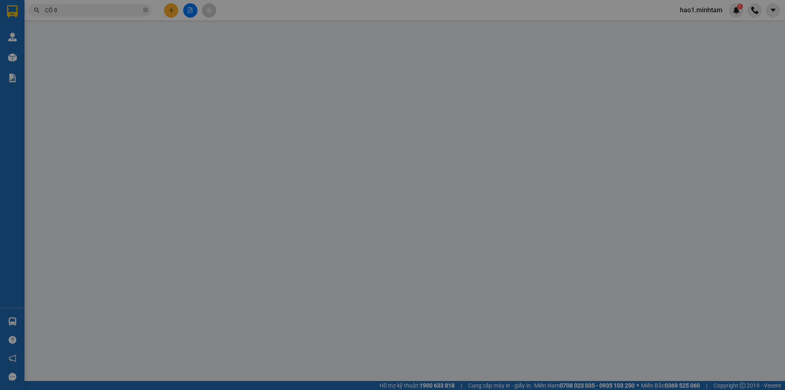
type input "0839705457"
type input "CÔ 9"
type input "0917170561"
type input "CÔ HẰNG"
type input "50.000"
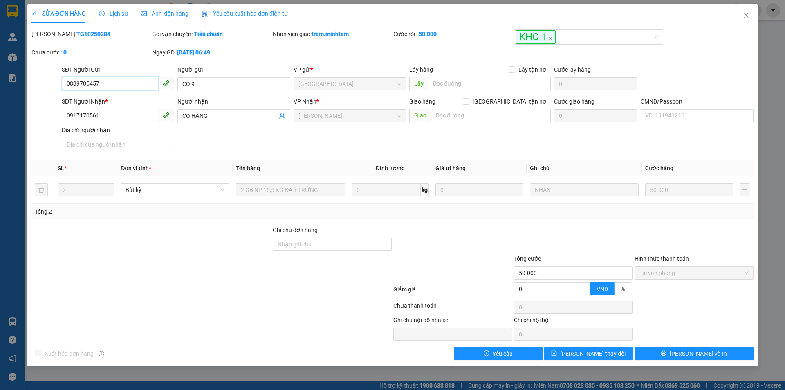
drag, startPoint x: 123, startPoint y: 83, endPoint x: 47, endPoint y: 82, distance: 76.1
click at [47, 83] on div "SĐT Người Gửi 0839705457 0839705457 Người gửi CÔ 9 VP gửi * Tiền Giang Lấy hàng…" at bounding box center [393, 79] width 724 height 29
drag, startPoint x: 745, startPoint y: 13, endPoint x: 264, endPoint y: 1, distance: 480.8
click at [745, 13] on icon "close" at bounding box center [746, 15] width 7 height 7
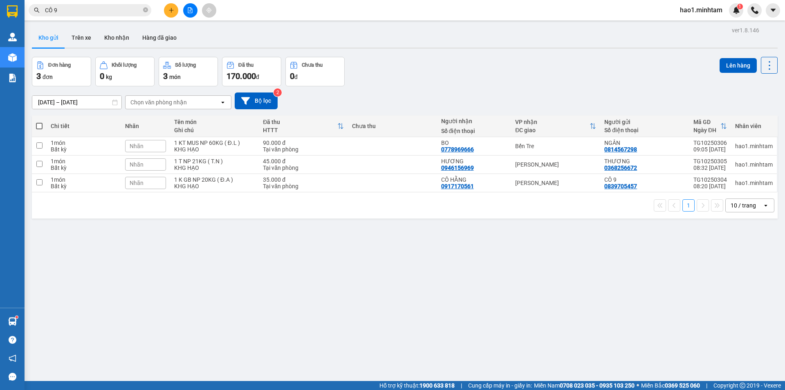
click at [396, 55] on div "ver 1.8.146 Kho gửi Trên xe Kho nhận Hàng đã giao Đơn hàng 3 đơn Khối lượng 0 k…" at bounding box center [405, 220] width 753 height 390
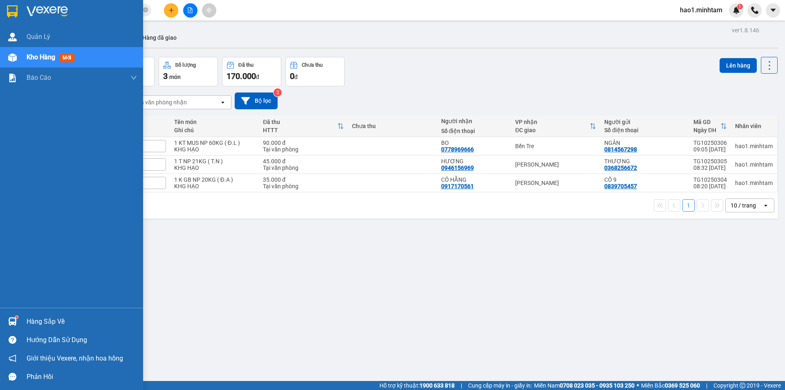
click at [16, 13] on img at bounding box center [12, 11] width 11 height 12
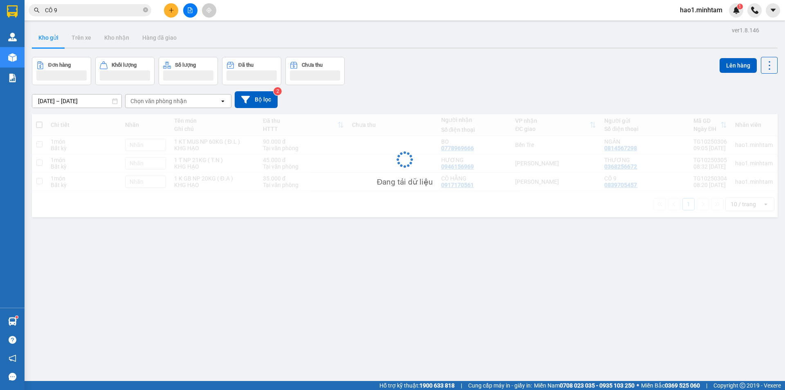
click at [511, 68] on div "Đơn hàng Khối lượng Số lượng Đã thu Chưa thu Lên hàng" at bounding box center [405, 71] width 746 height 28
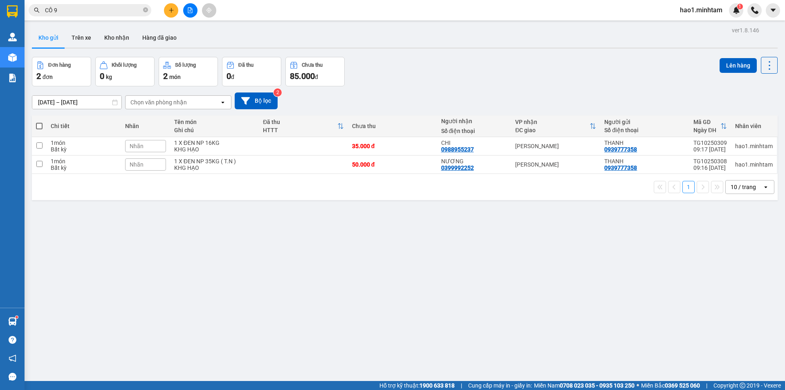
click at [523, 64] on div "Đơn hàng 2 đơn Khối lượng 0 kg Số lượng 2 món Đã thu 0 đ Chưa thu 85.000 đ Lên …" at bounding box center [405, 71] width 746 height 29
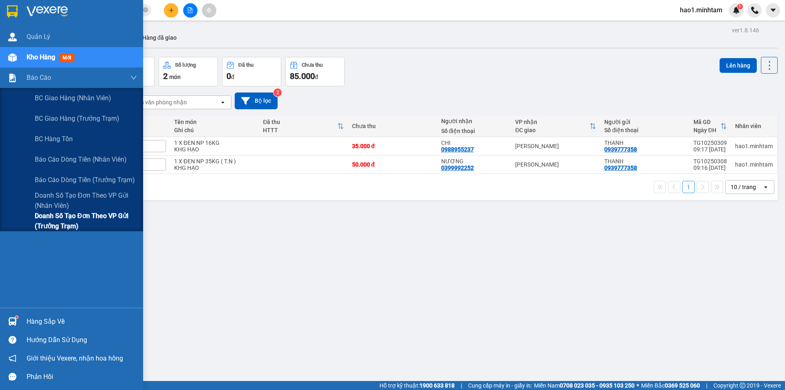
click at [67, 220] on span "Doanh số tạo đơn theo VP gửi (trưởng trạm)" at bounding box center [86, 221] width 102 height 20
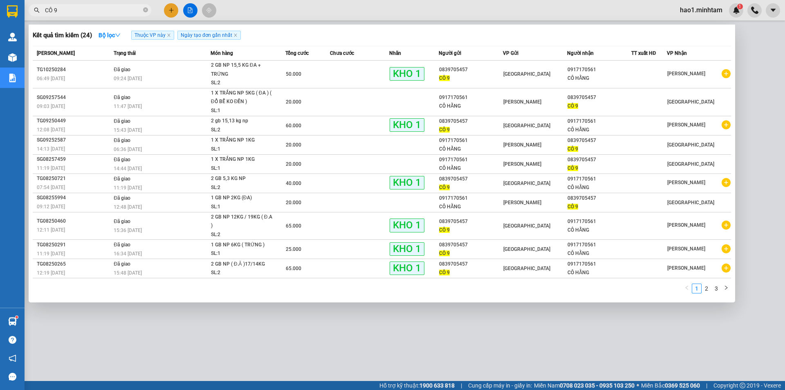
click at [76, 11] on input "CÔ 9" at bounding box center [93, 10] width 97 height 9
click at [144, 9] on icon "close-circle" at bounding box center [145, 9] width 5 height 5
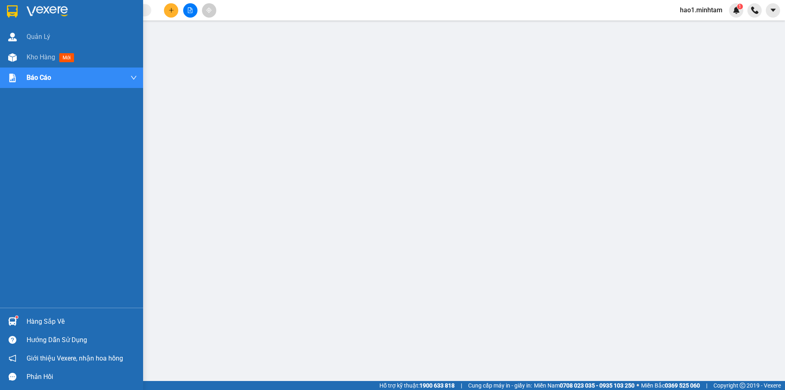
click at [3, 11] on div at bounding box center [71, 13] width 143 height 27
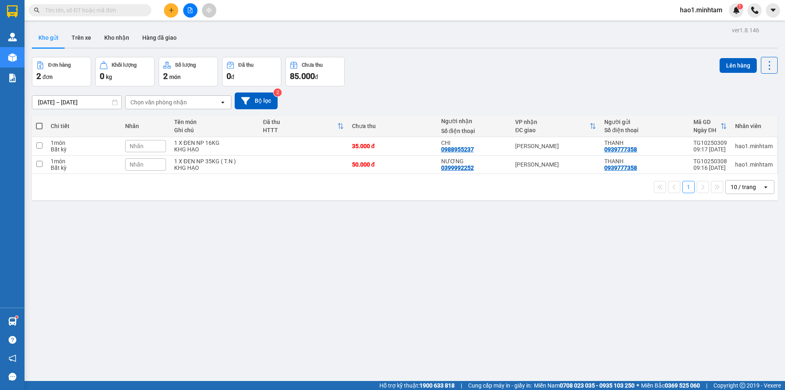
click at [461, 42] on div "Kho gửi Trên xe Kho nhận Hàng đã giao" at bounding box center [405, 39] width 746 height 22
click at [31, 317] on div "ver 1.8.146 Kho gửi Trên xe Kho nhận Hàng đã giao Đơn hàng 2 đơn Khối lượng 0 k…" at bounding box center [405, 220] width 753 height 390
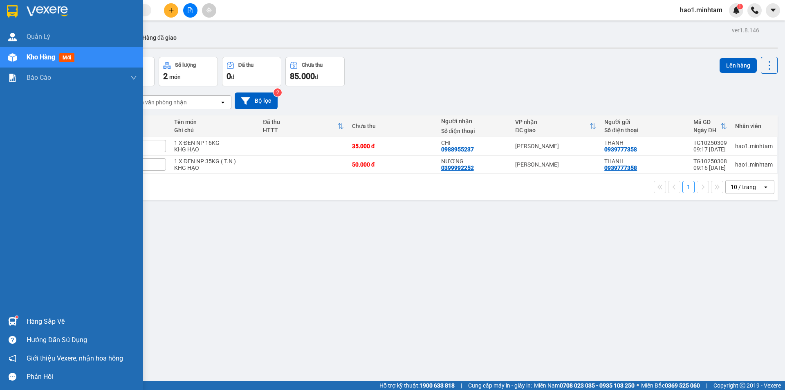
click at [18, 319] on div at bounding box center [12, 321] width 14 height 14
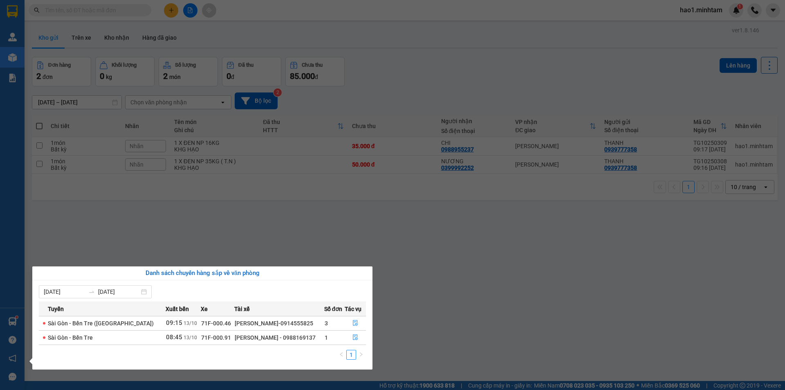
click at [444, 305] on section "Kết quả tìm kiếm ( 24 ) Bộ lọc Thuộc VP này Ngày tạo đơn gần nhất Mã ĐH Trạng t…" at bounding box center [392, 195] width 785 height 390
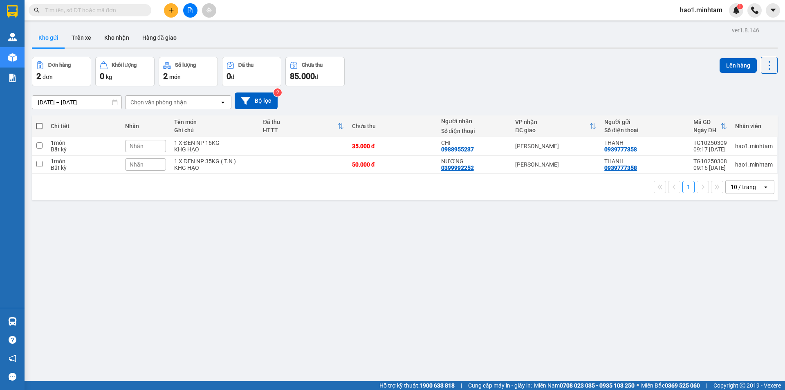
click at [416, 88] on div "[DATE] – [DATE] Press the down arrow key to interact with the calendar and sele…" at bounding box center [405, 100] width 746 height 29
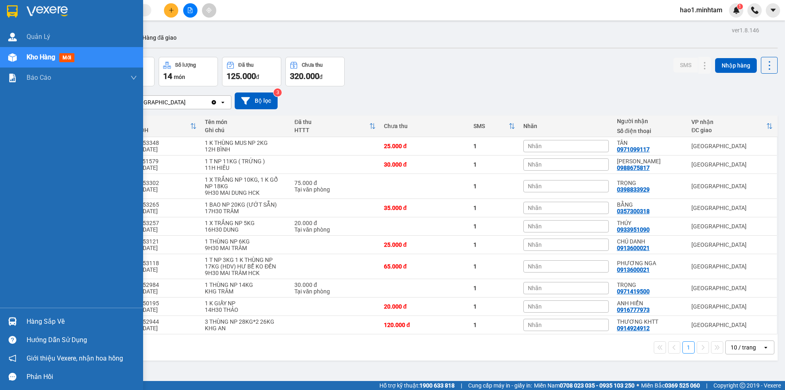
click at [40, 318] on div "Hàng sắp về" at bounding box center [82, 321] width 110 height 12
